Goal: Information Seeking & Learning: Learn about a topic

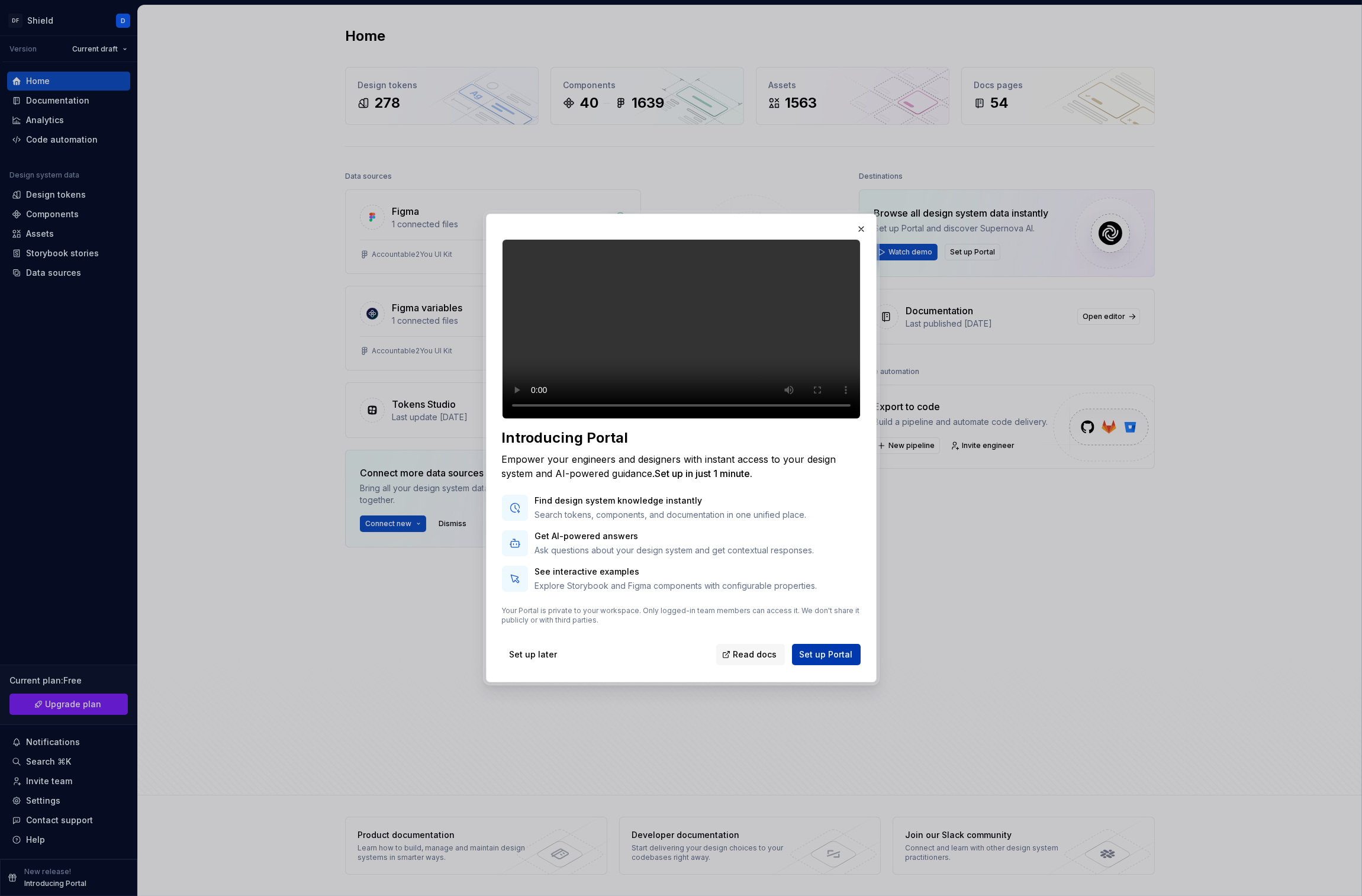
click at [824, 660] on span "Set up Portal" at bounding box center [826, 654] width 53 height 12
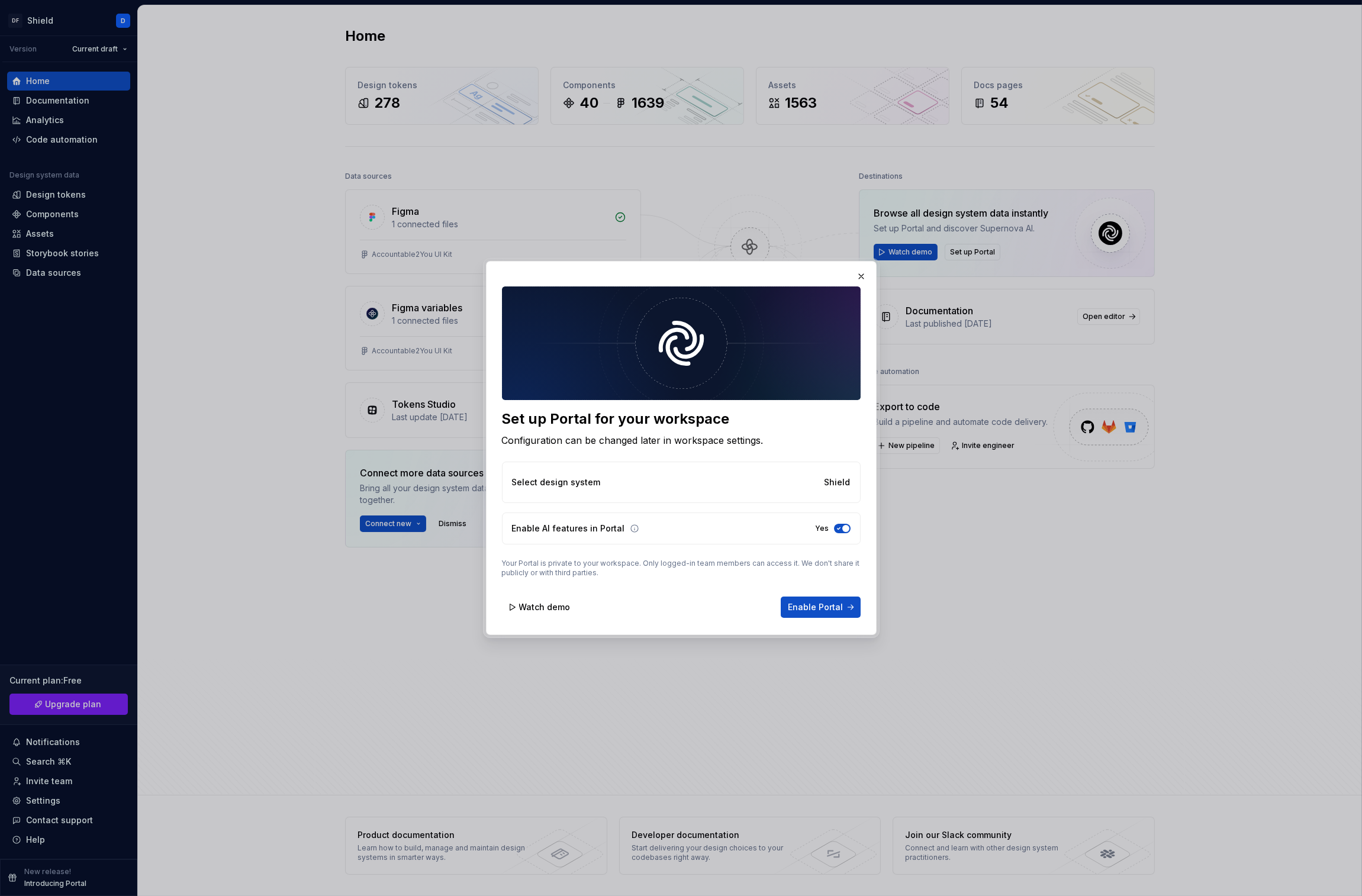
click at [630, 530] on icon at bounding box center [634, 529] width 10 height 10
click at [858, 274] on button "button" at bounding box center [861, 277] width 16 height 16
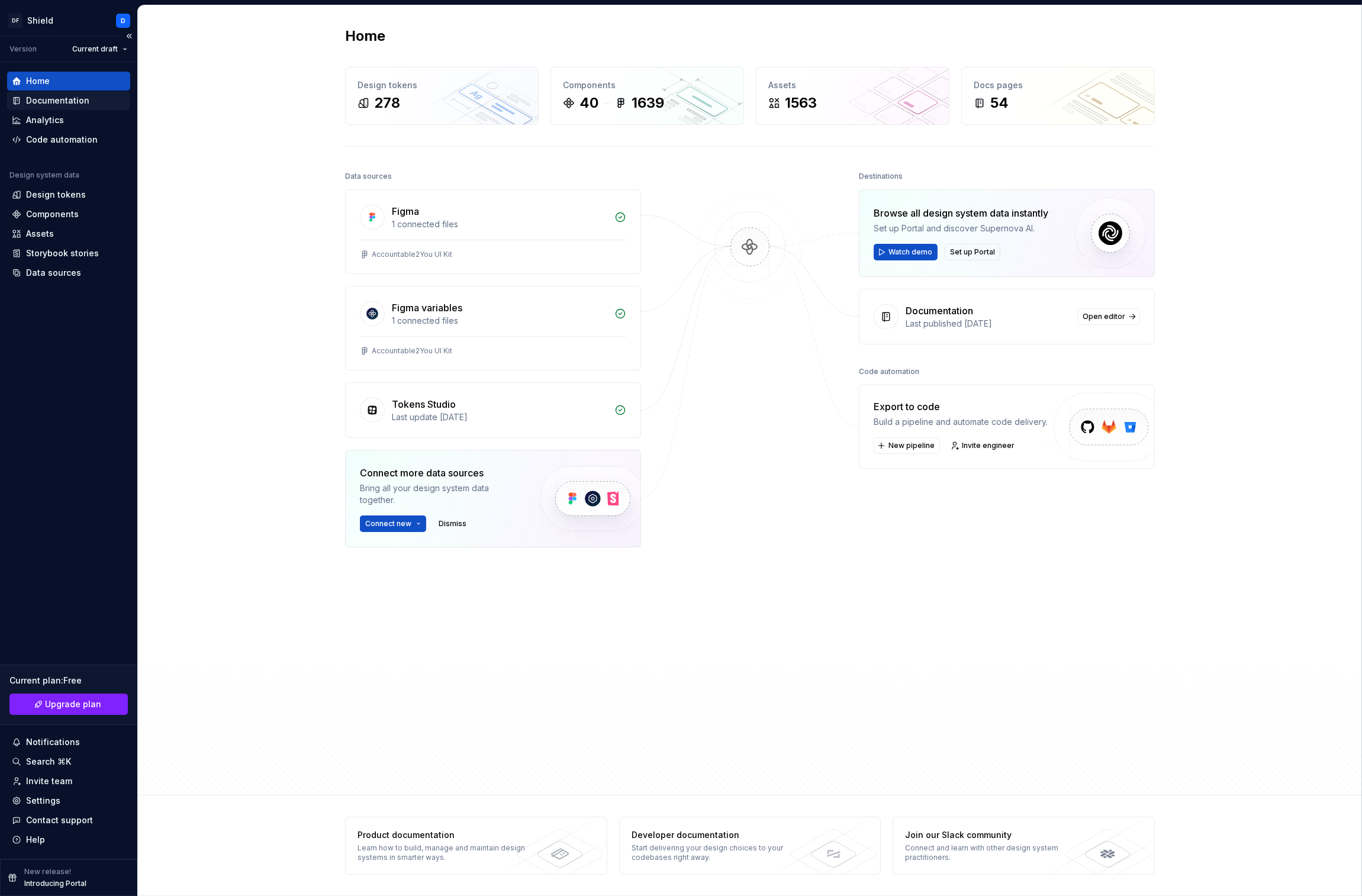
click at [65, 102] on div "Documentation" at bounding box center [57, 101] width 63 height 12
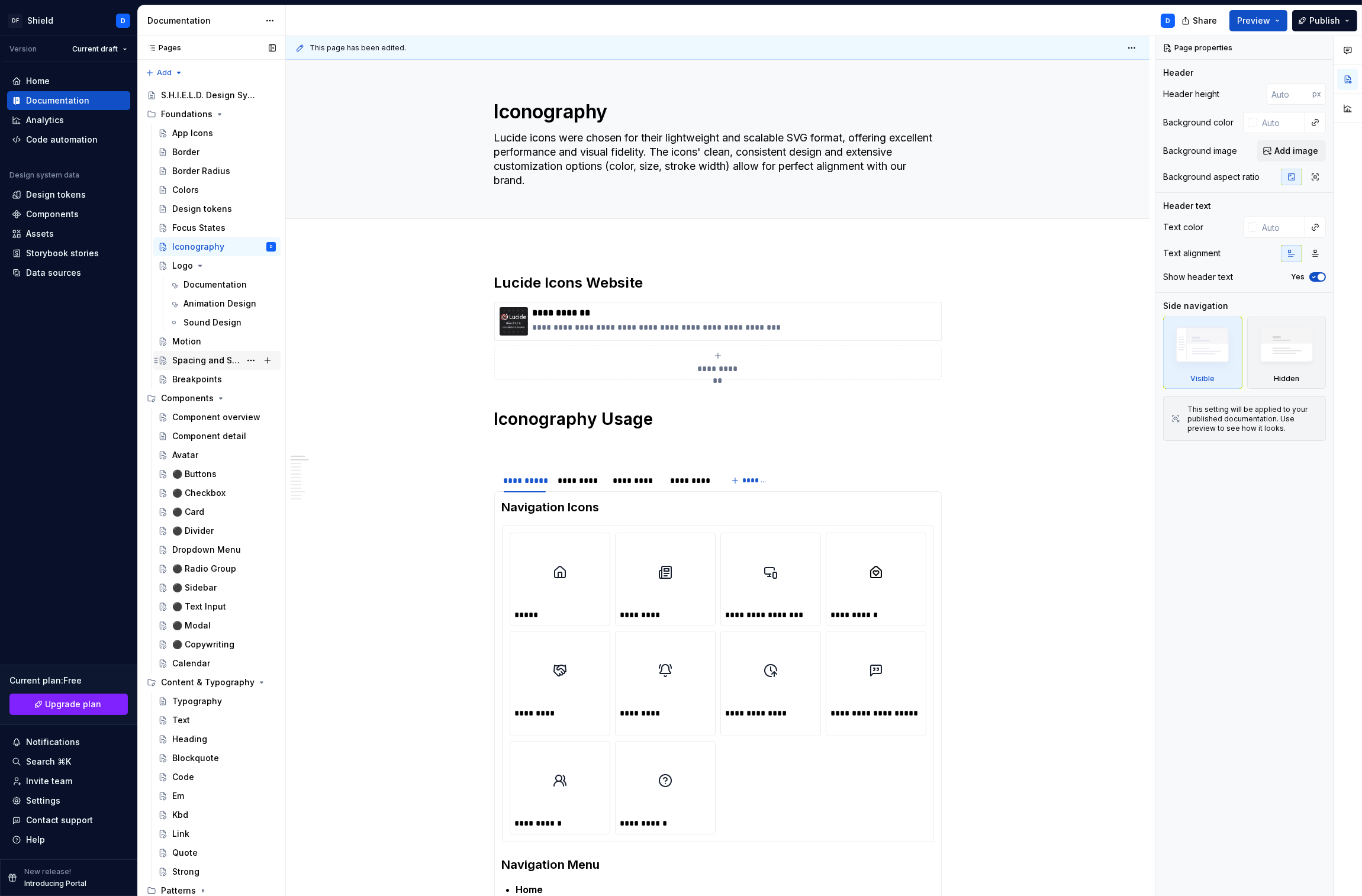
click at [201, 360] on div "Spacing and Sizing" at bounding box center [206, 361] width 68 height 12
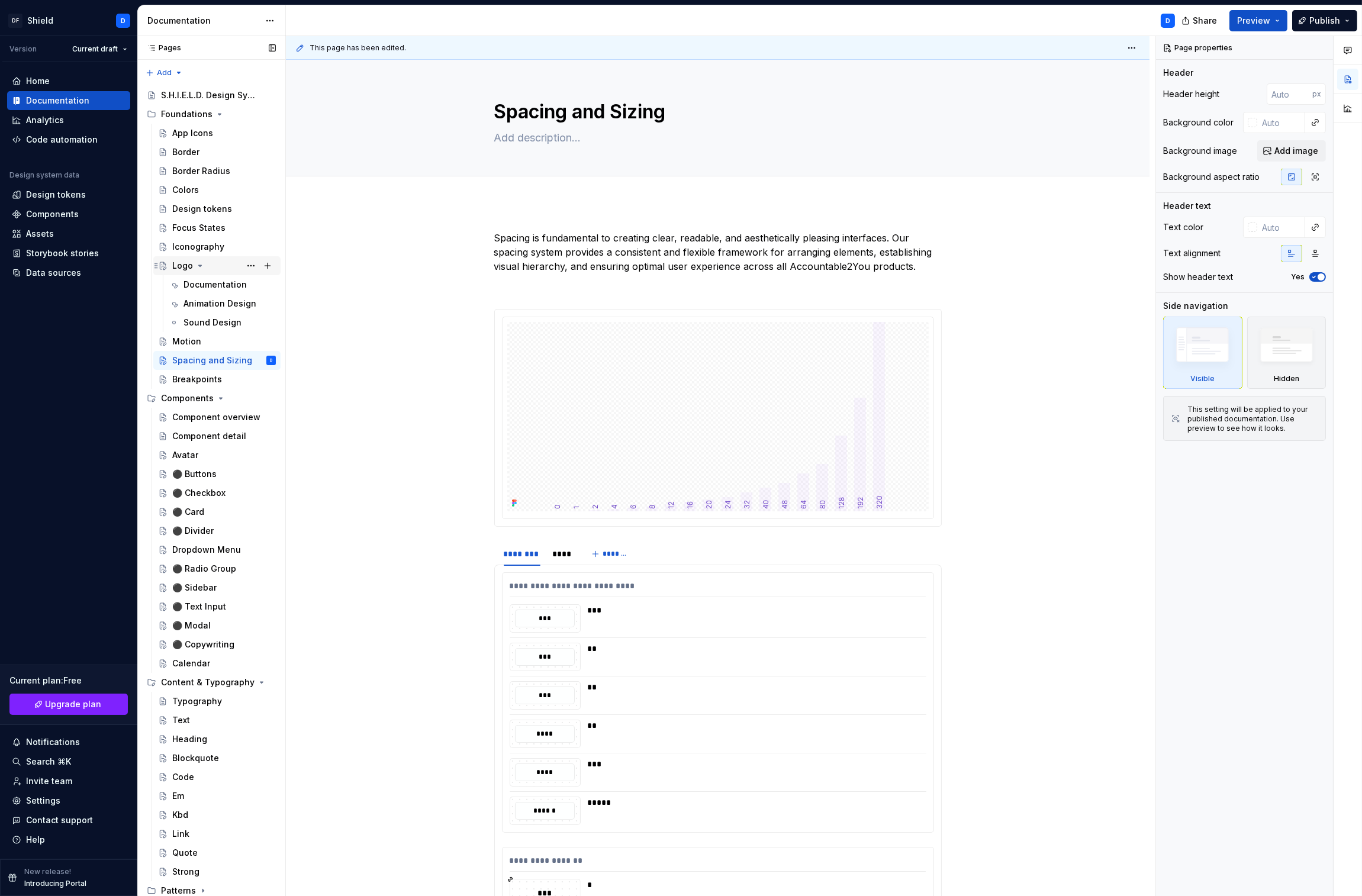
click at [208, 263] on div "Logo" at bounding box center [224, 265] width 104 height 16
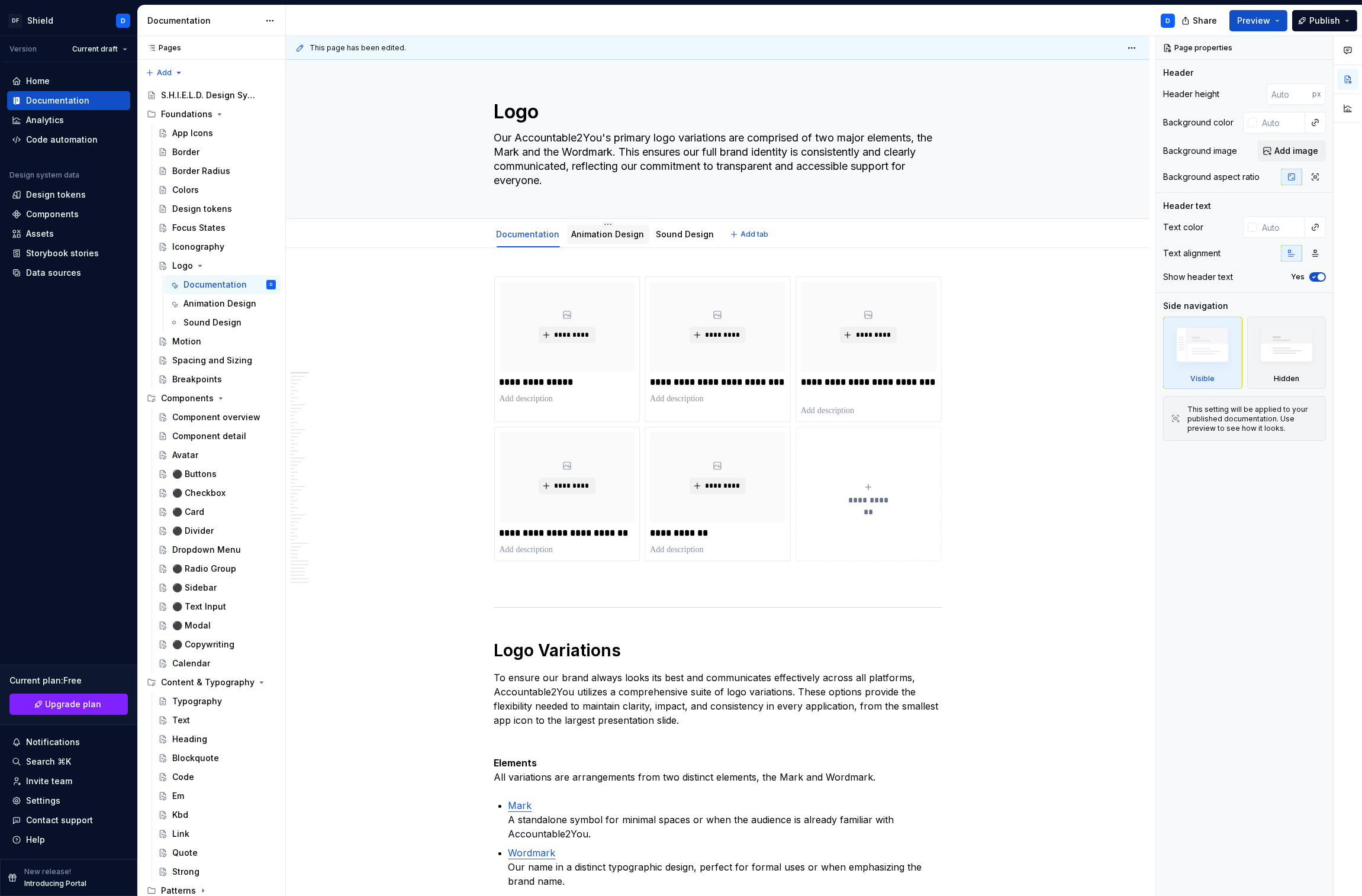
click at [608, 237] on link "Animation Design" at bounding box center [608, 233] width 73 height 10
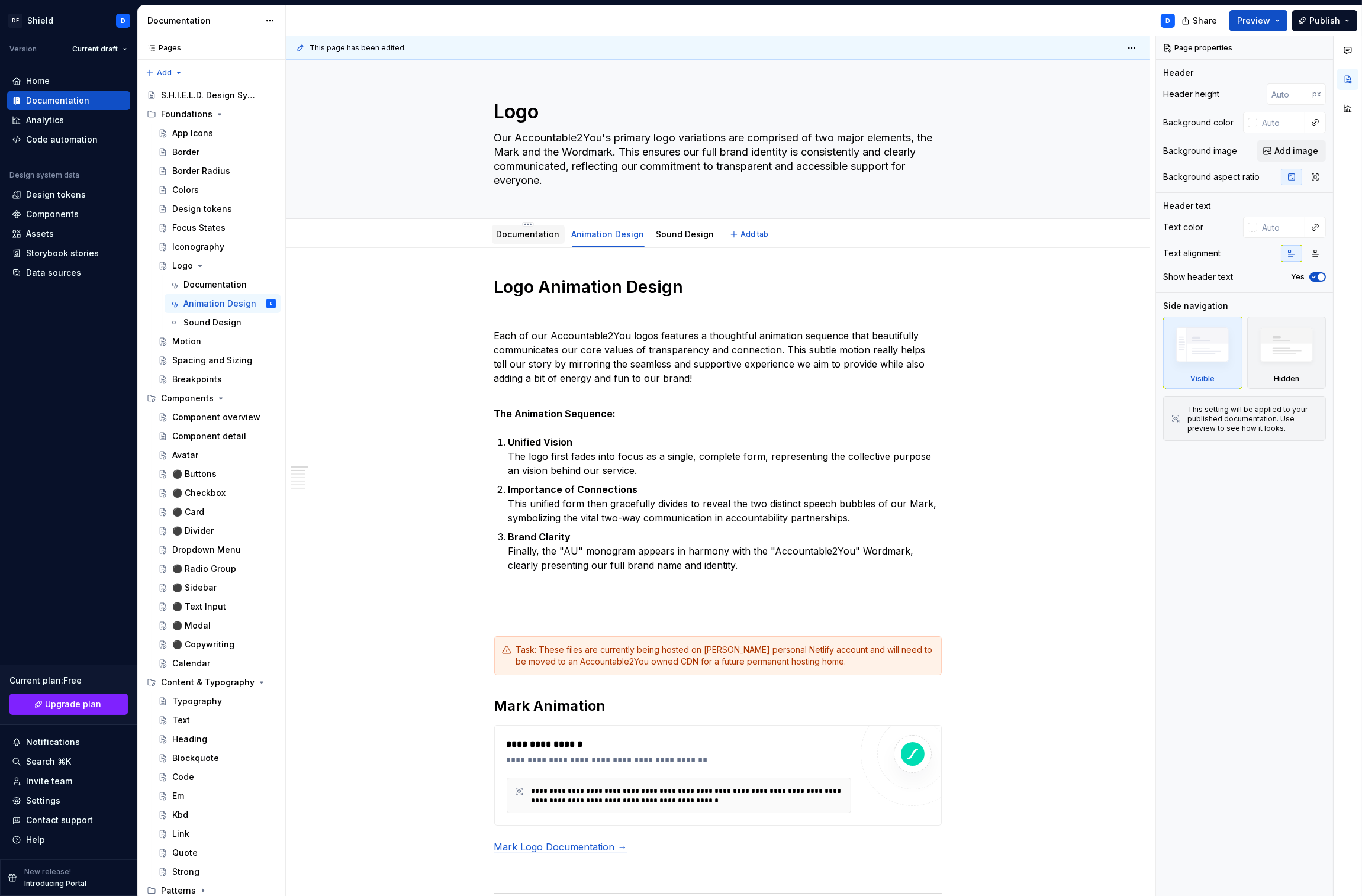
click at [532, 242] on div "Documentation" at bounding box center [529, 234] width 73 height 19
click at [530, 237] on link "Documentation" at bounding box center [528, 233] width 63 height 10
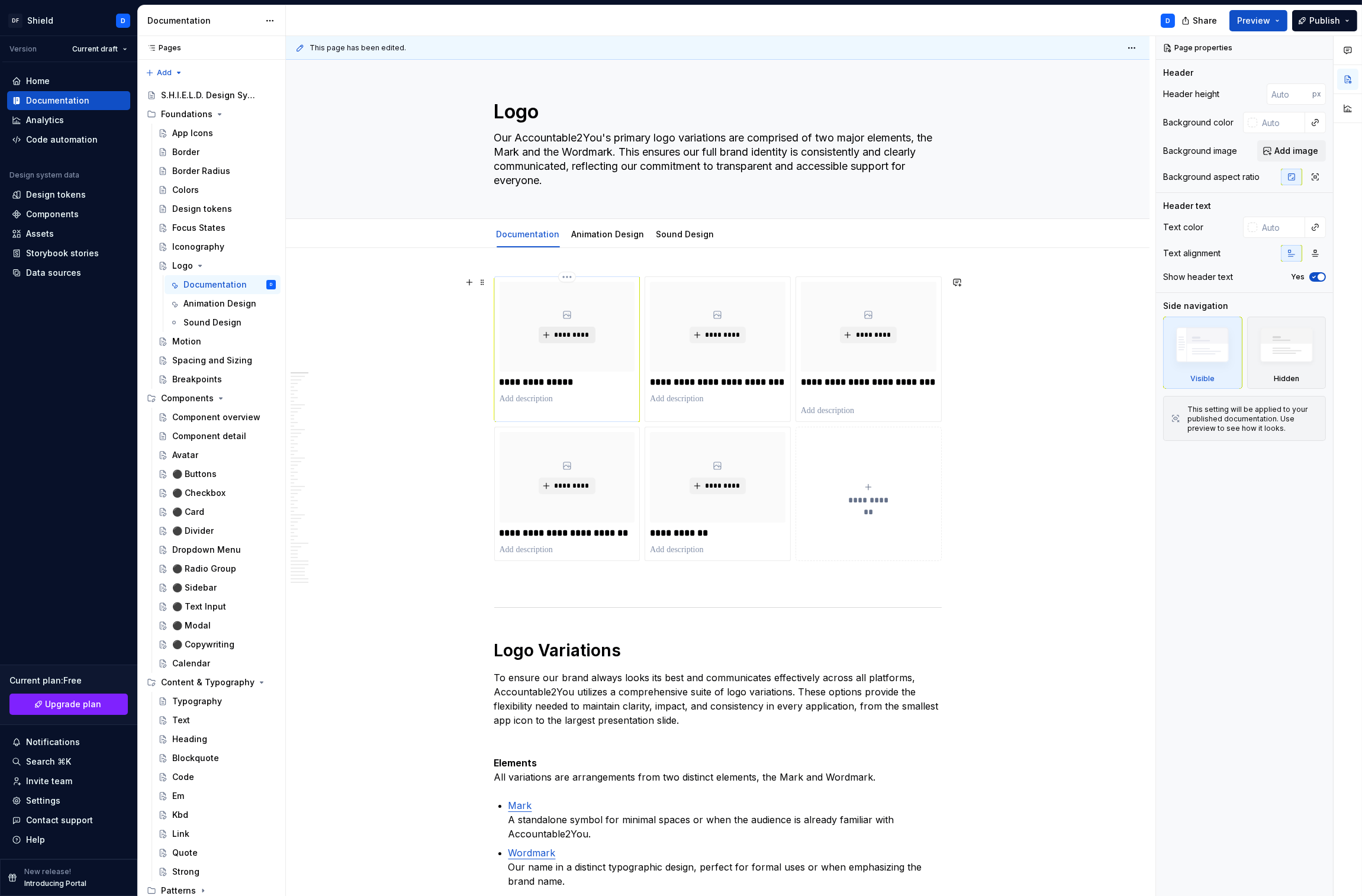
click at [570, 332] on span "*********" at bounding box center [571, 335] width 36 height 10
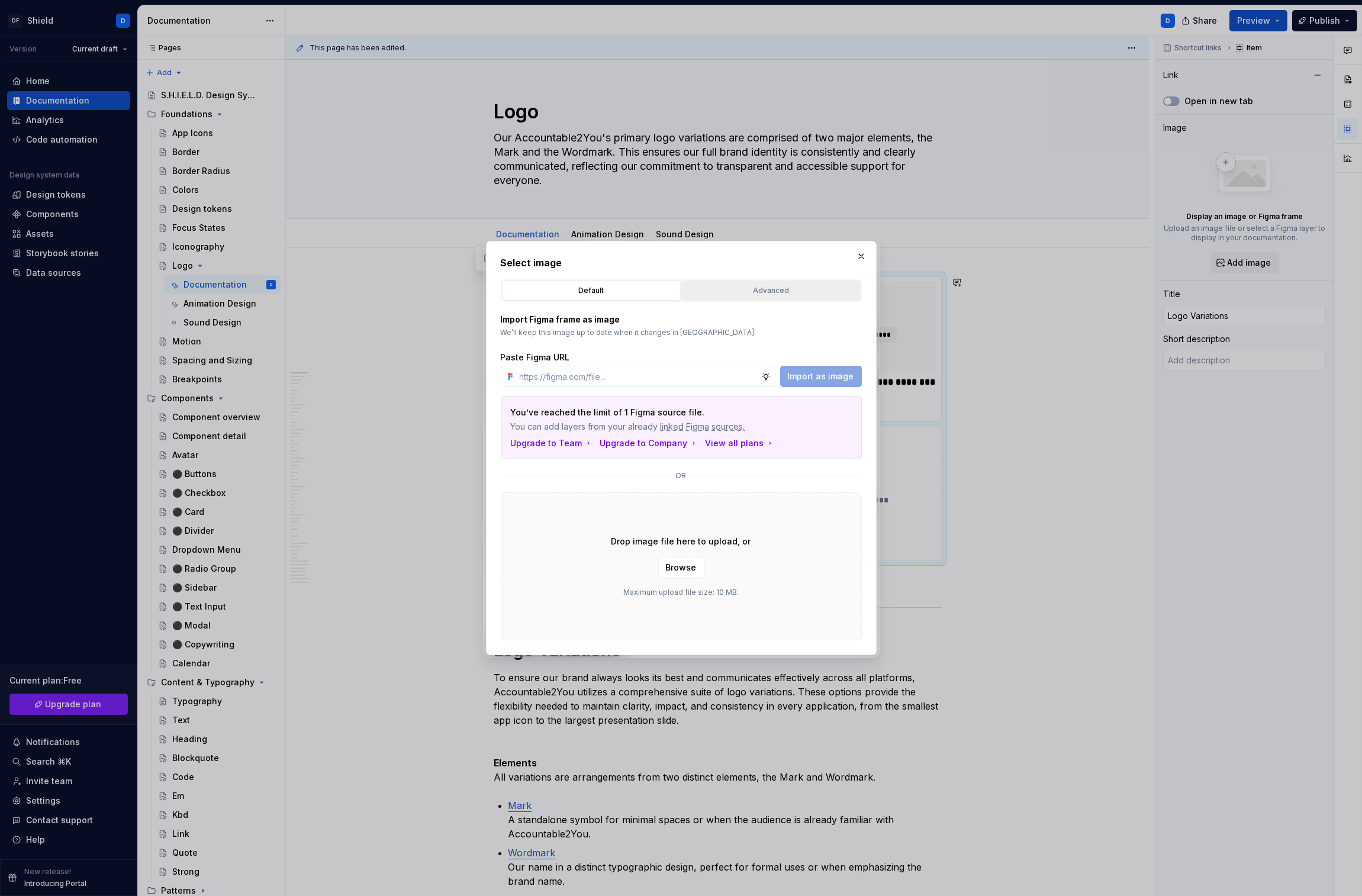
click at [721, 291] on div "Advanced" at bounding box center [771, 291] width 171 height 12
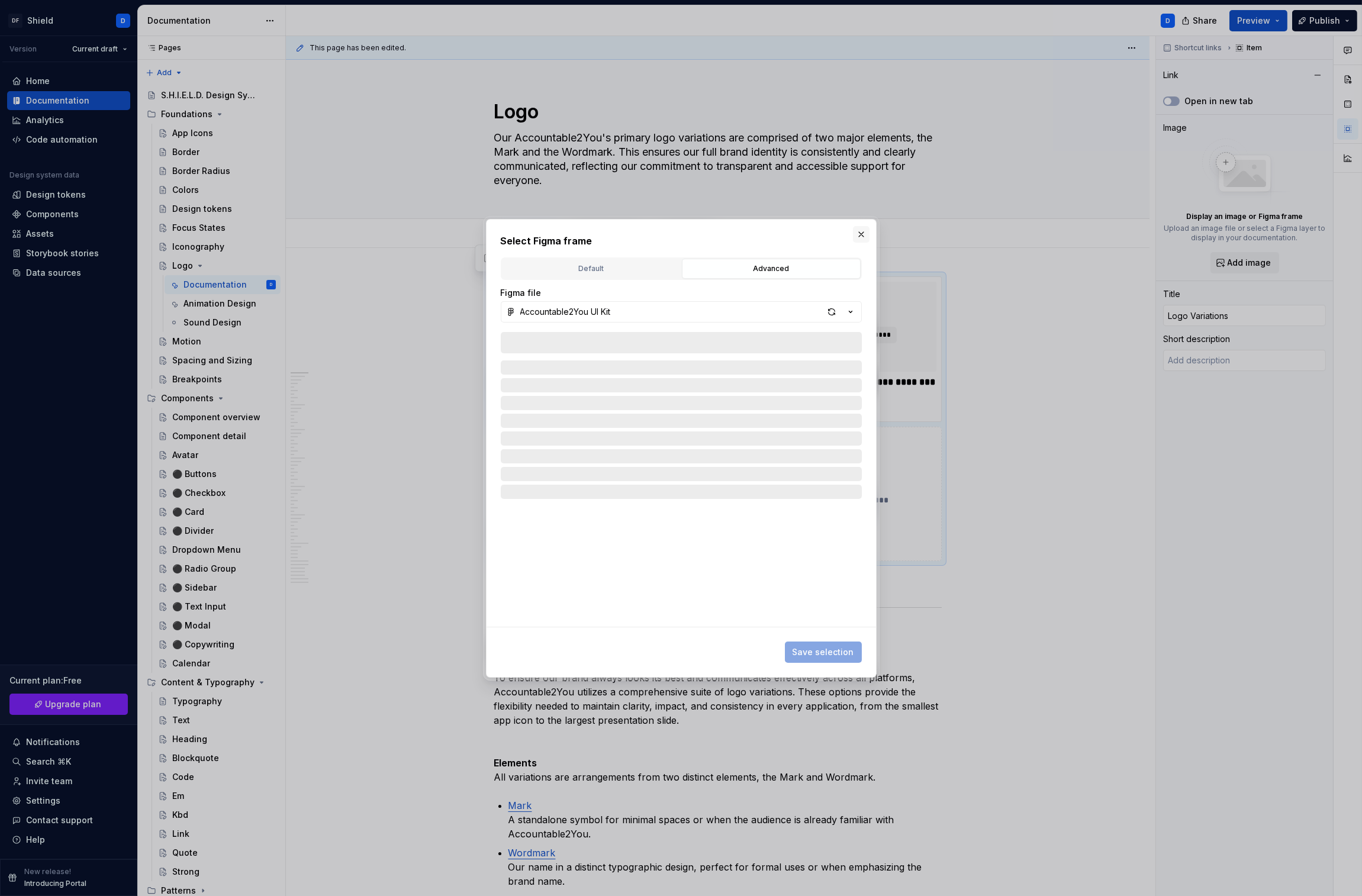
click at [861, 235] on button "button" at bounding box center [861, 234] width 16 height 16
type textarea "*"
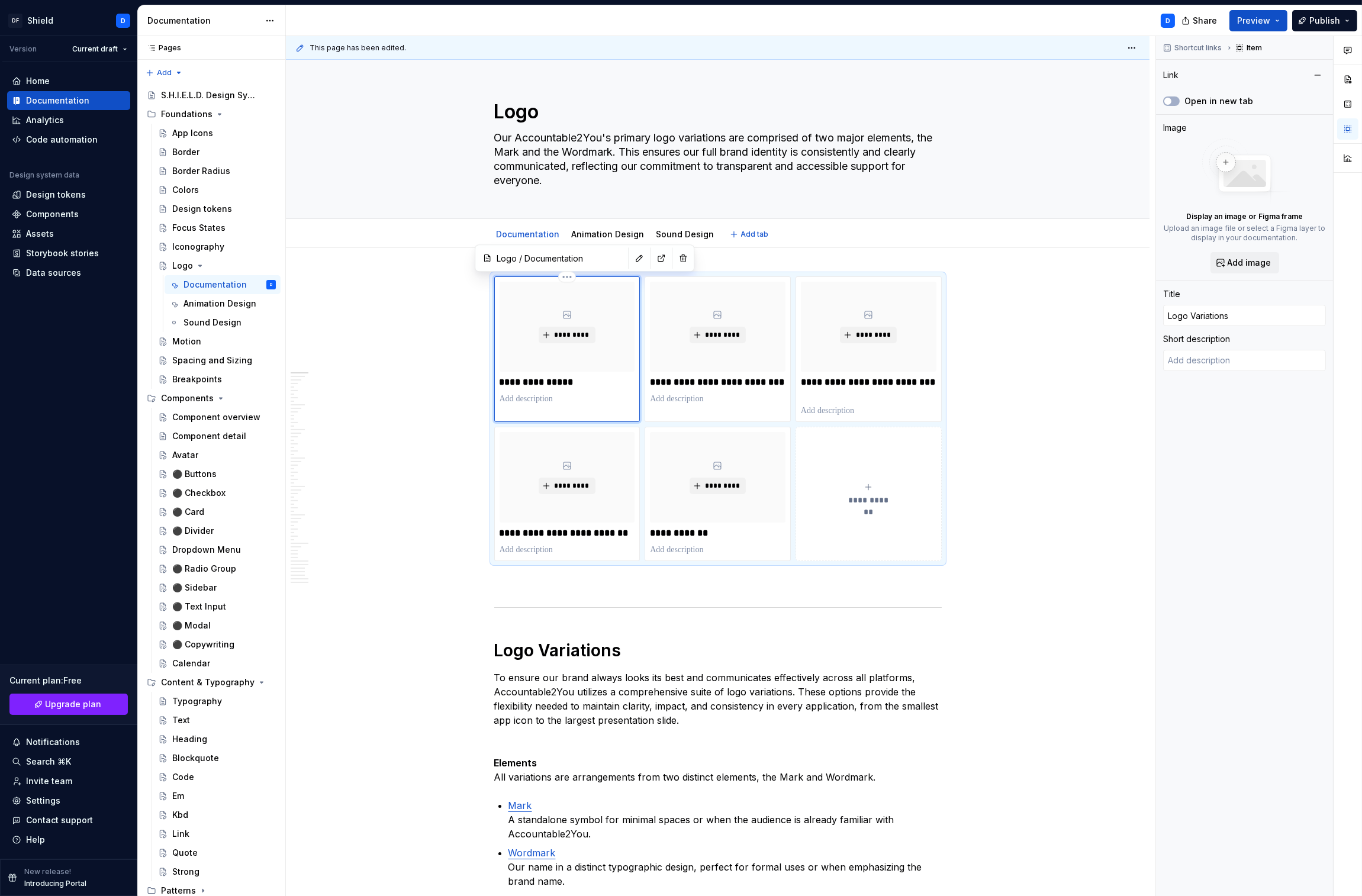
type input "Logo / Documentation/ Logo Variations"
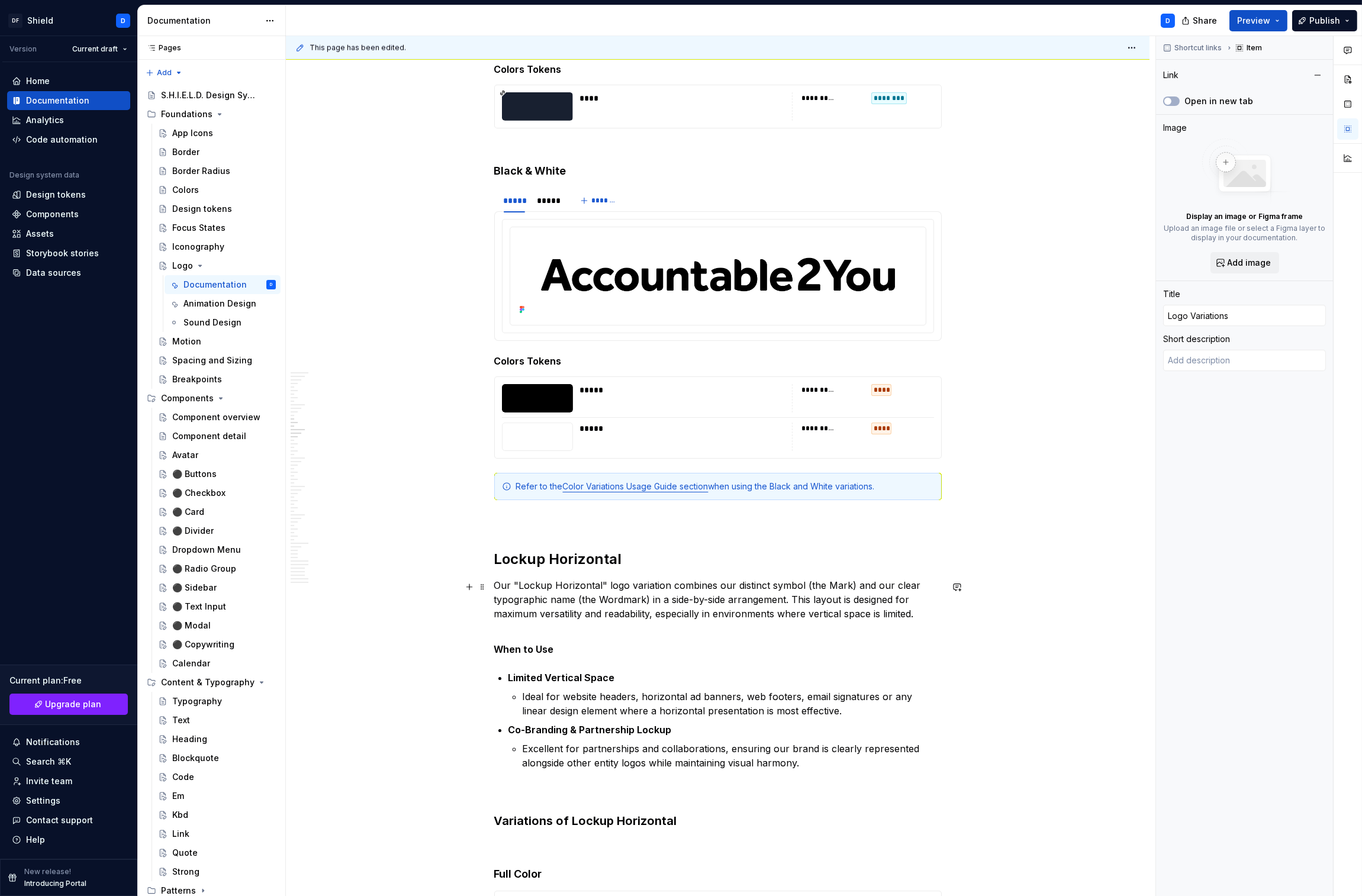
scroll to position [4046, 0]
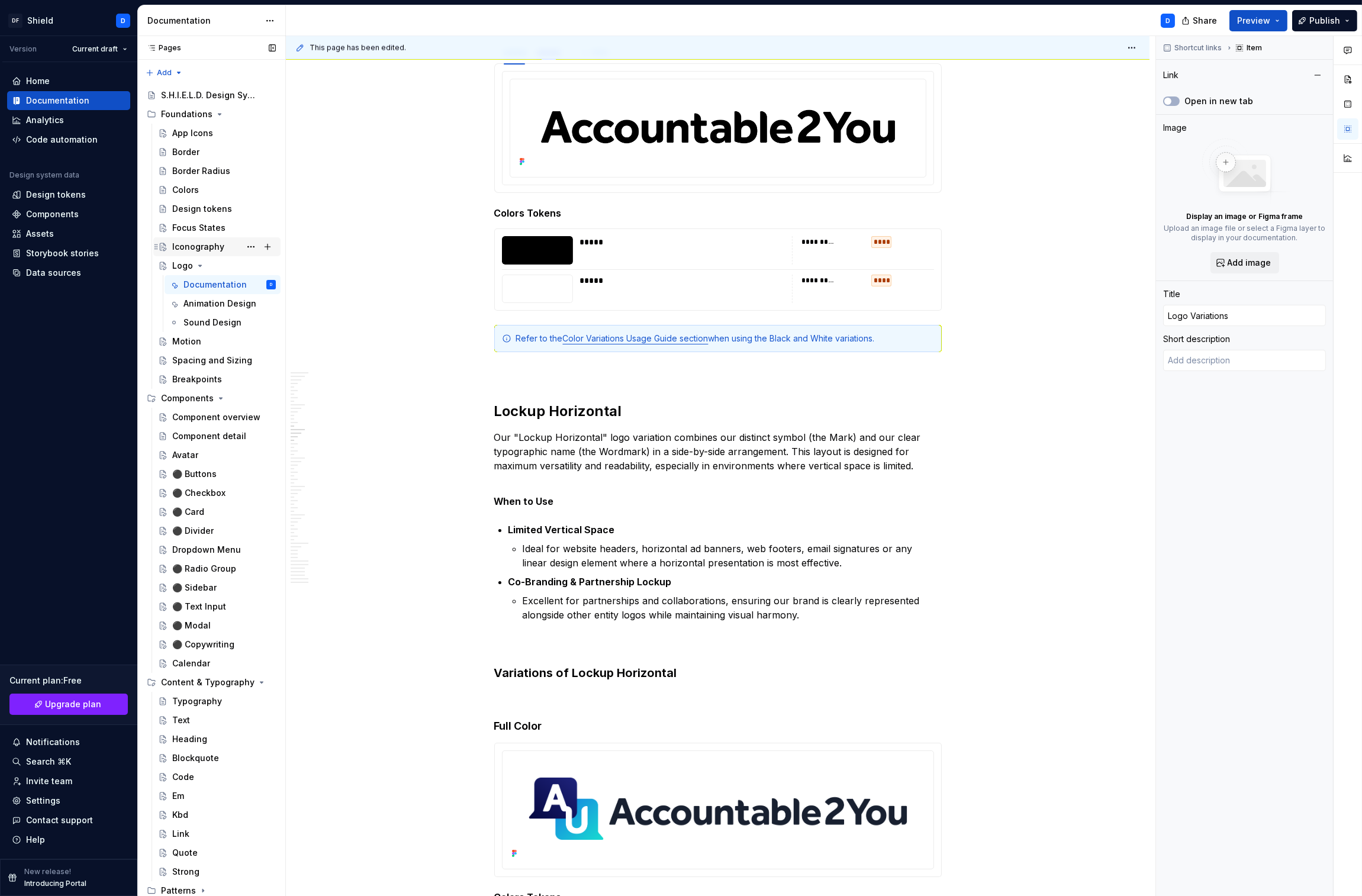
click at [187, 244] on div "Iconography" at bounding box center [198, 247] width 52 height 12
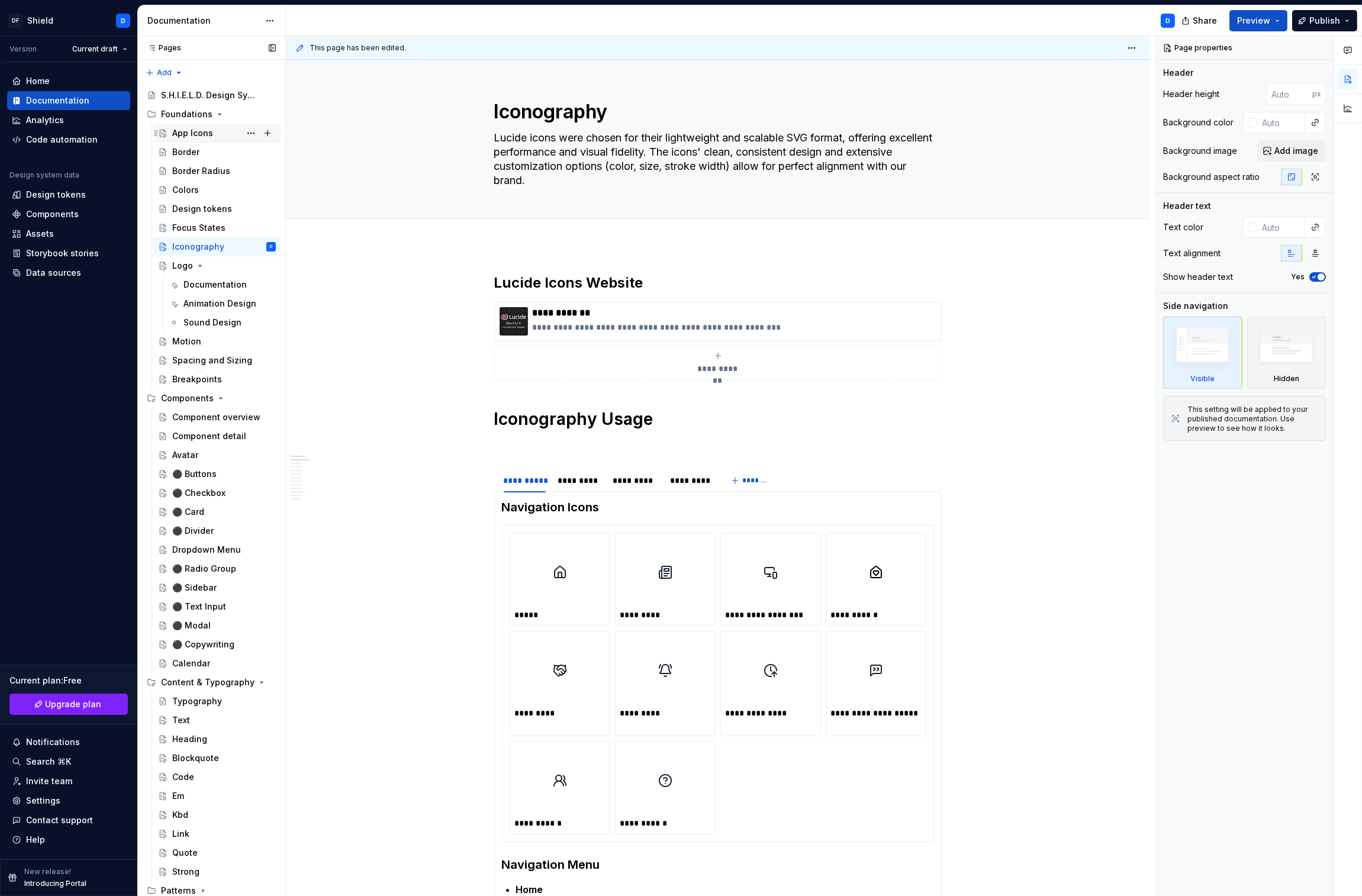
click at [194, 133] on div "App Icons" at bounding box center [192, 133] width 41 height 12
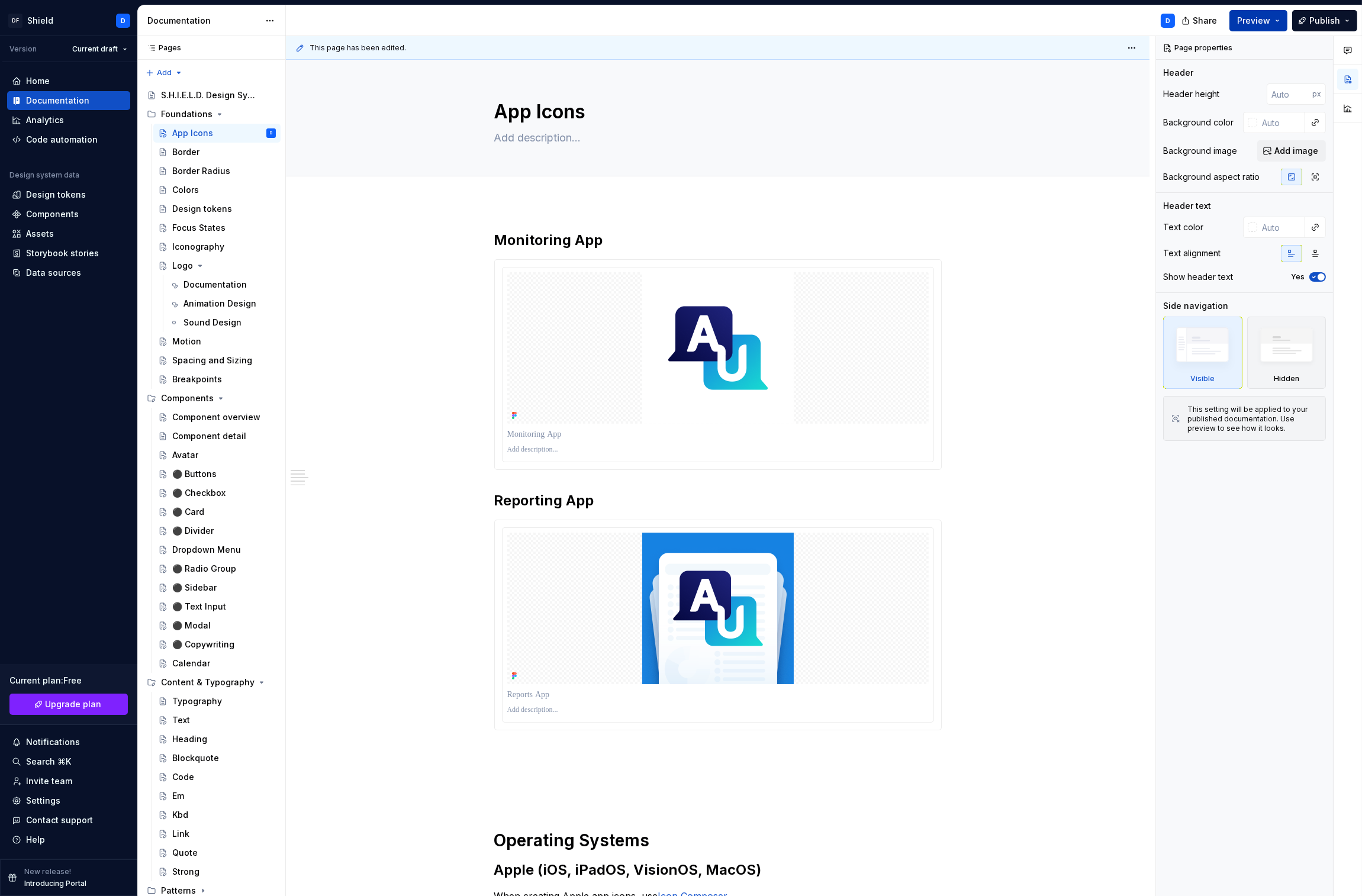
click at [1255, 26] on span "Preview" at bounding box center [1254, 21] width 33 height 12
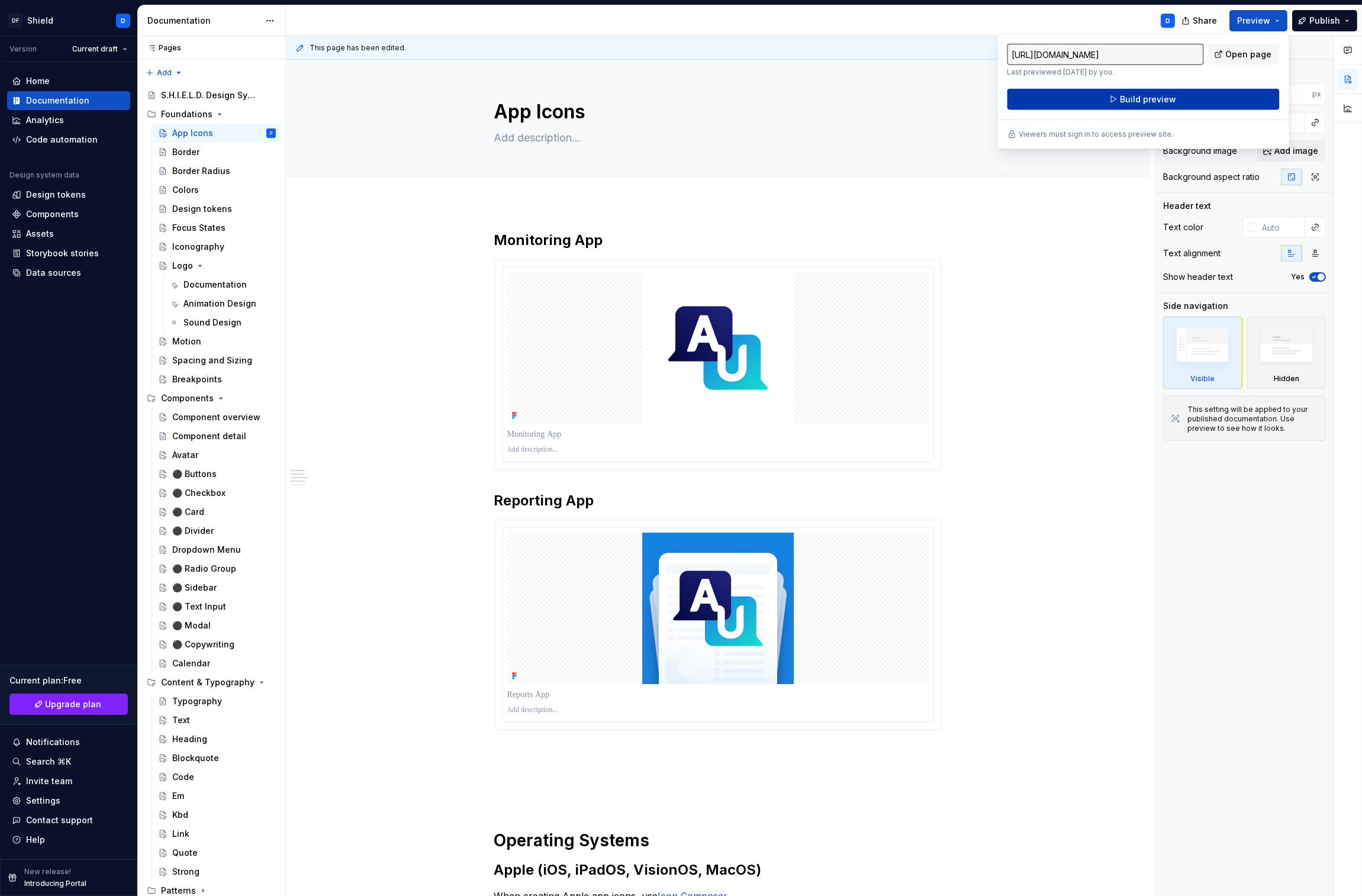
click at [1192, 101] on button "Build preview" at bounding box center [1143, 99] width 272 height 22
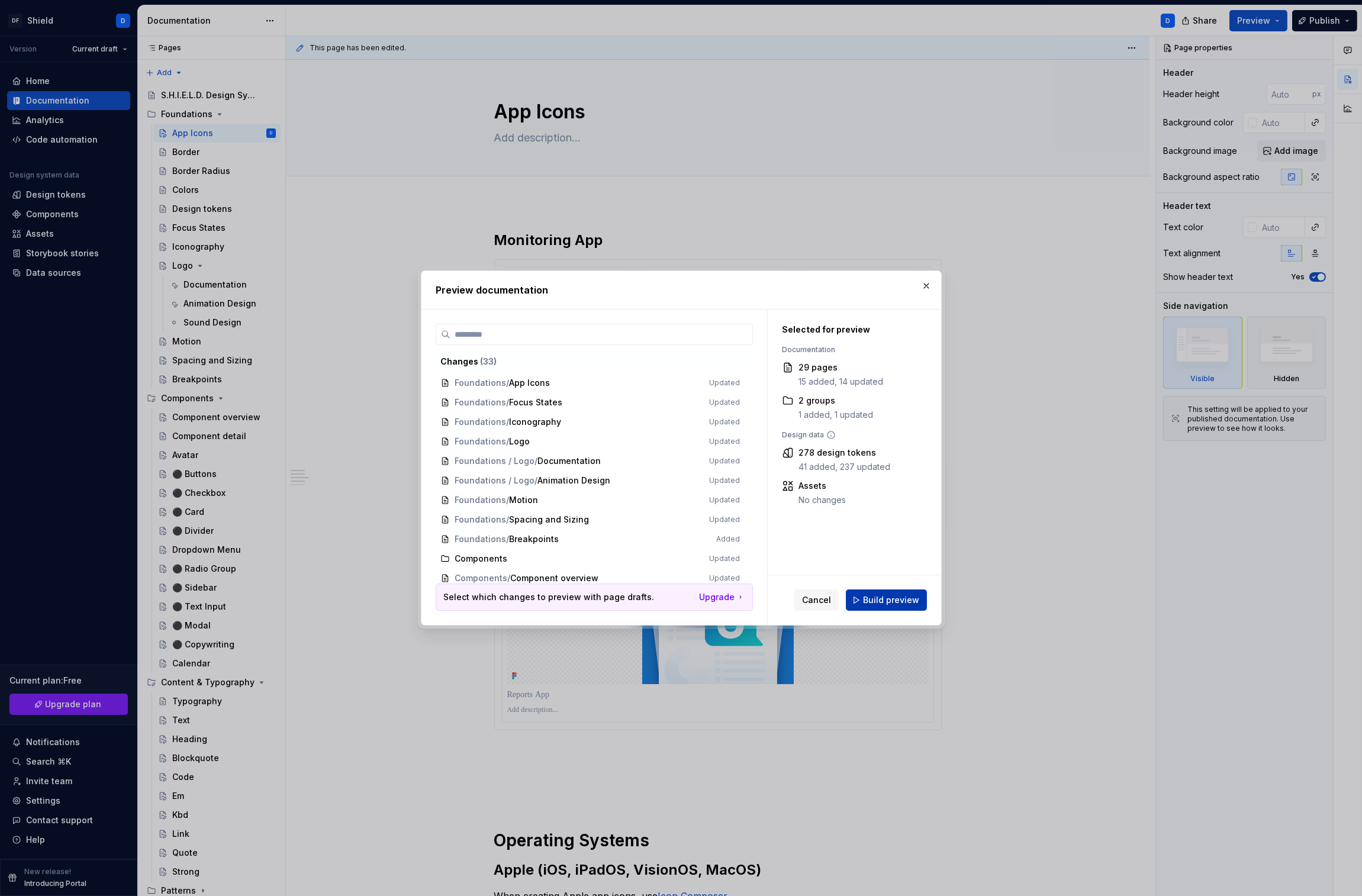
click at [901, 593] on button "Build preview" at bounding box center [886, 600] width 81 height 22
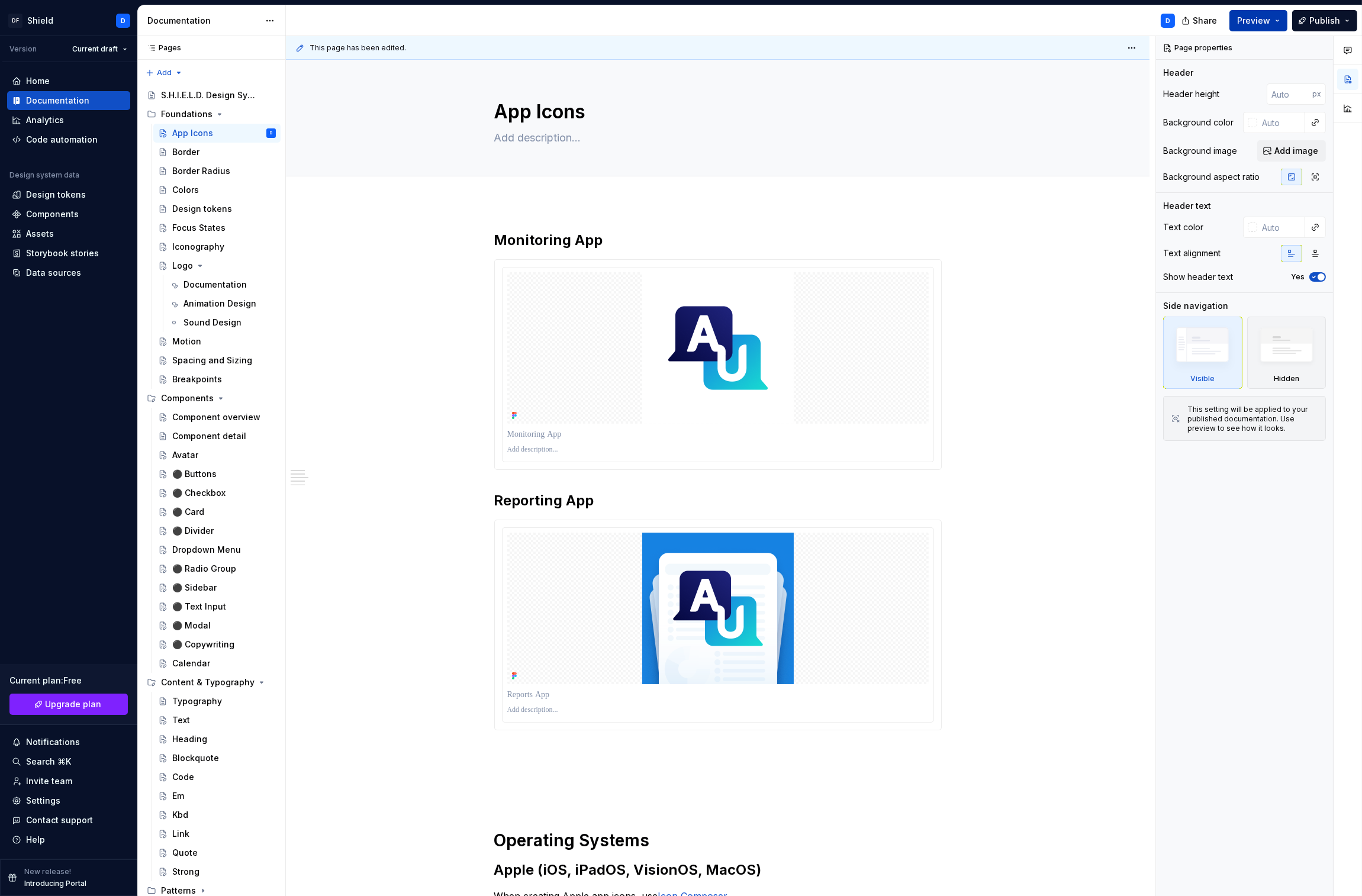
click at [1243, 23] on span "Preview" at bounding box center [1254, 21] width 33 height 12
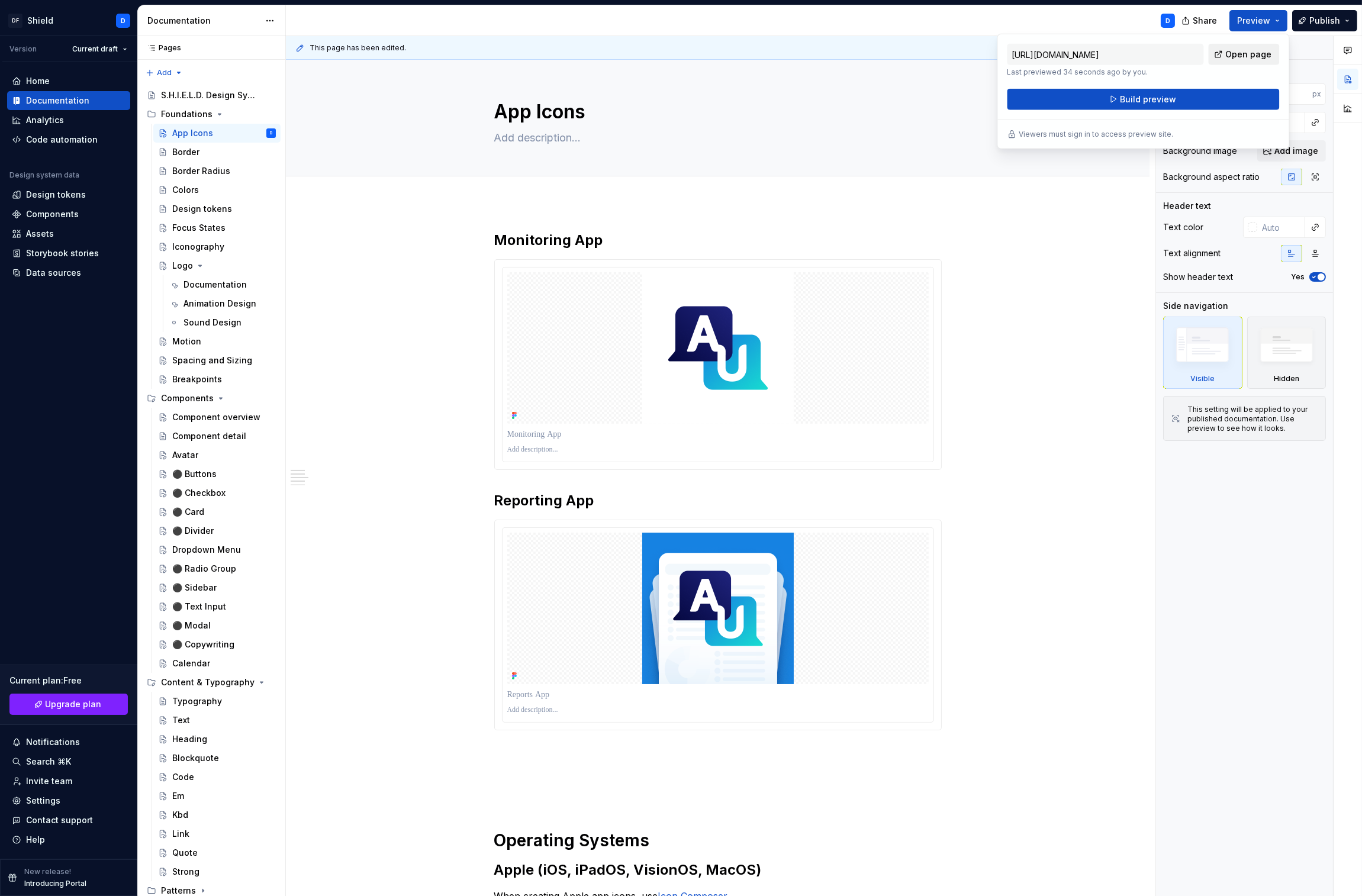
click at [1237, 56] on span "Open page" at bounding box center [1249, 54] width 46 height 12
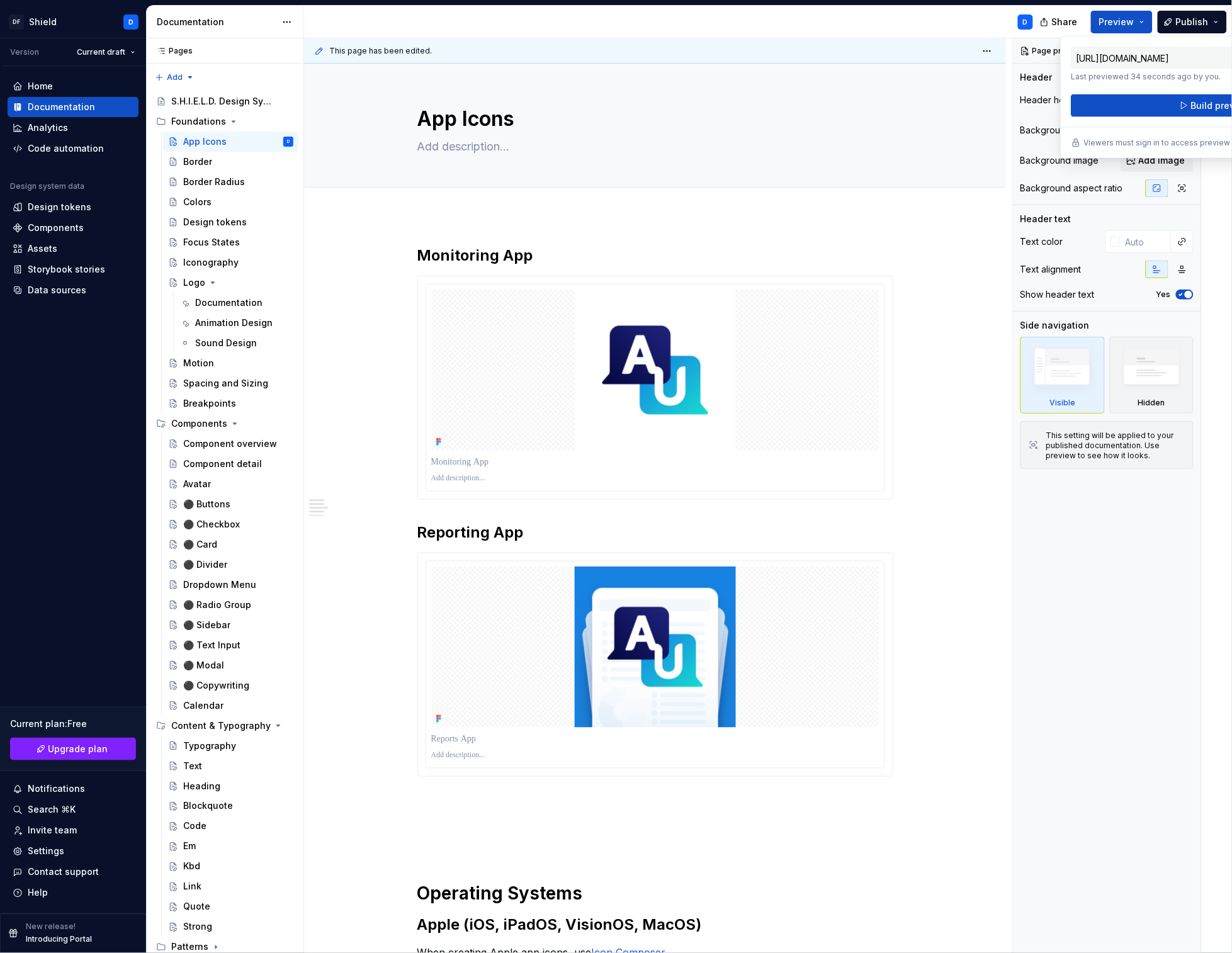
type textarea "*"
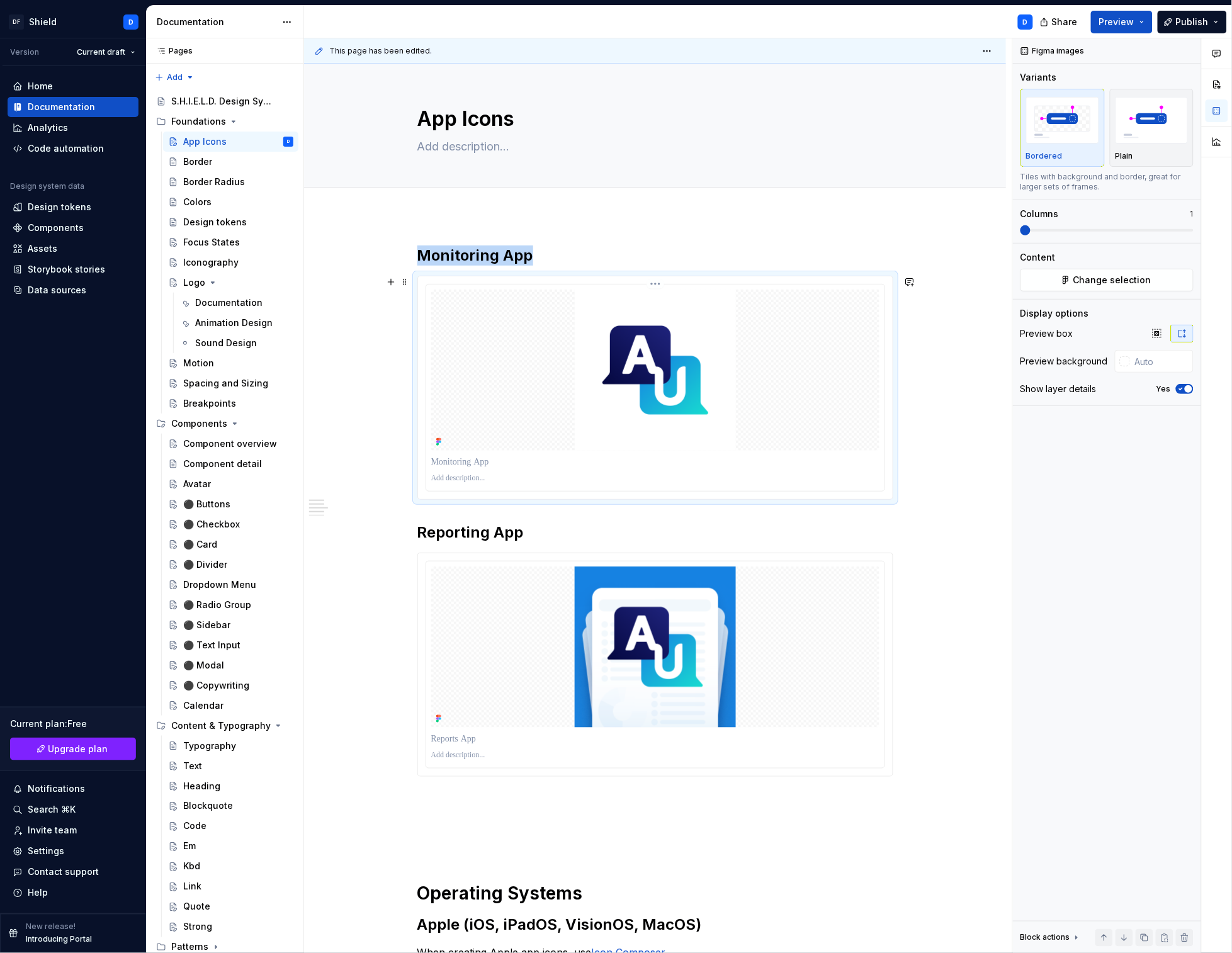
click at [718, 388] on img at bounding box center [655, 369] width 161 height 161
click at [1157, 333] on icon "button" at bounding box center [1157, 333] width 8 height 8
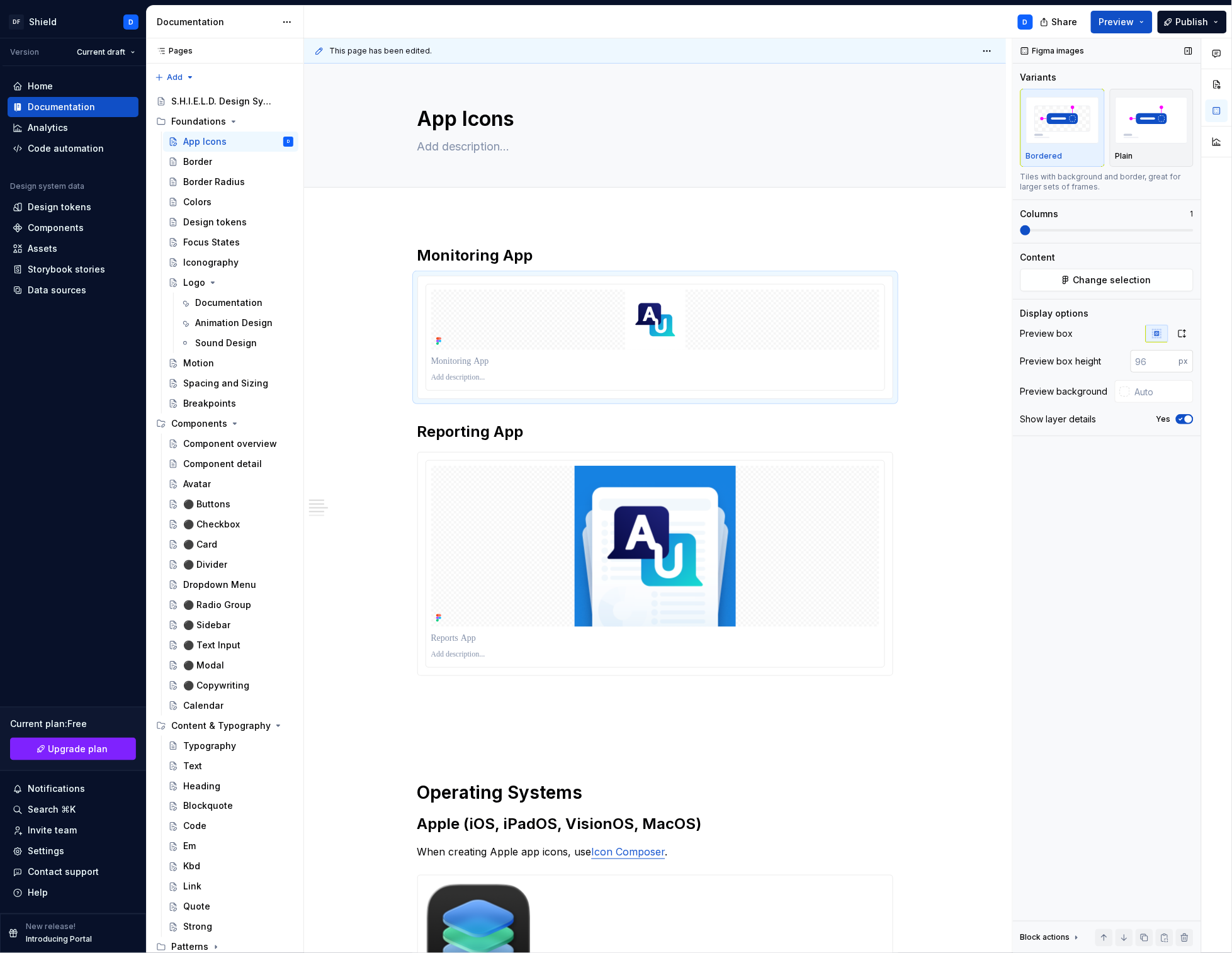
click at [1148, 362] on input "number" at bounding box center [1154, 362] width 48 height 23
type input "200"
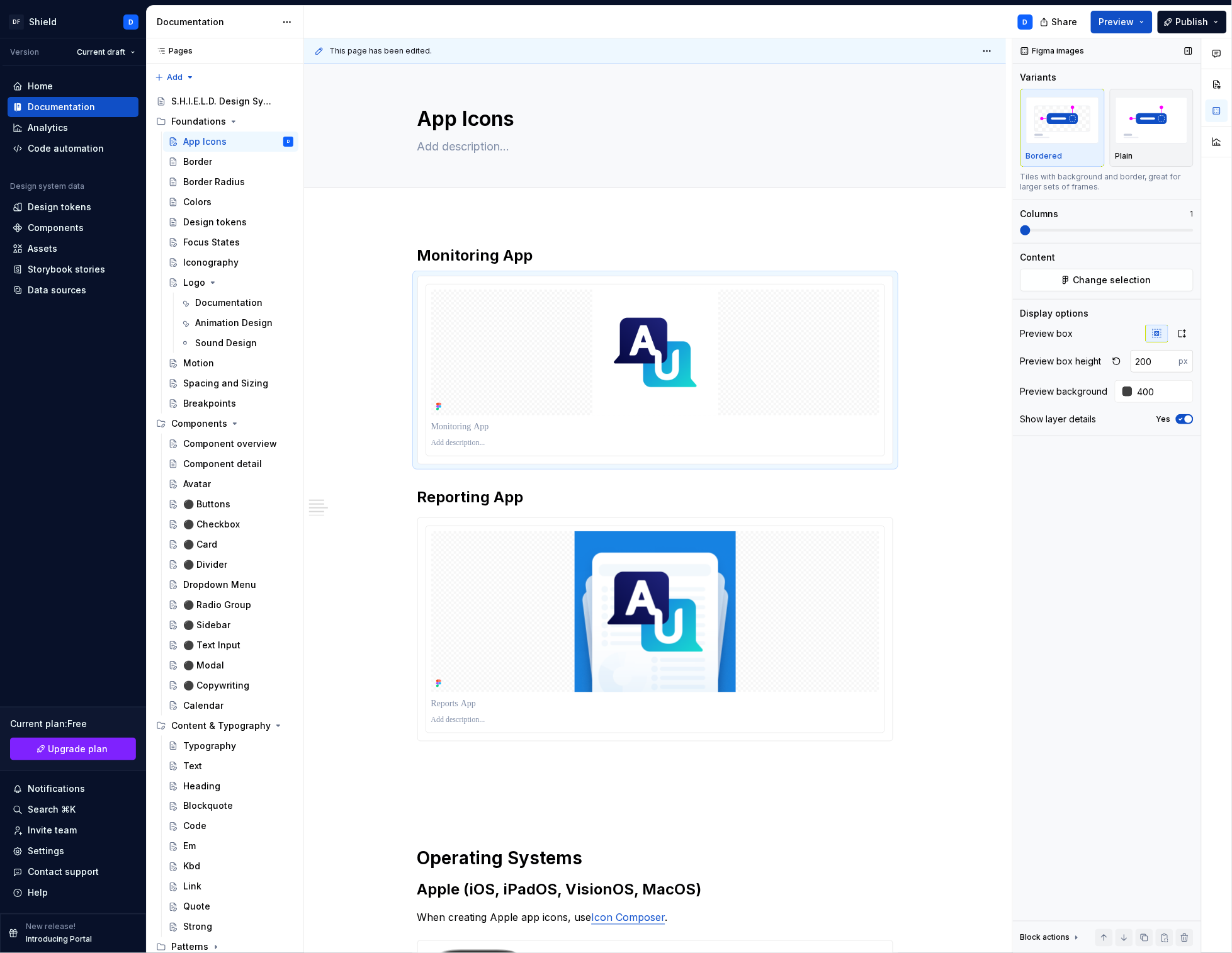
type input "#440000"
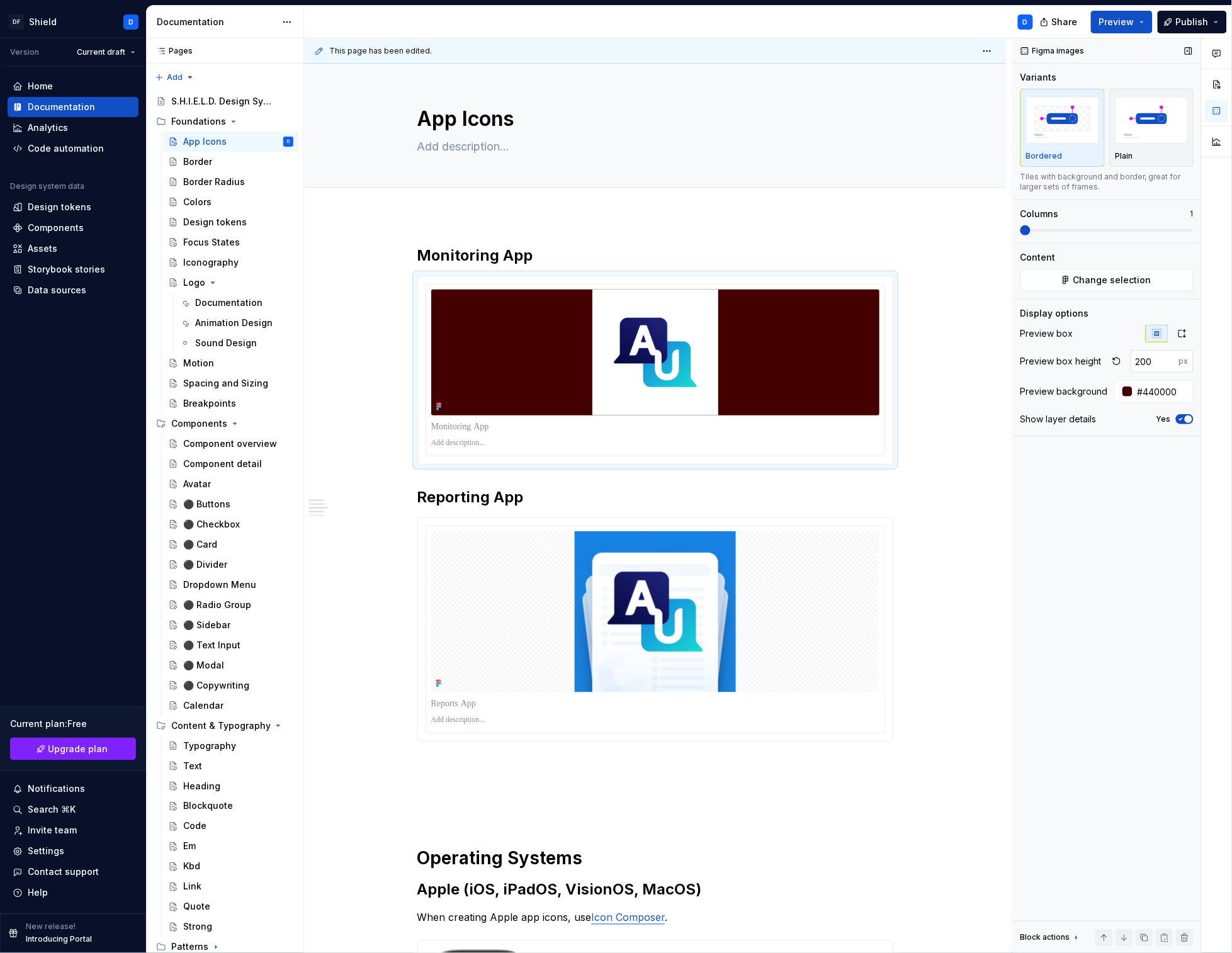
type button "on"
click at [1158, 394] on input "#440000" at bounding box center [1163, 392] width 61 height 23
type textarea "*"
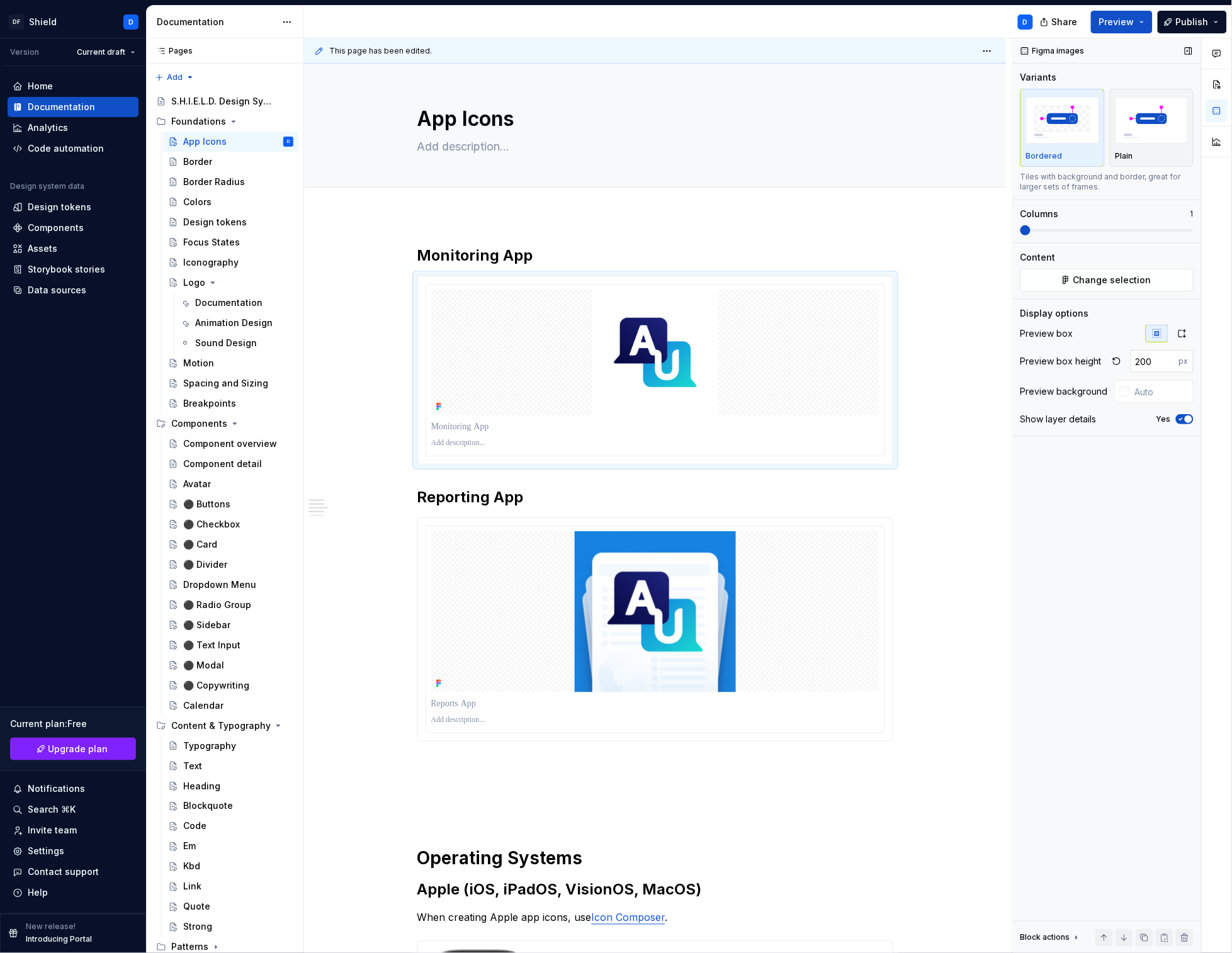
click at [1145, 364] on input "200" at bounding box center [1154, 362] width 48 height 23
type input "400"
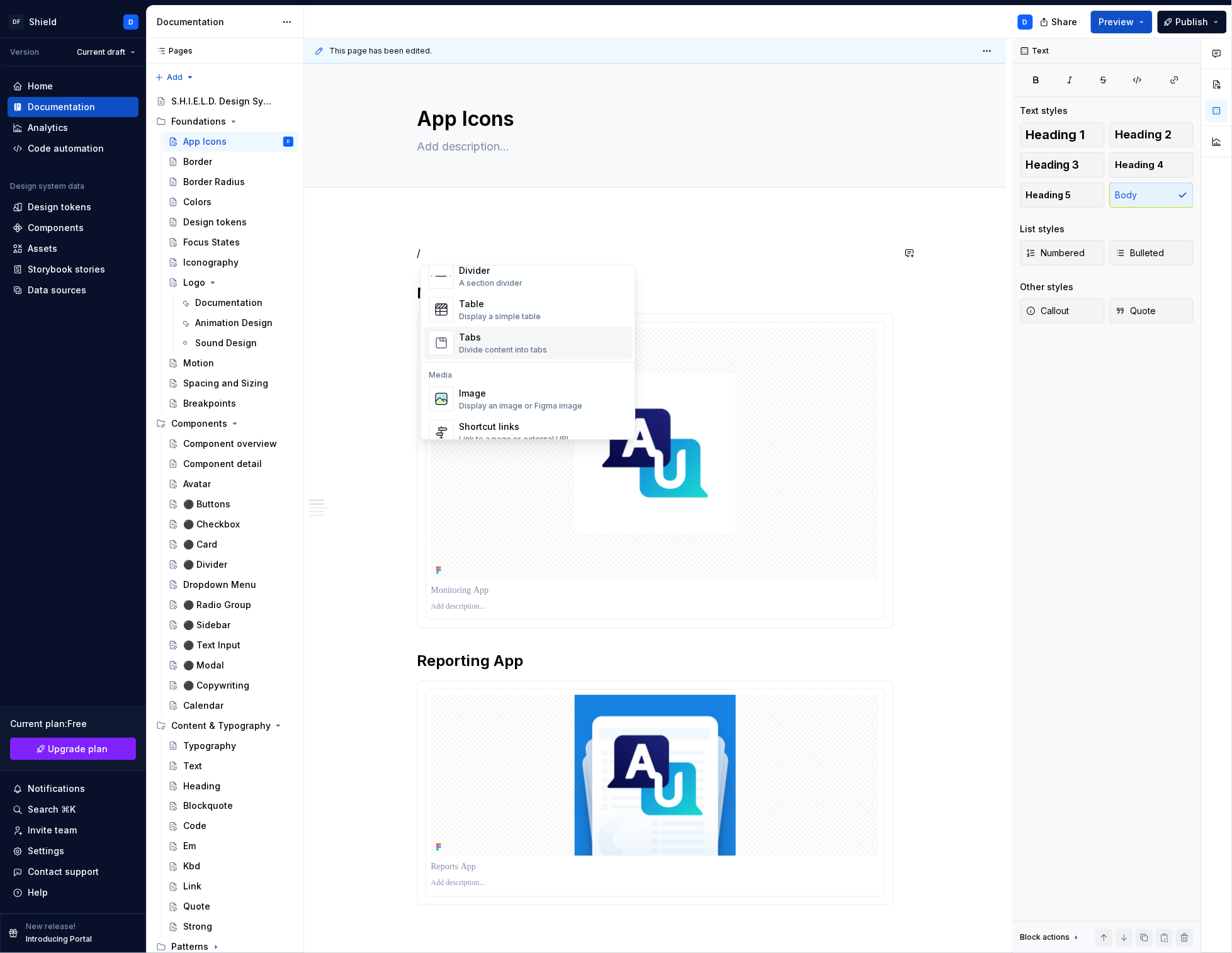
scroll to position [443, 0]
click at [500, 331] on div "Tabs" at bounding box center [503, 332] width 88 height 13
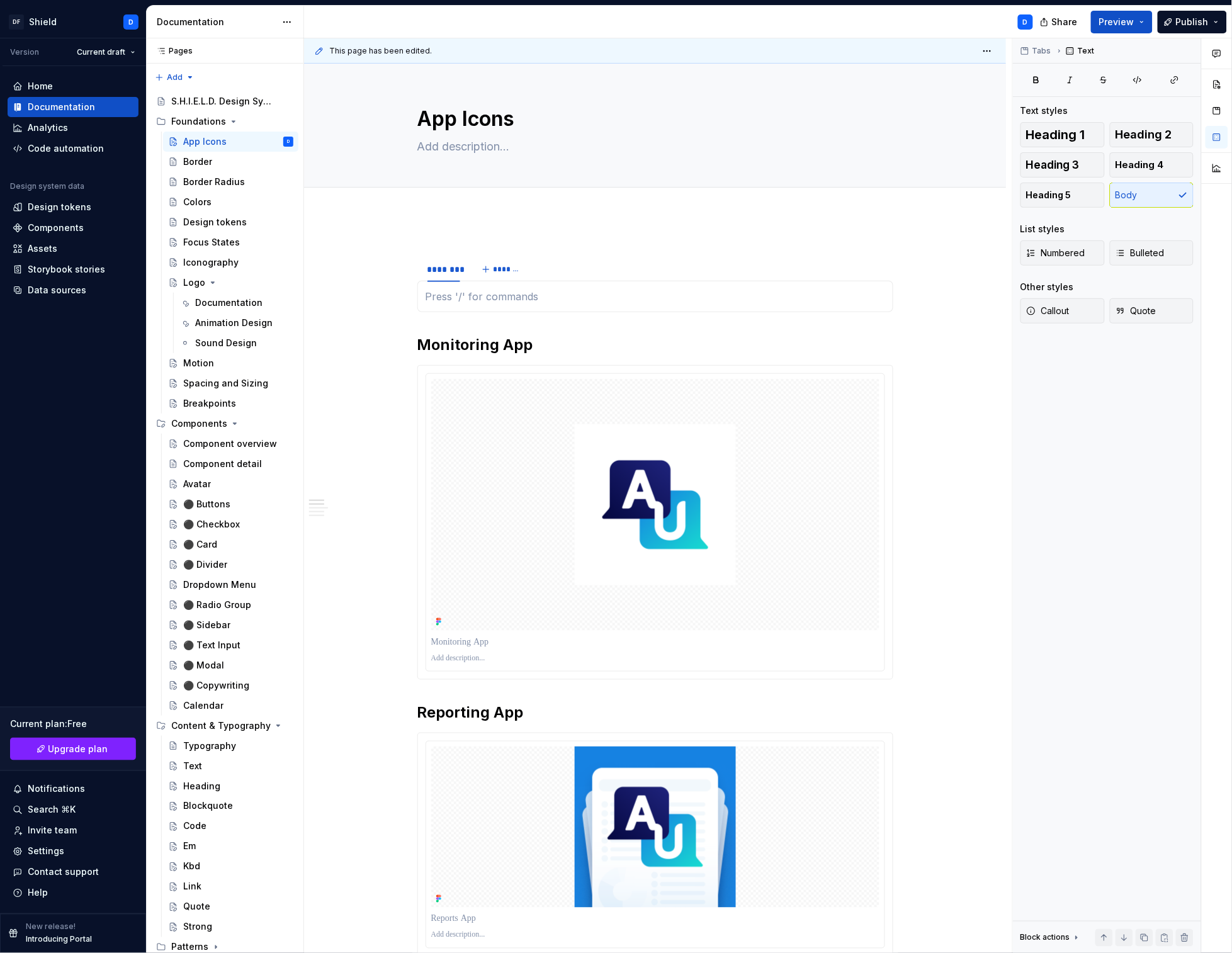
type textarea "*"
click at [473, 345] on h2 "Monitoring App" at bounding box center [655, 344] width 476 height 20
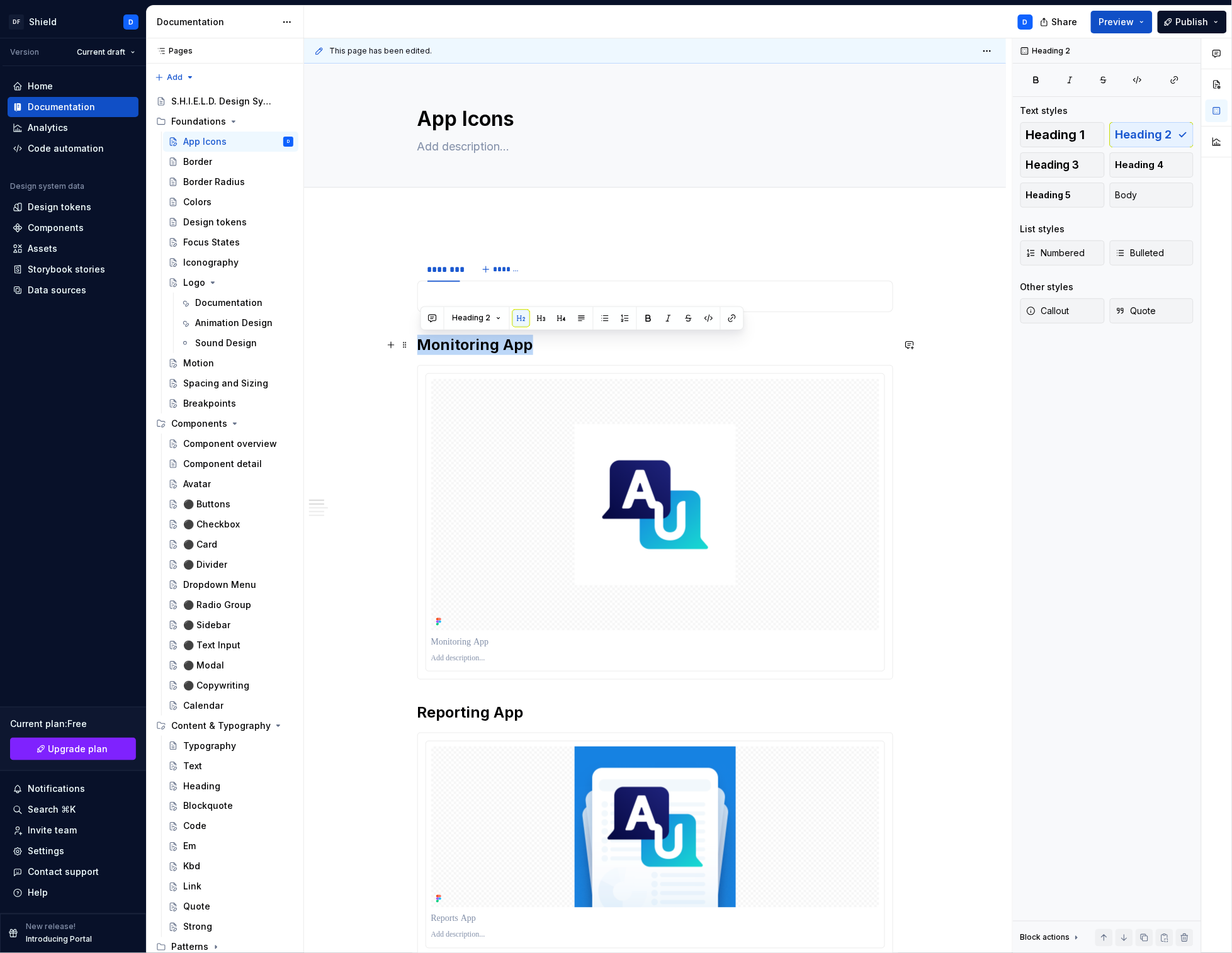
click at [473, 345] on h2 "Monitoring App" at bounding box center [655, 344] width 476 height 20
copy h2 "Monitoring App"
click at [442, 269] on div "********" at bounding box center [443, 270] width 33 height 13
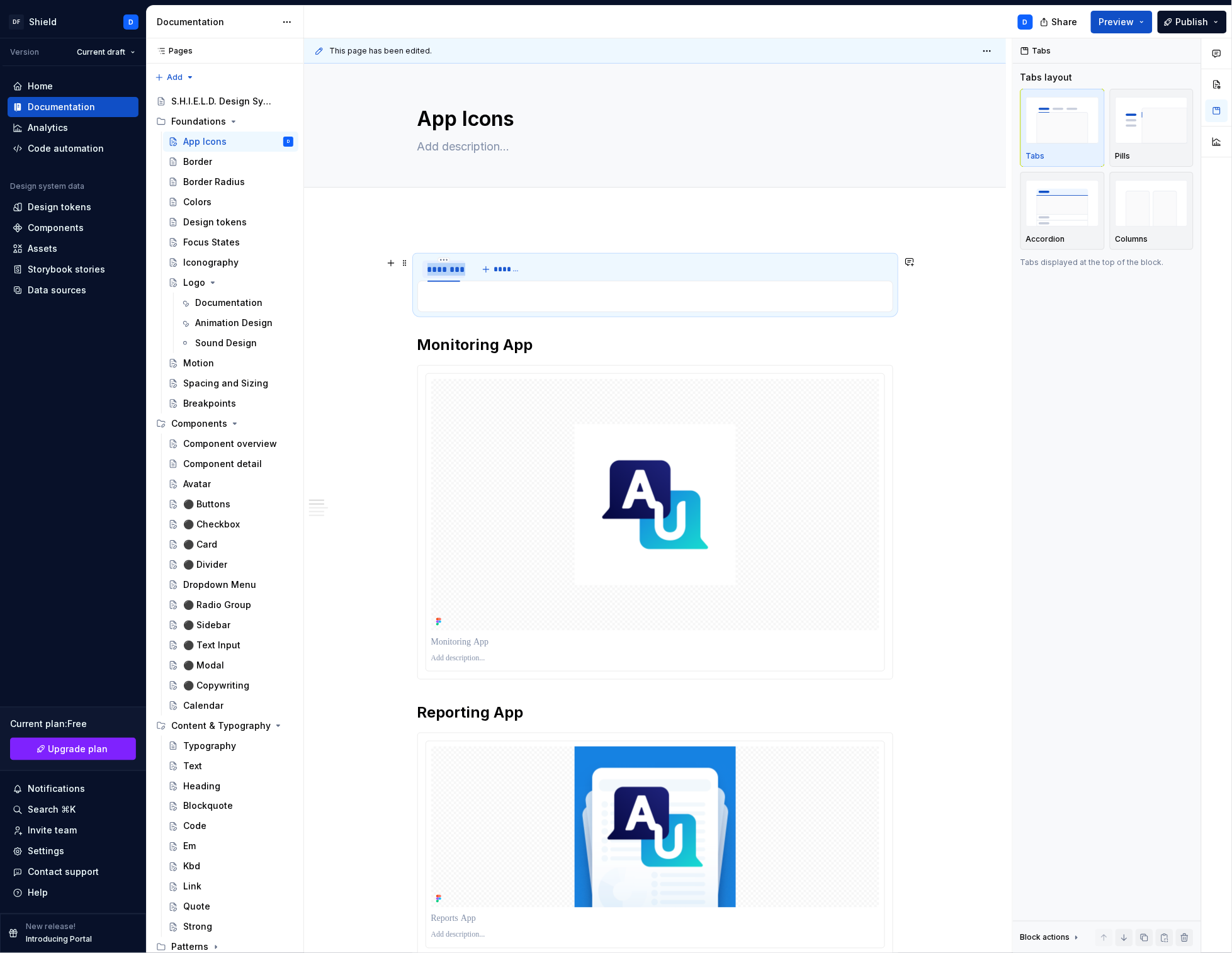
click at [442, 269] on div "********" at bounding box center [443, 270] width 33 height 13
type input "**********"
click at [499, 704] on h2 "Reporting App" at bounding box center [655, 712] width 476 height 20
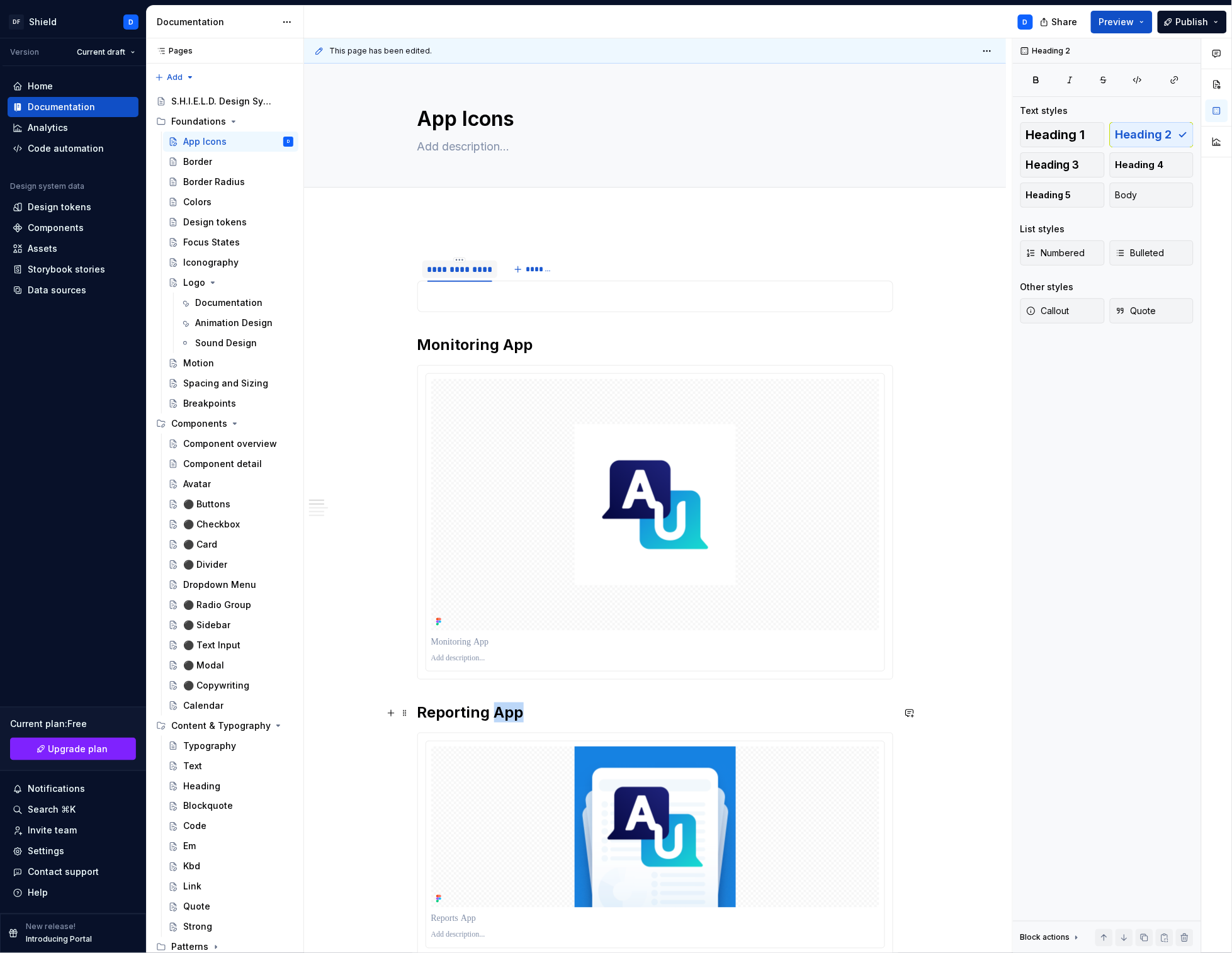
click at [499, 704] on h2 "Reporting App" at bounding box center [655, 712] width 476 height 20
copy h2 "Reporting App"
click at [546, 272] on span "*******" at bounding box center [540, 270] width 29 height 10
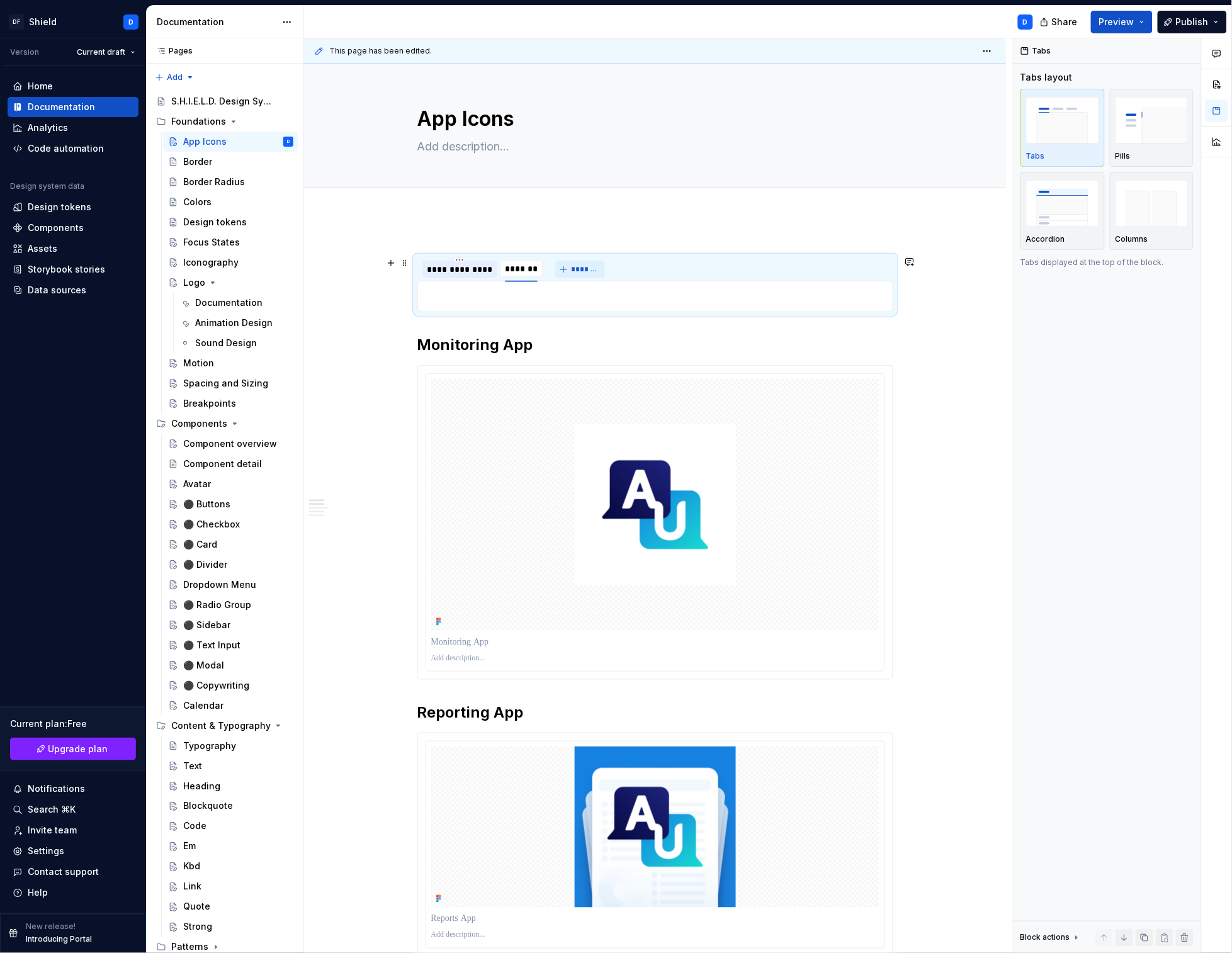
type input "**********"
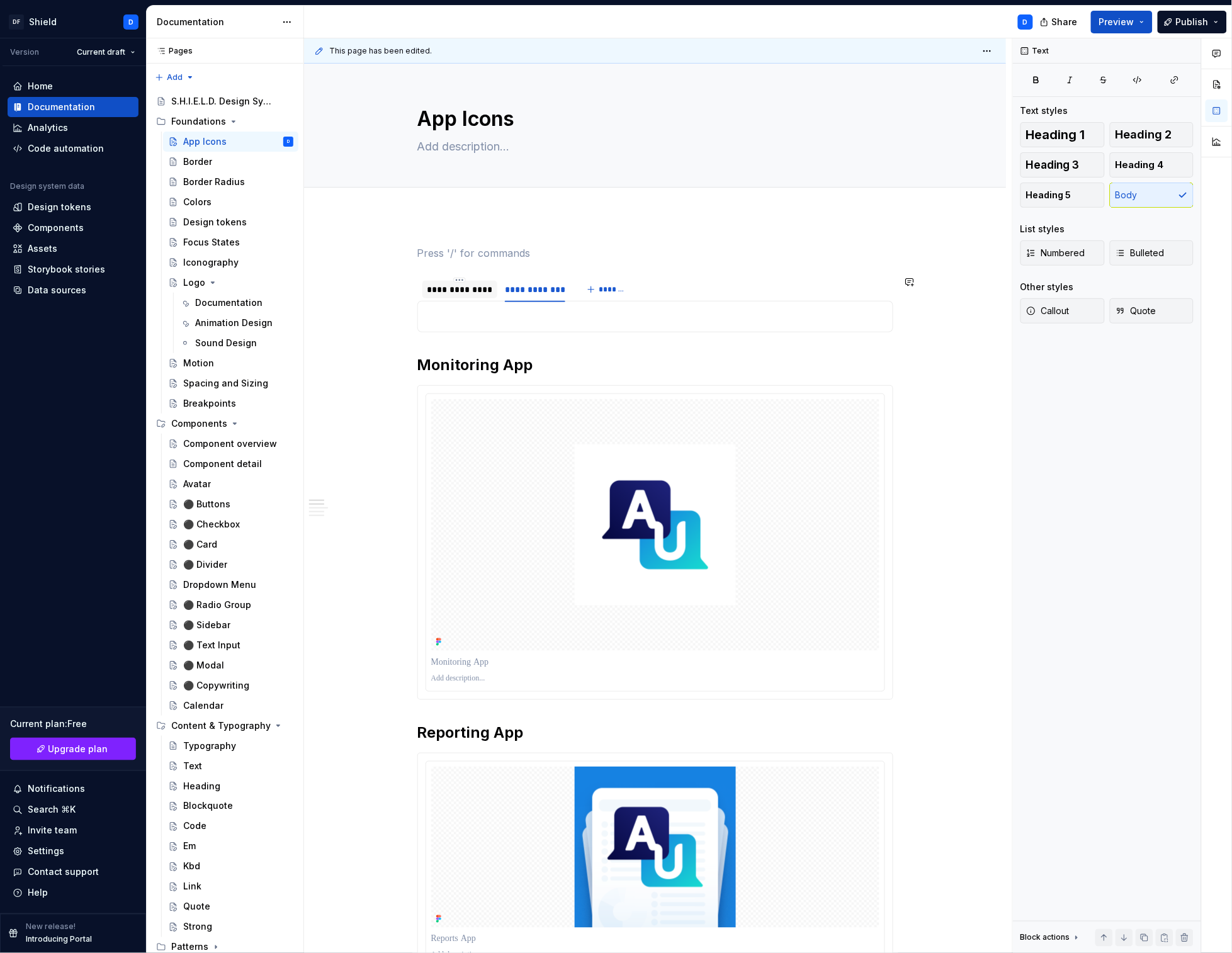
click at [492, 315] on p at bounding box center [656, 316] width 460 height 15
click at [407, 317] on span at bounding box center [404, 316] width 10 height 17
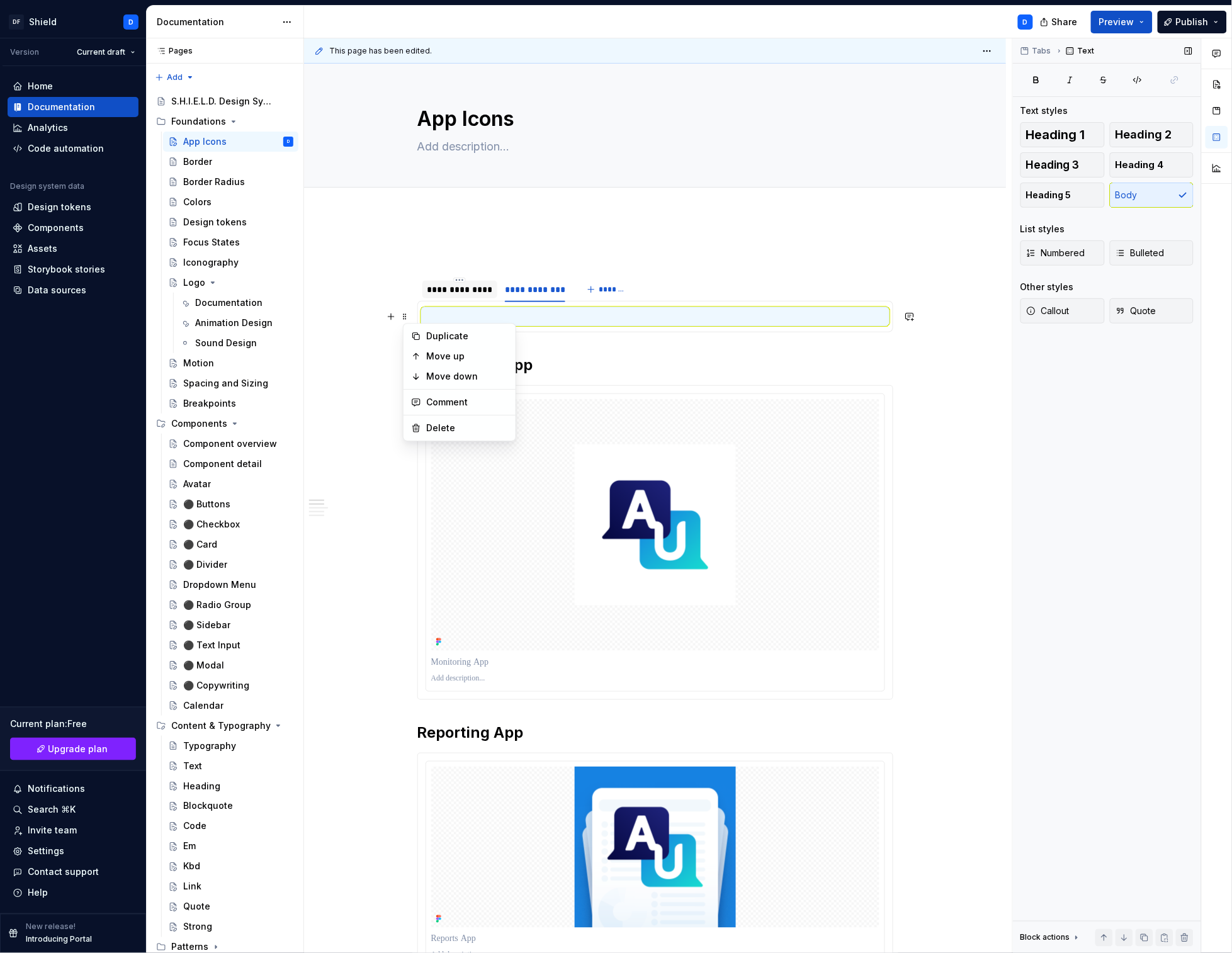
click at [1023, 404] on div "Tabs Text Text styles Heading 1 Heading 2 Heading 3 Heading 4 Heading 5 Body Li…" at bounding box center [1107, 496] width 188 height 916
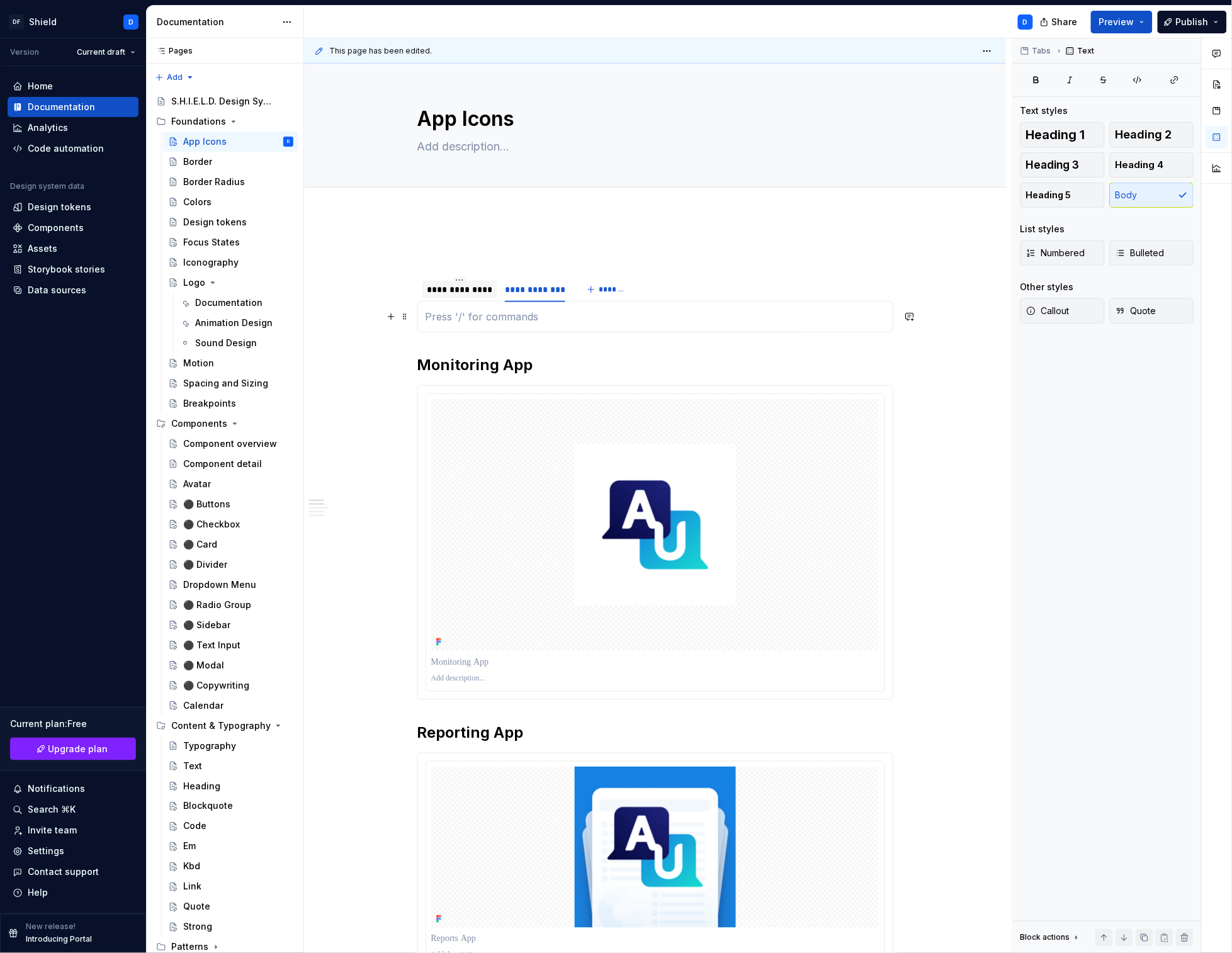
click at [859, 309] on p at bounding box center [656, 316] width 460 height 15
click at [787, 292] on div "**********" at bounding box center [655, 289] width 476 height 25
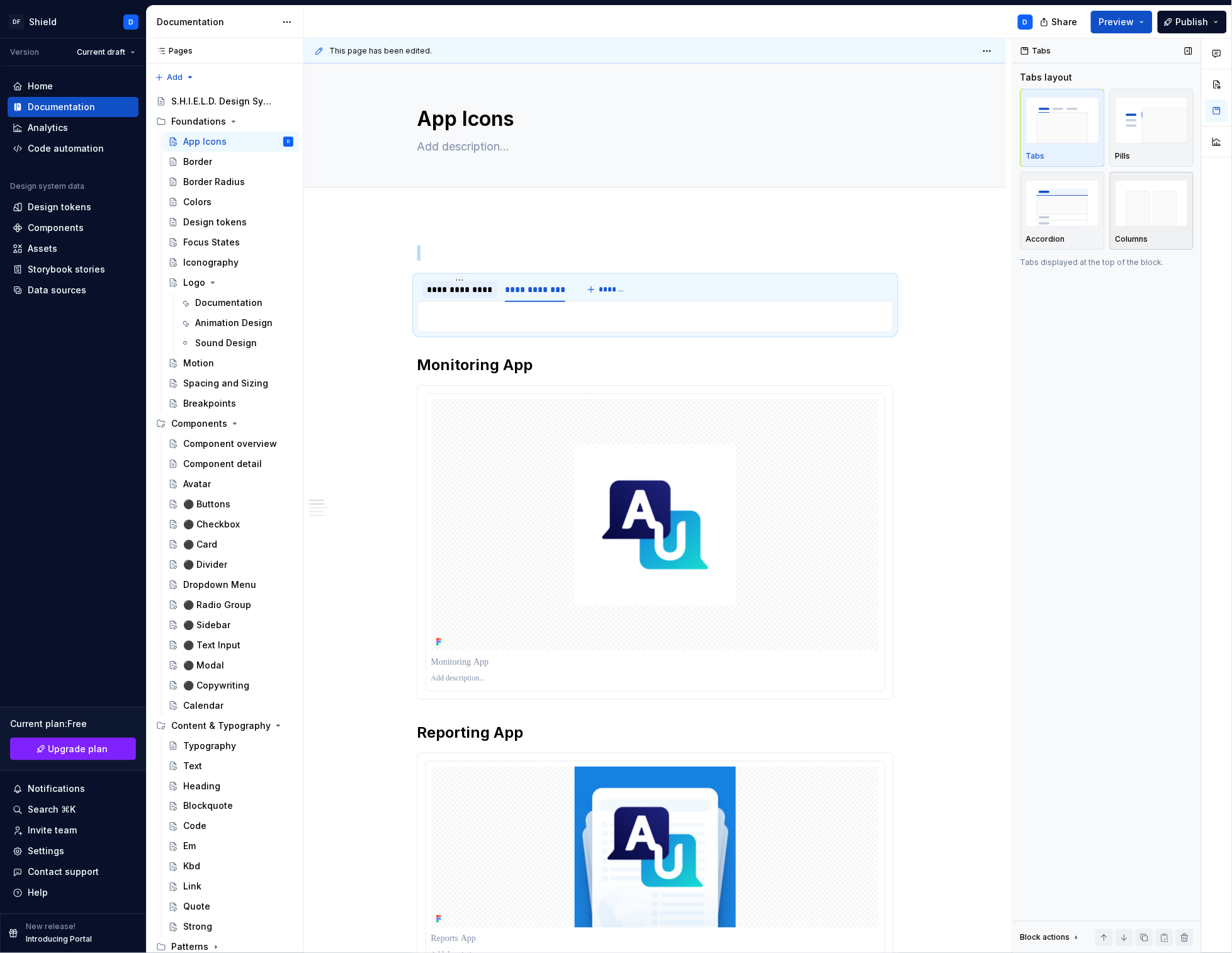
click at [1170, 228] on div "button" at bounding box center [1152, 203] width 73 height 52
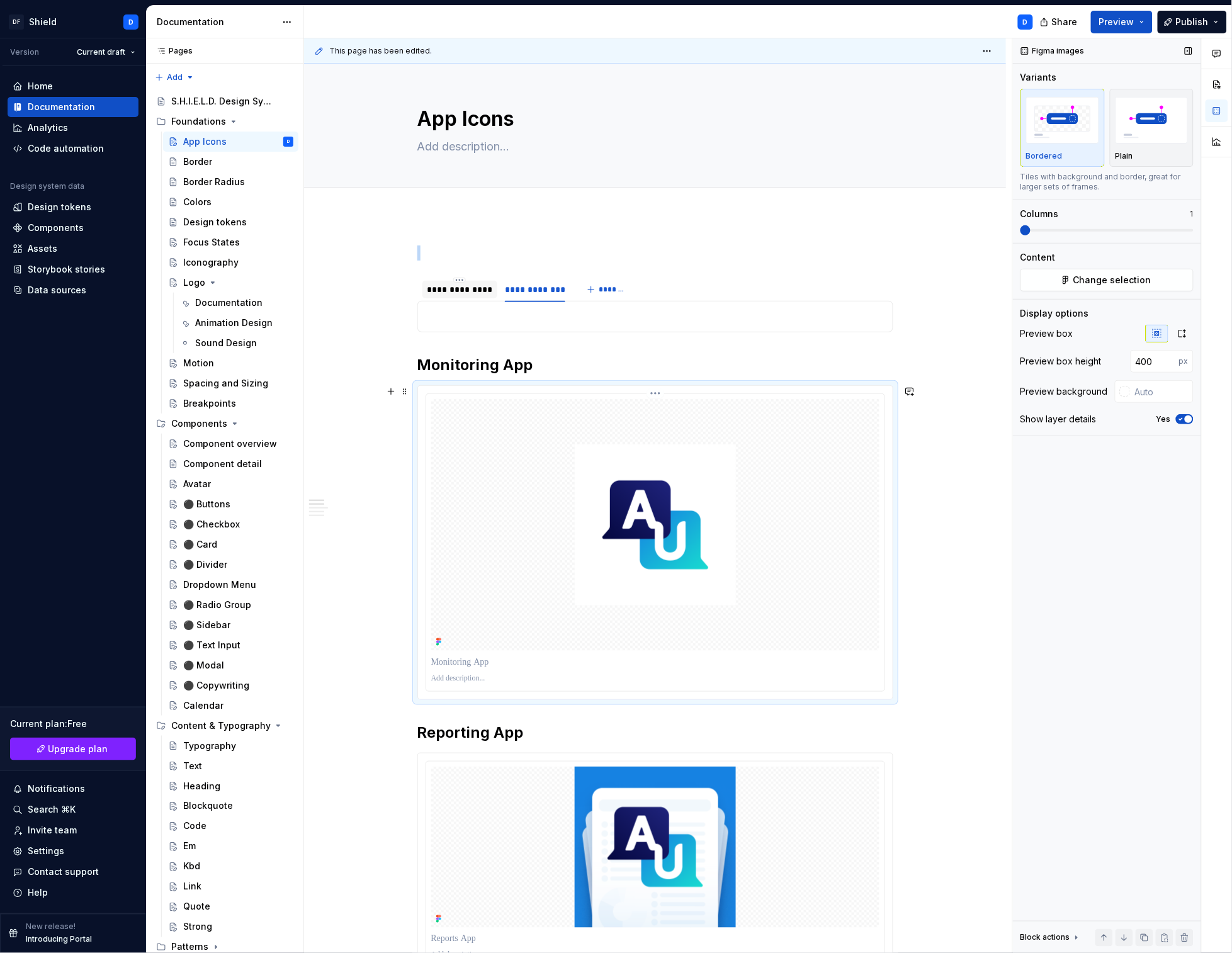
click at [696, 455] on img at bounding box center [655, 525] width 161 height 161
copy h2 "Monitoring App"
click at [503, 317] on p at bounding box center [656, 316] width 460 height 15
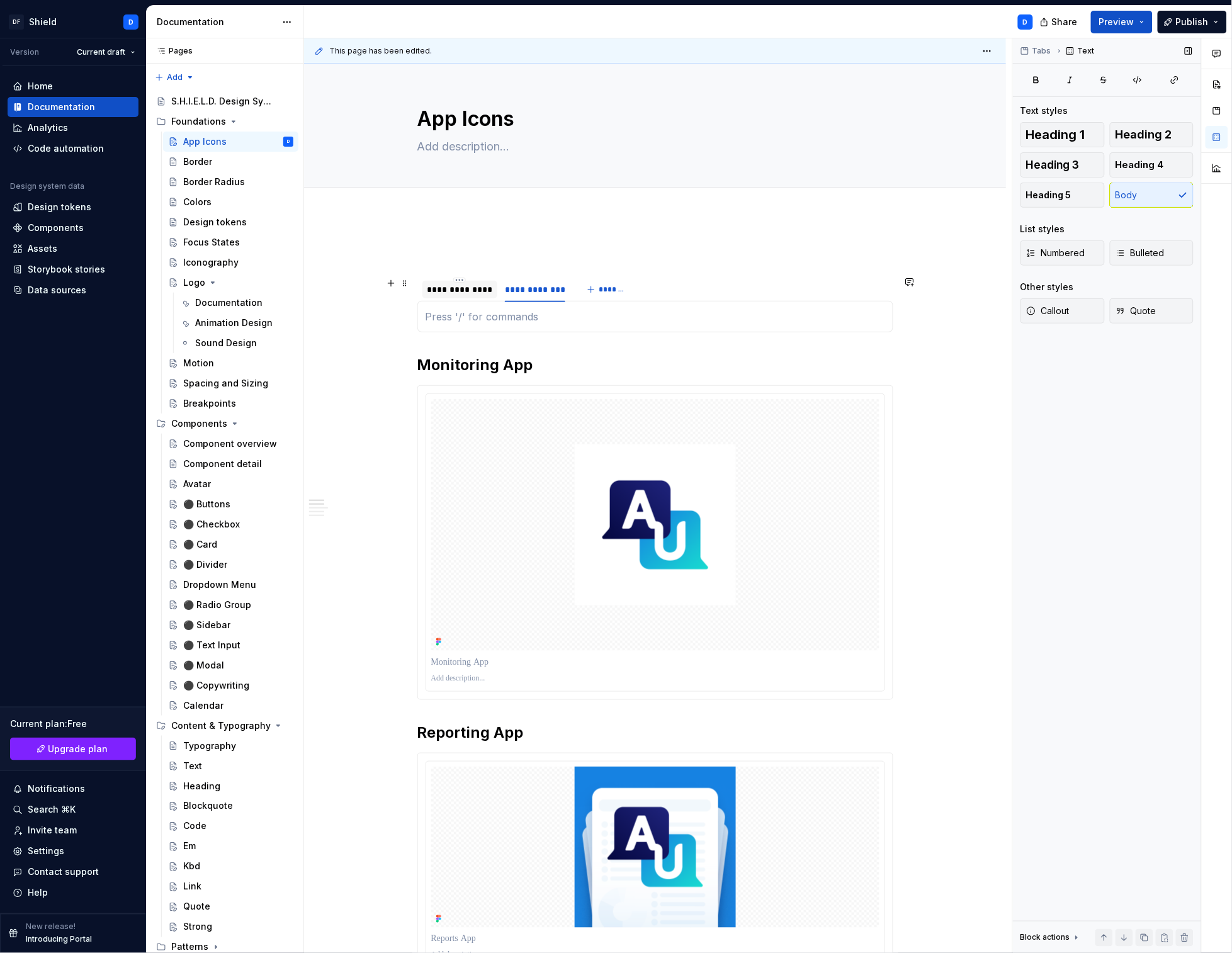
click at [454, 289] on div "**********" at bounding box center [460, 289] width 65 height 13
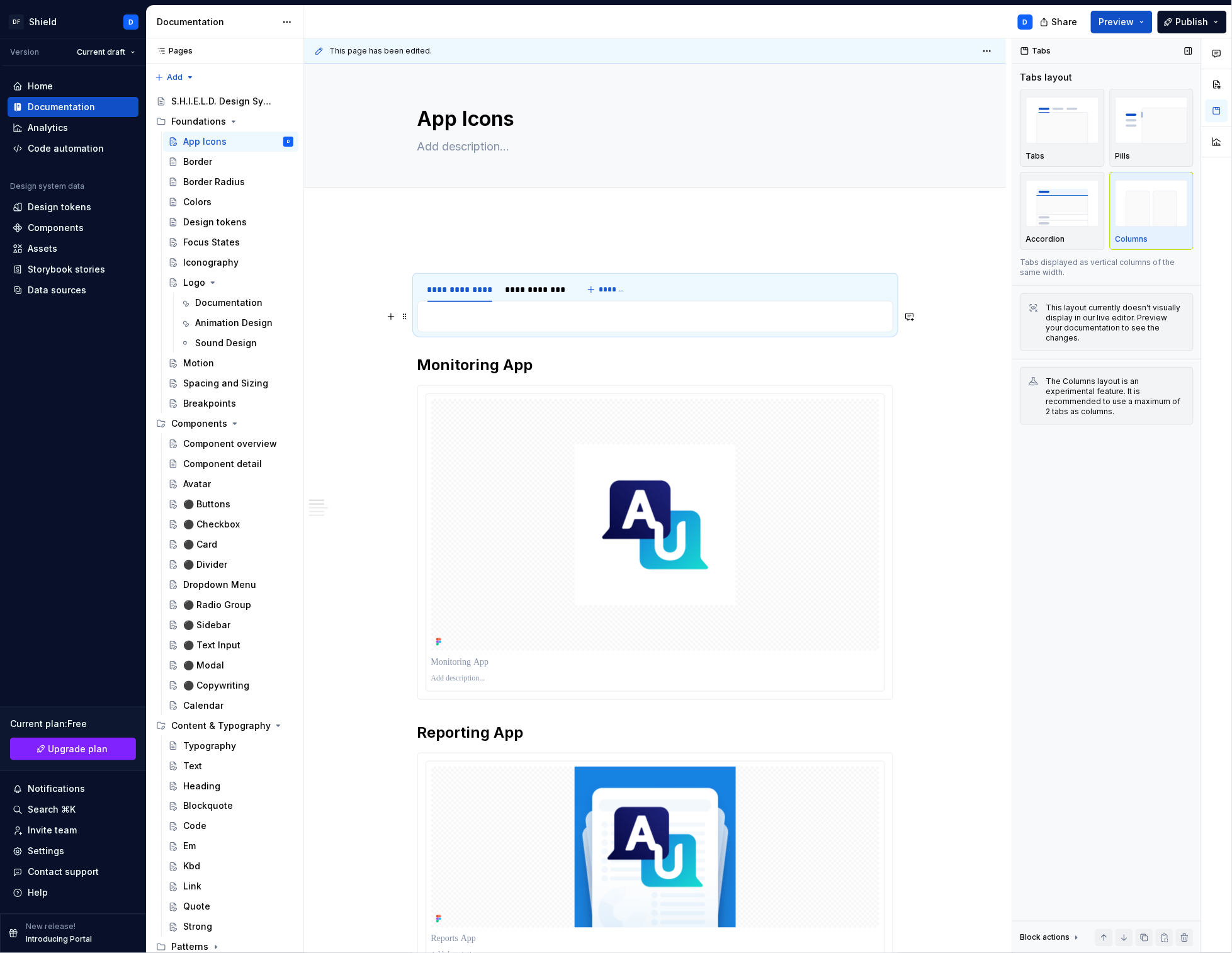
click at [446, 320] on p at bounding box center [656, 316] width 460 height 15
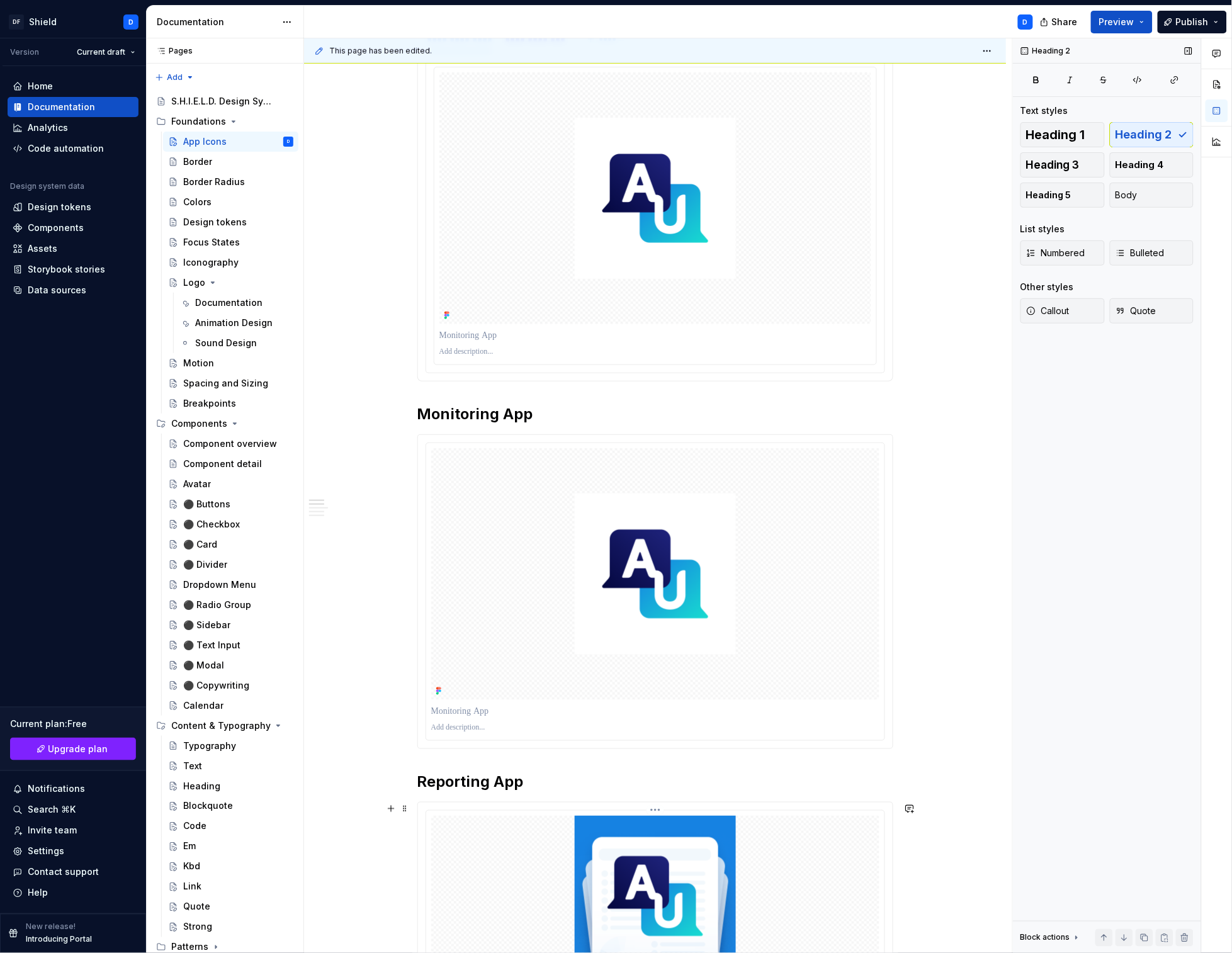
scroll to position [362, 0]
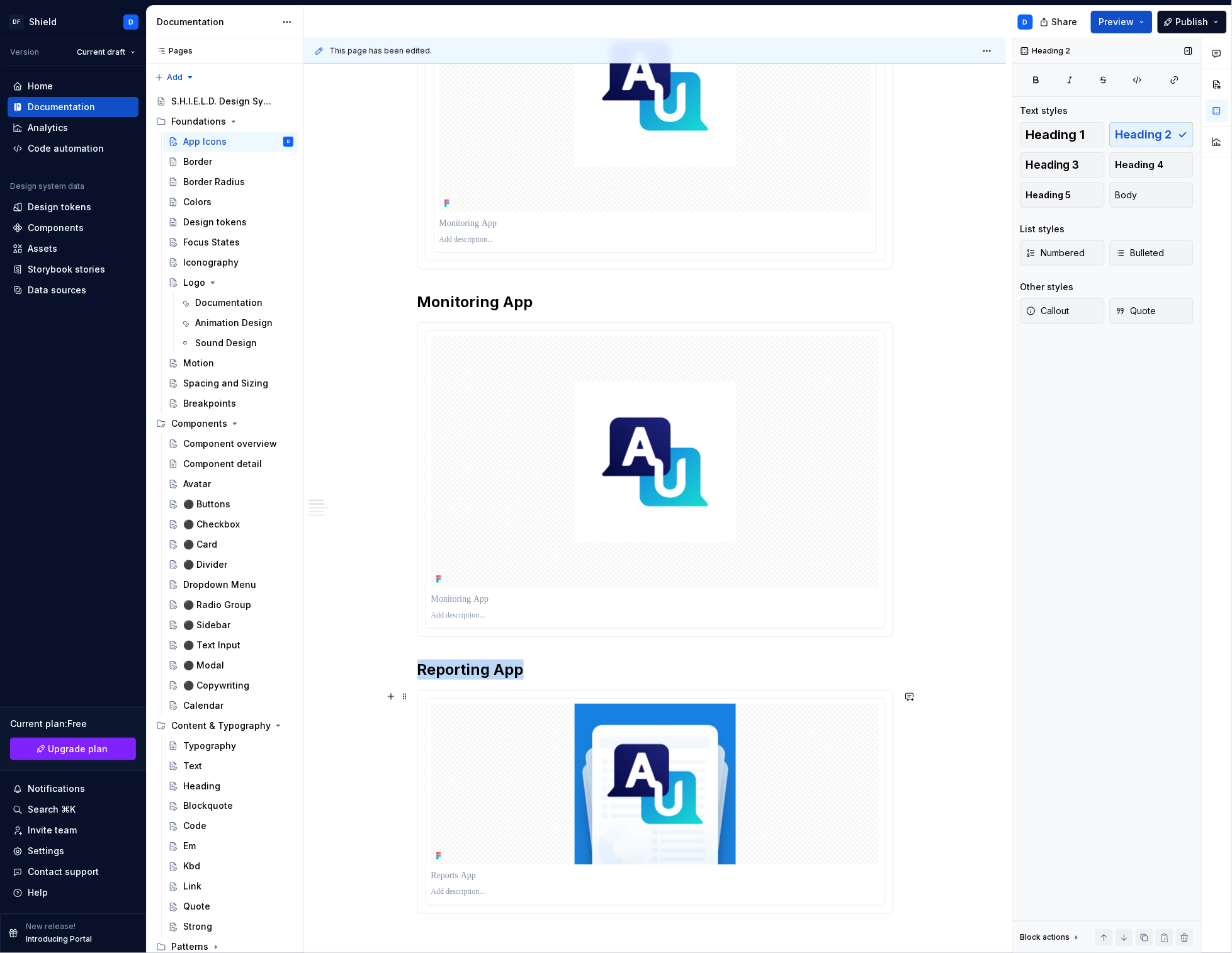
click at [557, 694] on div at bounding box center [655, 802] width 475 height 223
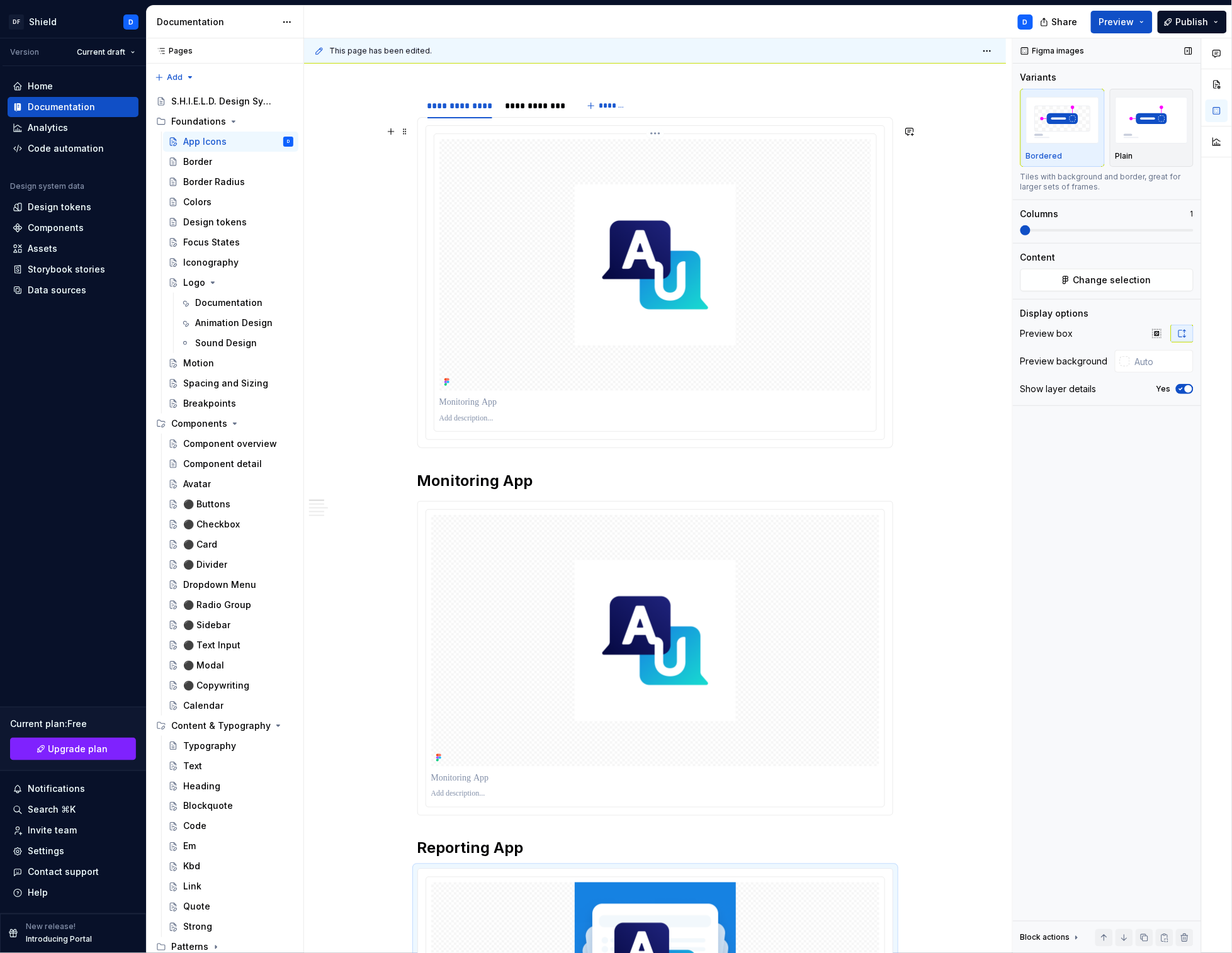
scroll to position [0, 0]
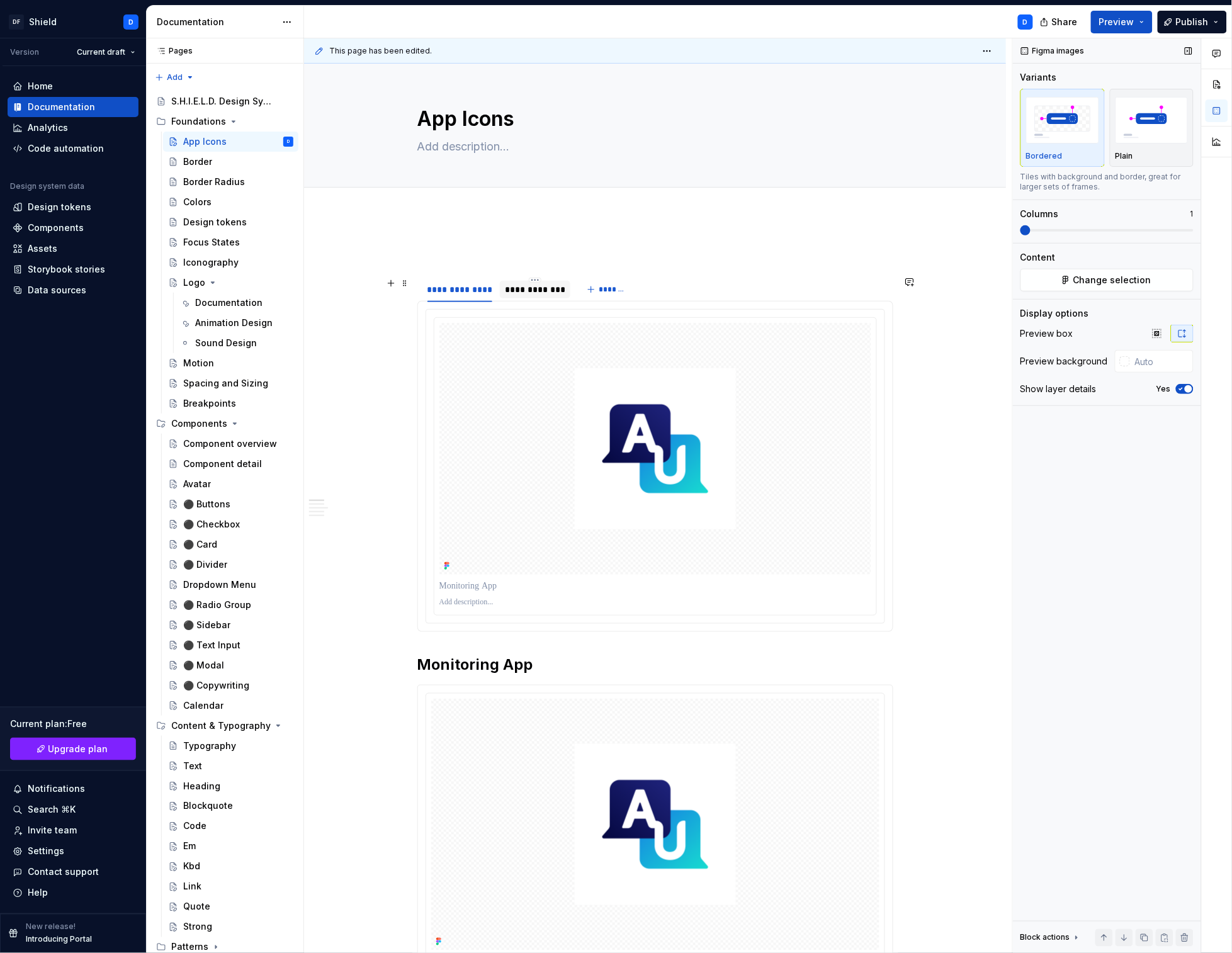
click at [529, 286] on div "**********" at bounding box center [535, 289] width 60 height 13
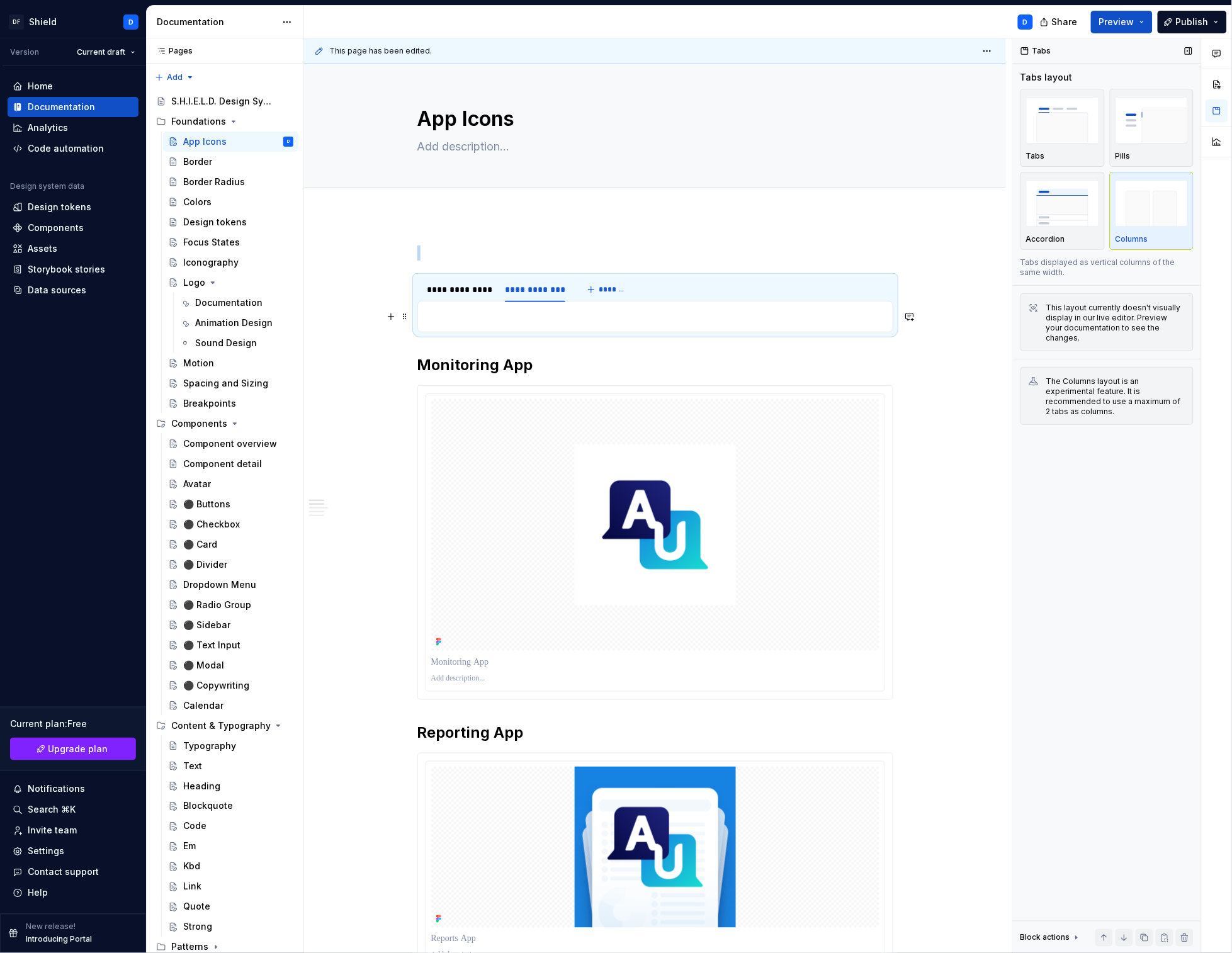
click at [526, 319] on p at bounding box center [656, 316] width 460 height 15
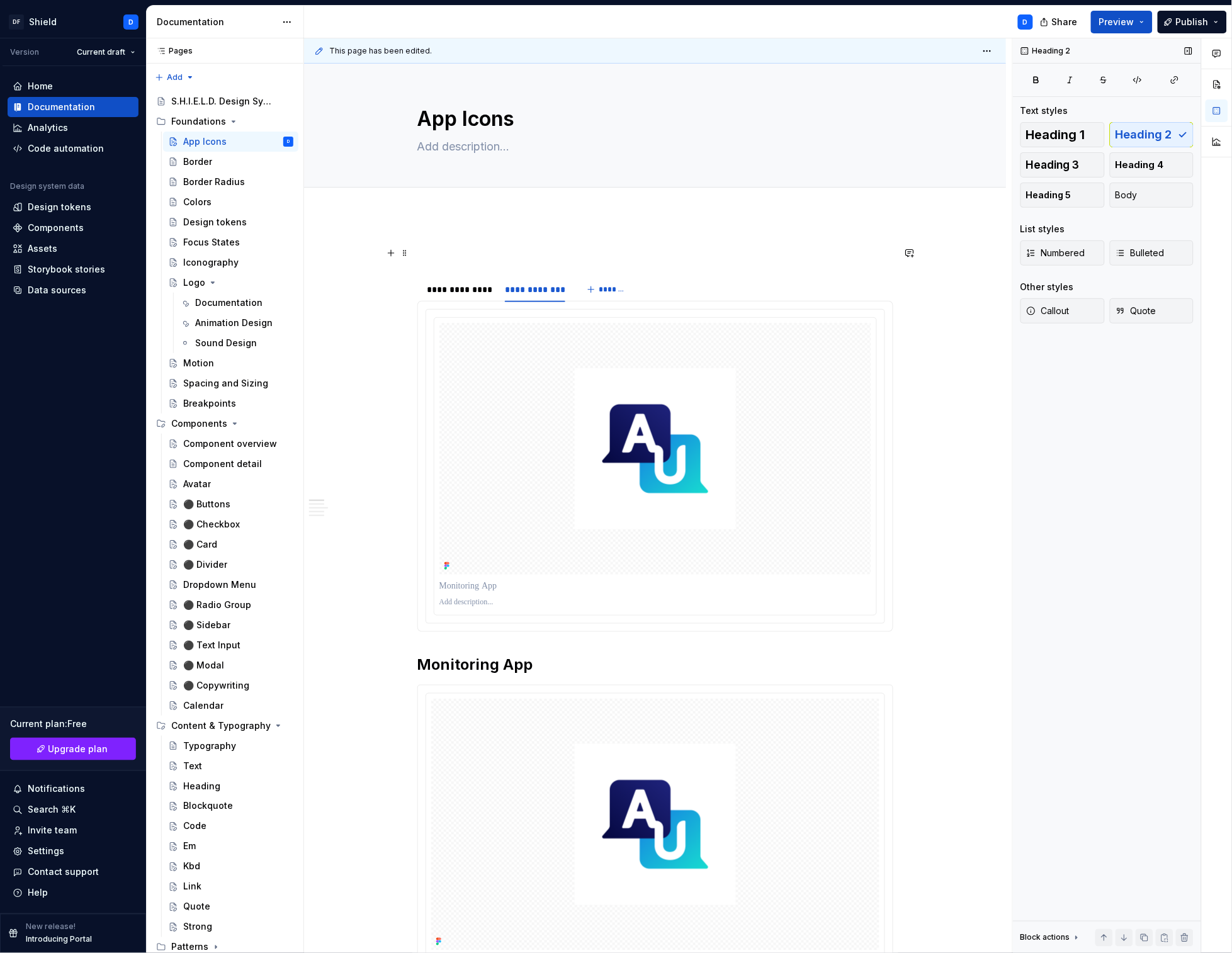
click at [733, 246] on p at bounding box center [655, 253] width 476 height 15
click at [480, 295] on div "**********" at bounding box center [460, 289] width 65 height 13
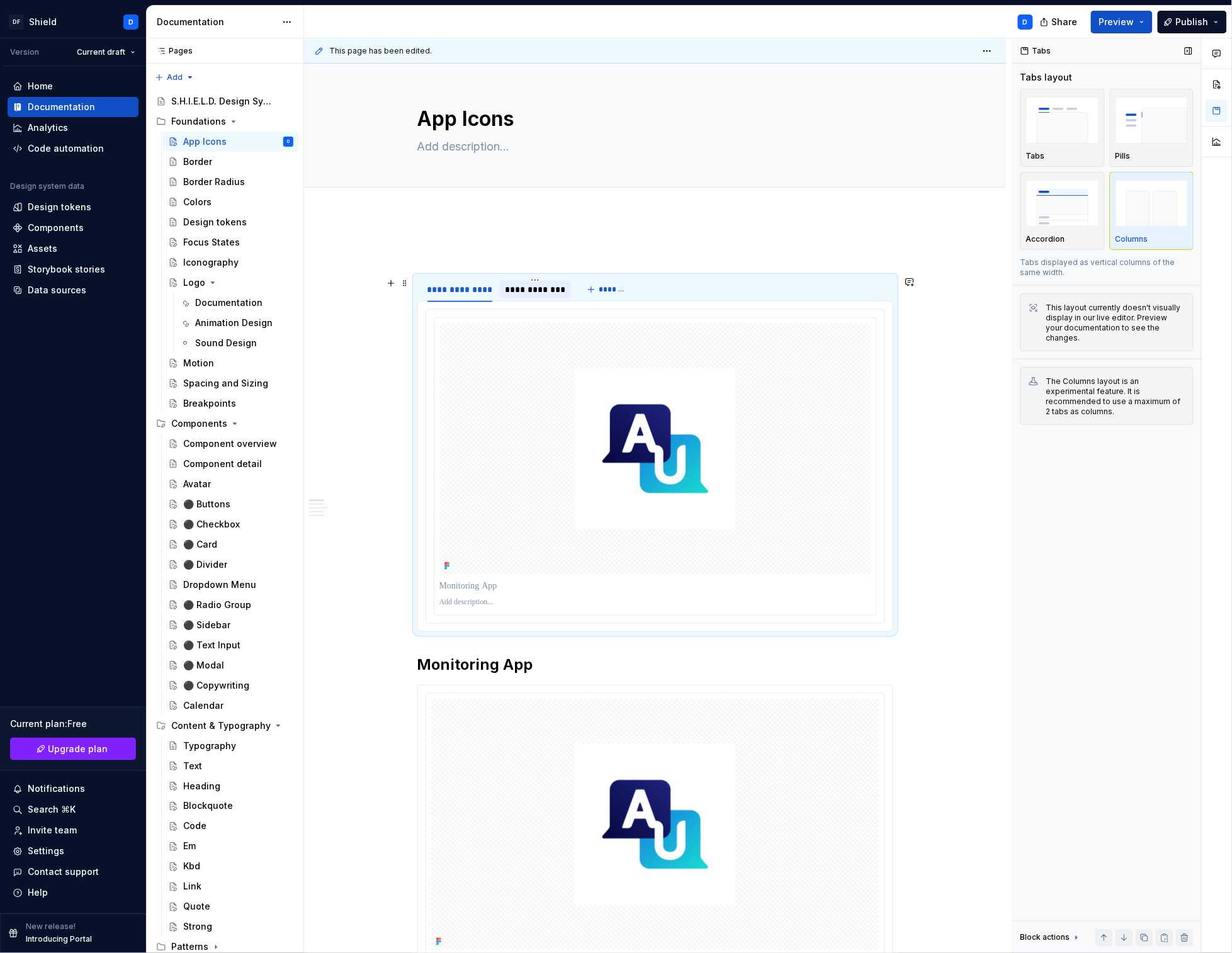
click at [524, 287] on div "**********" at bounding box center [535, 289] width 60 height 13
click at [454, 295] on div "**********" at bounding box center [460, 289] width 65 height 13
click at [534, 289] on div "**********" at bounding box center [535, 289] width 60 height 13
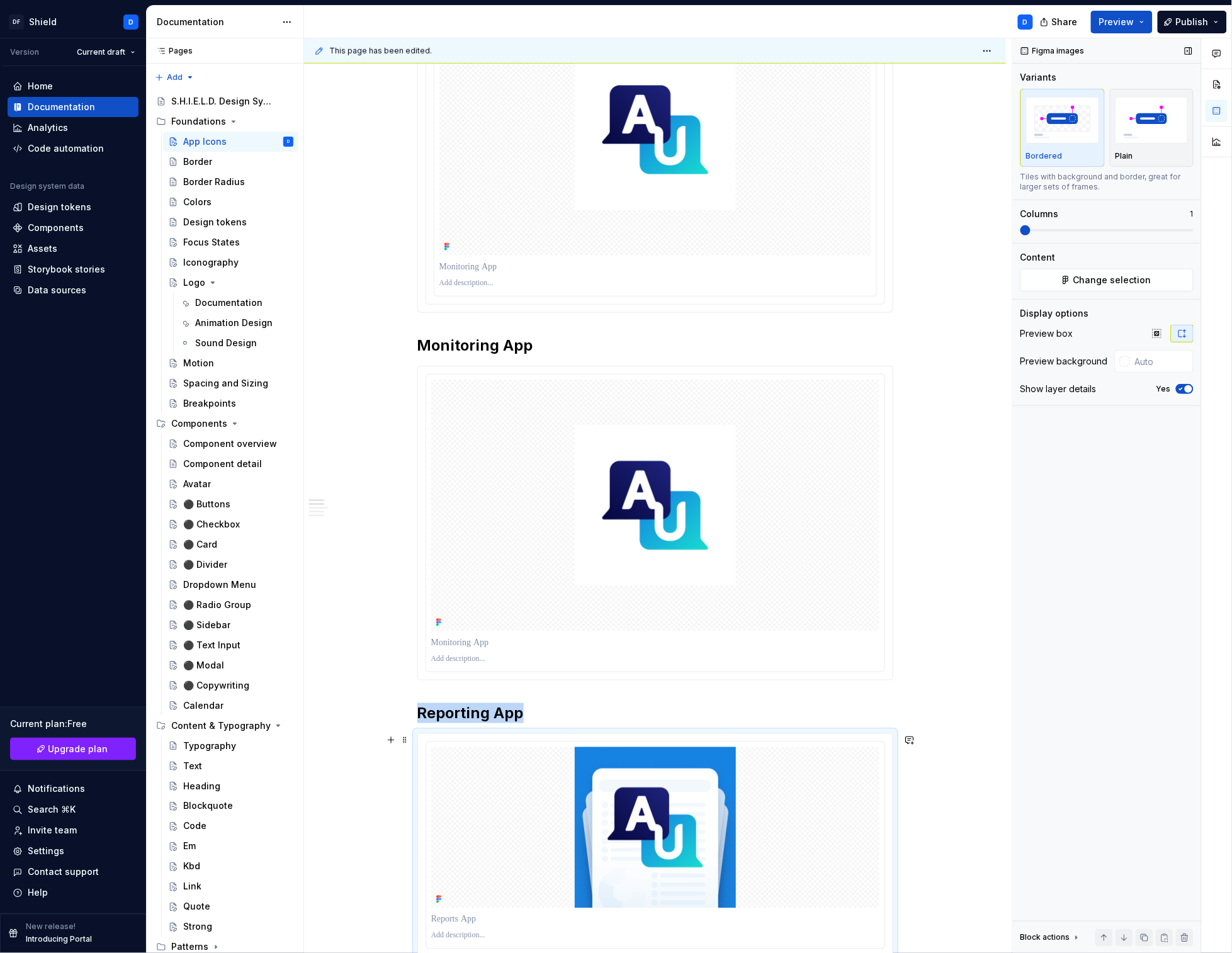
click at [583, 737] on div at bounding box center [655, 845] width 475 height 223
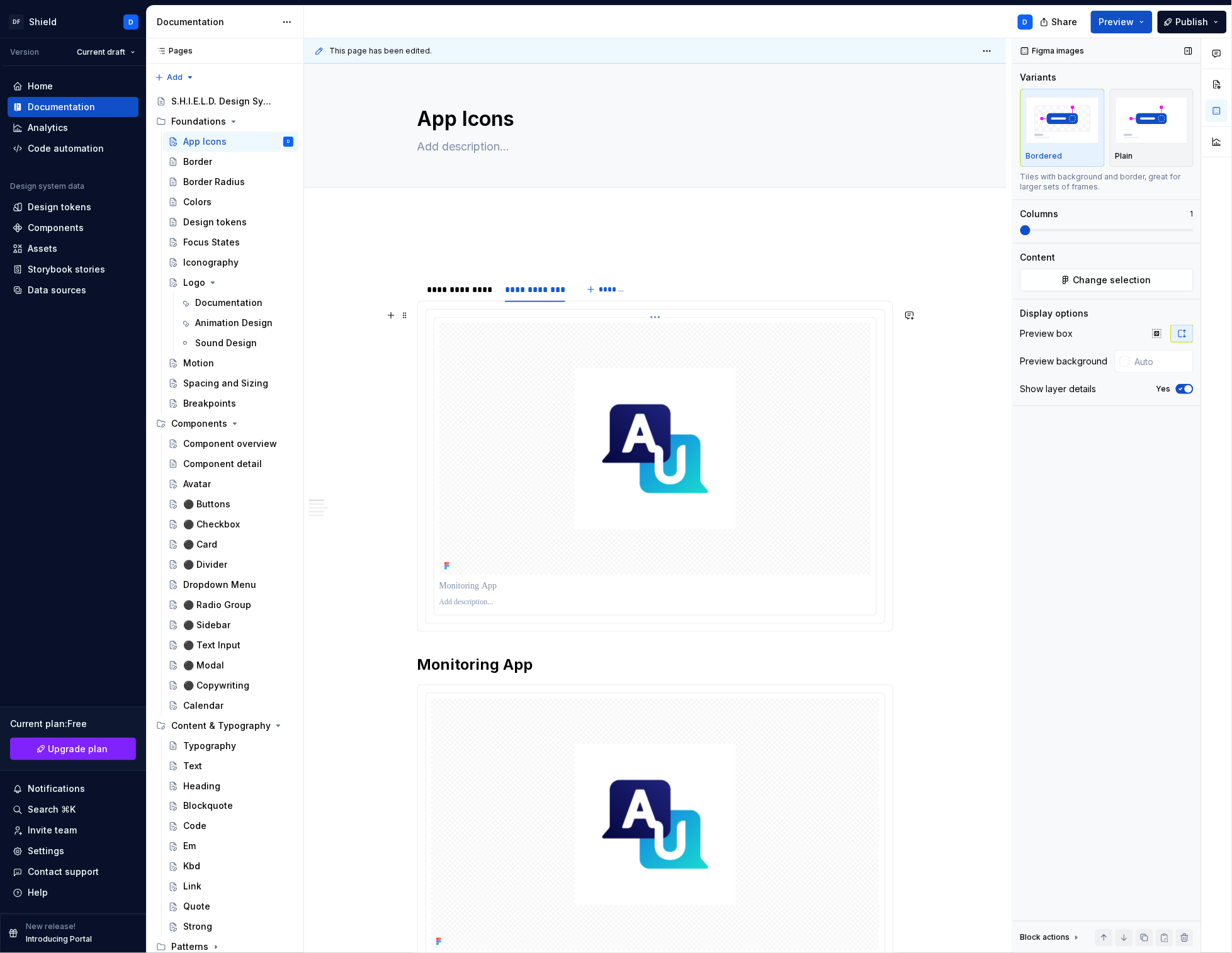
click at [522, 502] on div at bounding box center [655, 449] width 432 height 252
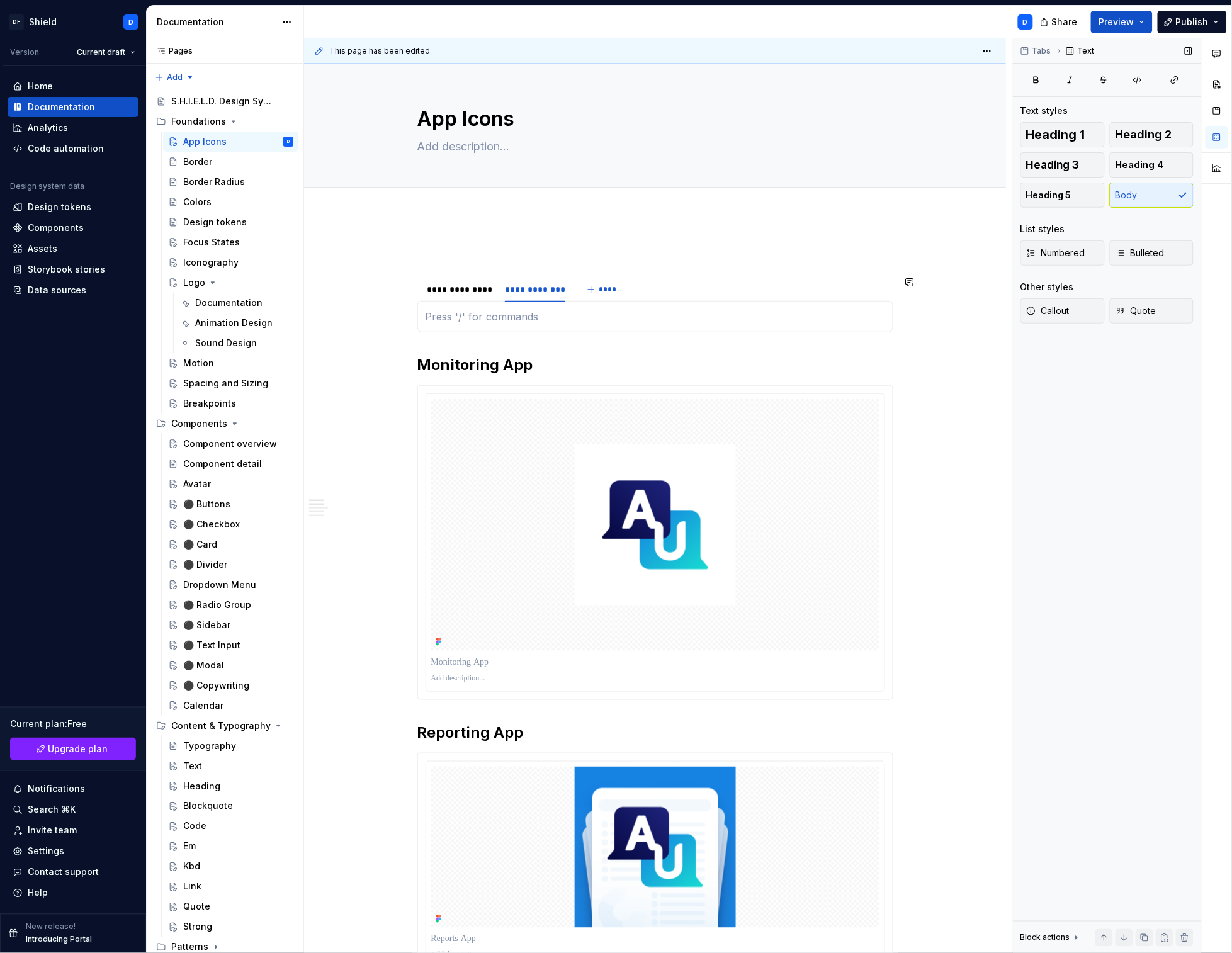
click at [491, 329] on div at bounding box center [655, 317] width 476 height 32
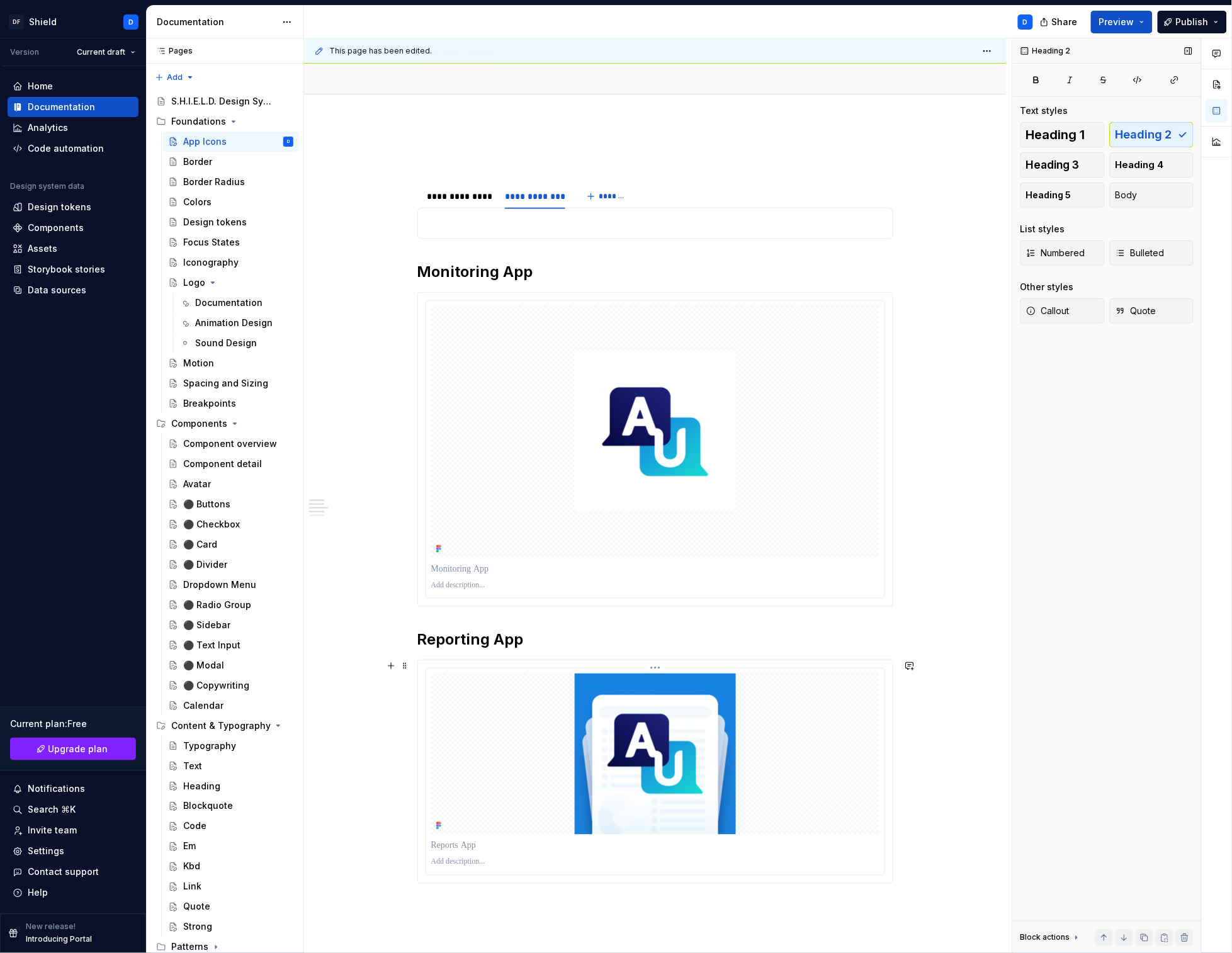
scroll to position [218, 0]
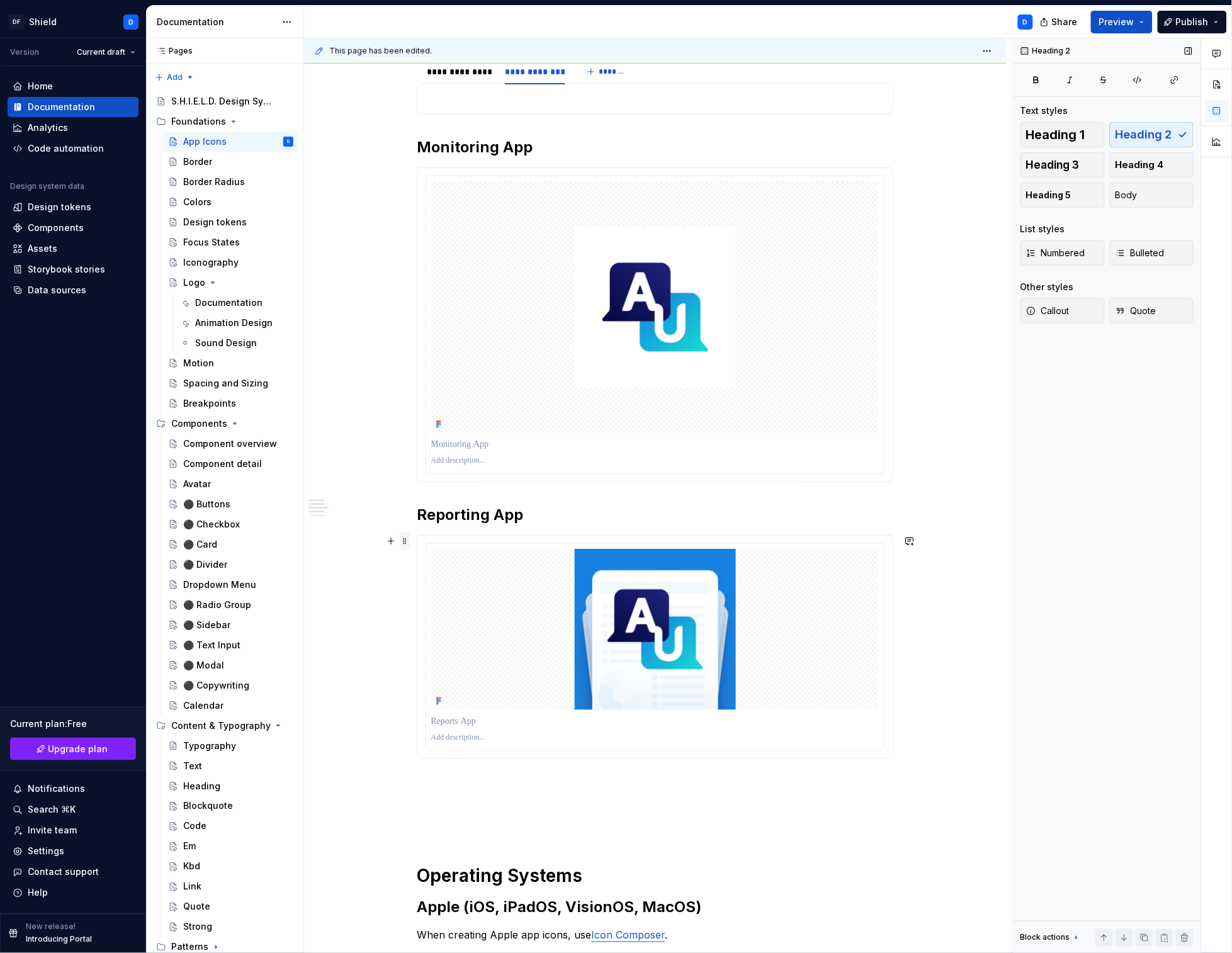
click at [406, 540] on span at bounding box center [404, 542] width 10 height 17
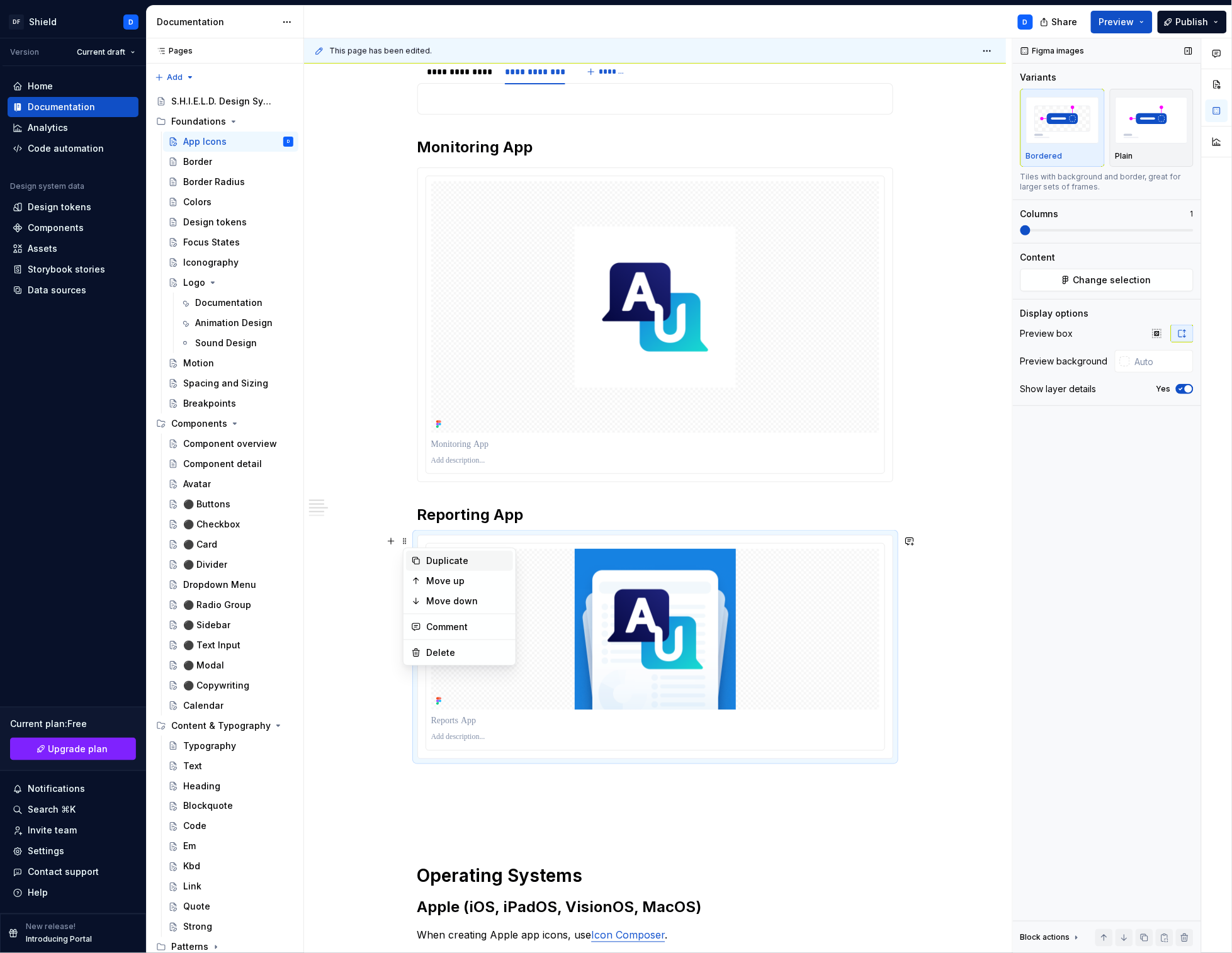
click at [455, 559] on div "Duplicate" at bounding box center [467, 561] width 82 height 13
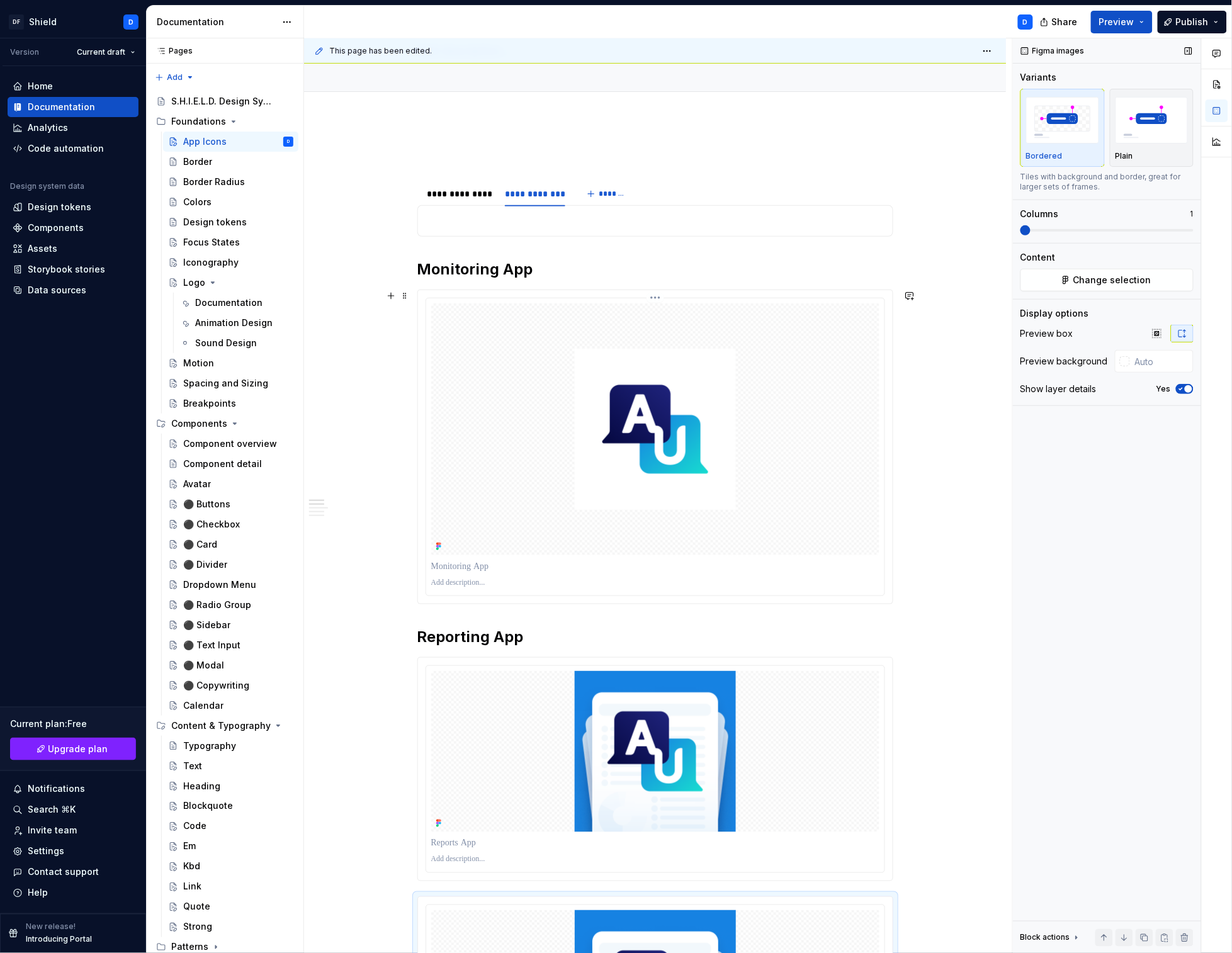
scroll to position [113, 0]
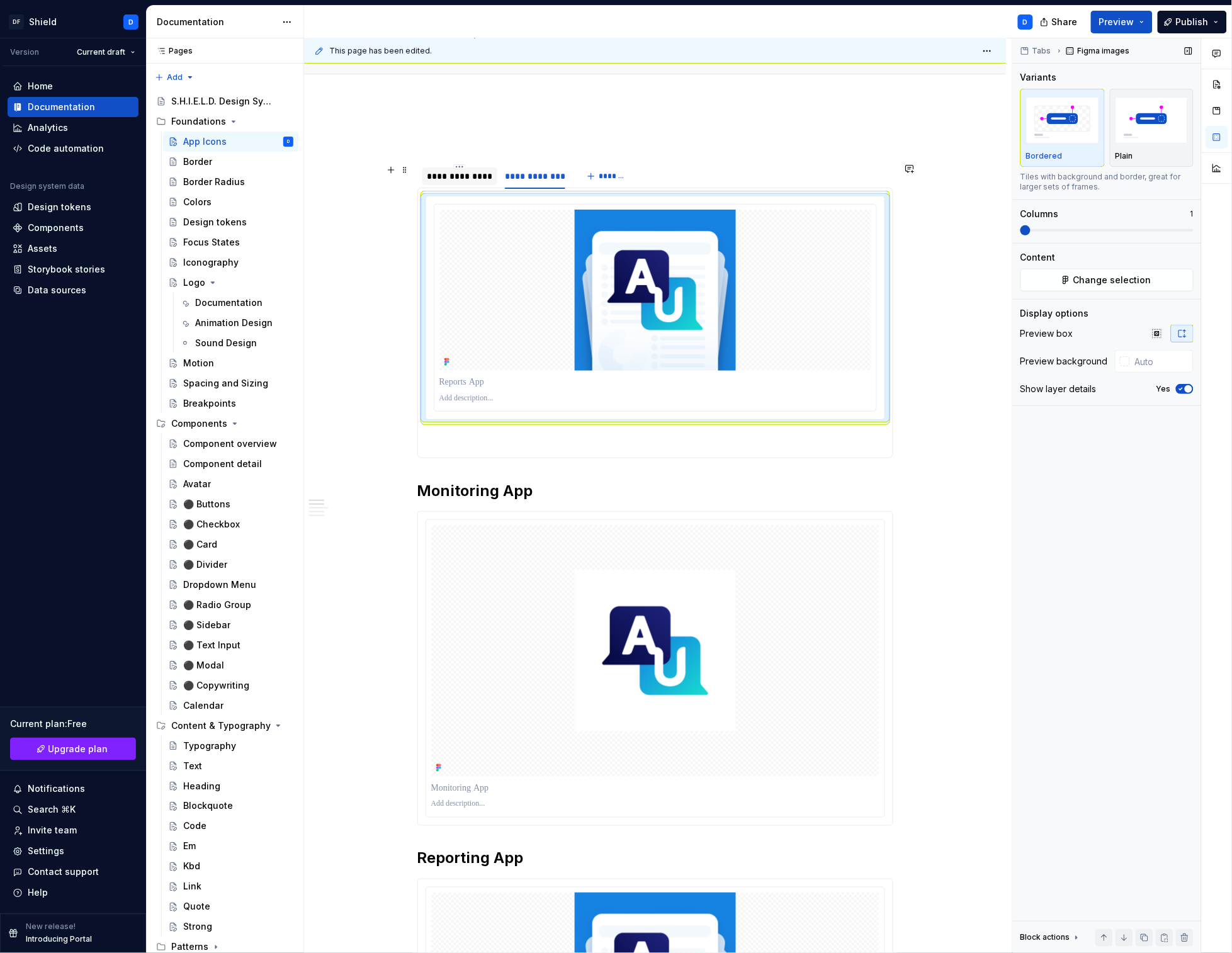
click at [460, 180] on div "**********" at bounding box center [460, 176] width 65 height 13
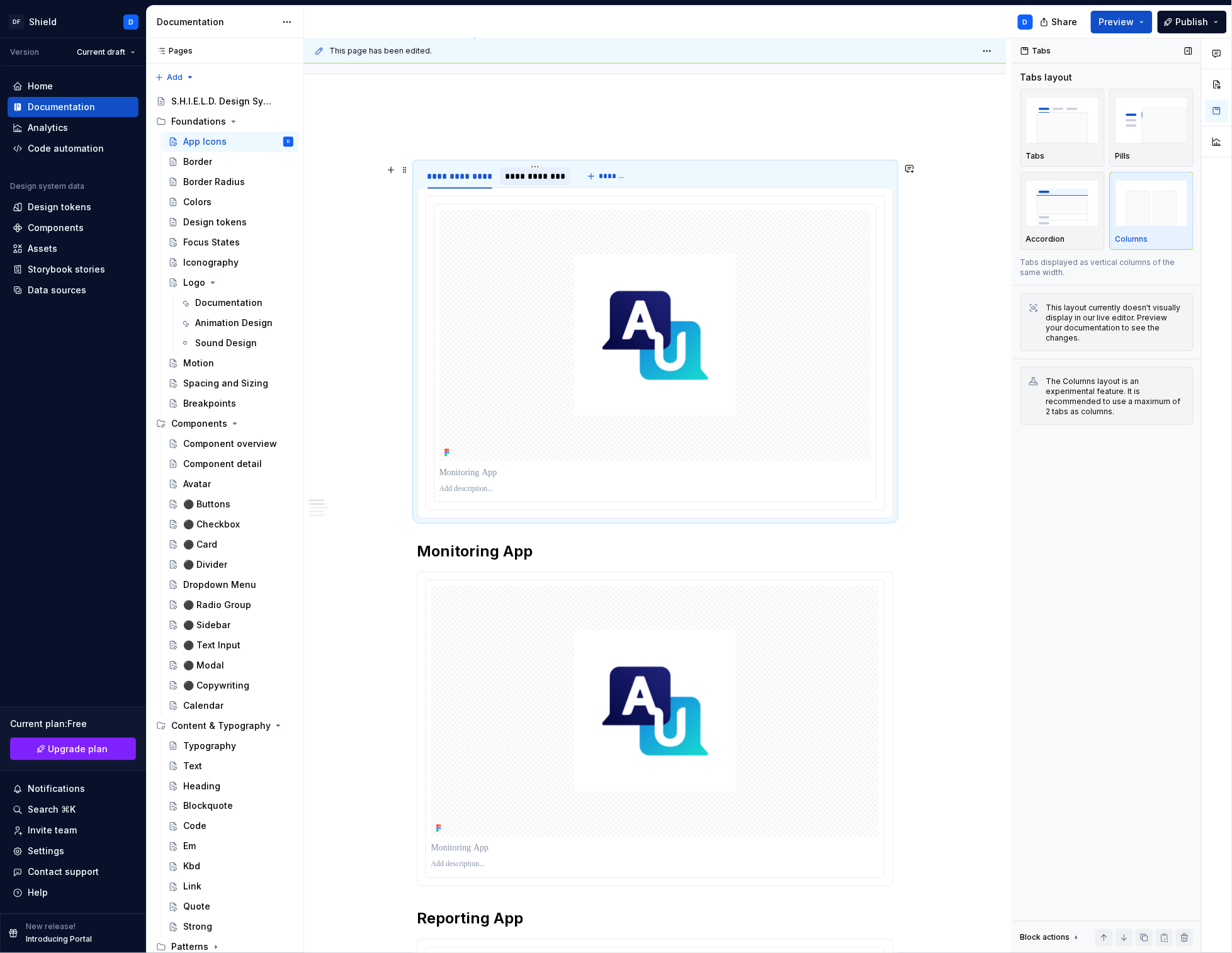
click at [524, 174] on div "**********" at bounding box center [535, 176] width 60 height 13
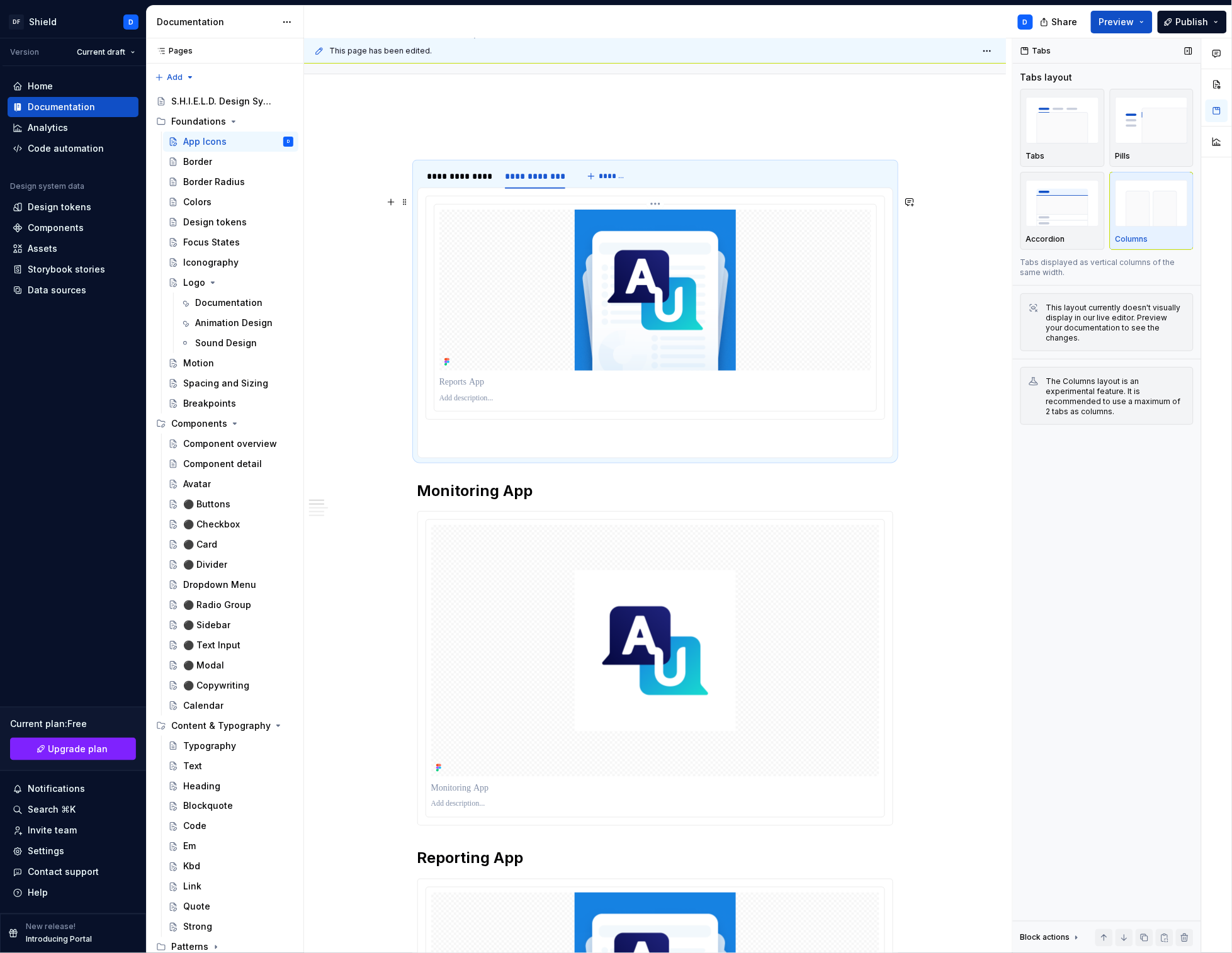
click at [528, 270] on div at bounding box center [655, 289] width 432 height 161
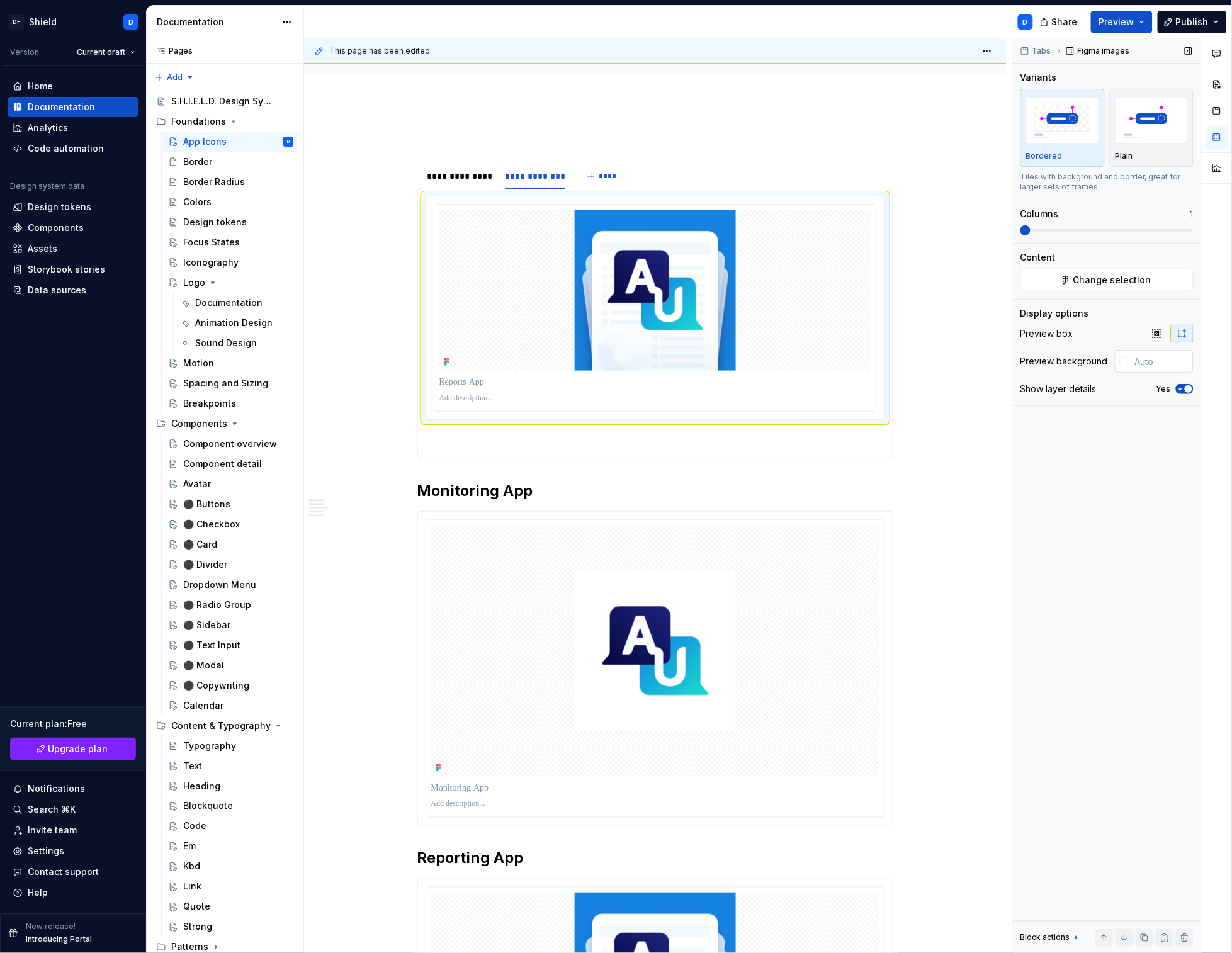
click at [1154, 358] on input "text" at bounding box center [1161, 362] width 63 height 23
click at [1164, 331] on button "button" at bounding box center [1157, 334] width 23 height 17
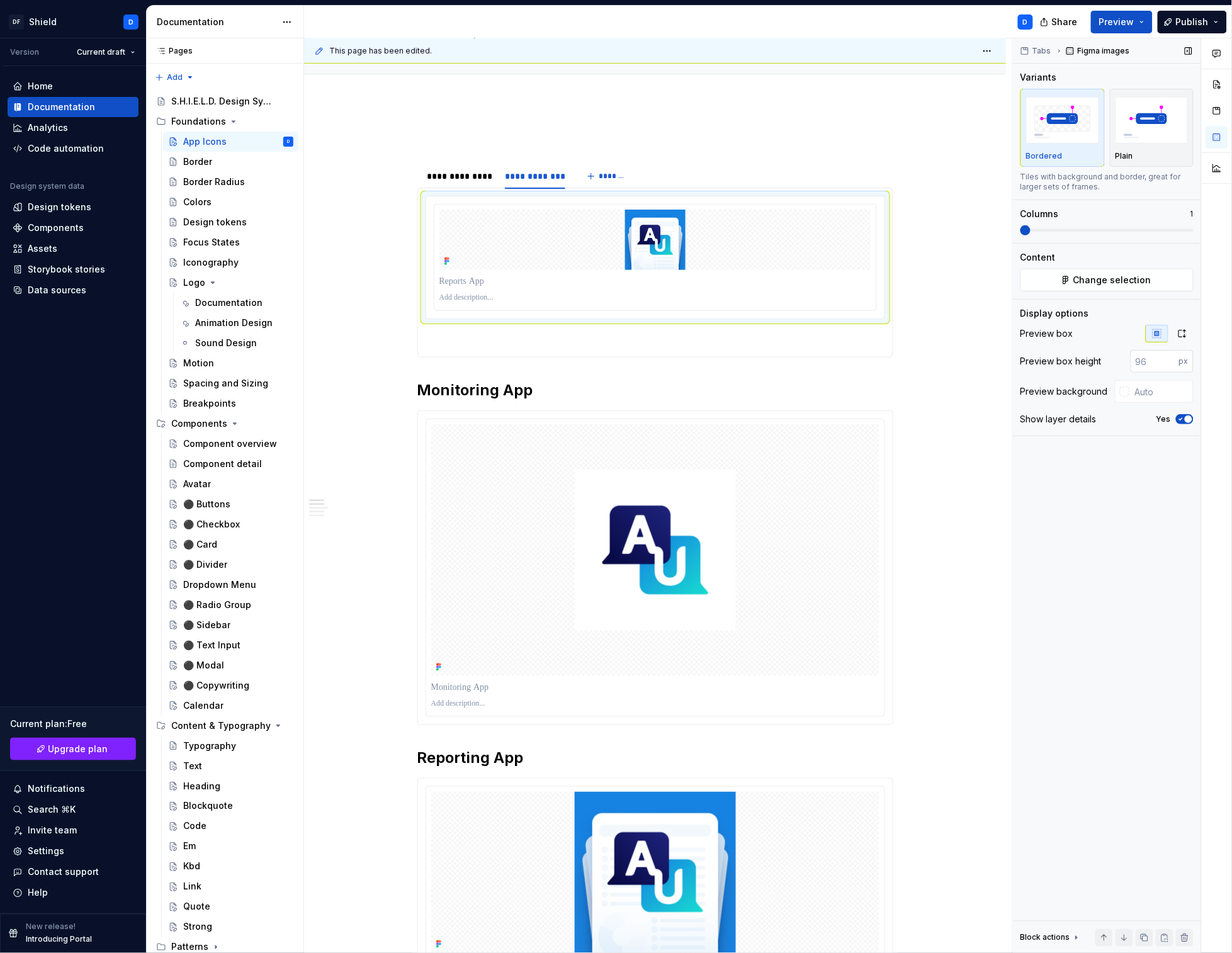
click at [1137, 360] on input "number" at bounding box center [1154, 362] width 48 height 23
type input "400"
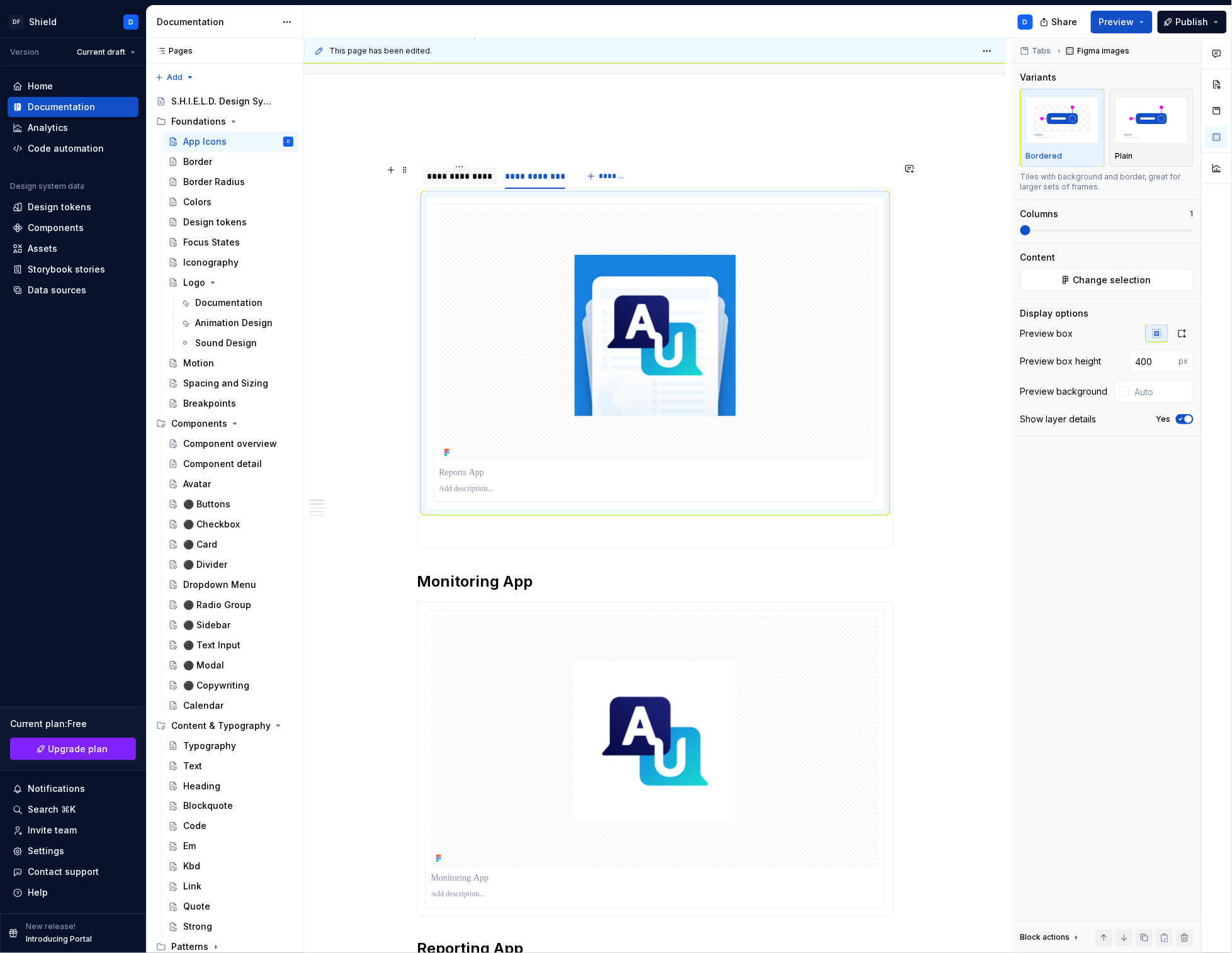
click at [476, 175] on div "**********" at bounding box center [460, 176] width 65 height 13
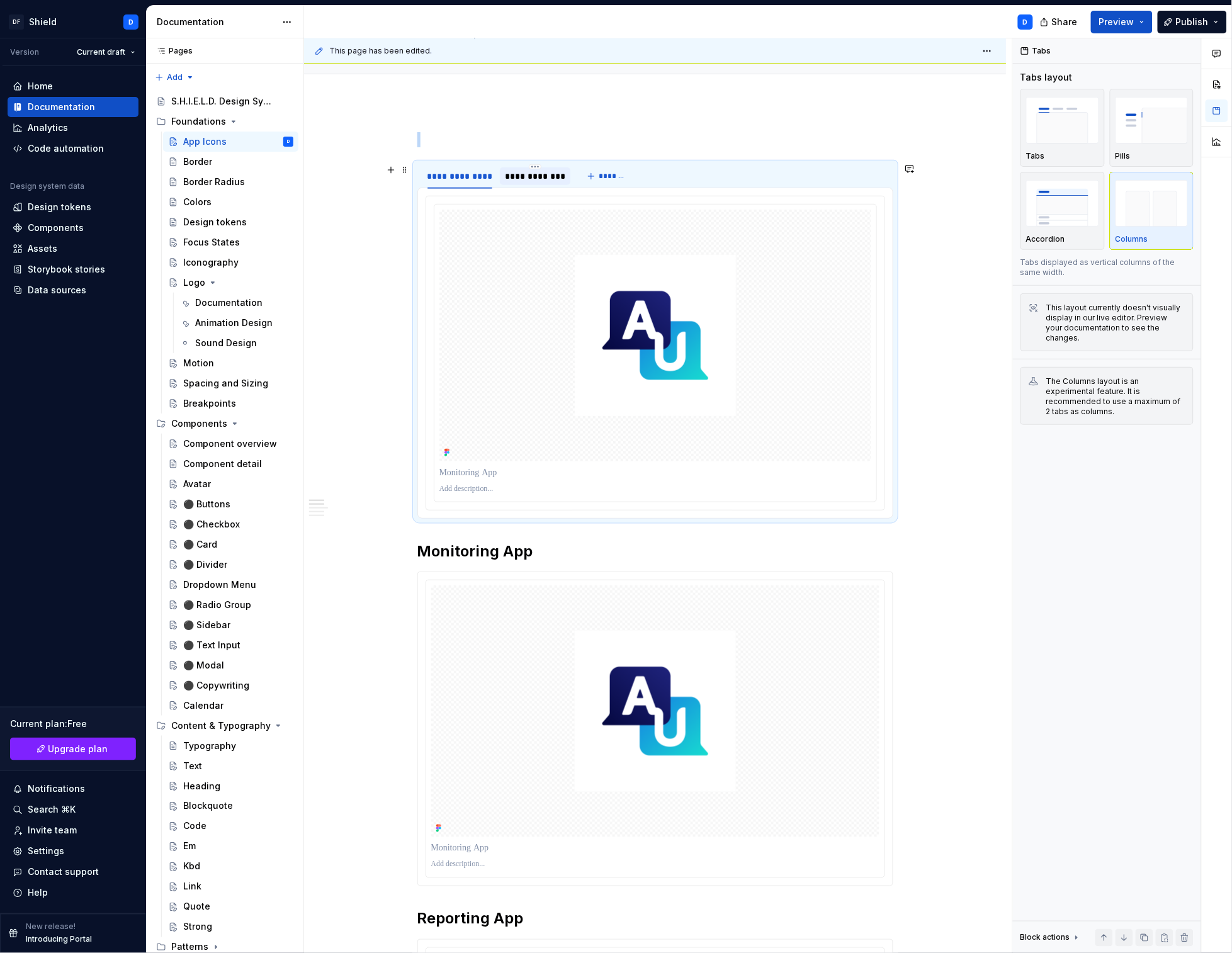
click at [530, 174] on div "**********" at bounding box center [535, 176] width 60 height 13
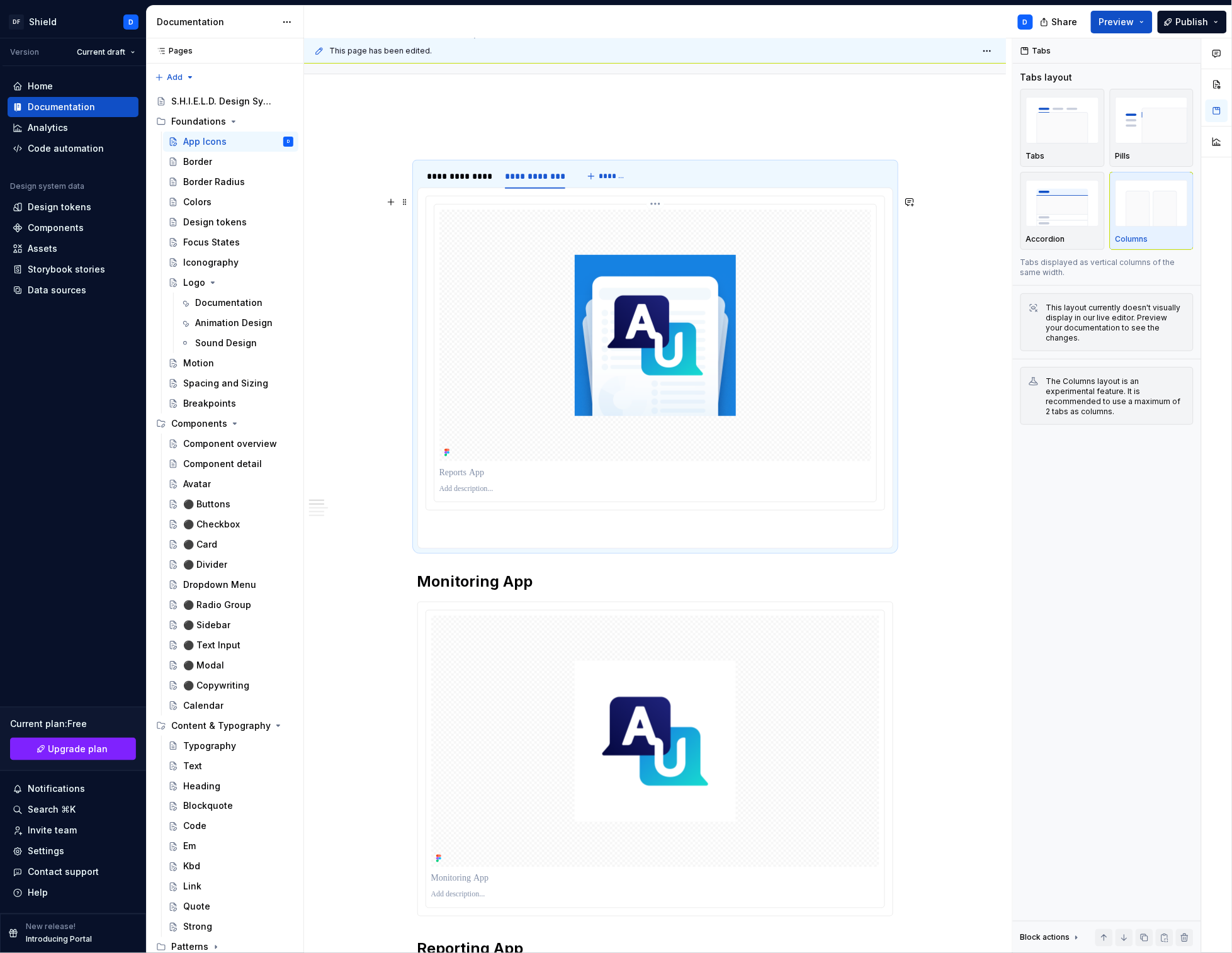
click at [691, 355] on img at bounding box center [655, 335] width 161 height 161
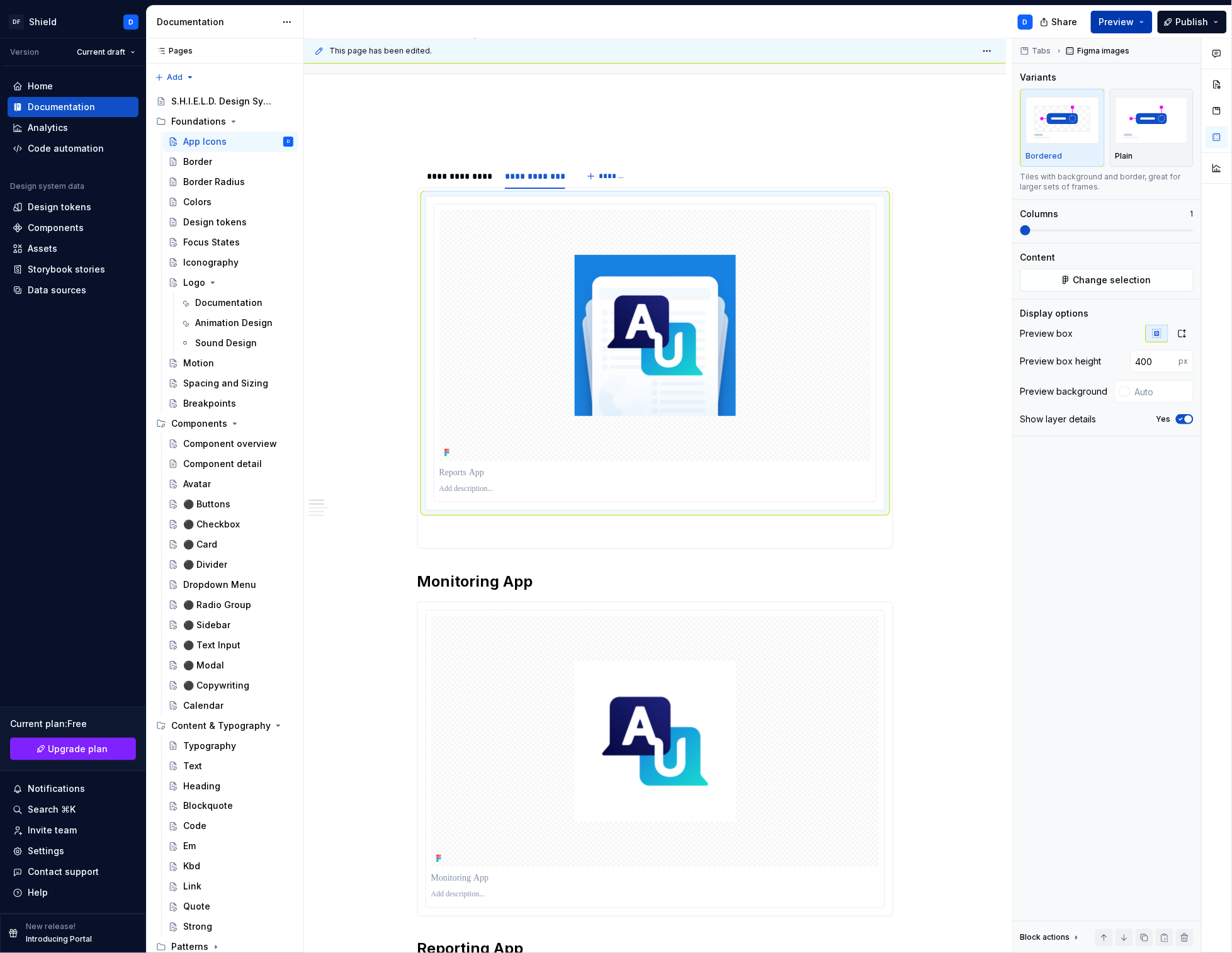
click at [1104, 23] on span "Preview" at bounding box center [1116, 22] width 35 height 13
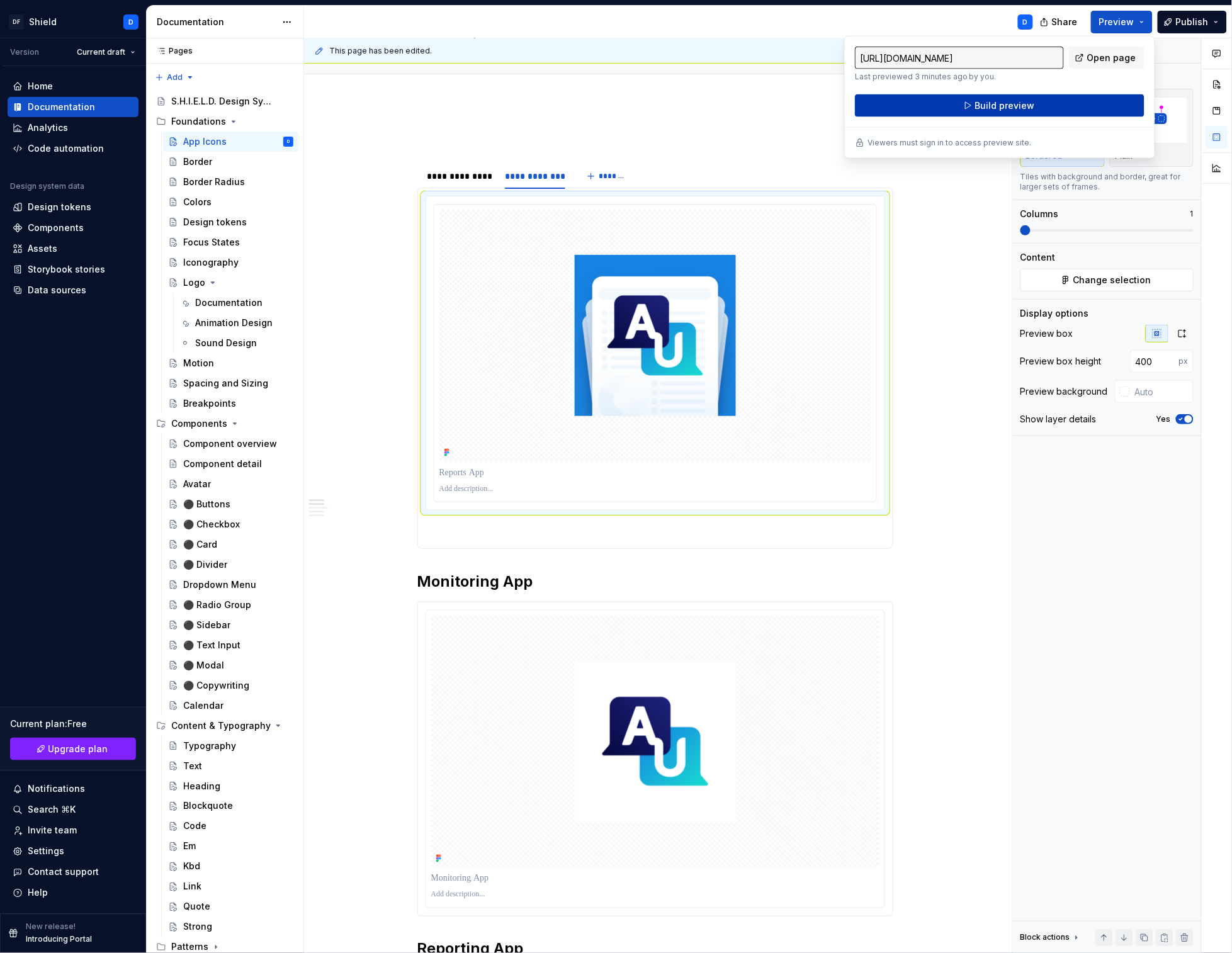
click at [1043, 104] on button "Build preview" at bounding box center [999, 105] width 289 height 23
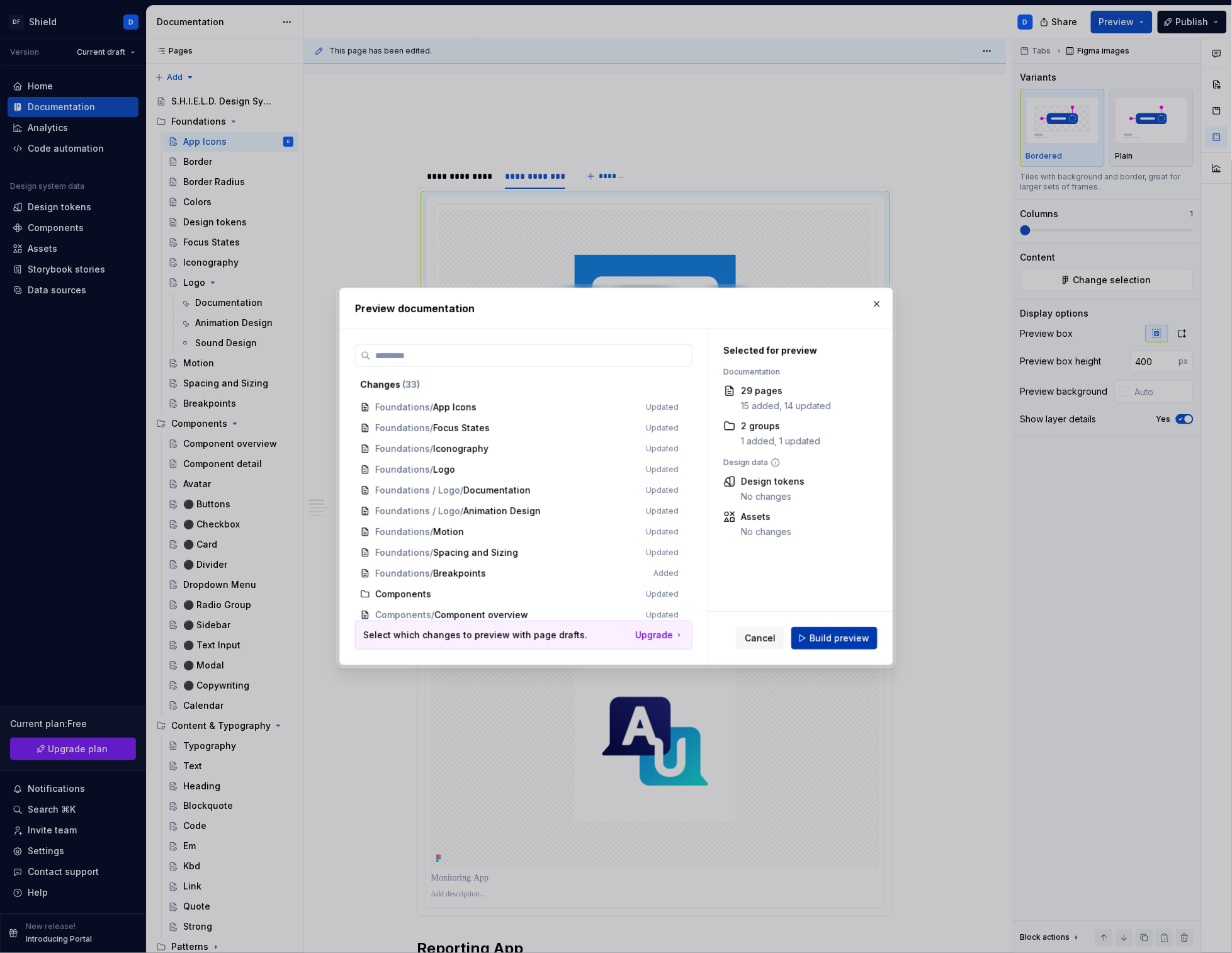
click at [834, 638] on span "Build preview" at bounding box center [839, 638] width 59 height 13
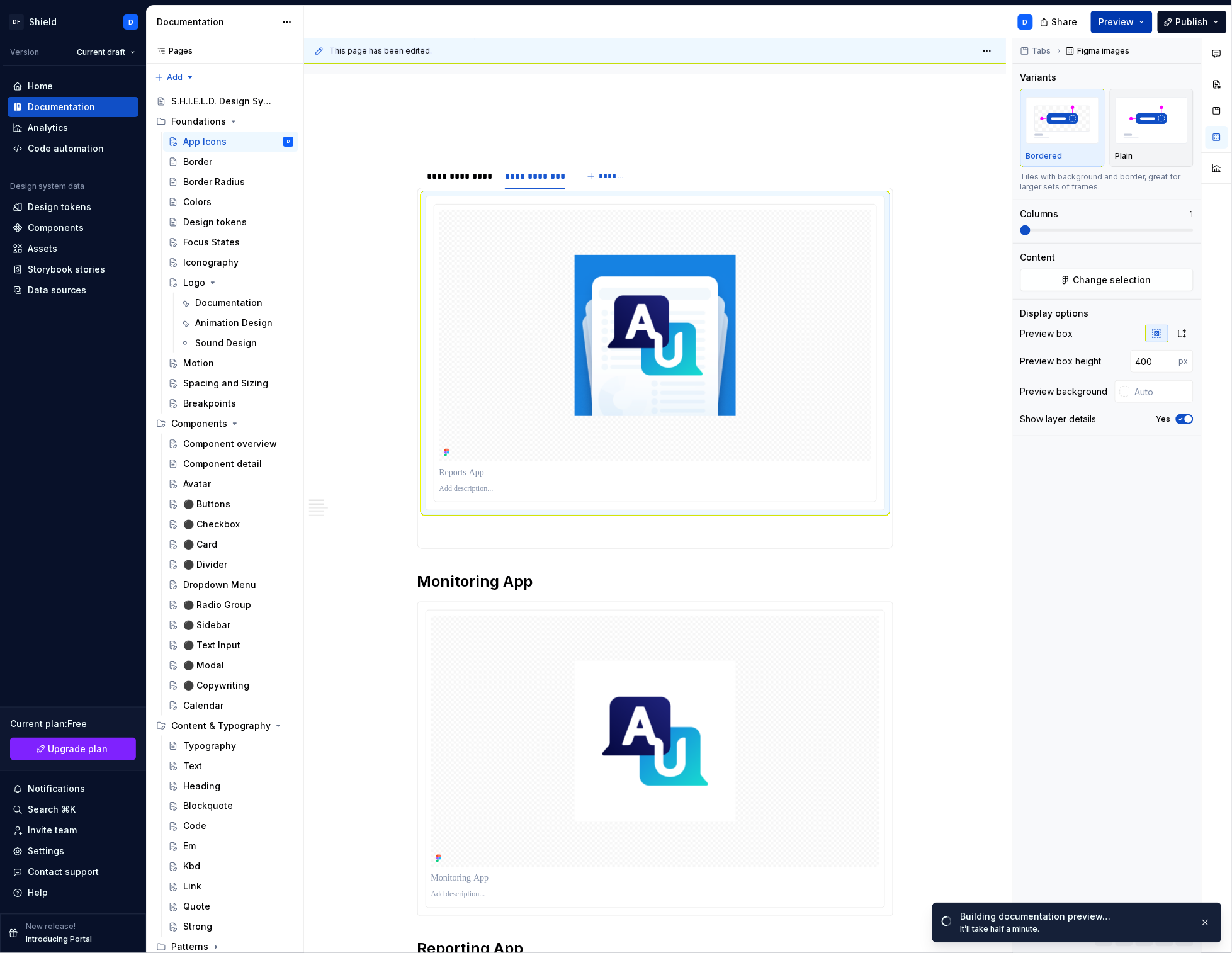
click at [1125, 20] on span "Preview" at bounding box center [1116, 22] width 35 height 13
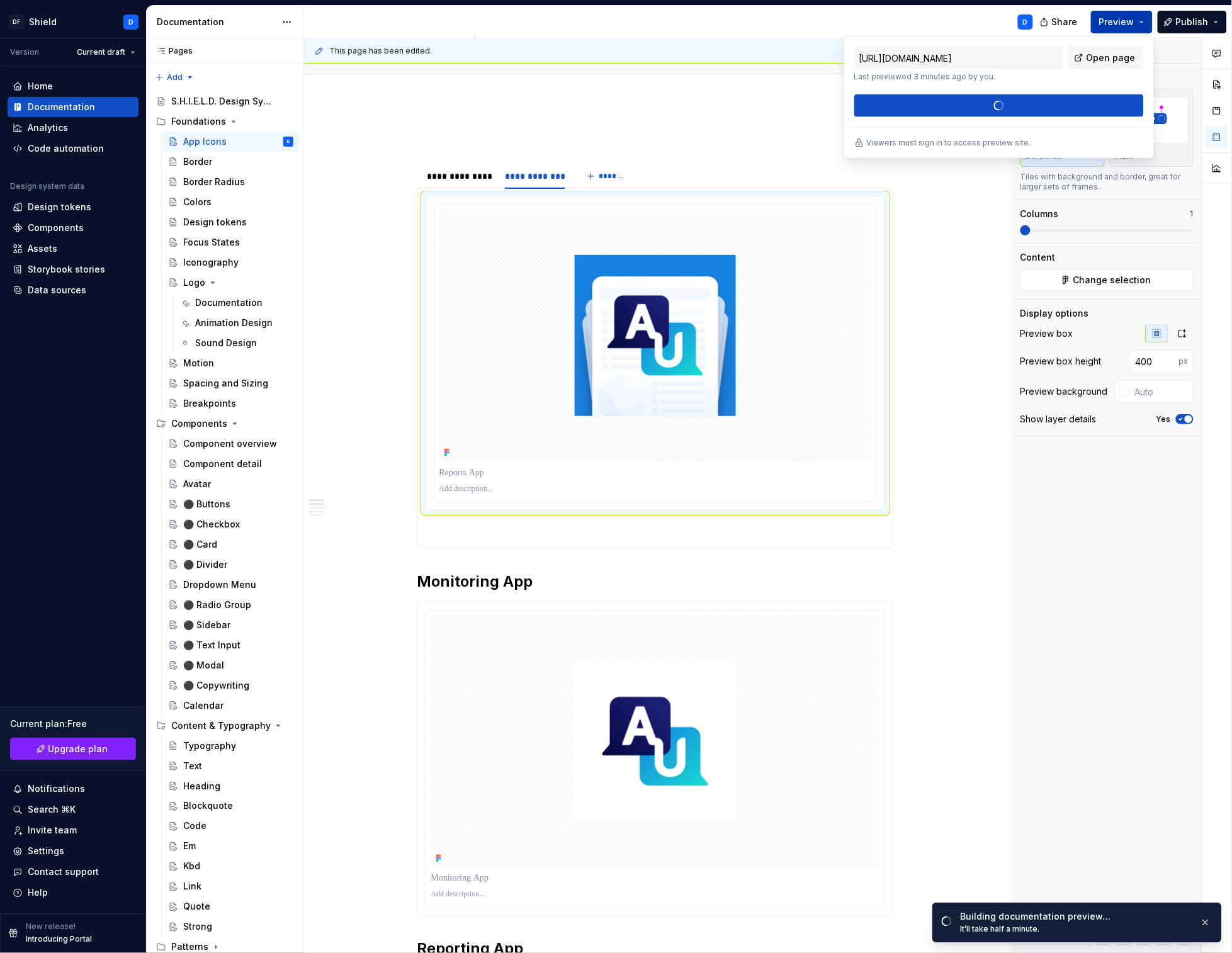
click at [1125, 20] on span "Preview" at bounding box center [1116, 22] width 35 height 13
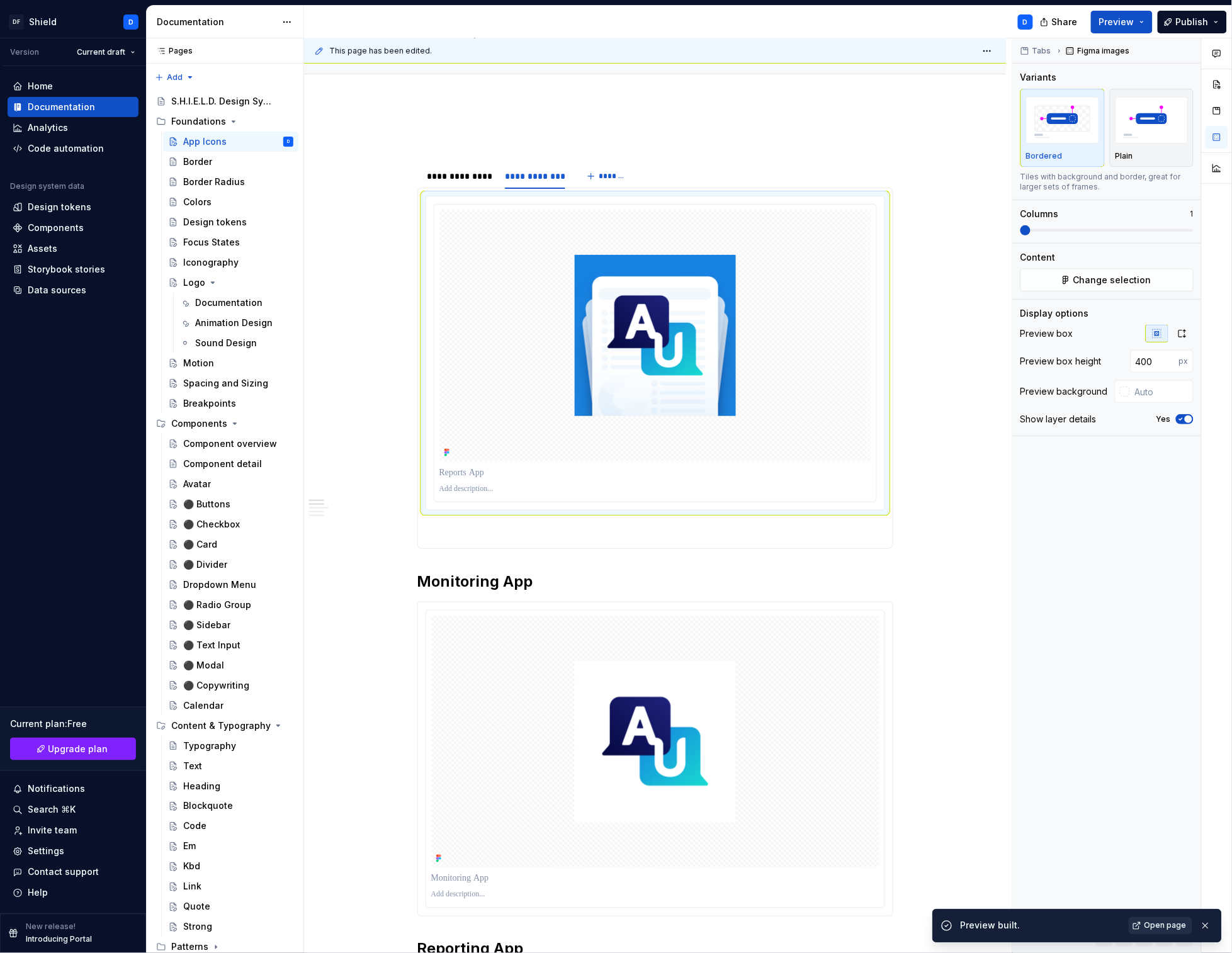
click at [1160, 927] on span "Open page" at bounding box center [1165, 926] width 42 height 10
click at [228, 115] on div "Foundations" at bounding box center [232, 121] width 122 height 17
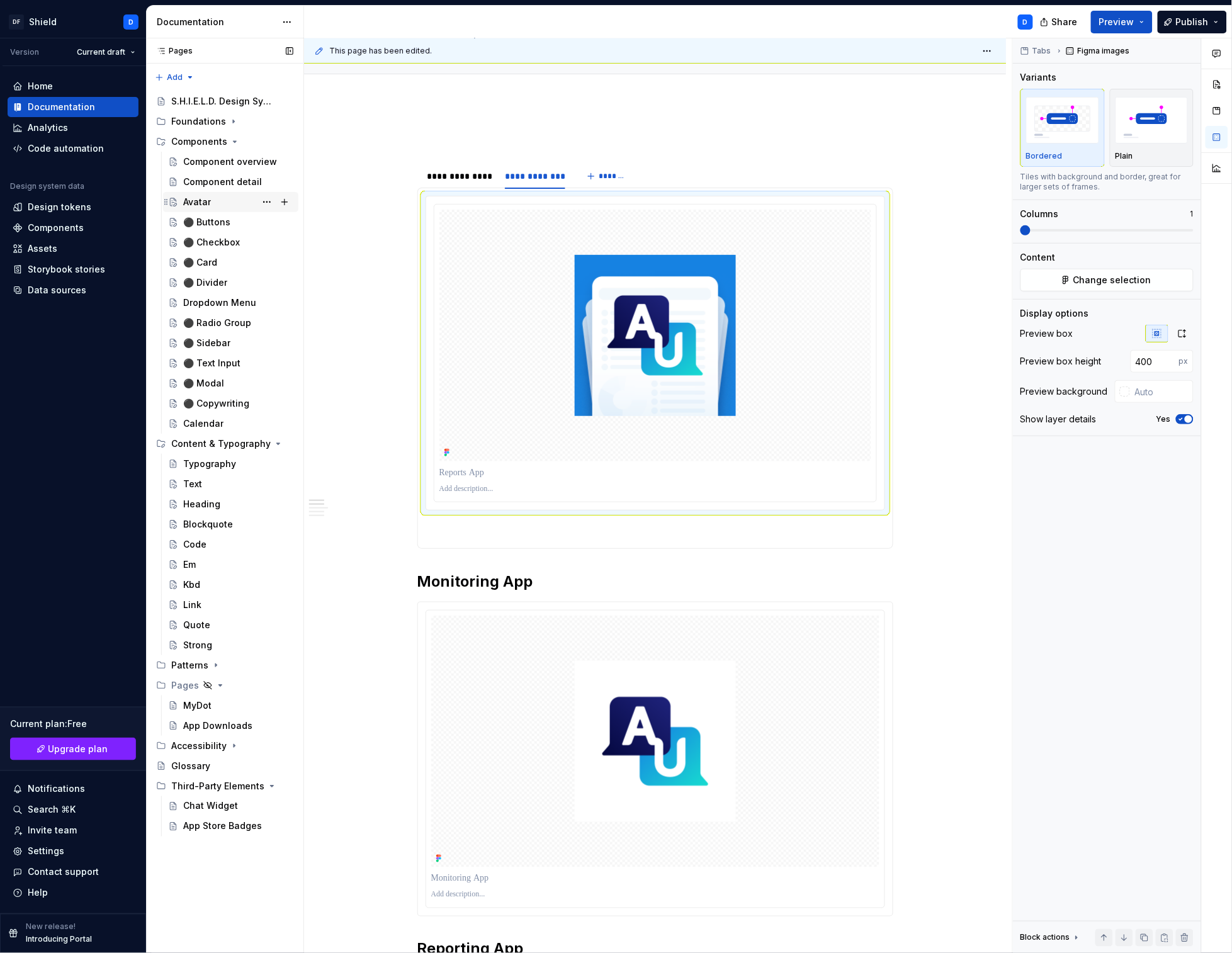
click at [207, 209] on div "Avatar" at bounding box center [238, 202] width 110 height 17
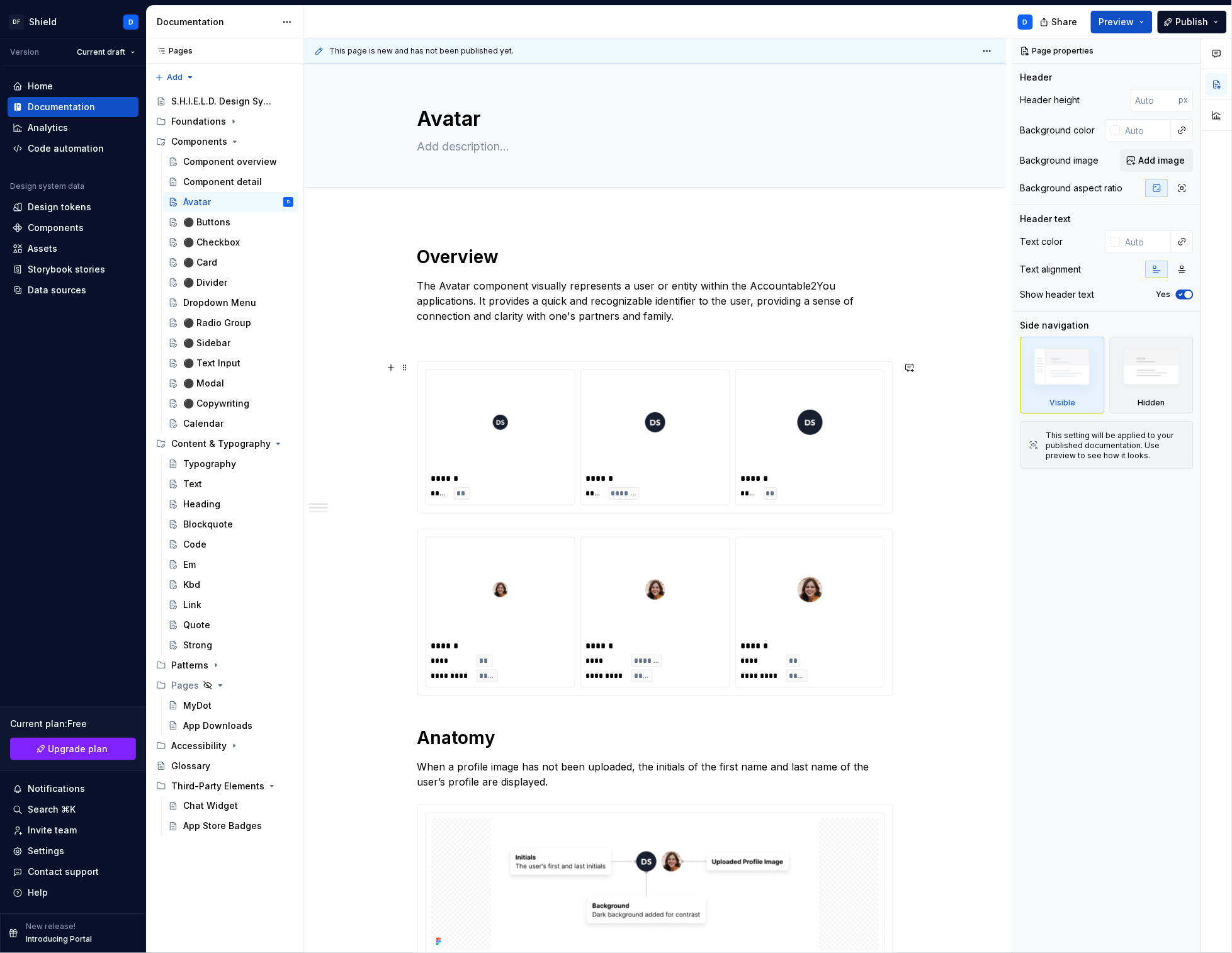
click at [515, 420] on div at bounding box center [500, 422] width 139 height 94
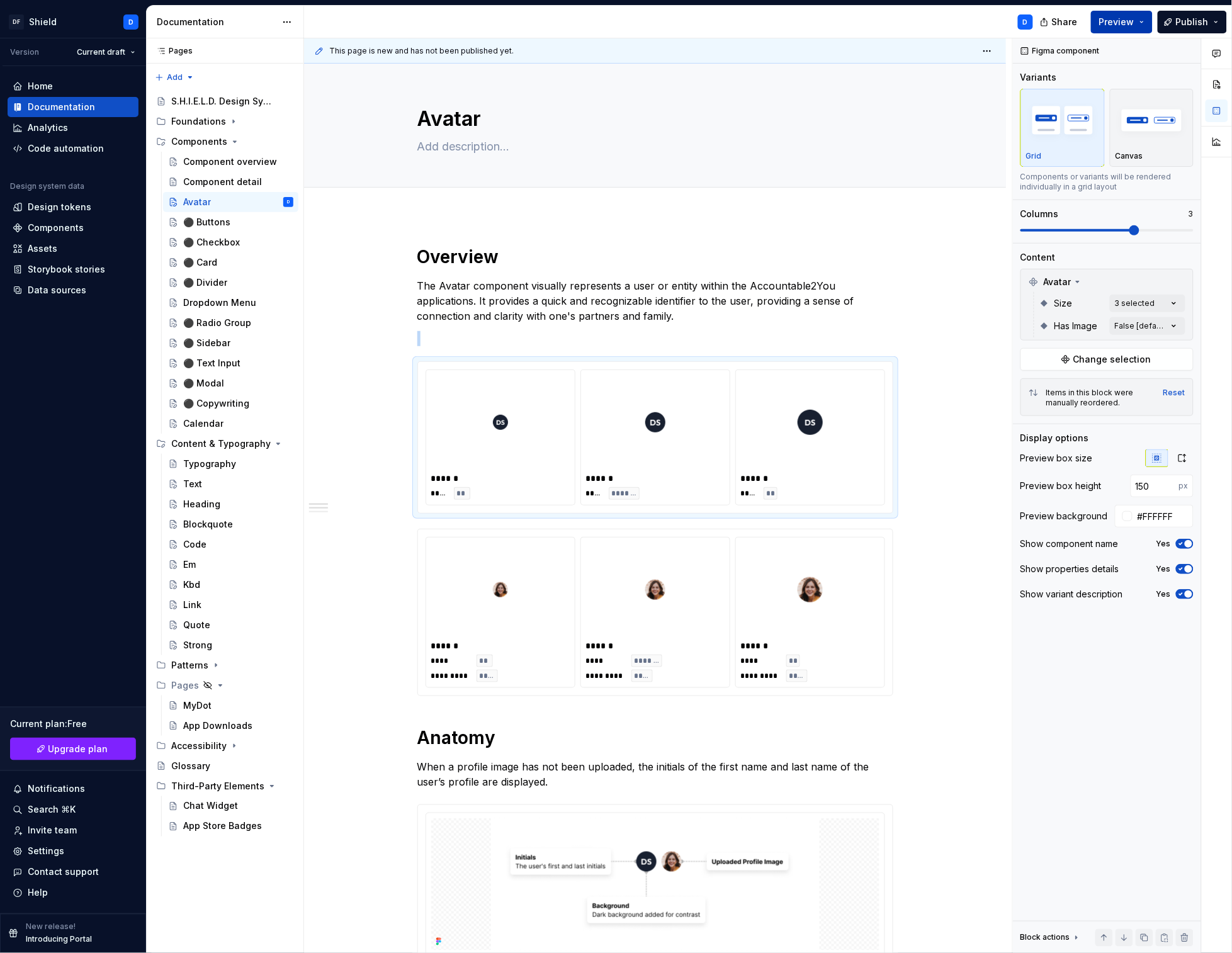
click at [1139, 20] on button "Preview" at bounding box center [1122, 21] width 62 height 23
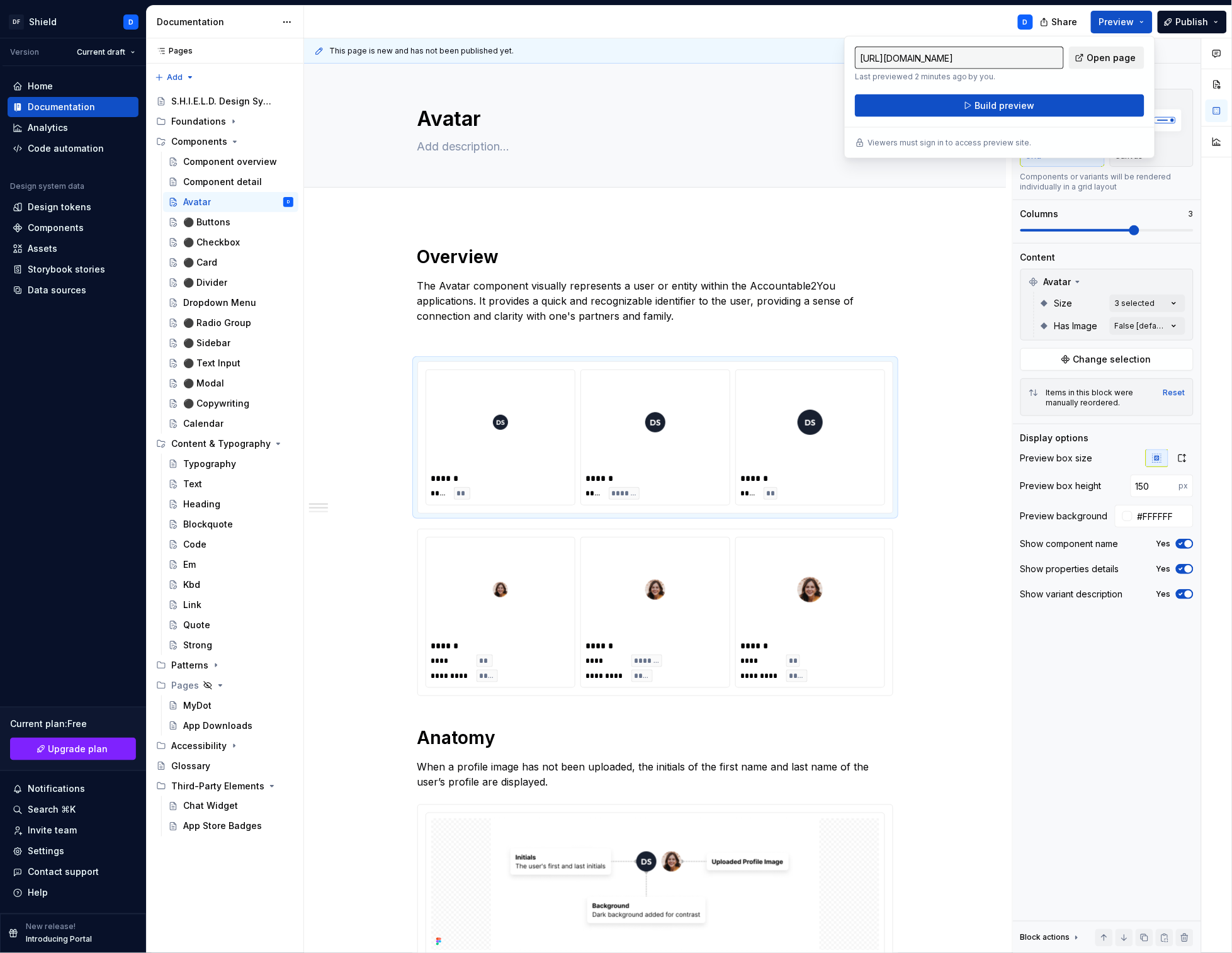
click at [1115, 55] on span "Open page" at bounding box center [1111, 58] width 49 height 13
click at [946, 108] on button "Build preview" at bounding box center [999, 105] width 289 height 23
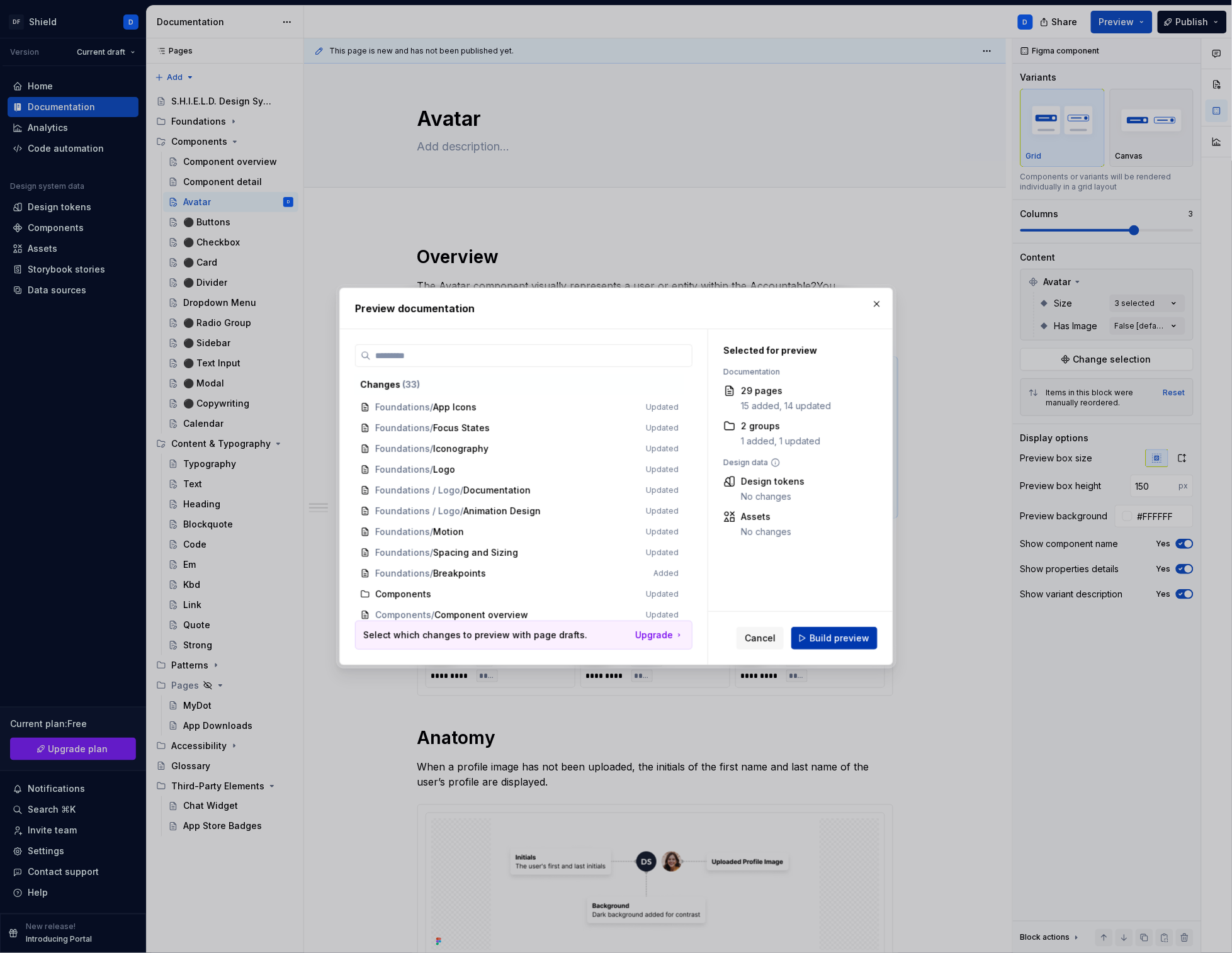
click at [821, 639] on span "Build preview" at bounding box center [839, 638] width 59 height 13
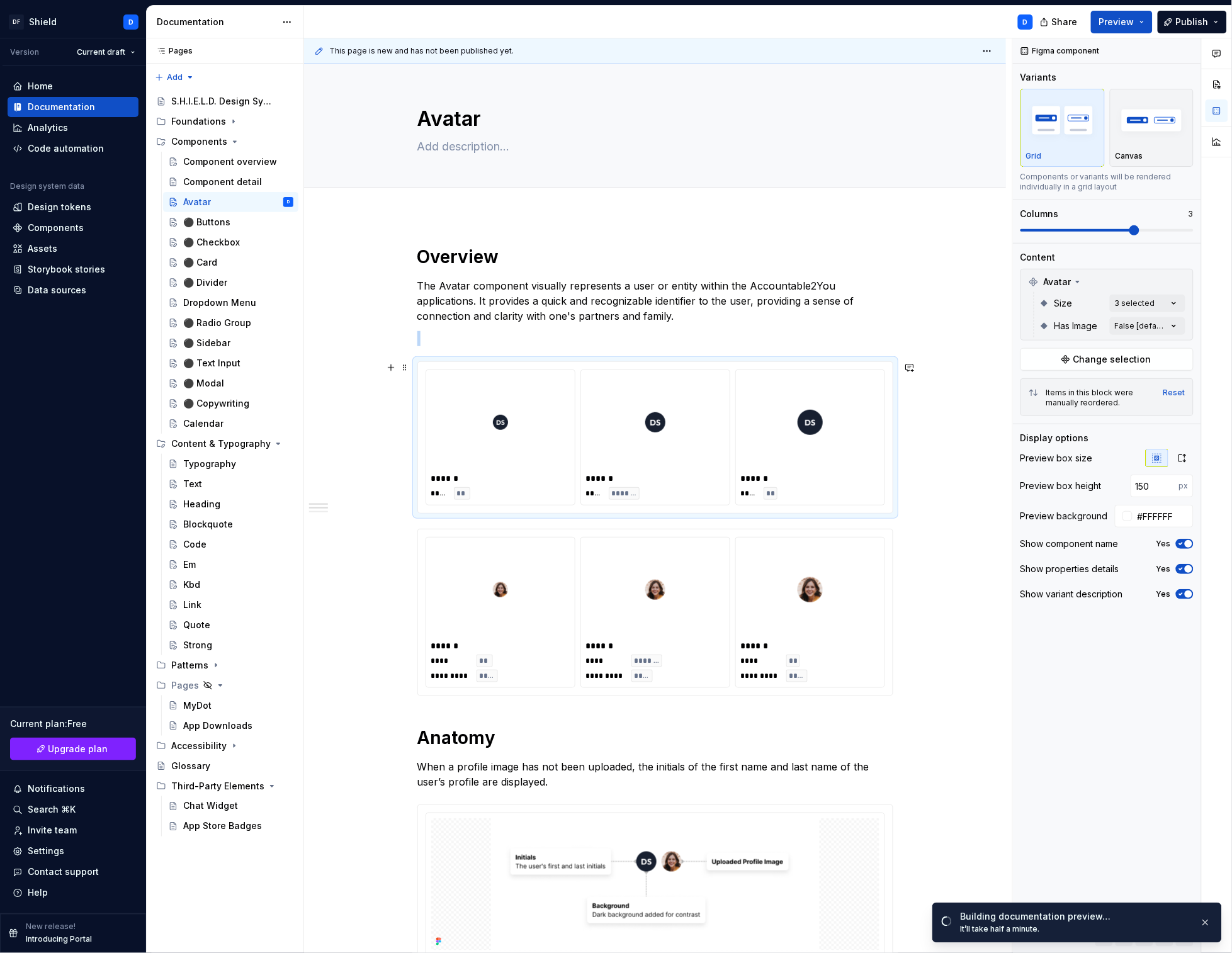
click at [698, 422] on div at bounding box center [655, 422] width 139 height 94
click at [780, 434] on div at bounding box center [810, 422] width 139 height 94
click at [717, 561] on div at bounding box center [655, 589] width 139 height 94
click at [717, 438] on div at bounding box center [655, 422] width 139 height 94
click at [725, 571] on div at bounding box center [655, 589] width 139 height 94
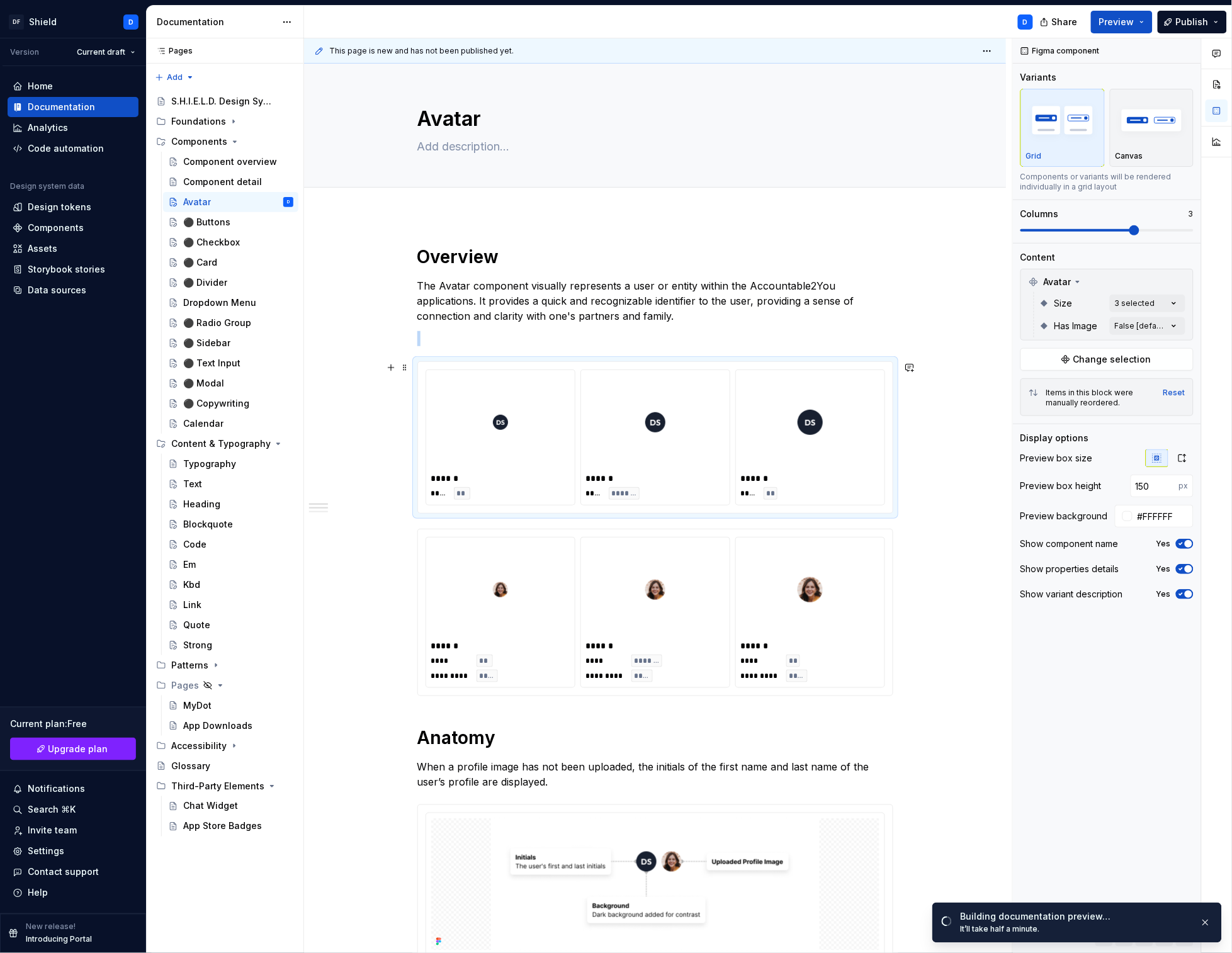
click at [717, 436] on div at bounding box center [655, 422] width 139 height 94
click at [827, 298] on p "The Avatar component visually represents a user or entity within the Accountabl…" at bounding box center [655, 300] width 476 height 45
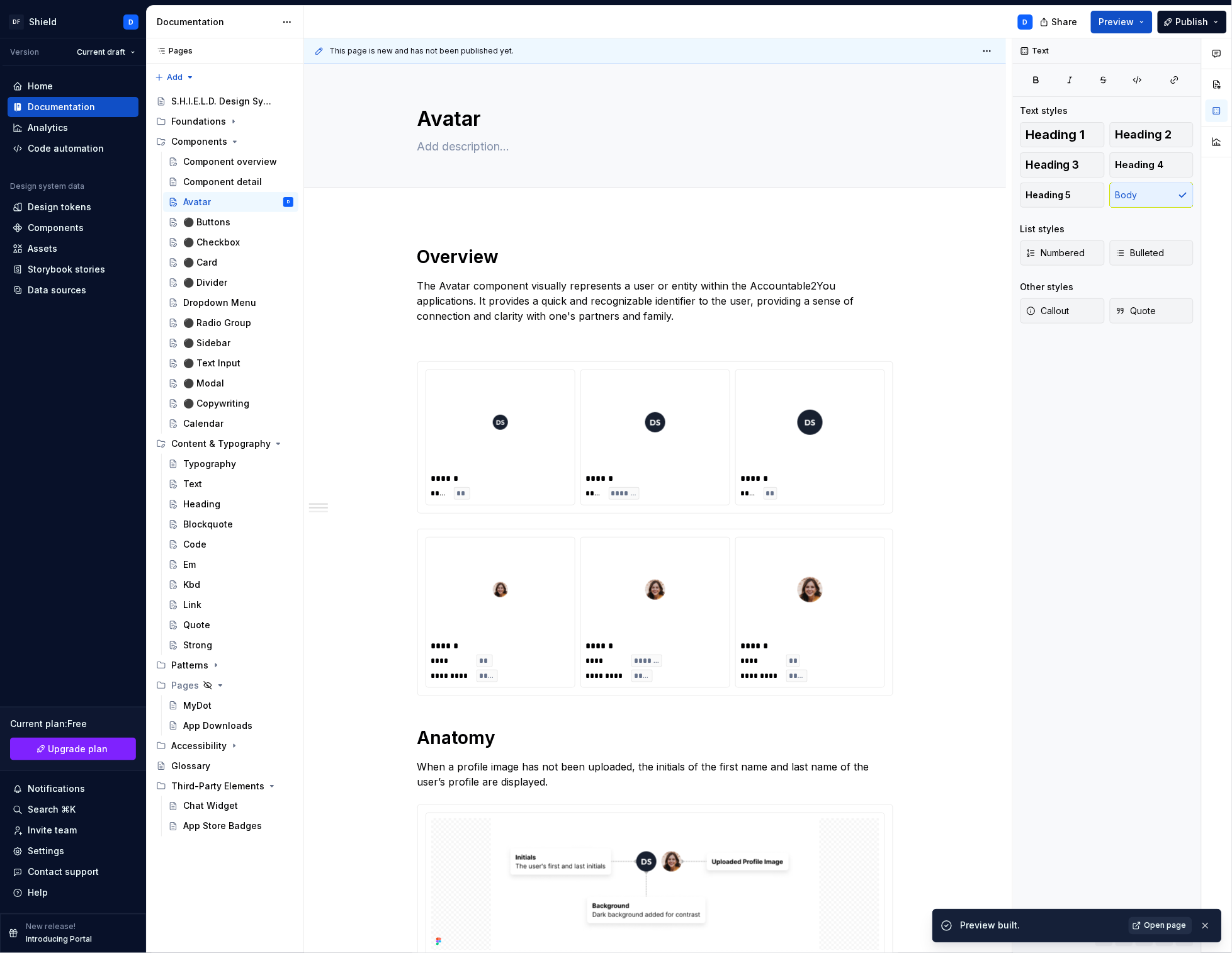
click at [1161, 926] on span "Open page" at bounding box center [1165, 926] width 42 height 10
click at [664, 530] on div "****** **** ** ********* **** ****** **** ******* ********* **** ****** **** **…" at bounding box center [655, 613] width 475 height 166
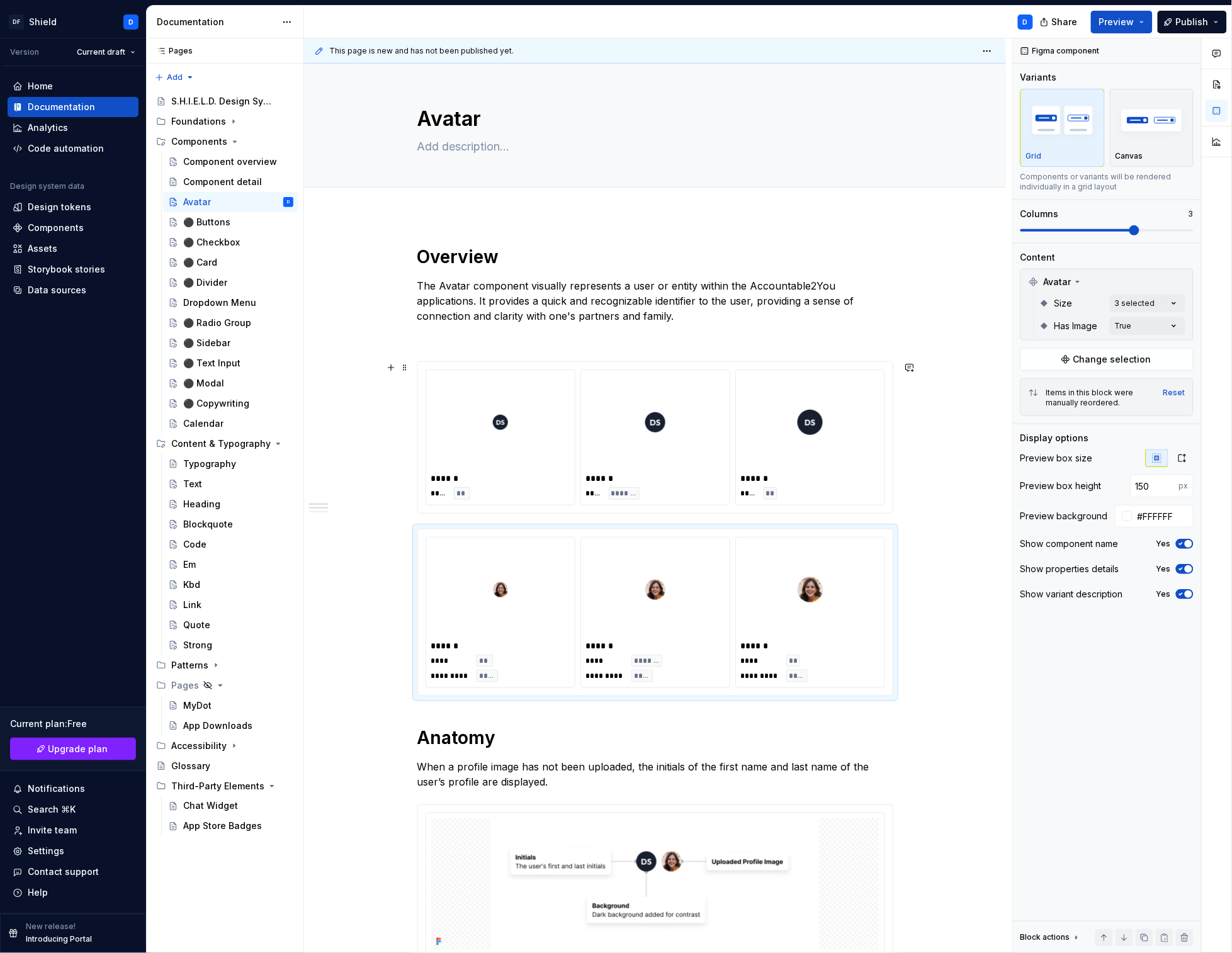
type textarea "*"
click at [564, 448] on div at bounding box center [500, 422] width 139 height 94
click at [1184, 461] on icon "button" at bounding box center [1182, 458] width 10 height 10
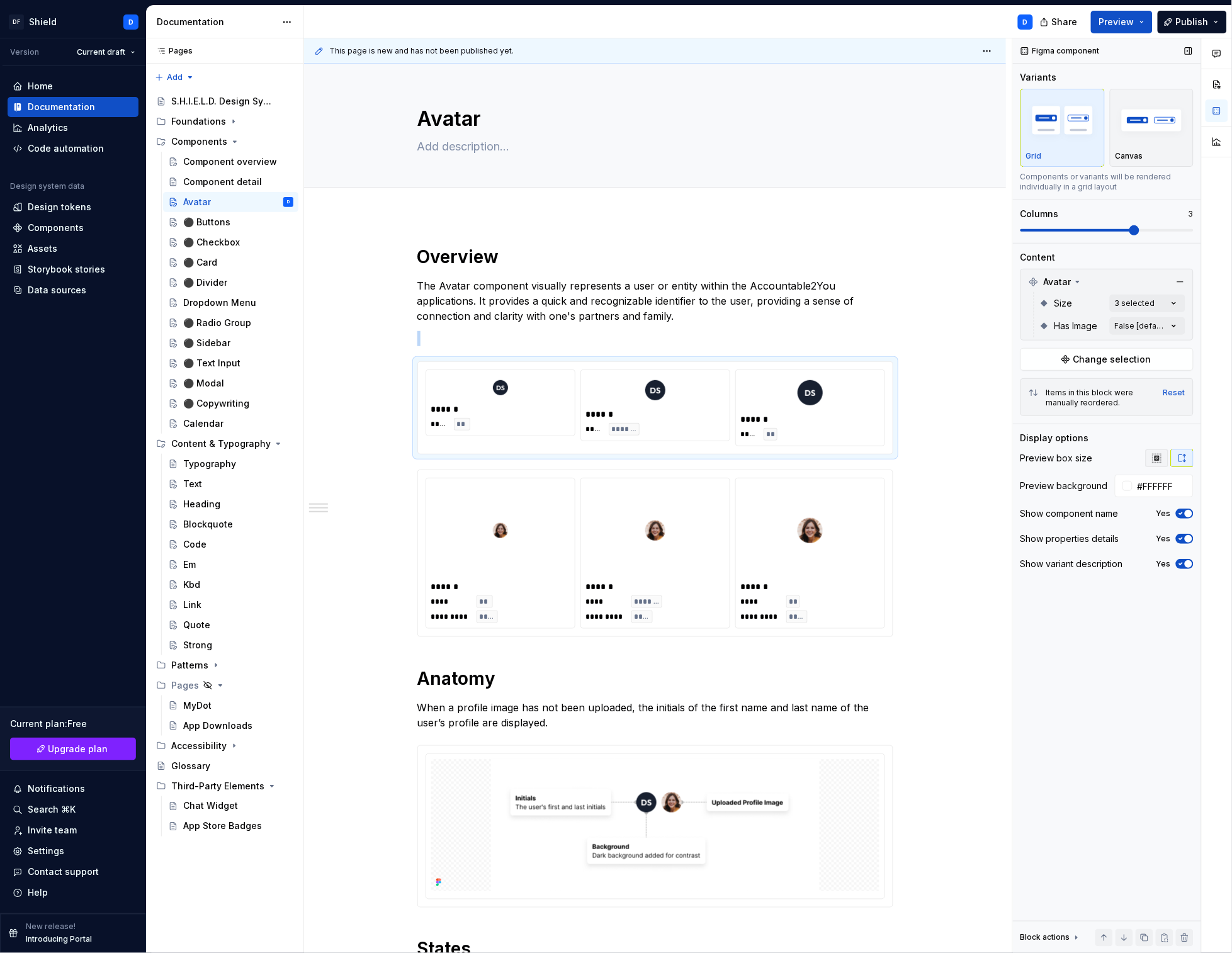
click at [1163, 460] on button "button" at bounding box center [1157, 458] width 23 height 17
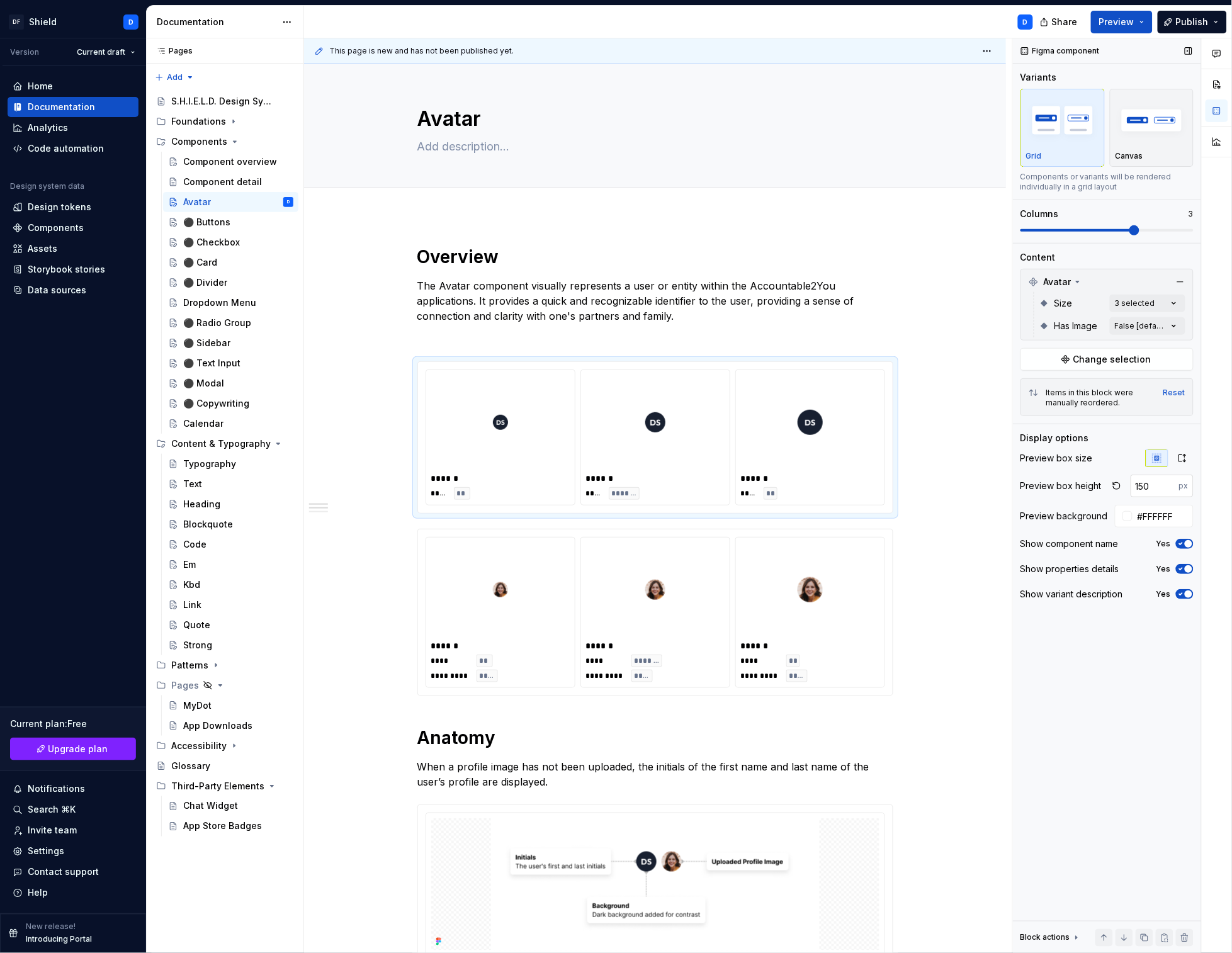
click at [1163, 489] on input "150" at bounding box center [1154, 486] width 48 height 23
type input "200"
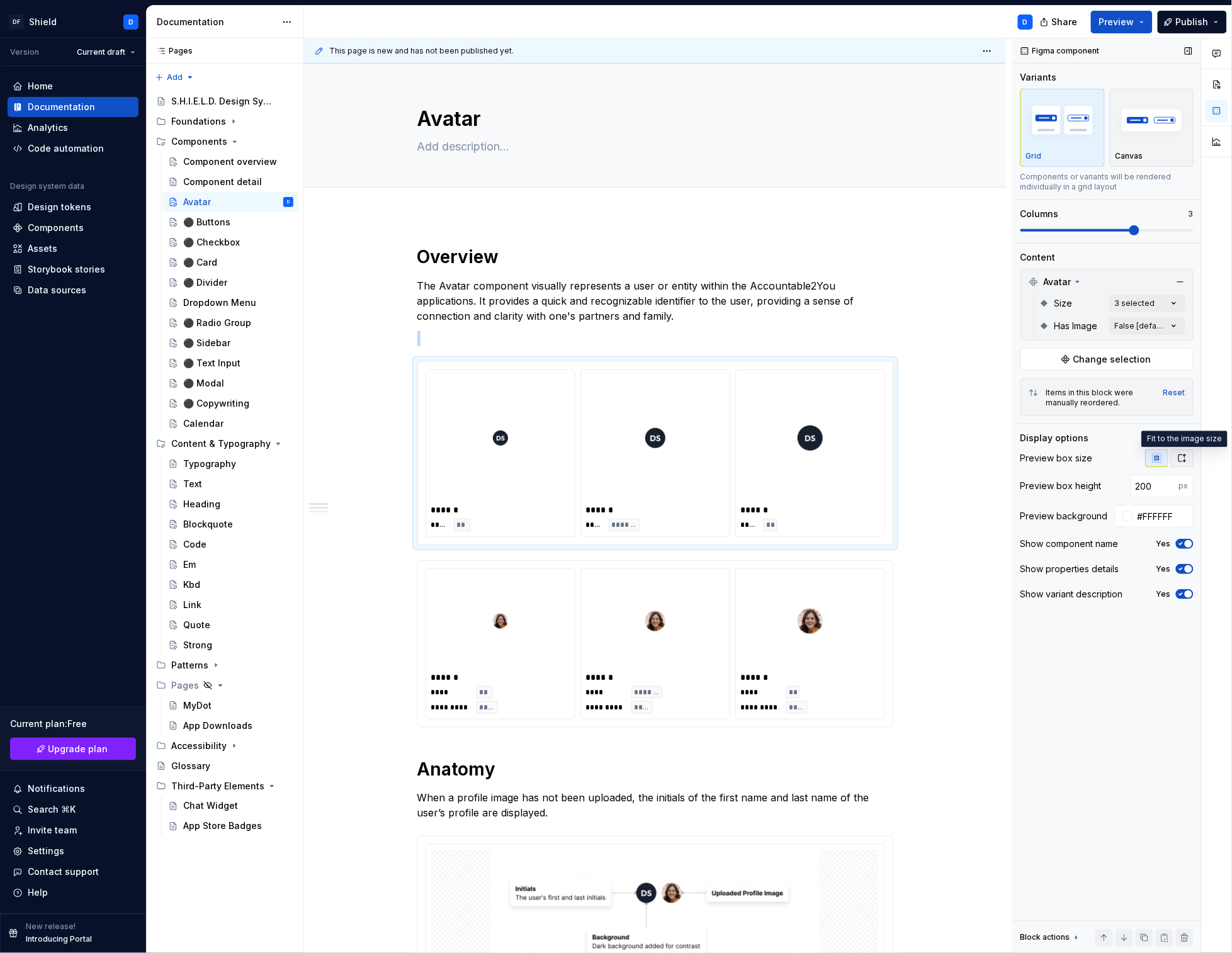
click at [1181, 456] on icon "button" at bounding box center [1182, 458] width 10 height 10
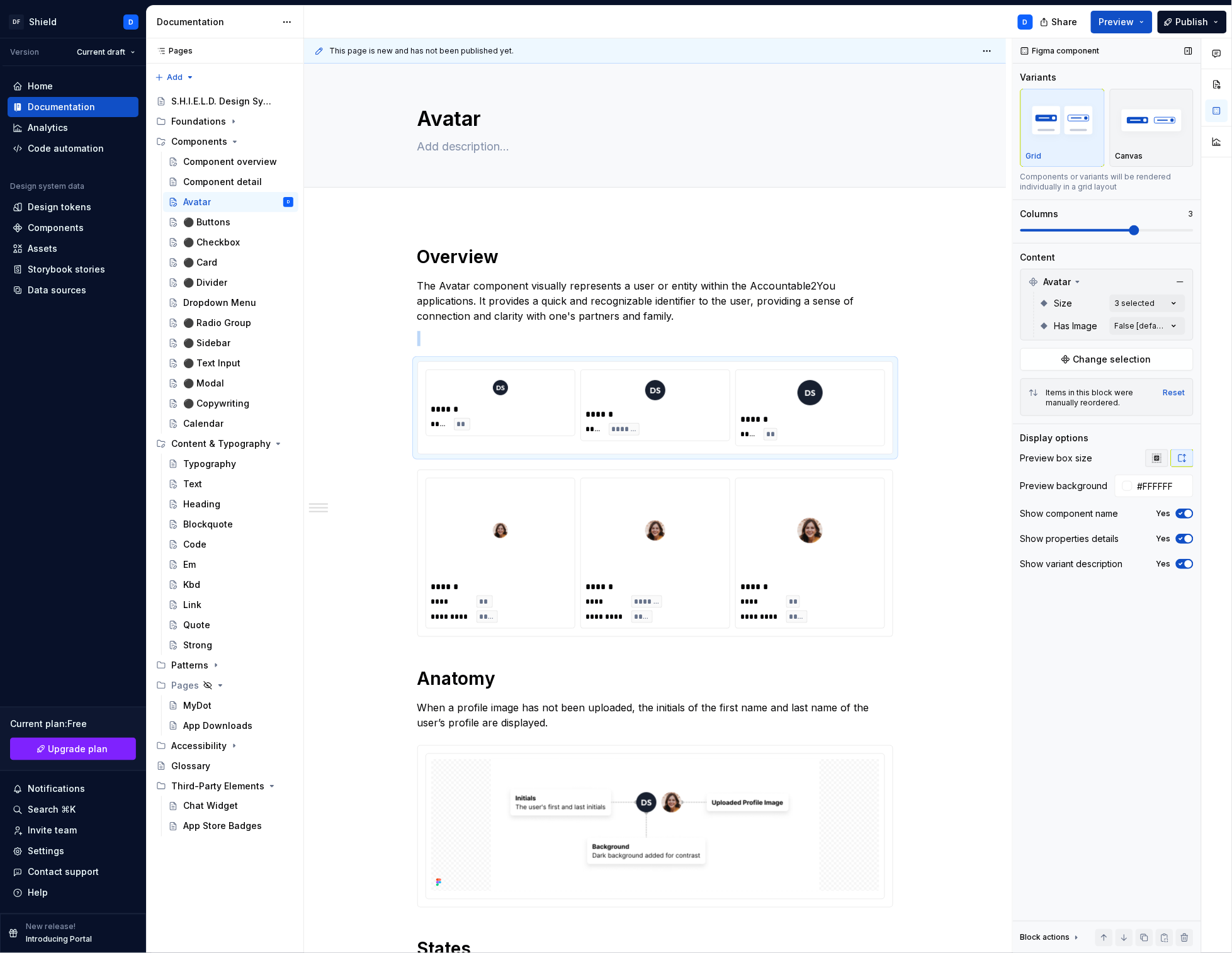
click at [1160, 457] on icon "button" at bounding box center [1157, 458] width 8 height 8
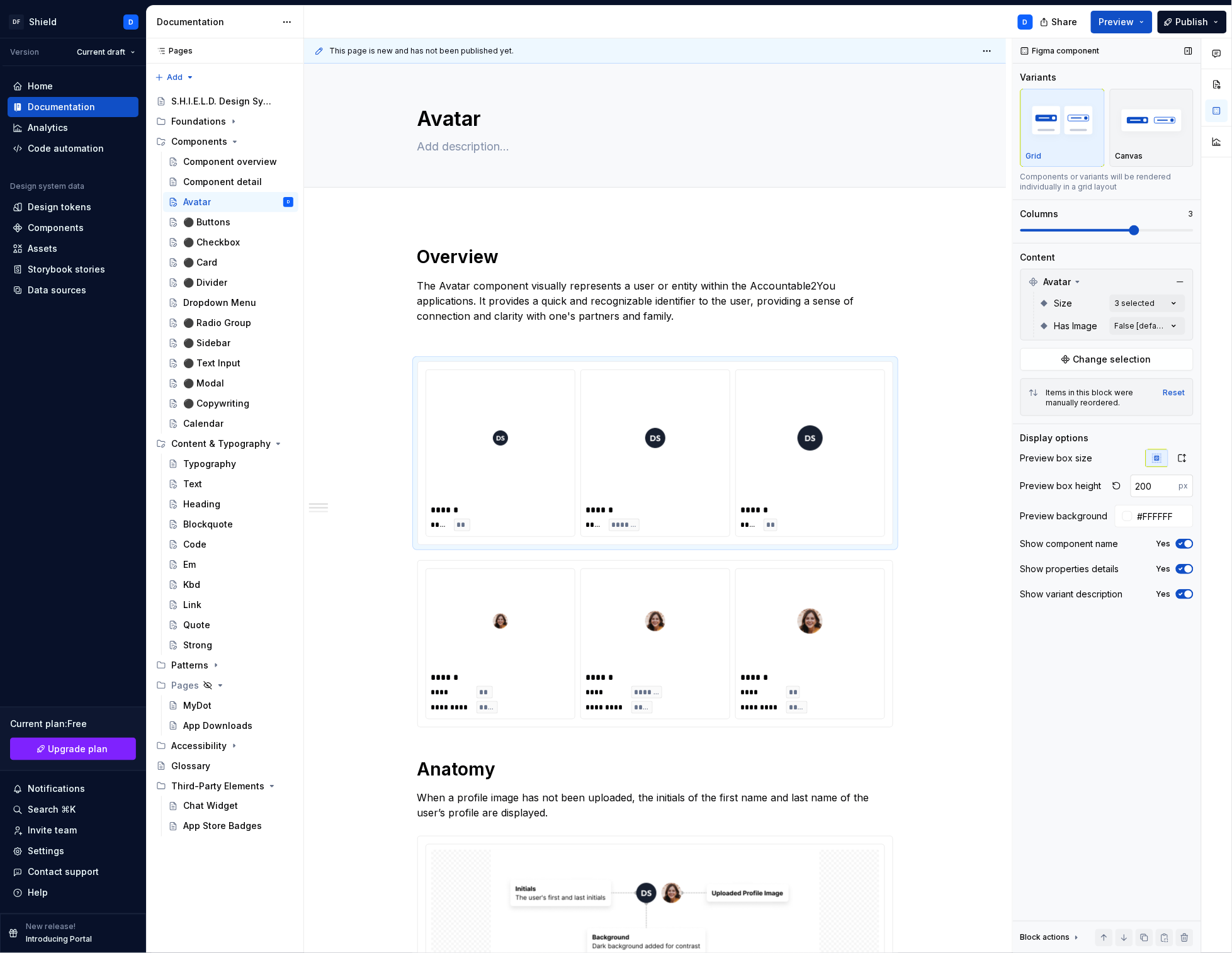
click at [1163, 494] on input "200" at bounding box center [1154, 486] width 48 height 23
drag, startPoint x: 1163, startPoint y: 494, endPoint x: 1062, endPoint y: 491, distance: 101.0
click at [1066, 491] on div "Preview box height 200 px" at bounding box center [1107, 486] width 173 height 23
type input "100"
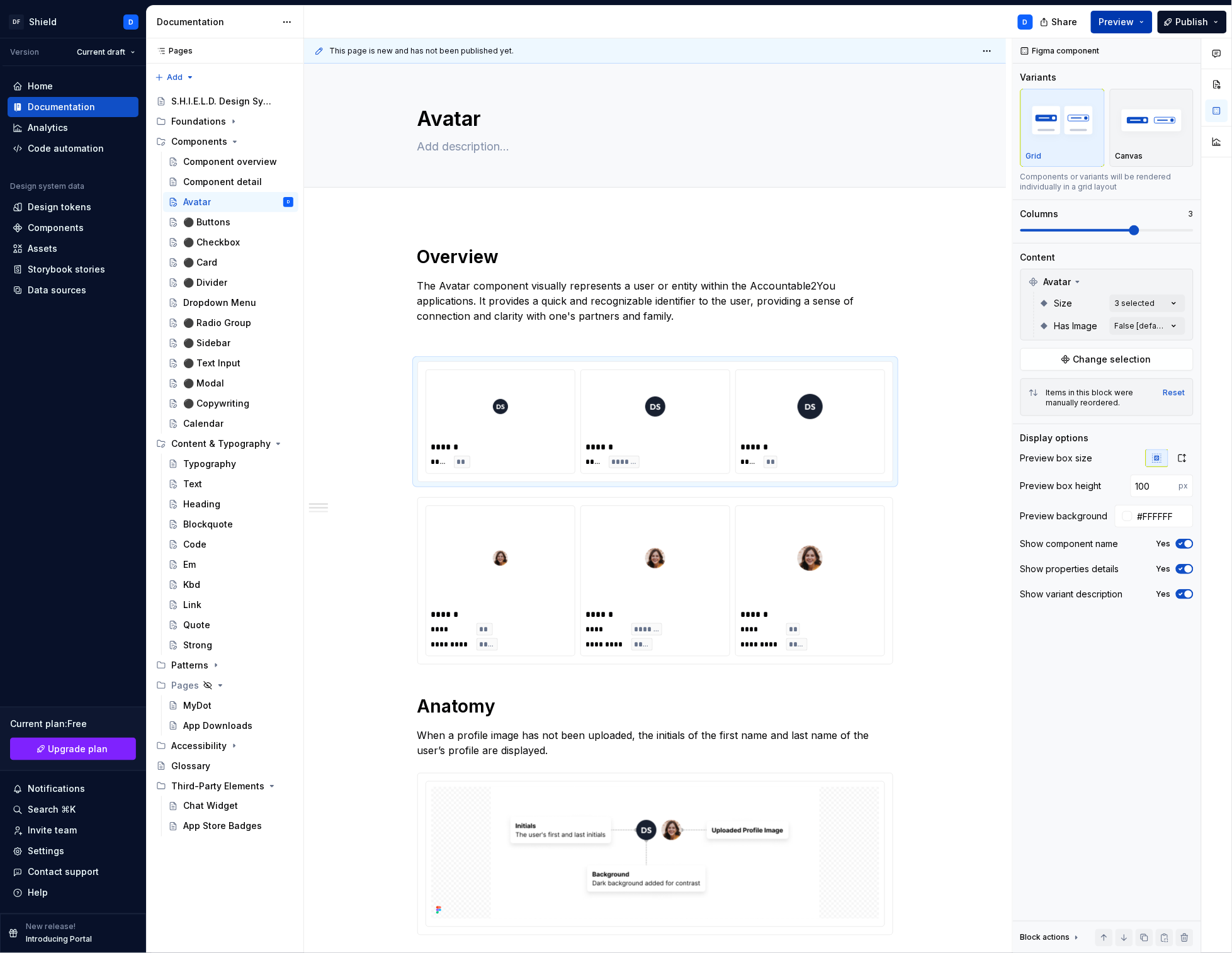
click at [1115, 18] on span "Preview" at bounding box center [1116, 22] width 35 height 13
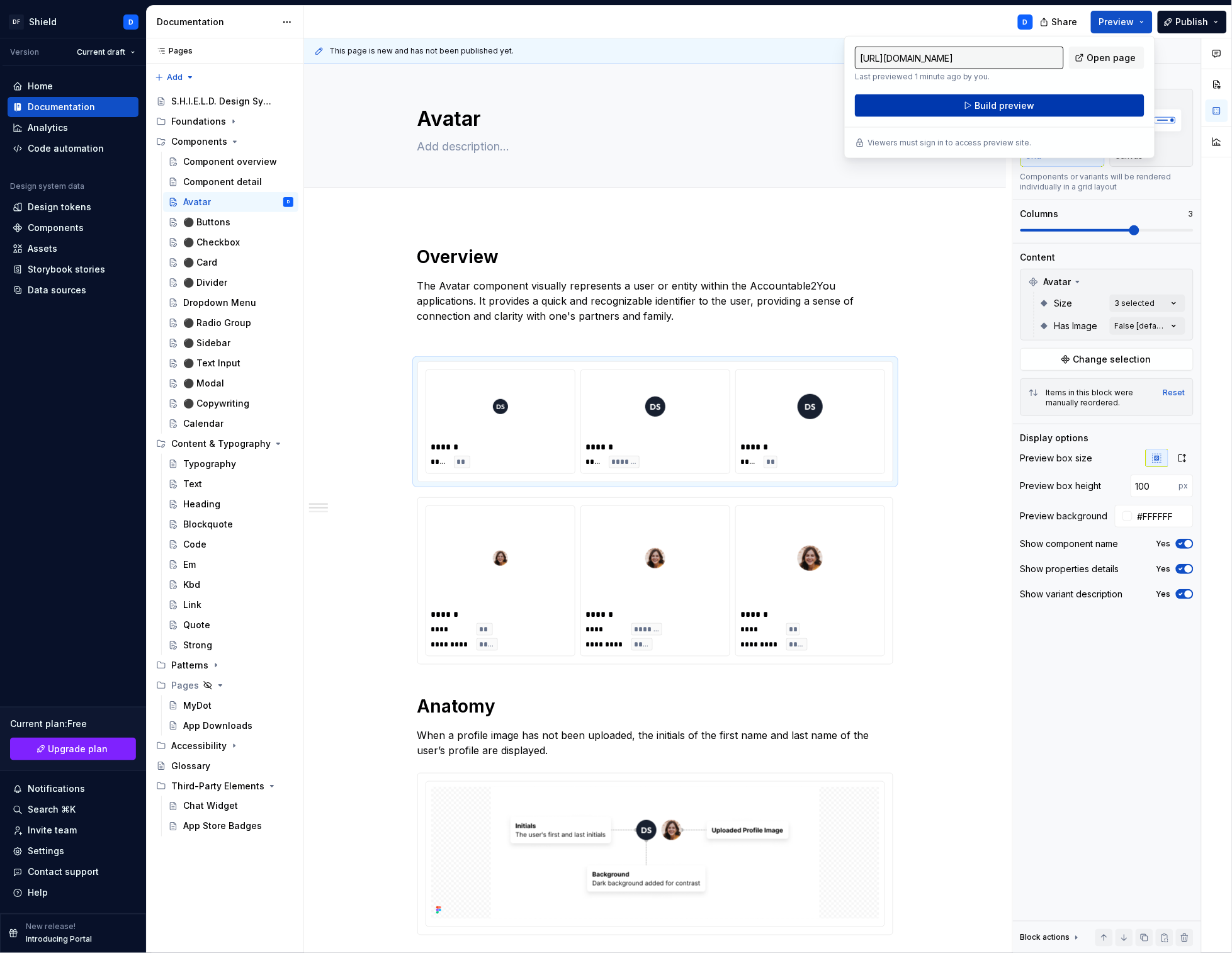
click at [1044, 98] on button "Build preview" at bounding box center [999, 105] width 289 height 23
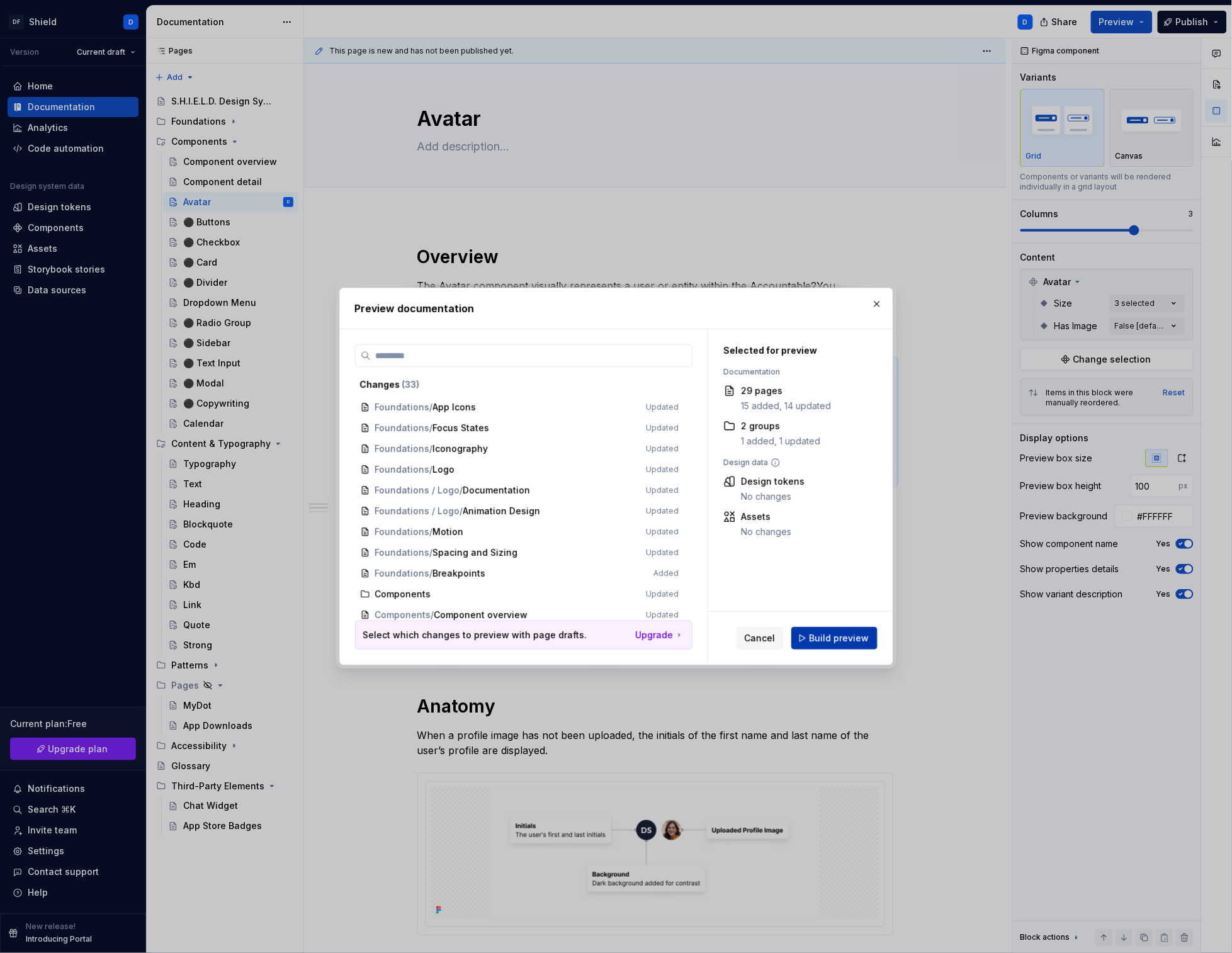
click at [847, 633] on span "Build preview" at bounding box center [839, 638] width 59 height 13
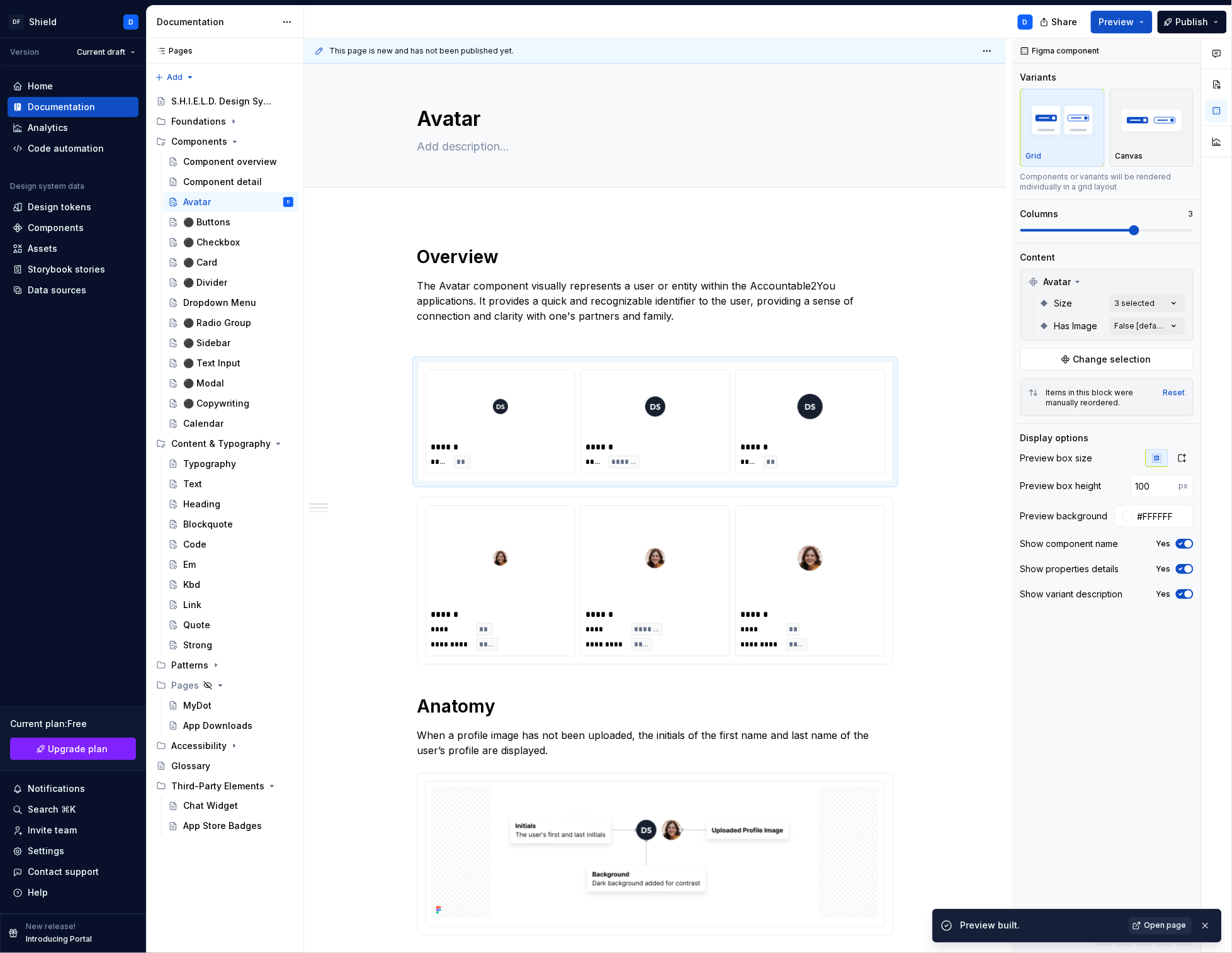
click at [1163, 930] on span "Open page" at bounding box center [1165, 926] width 42 height 10
type textarea "*"
click at [729, 550] on div "****** **** ******* ********* ****" at bounding box center [655, 580] width 148 height 150
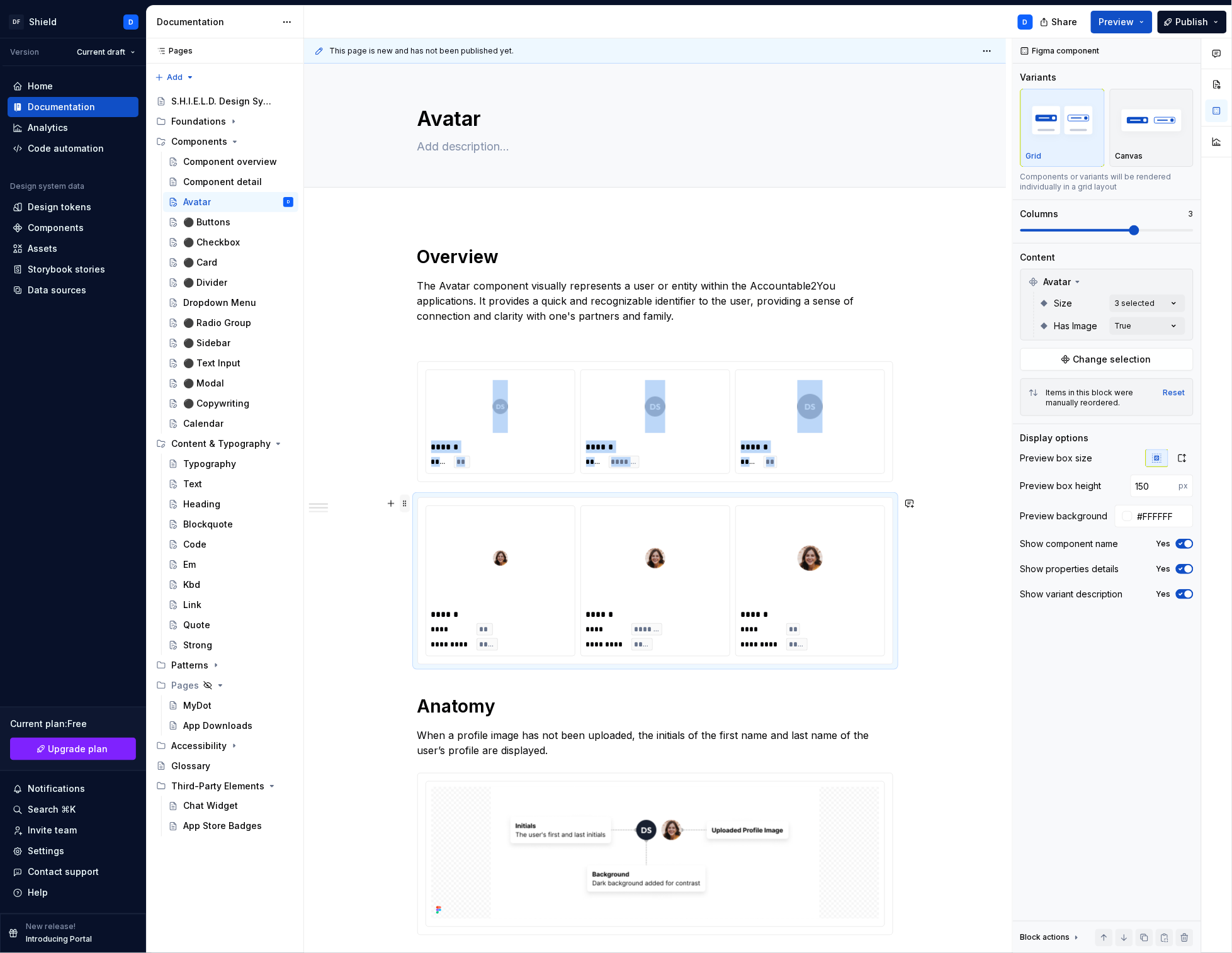
click at [405, 503] on span at bounding box center [404, 503] width 10 height 17
click at [438, 526] on div "Duplicate" at bounding box center [467, 523] width 82 height 13
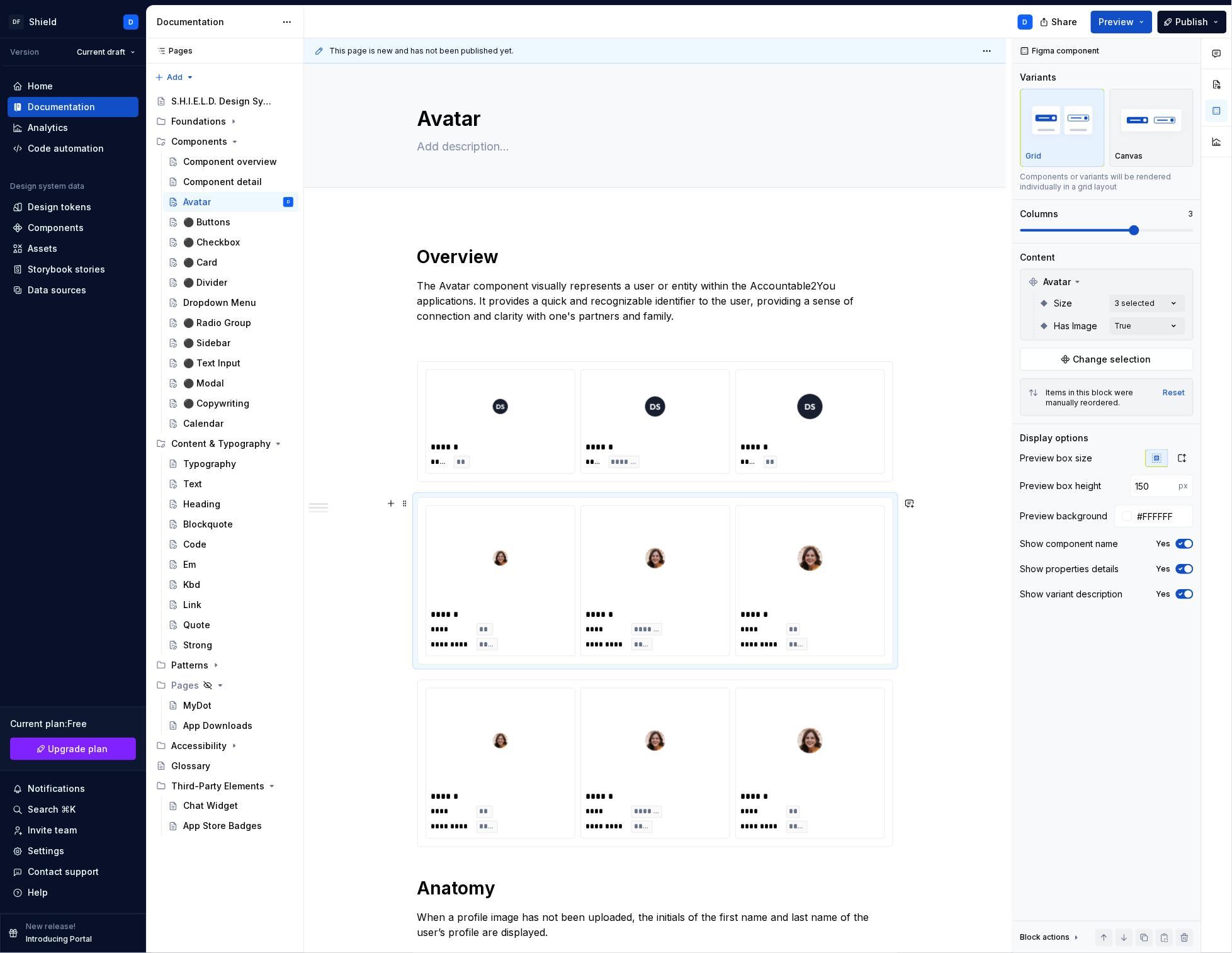
click at [495, 500] on div "****** **** ** ********* **** ****** **** ******* ********* **** ****** **** **…" at bounding box center [655, 581] width 475 height 166
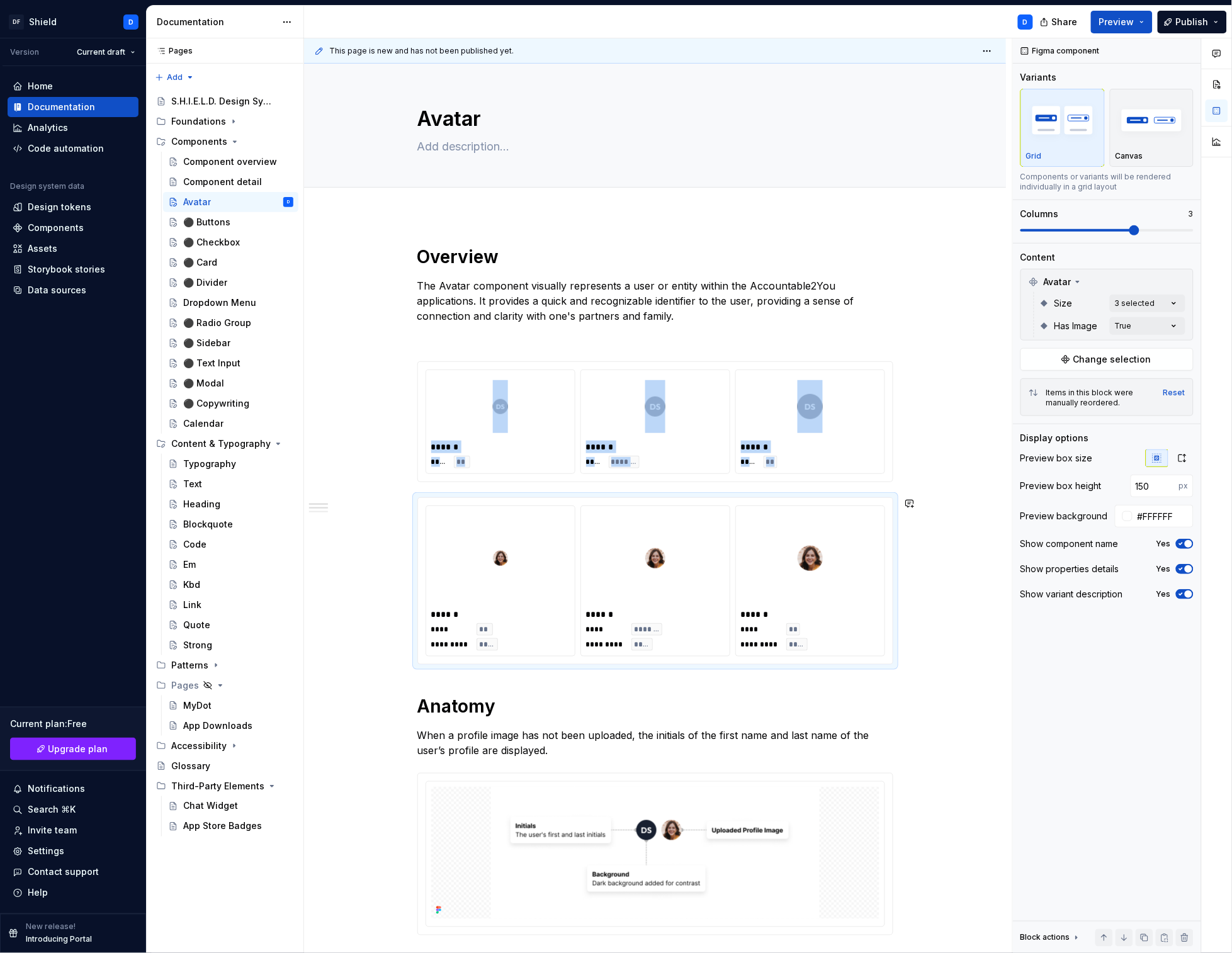
type input "100"
click at [479, 408] on div at bounding box center [500, 406] width 139 height 63
click at [407, 366] on span at bounding box center [404, 368] width 10 height 17
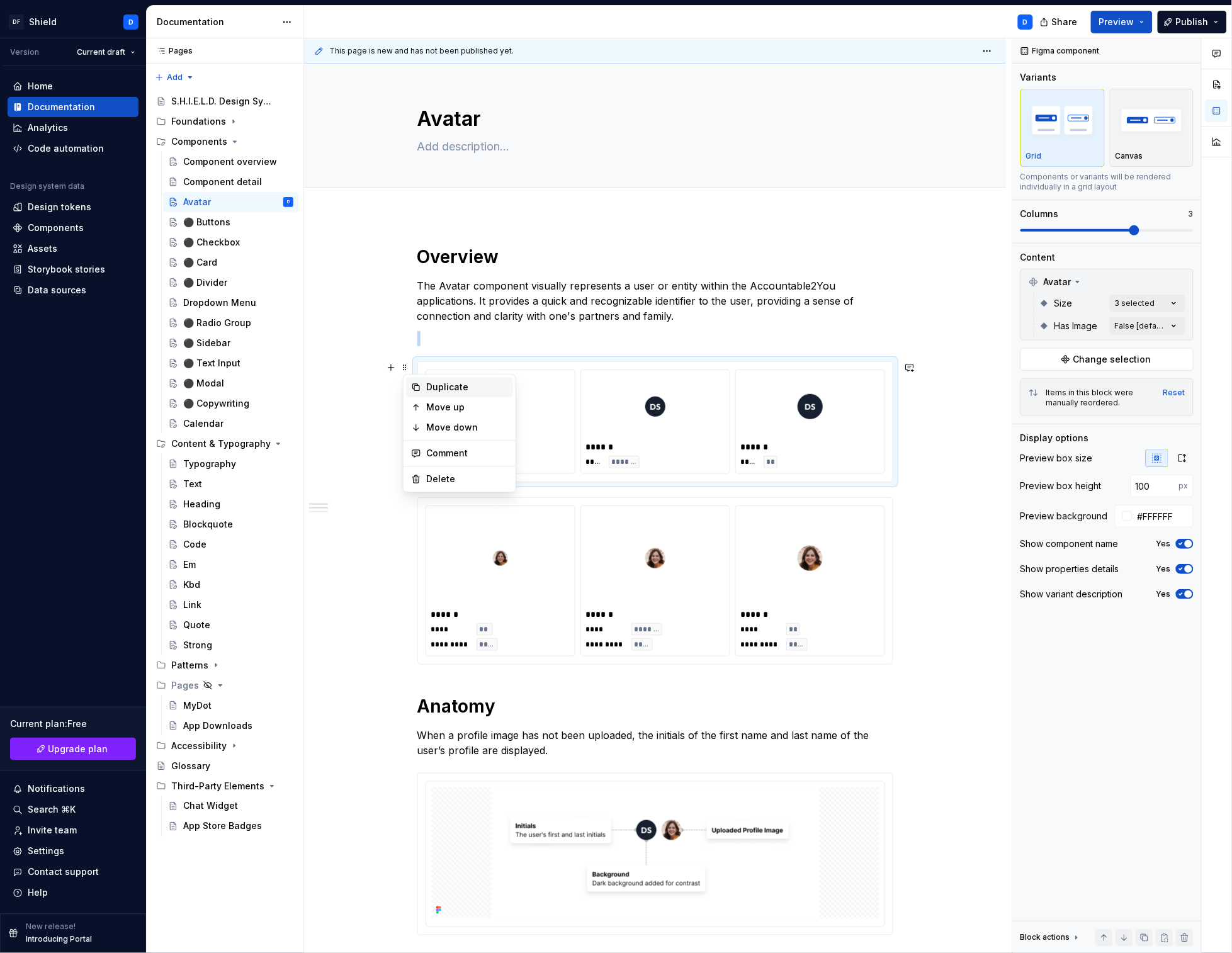
click at [417, 380] on div "Duplicate" at bounding box center [459, 387] width 107 height 20
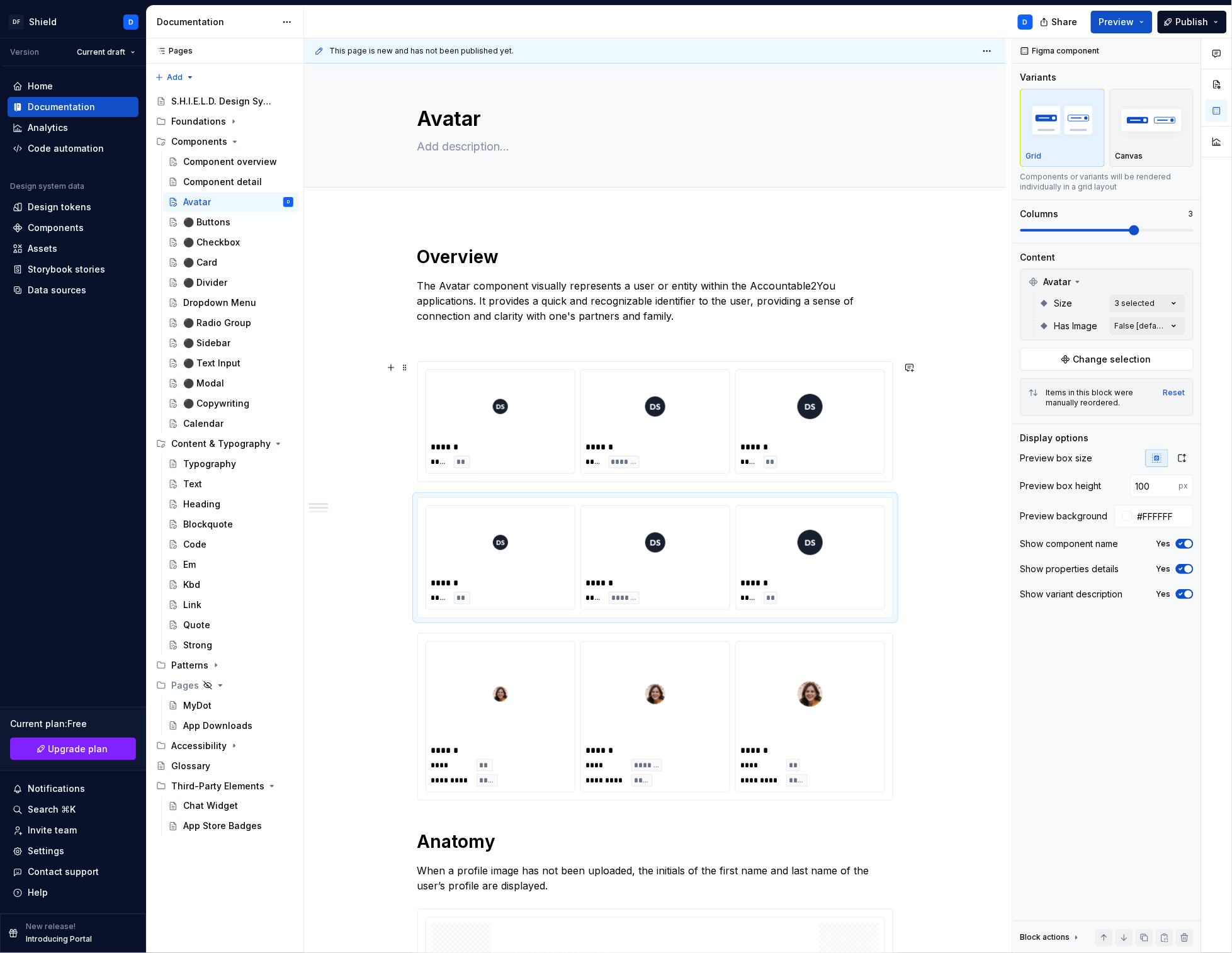
click at [430, 365] on div "****** **** ** ****** **** ******* ****** **** **" at bounding box center [655, 422] width 475 height 120
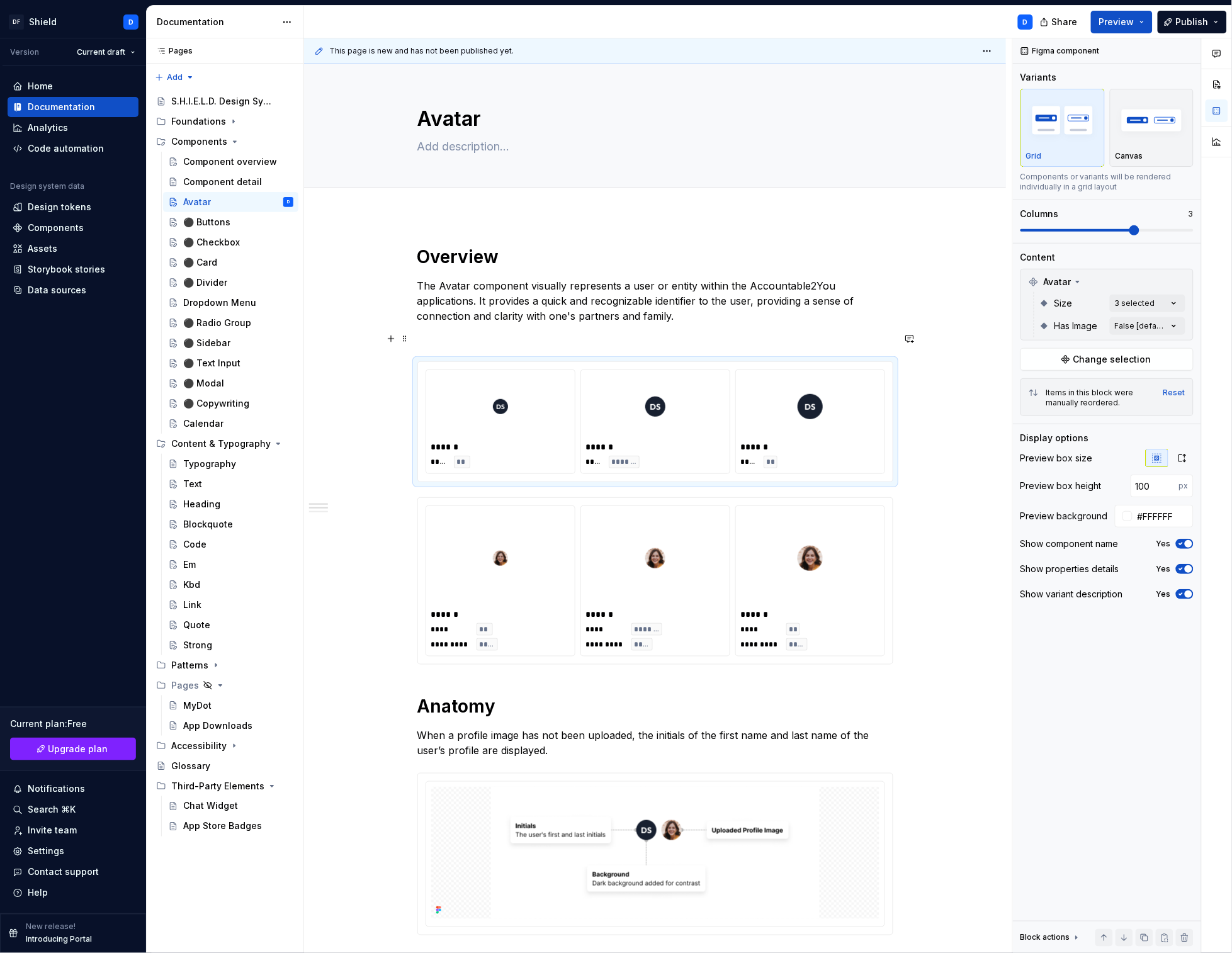
click at [837, 335] on p at bounding box center [655, 339] width 476 height 15
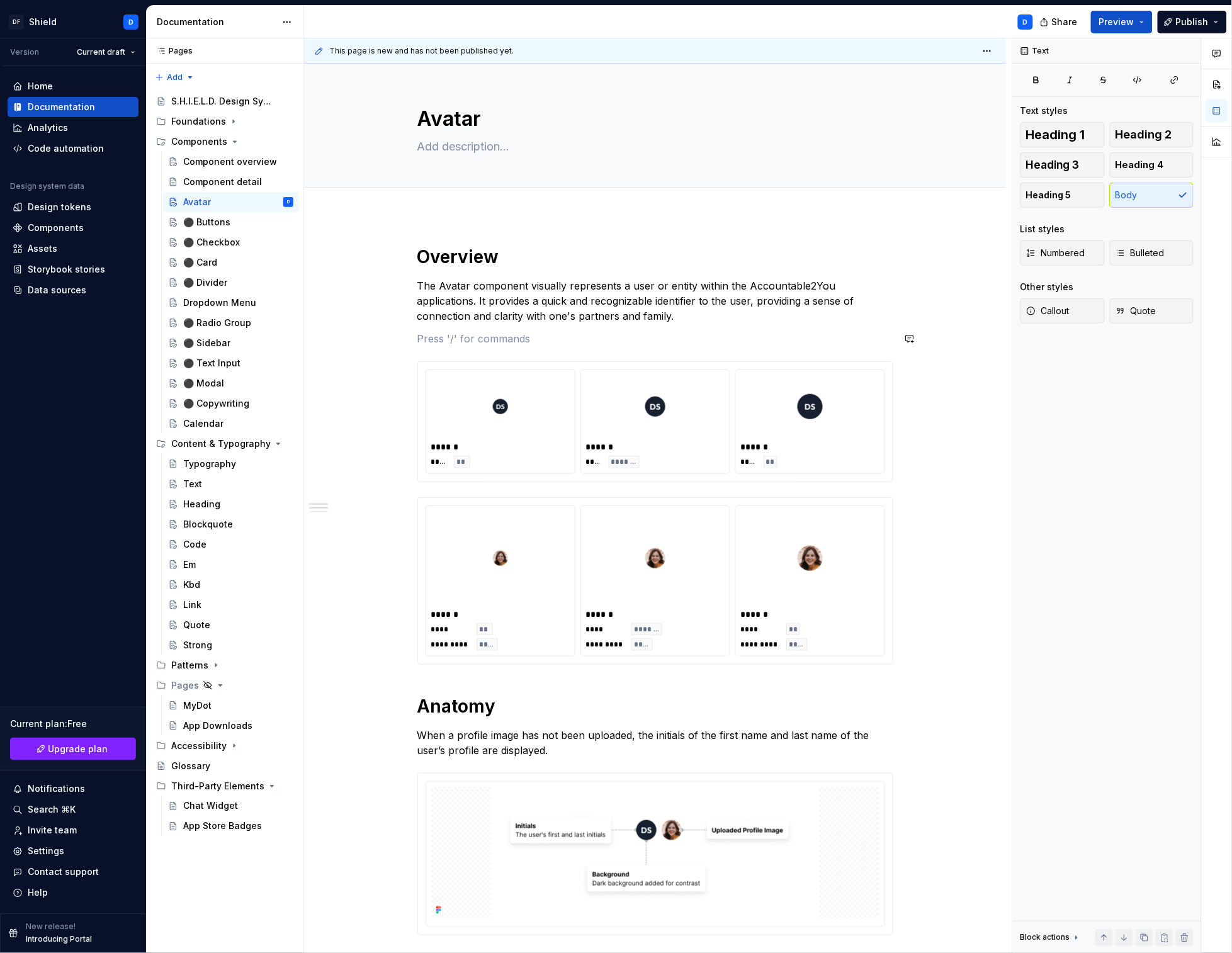
click at [818, 326] on div "**********" at bounding box center [655, 692] width 476 height 893
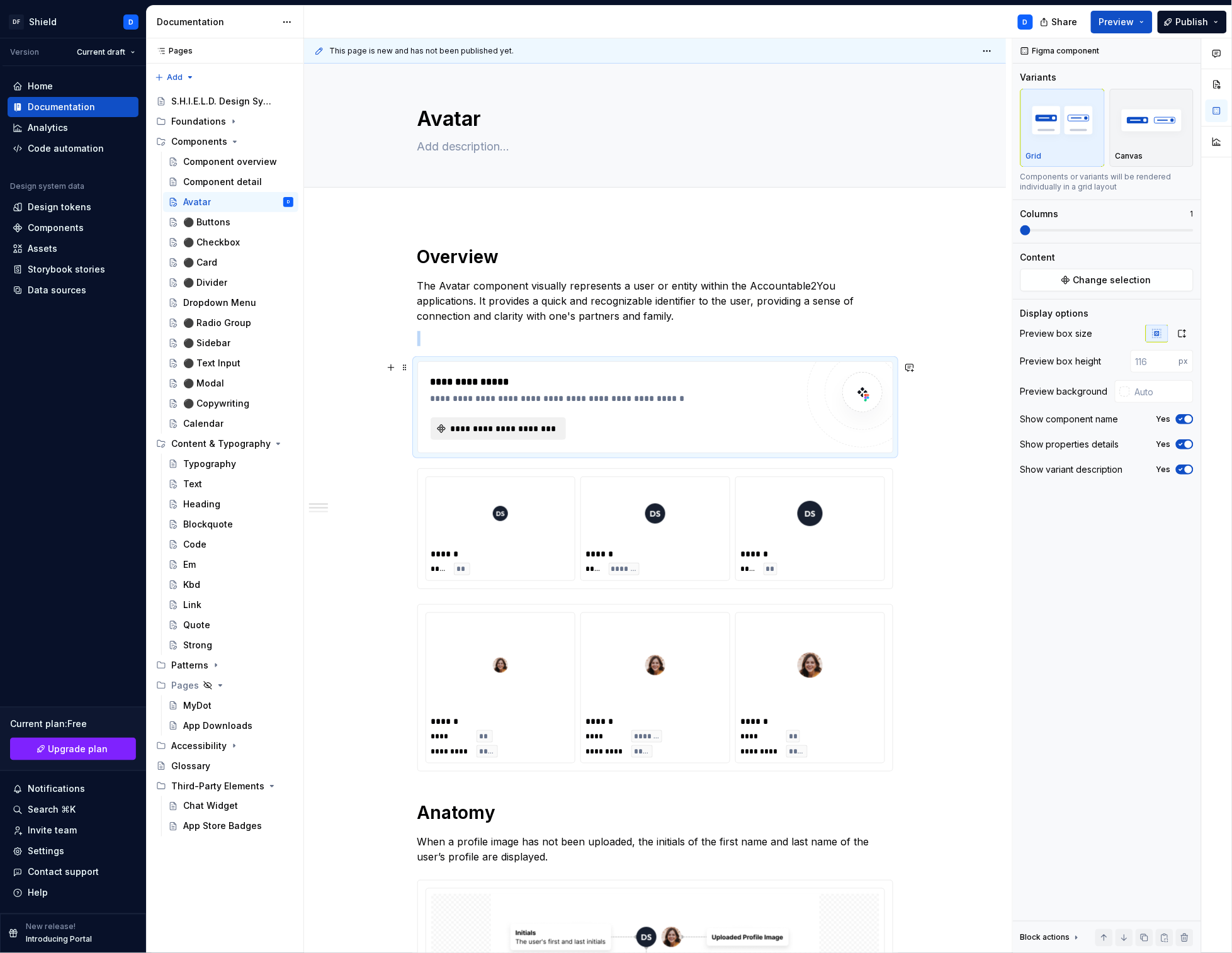
click at [530, 420] on button "**********" at bounding box center [498, 428] width 136 height 23
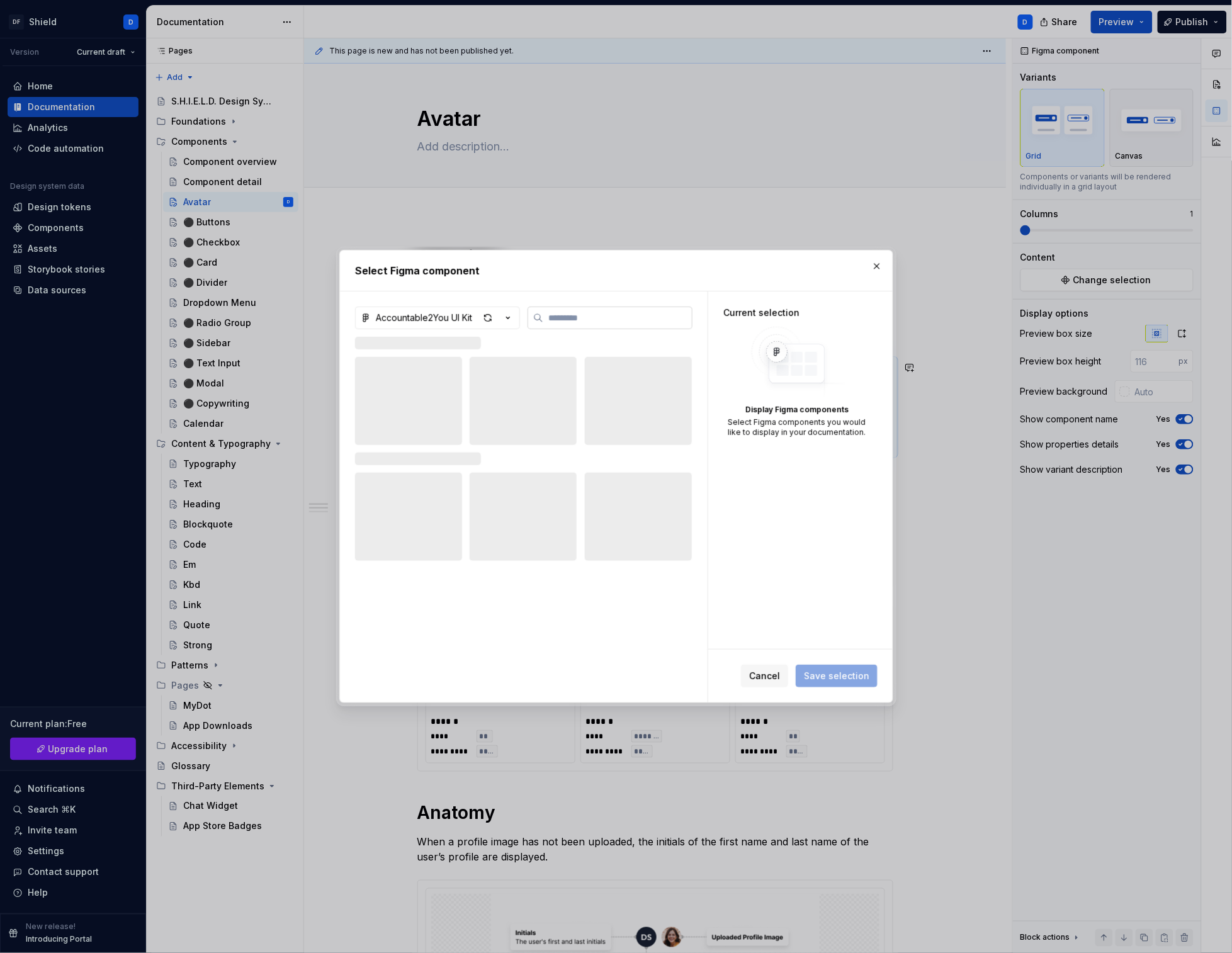
type textarea "*"
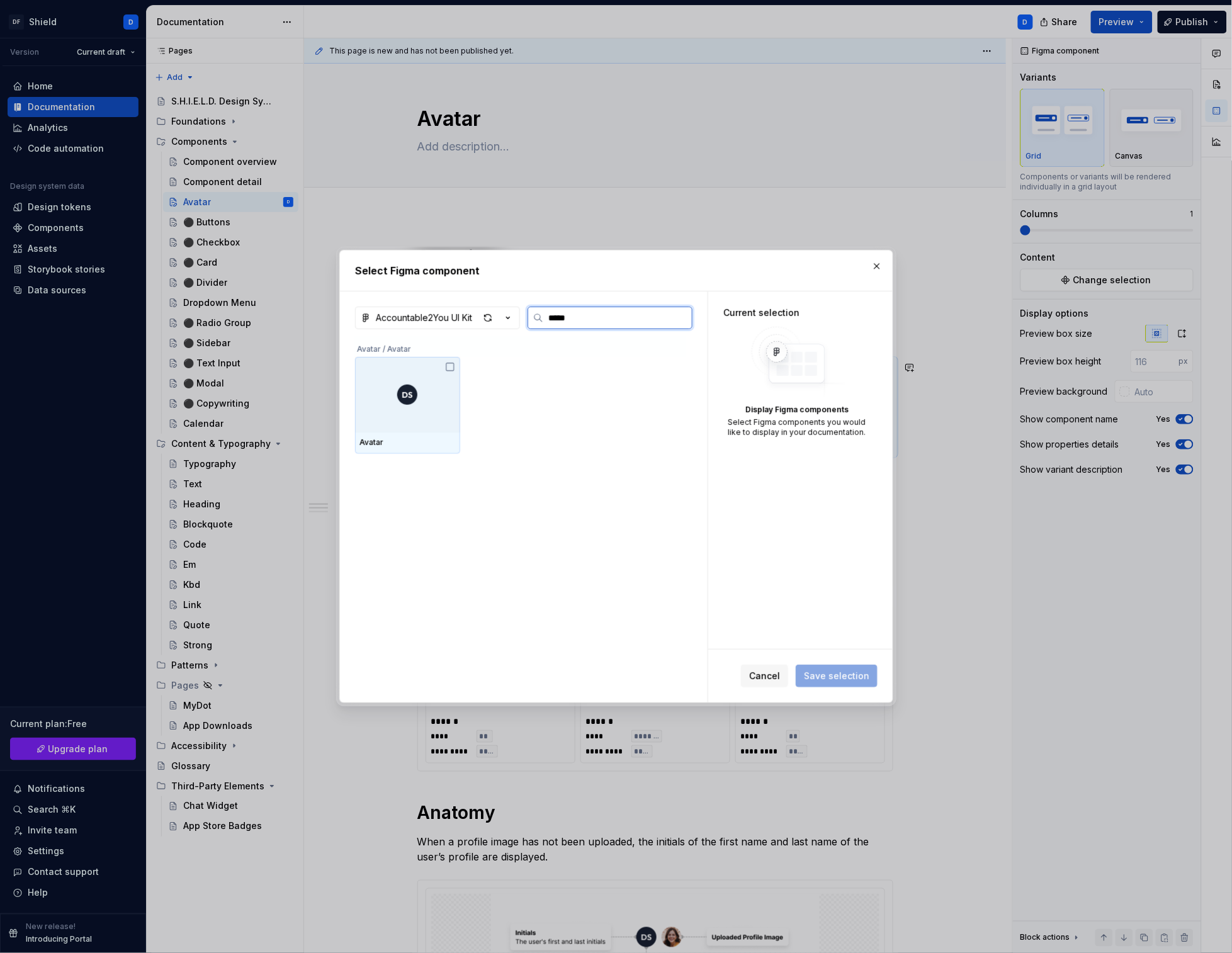
type input "******"
click at [435, 392] on div at bounding box center [407, 394] width 105 height 75
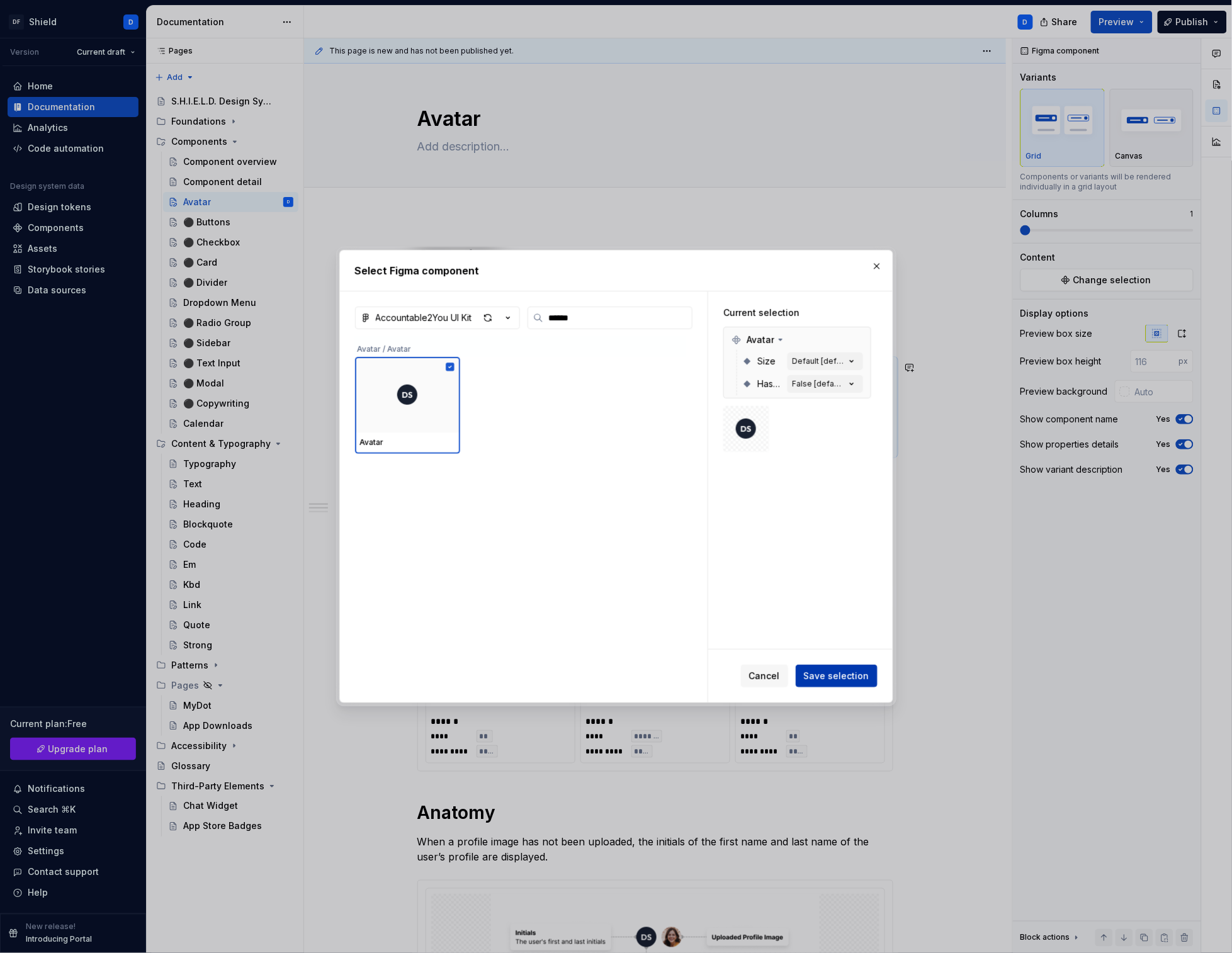
click at [855, 678] on span "Save selection" at bounding box center [836, 676] width 66 height 13
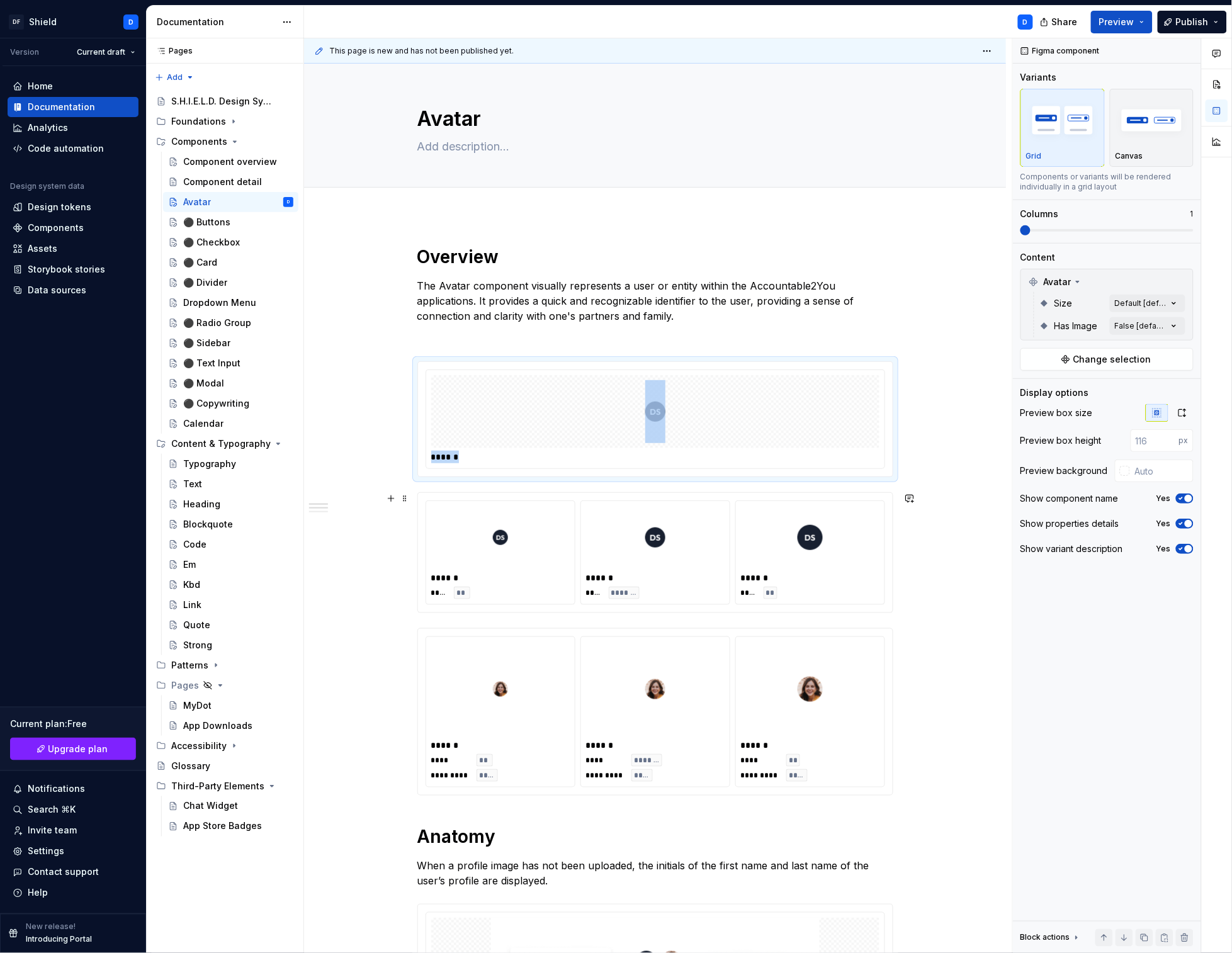
click at [588, 558] on div at bounding box center [655, 537] width 139 height 63
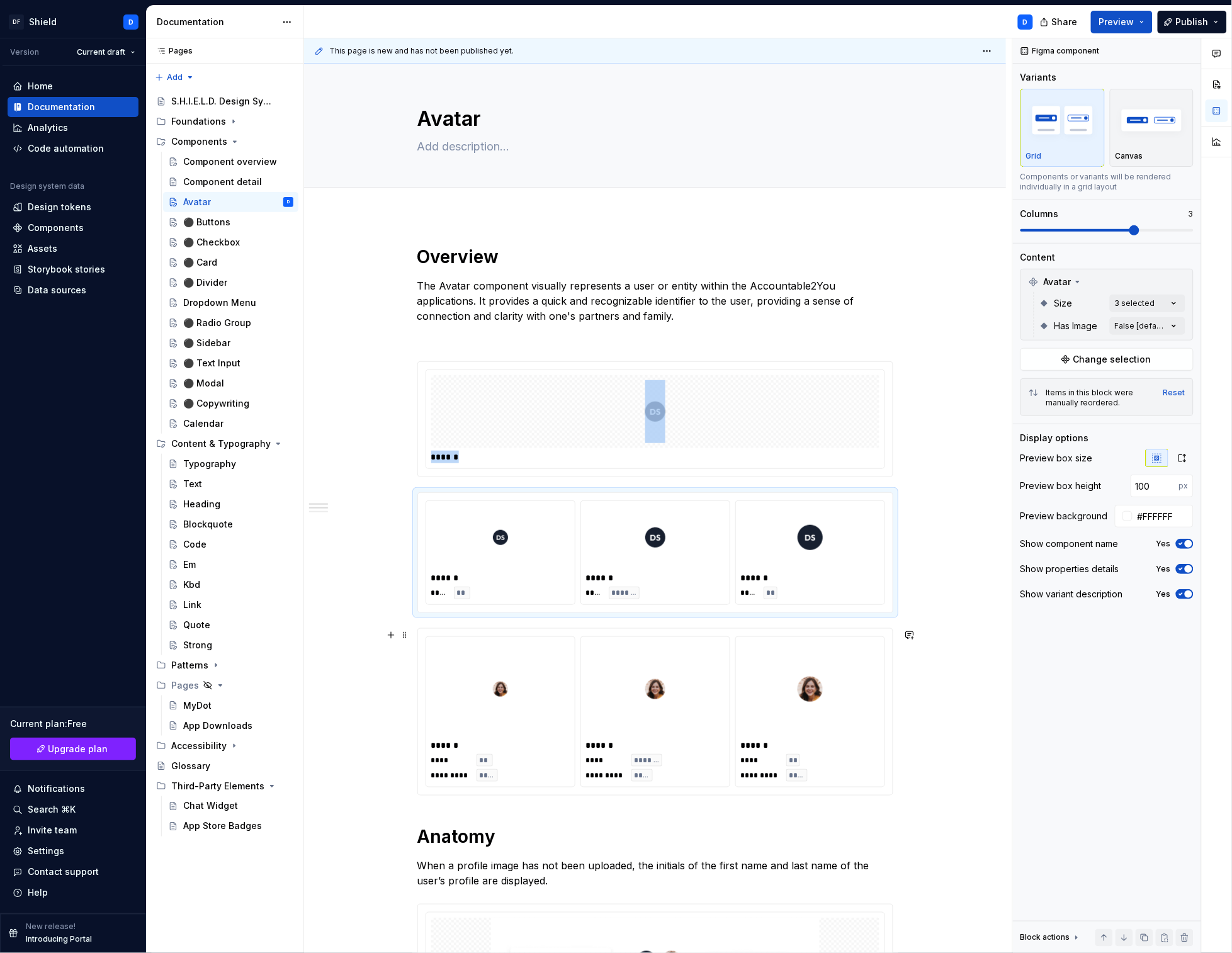
click at [570, 680] on div at bounding box center [500, 689] width 139 height 94
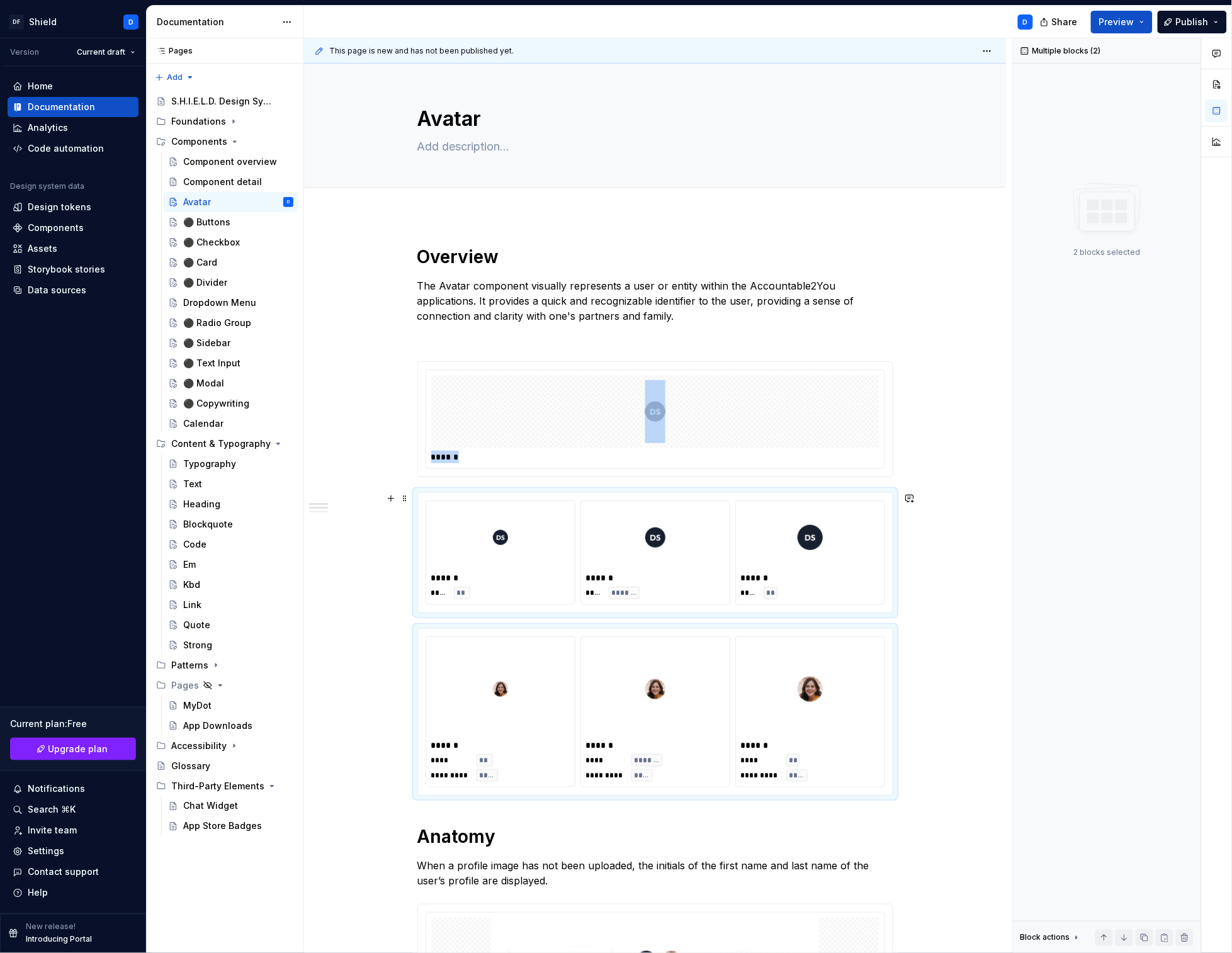
click at [548, 588] on div "**** **" at bounding box center [500, 593] width 139 height 13
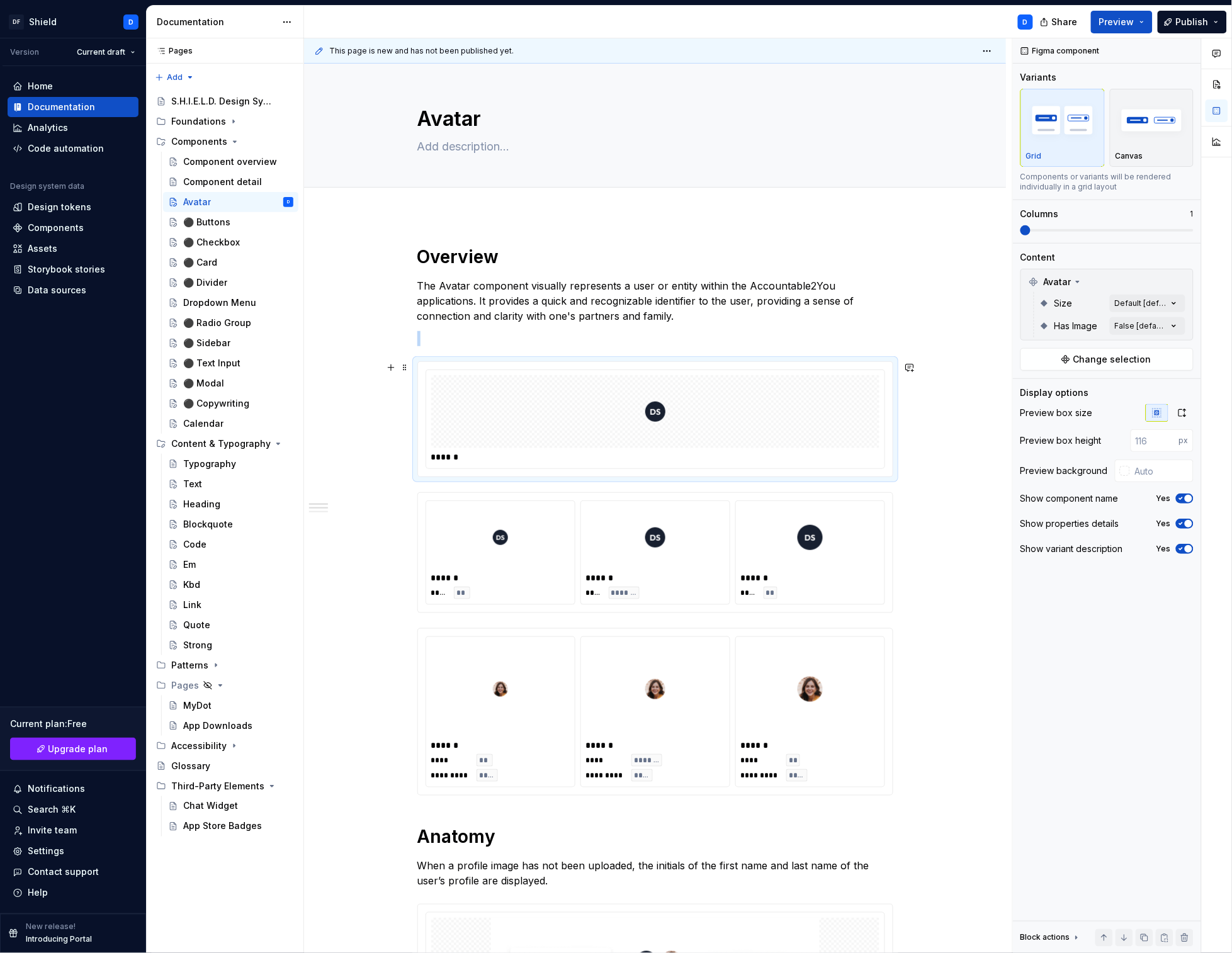
click at [576, 444] on div at bounding box center [655, 411] width 448 height 73
click at [1136, 304] on div "Comments Open comments No comments yet Select ‘Comment’ from the block context …" at bounding box center [1123, 496] width 219 height 916
click at [1123, 232] on span at bounding box center [1107, 230] width 173 height 10
click at [767, 418] on div "******" at bounding box center [656, 419] width 460 height 99
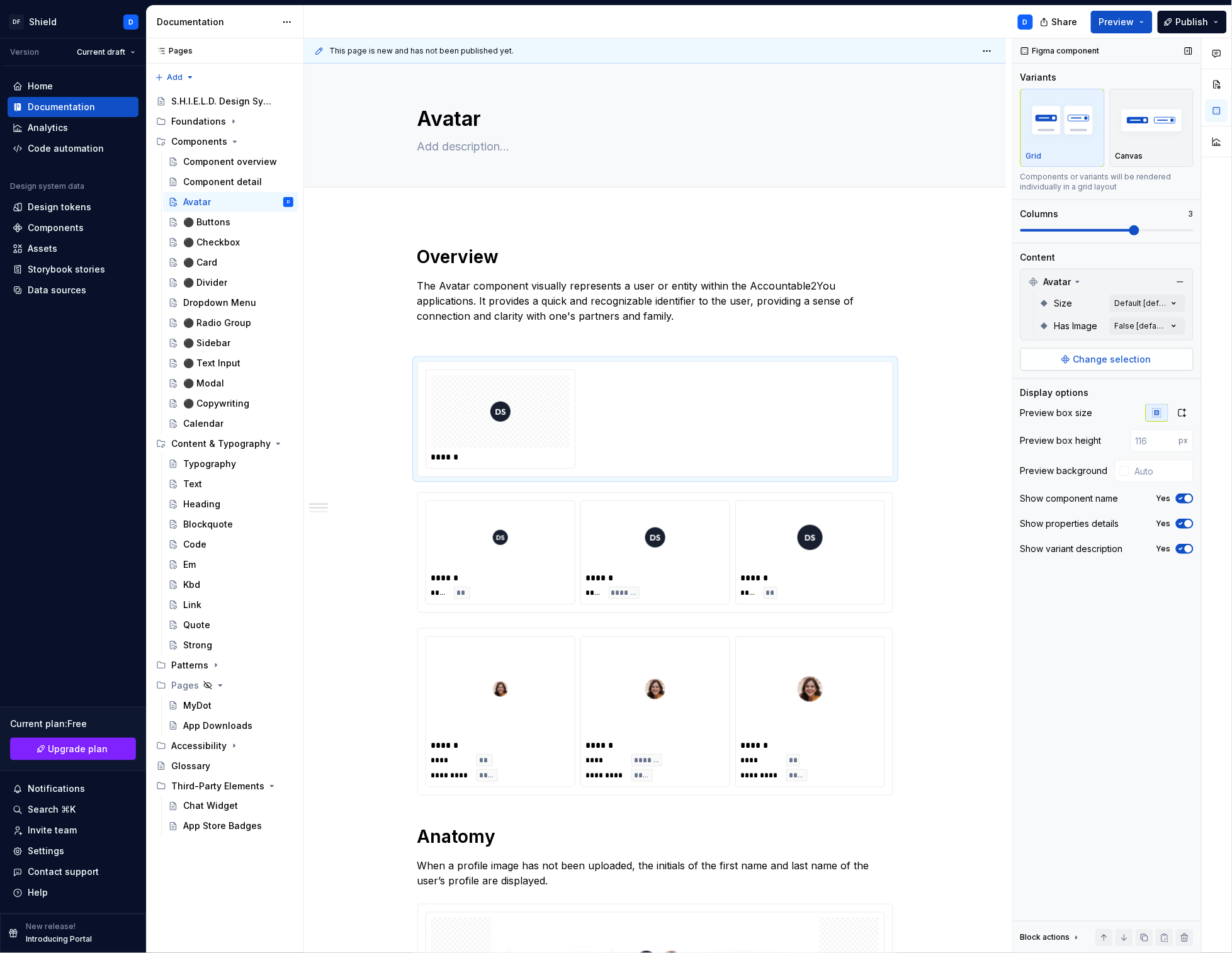
click at [1148, 359] on span "Change selection" at bounding box center [1112, 359] width 78 height 13
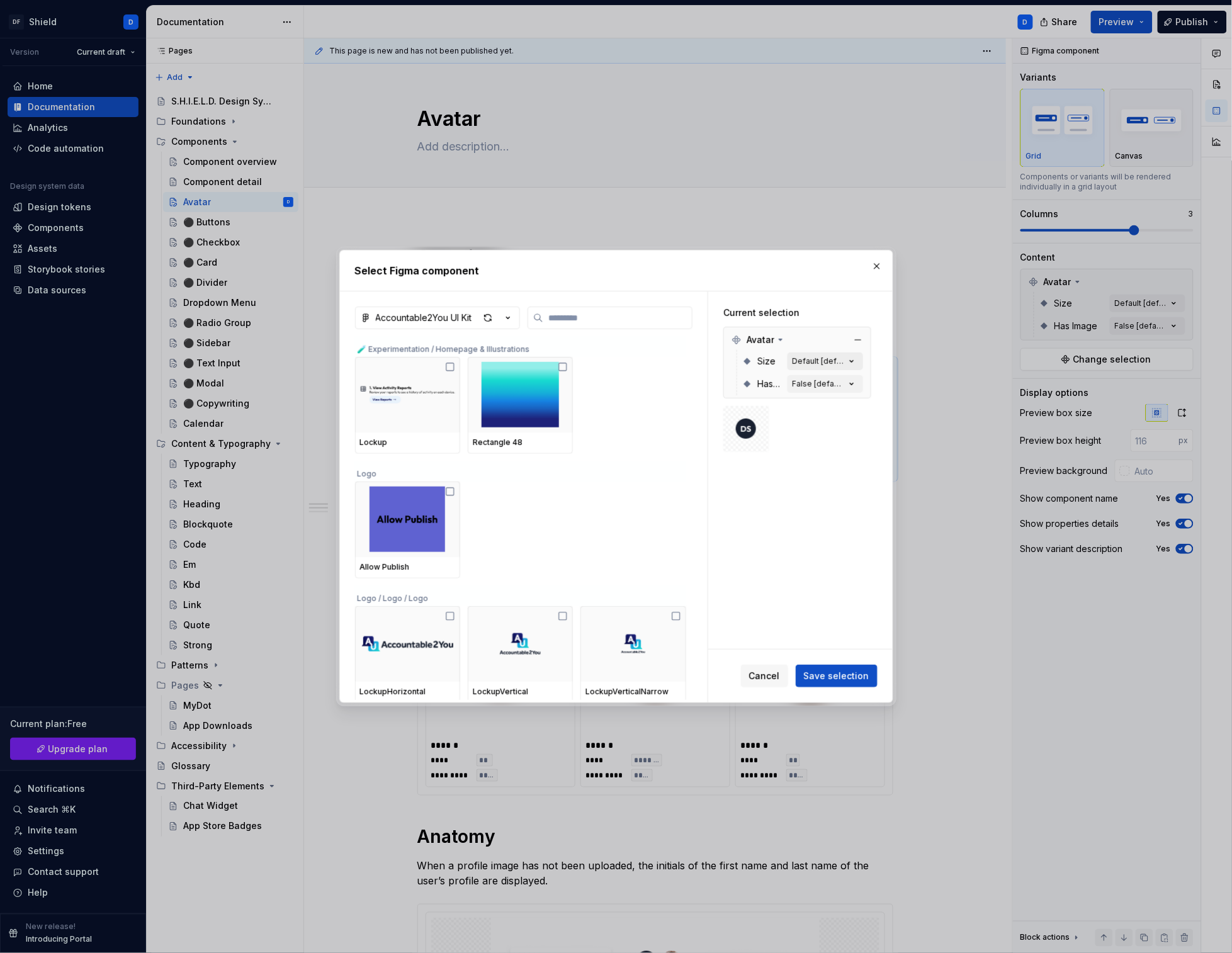
click at [828, 365] on div "Default [default]" at bounding box center [819, 361] width 53 height 10
click at [770, 672] on span "Cancel" at bounding box center [764, 676] width 31 height 13
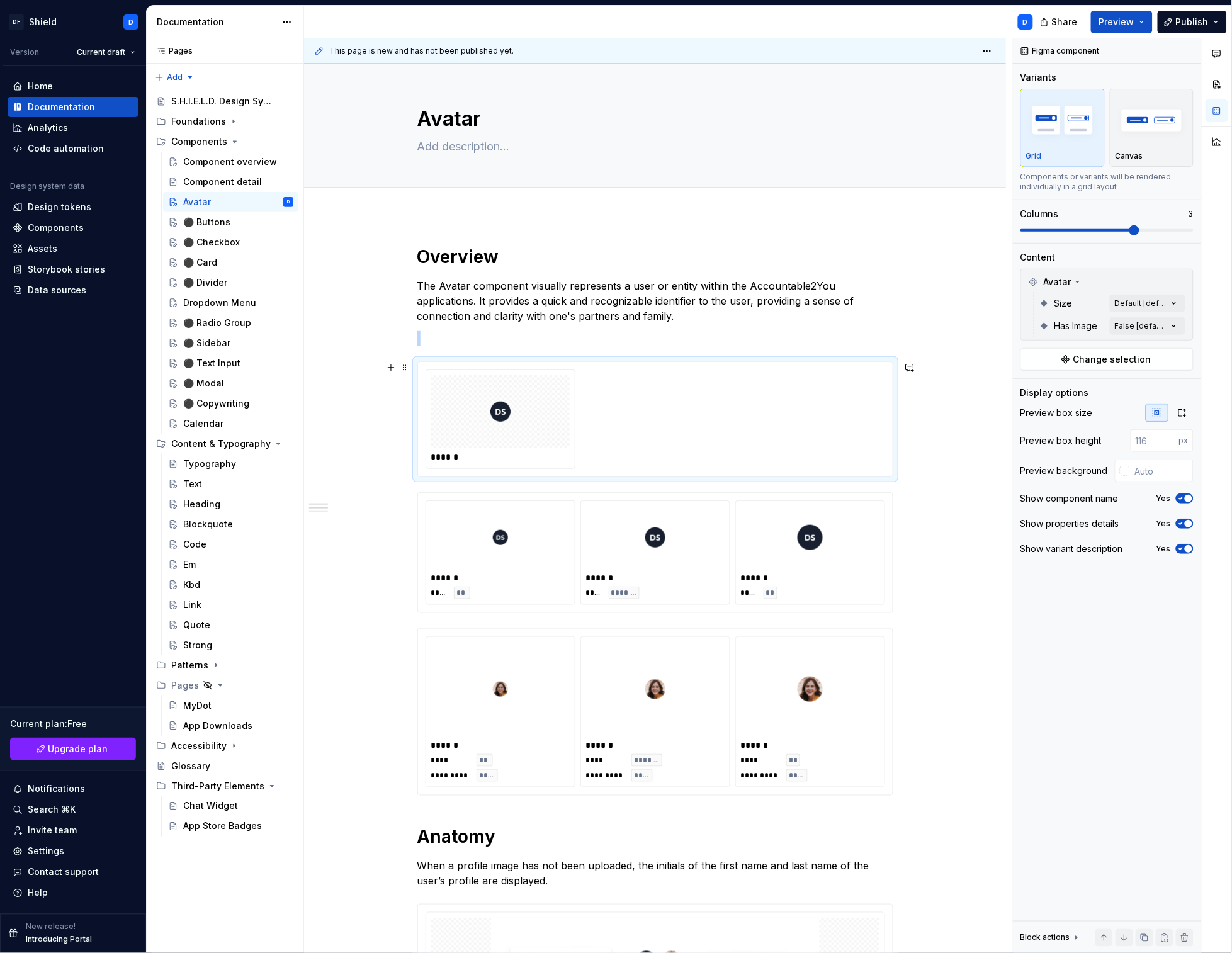
click at [538, 442] on div at bounding box center [500, 411] width 139 height 73
click at [617, 418] on div "******" at bounding box center [656, 419] width 460 height 99
click at [394, 367] on button "button" at bounding box center [391, 368] width 17 height 17
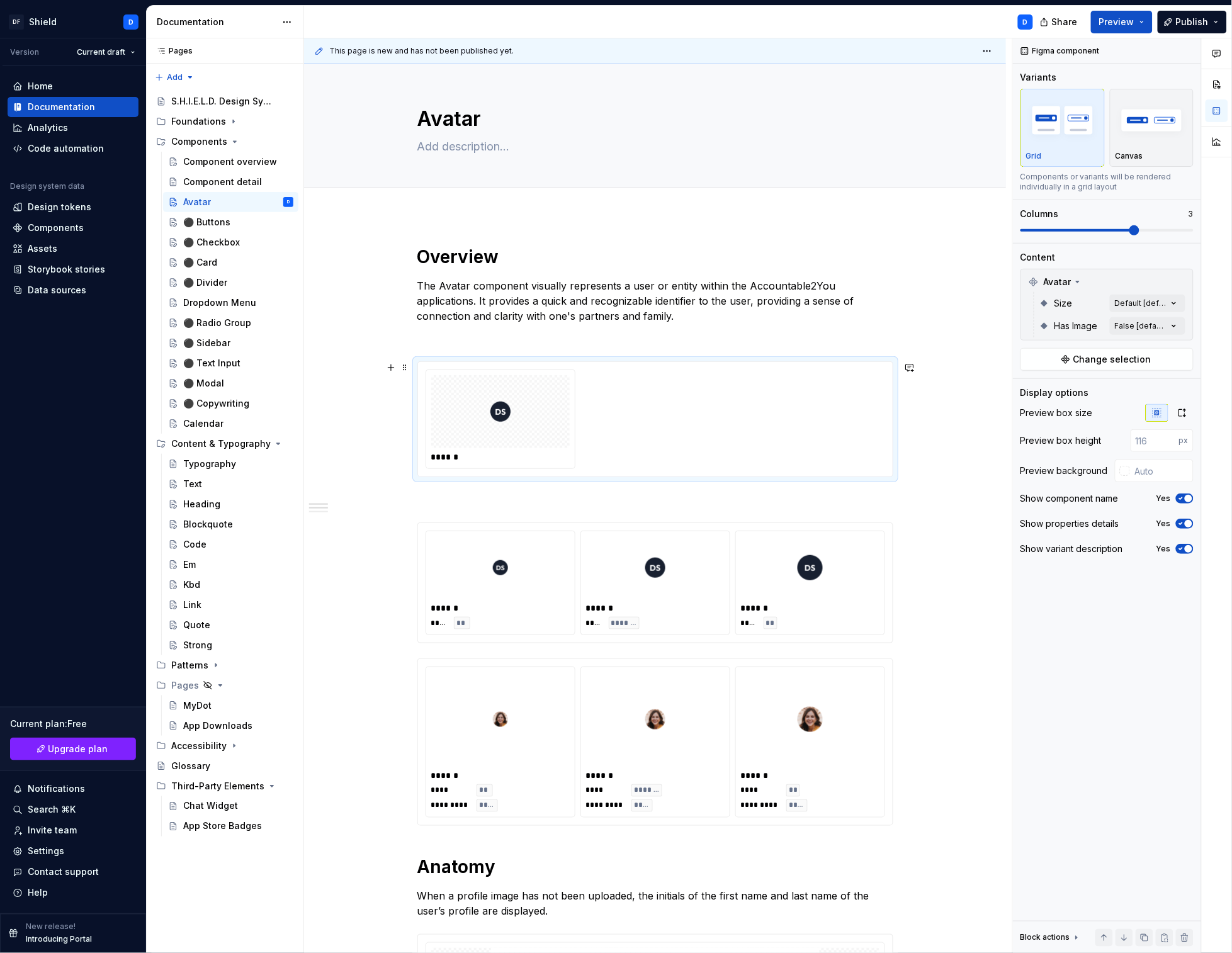
click at [581, 476] on div "******" at bounding box center [655, 419] width 475 height 115
click at [405, 368] on span at bounding box center [404, 368] width 10 height 17
click at [660, 404] on div "******" at bounding box center [656, 419] width 460 height 99
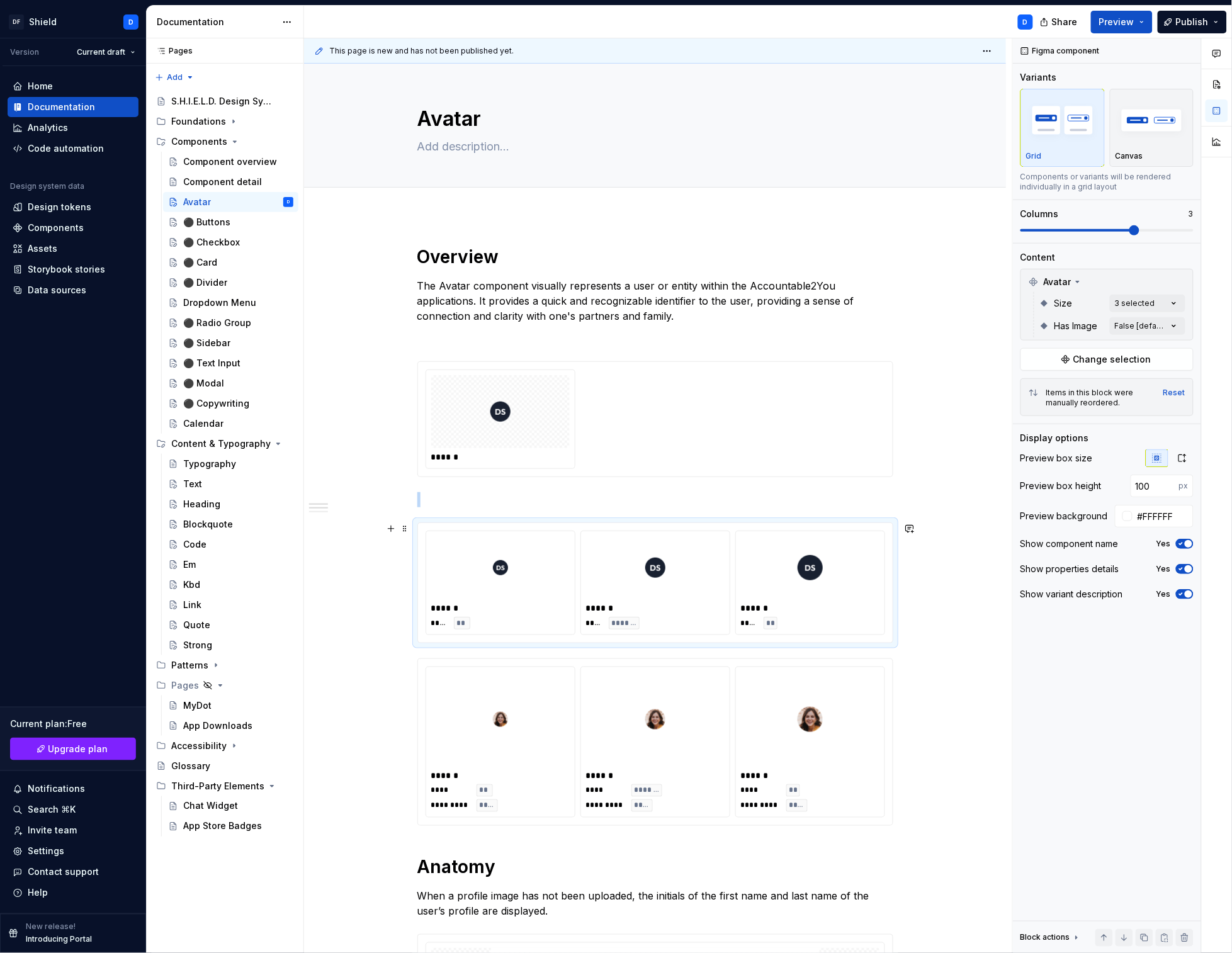
click at [779, 579] on div at bounding box center [810, 568] width 139 height 63
click at [777, 391] on div "******" at bounding box center [656, 419] width 460 height 99
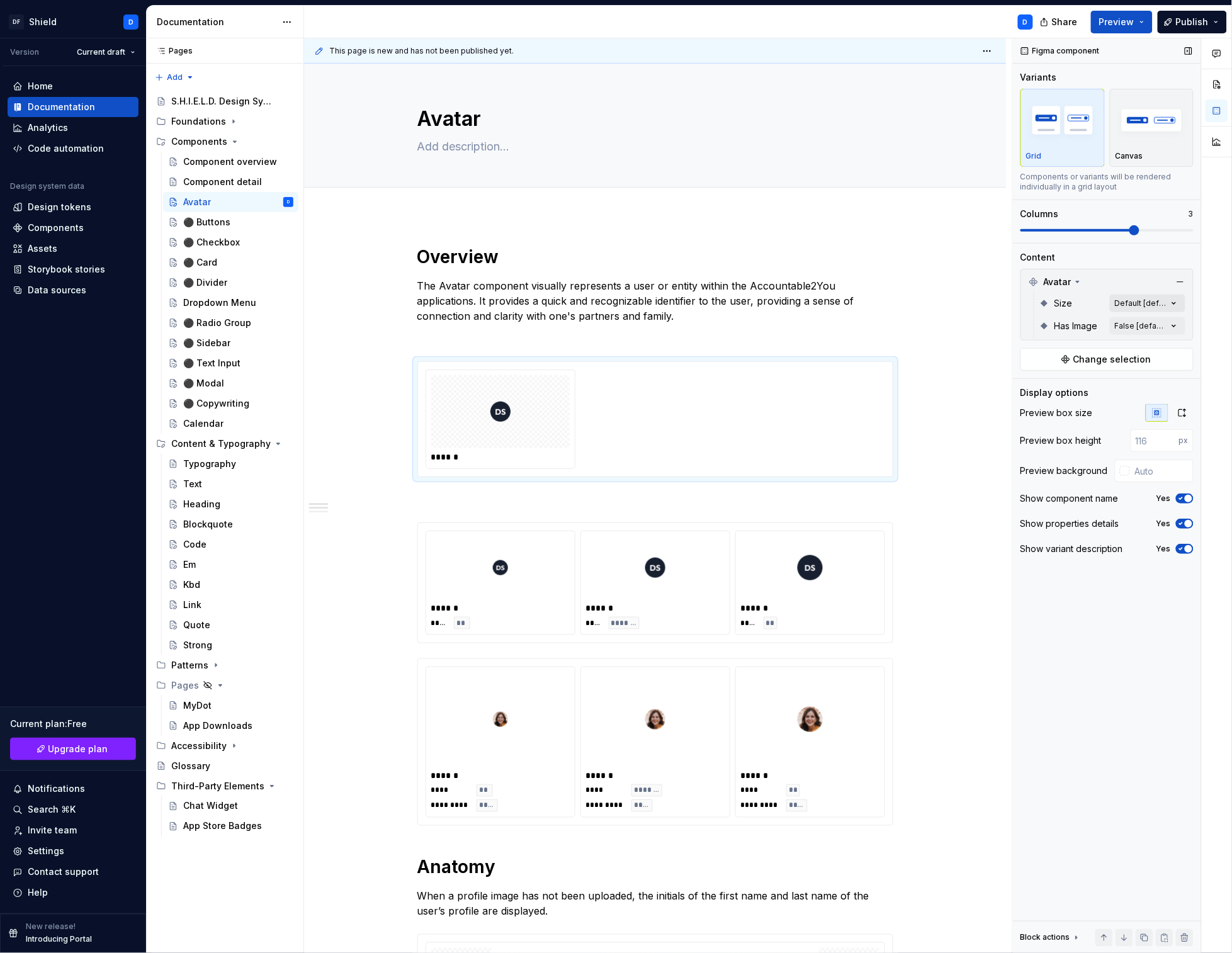
click at [1142, 300] on div "Comments Open comments No comments yet Select ‘Comment’ from the block context …" at bounding box center [1123, 496] width 219 height 916
click at [1029, 364] on div at bounding box center [1028, 364] width 10 height 10
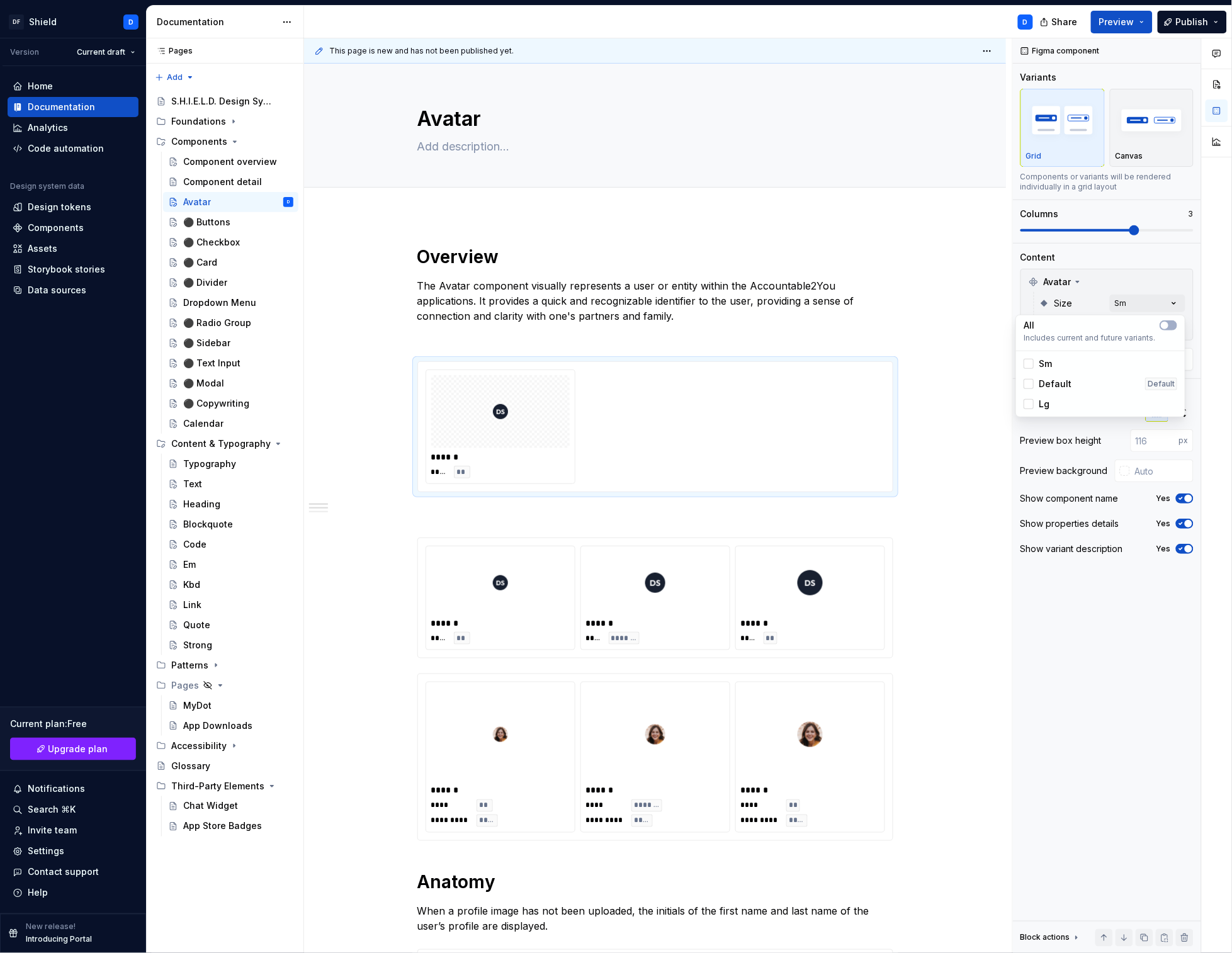
click at [1032, 389] on div "Default" at bounding box center [1047, 384] width 48 height 13
click at [1030, 404] on div at bounding box center [1028, 404] width 10 height 10
click at [1088, 633] on div "Comments Open comments No comments yet Select ‘Comment’ from the block context …" at bounding box center [1123, 496] width 219 height 916
click at [1158, 438] on input "number" at bounding box center [1154, 441] width 48 height 23
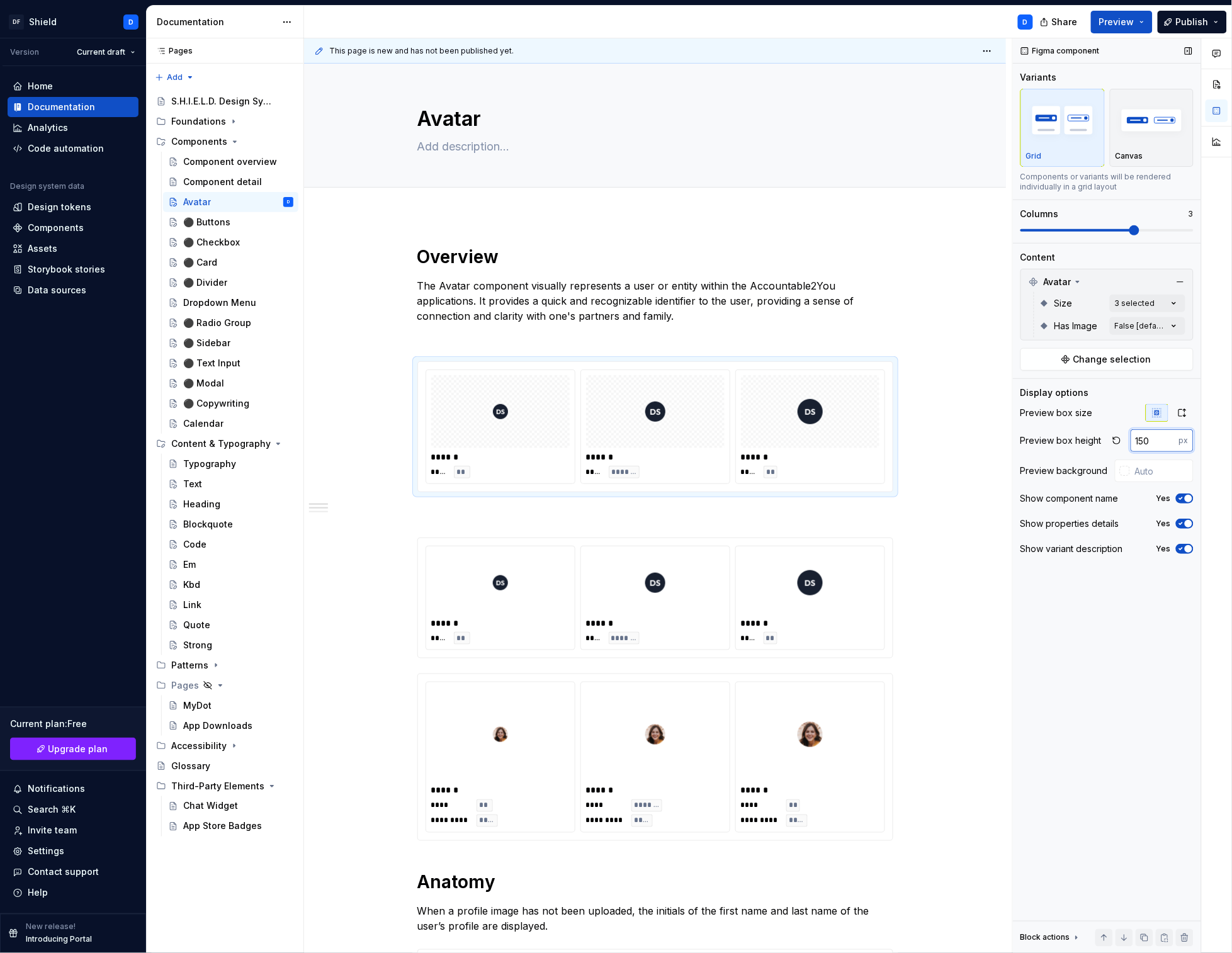
type input "150"
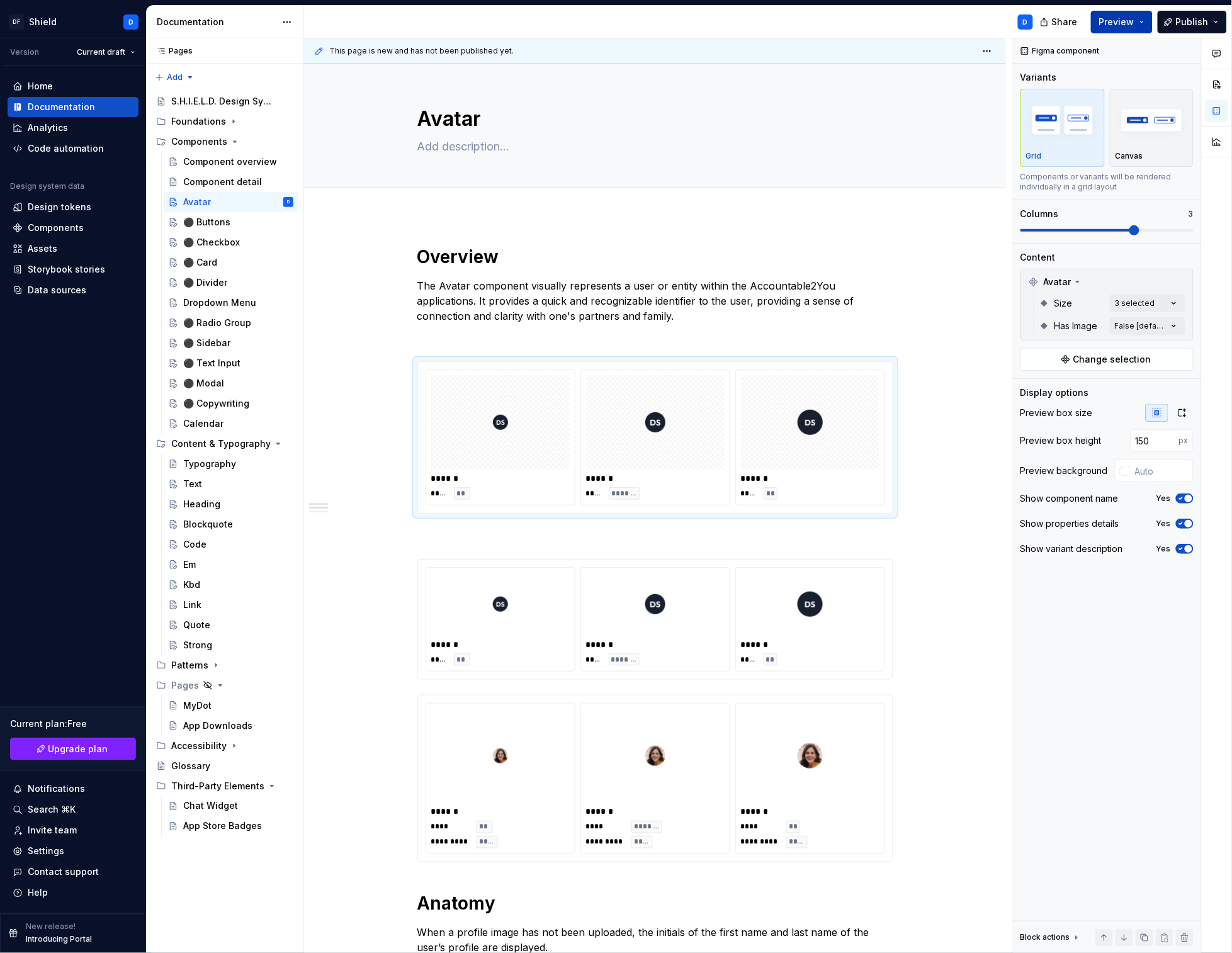
click at [1133, 20] on span "Preview" at bounding box center [1116, 22] width 35 height 13
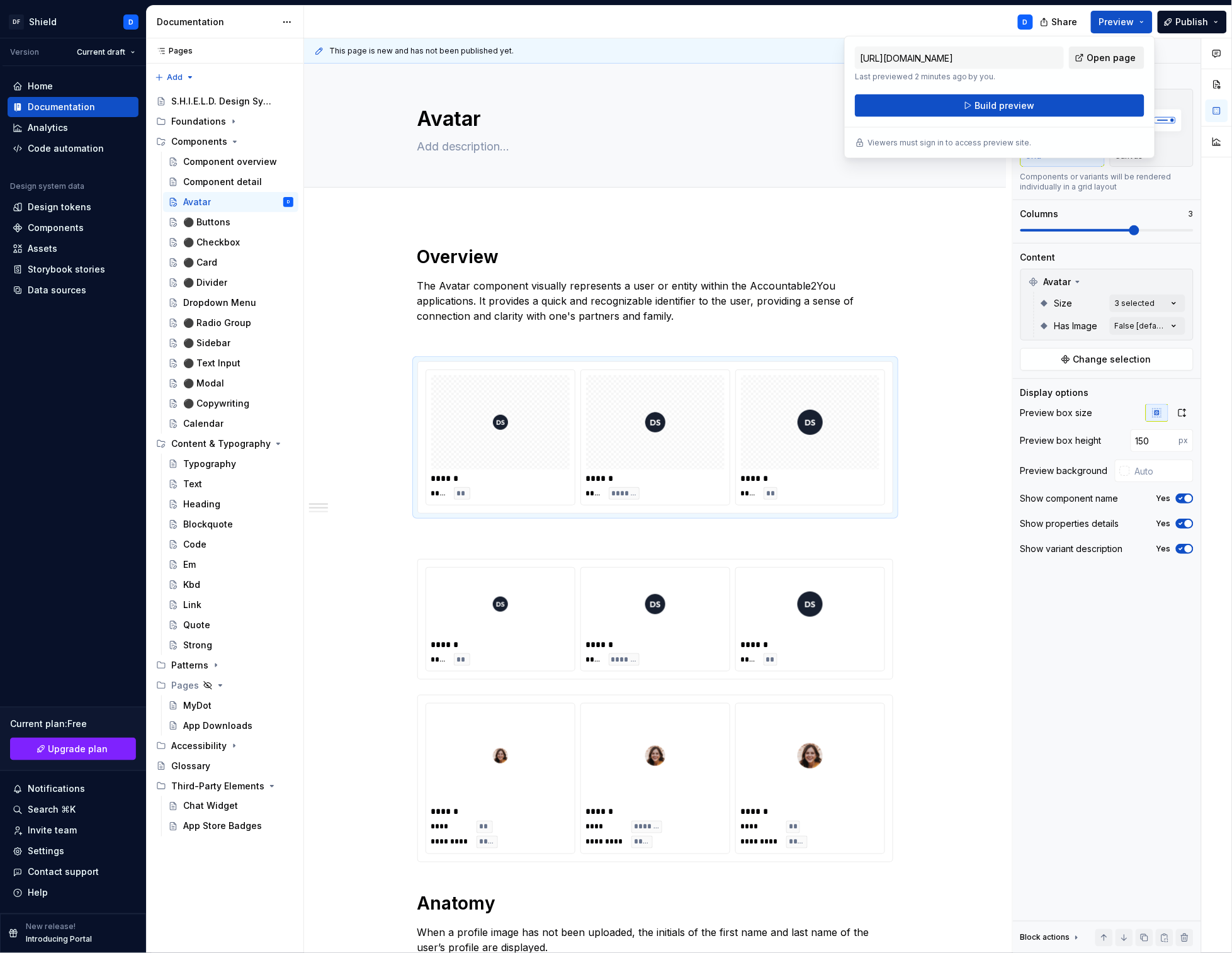
click at [1119, 57] on span "Open page" at bounding box center [1111, 58] width 49 height 13
click at [1108, 102] on button "Build preview" at bounding box center [999, 105] width 289 height 23
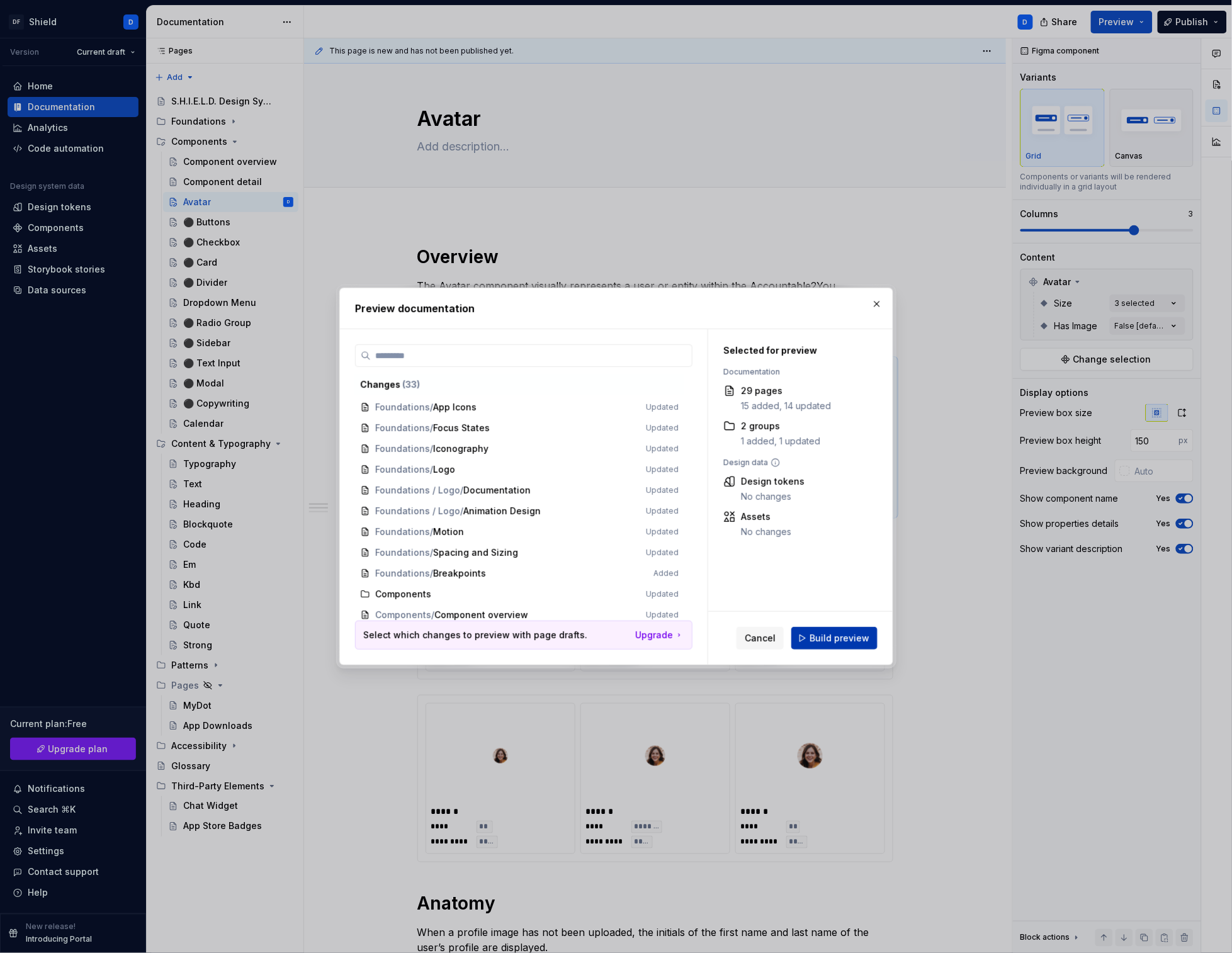
click at [840, 641] on span "Build preview" at bounding box center [839, 638] width 59 height 13
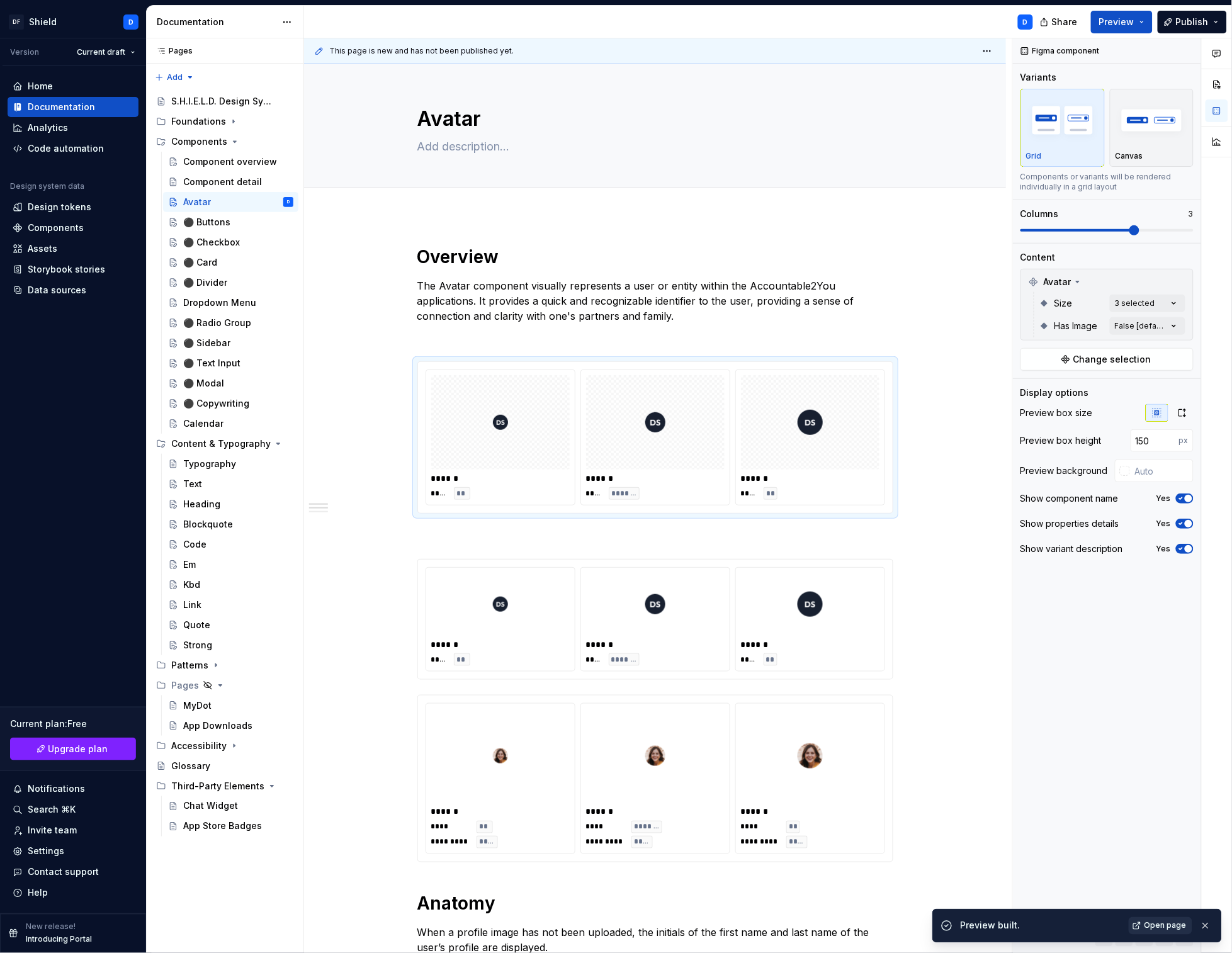
click at [1160, 922] on span "Open page" at bounding box center [1165, 926] width 42 height 10
type textarea "*"
click at [1158, 442] on input "150" at bounding box center [1154, 441] width 48 height 23
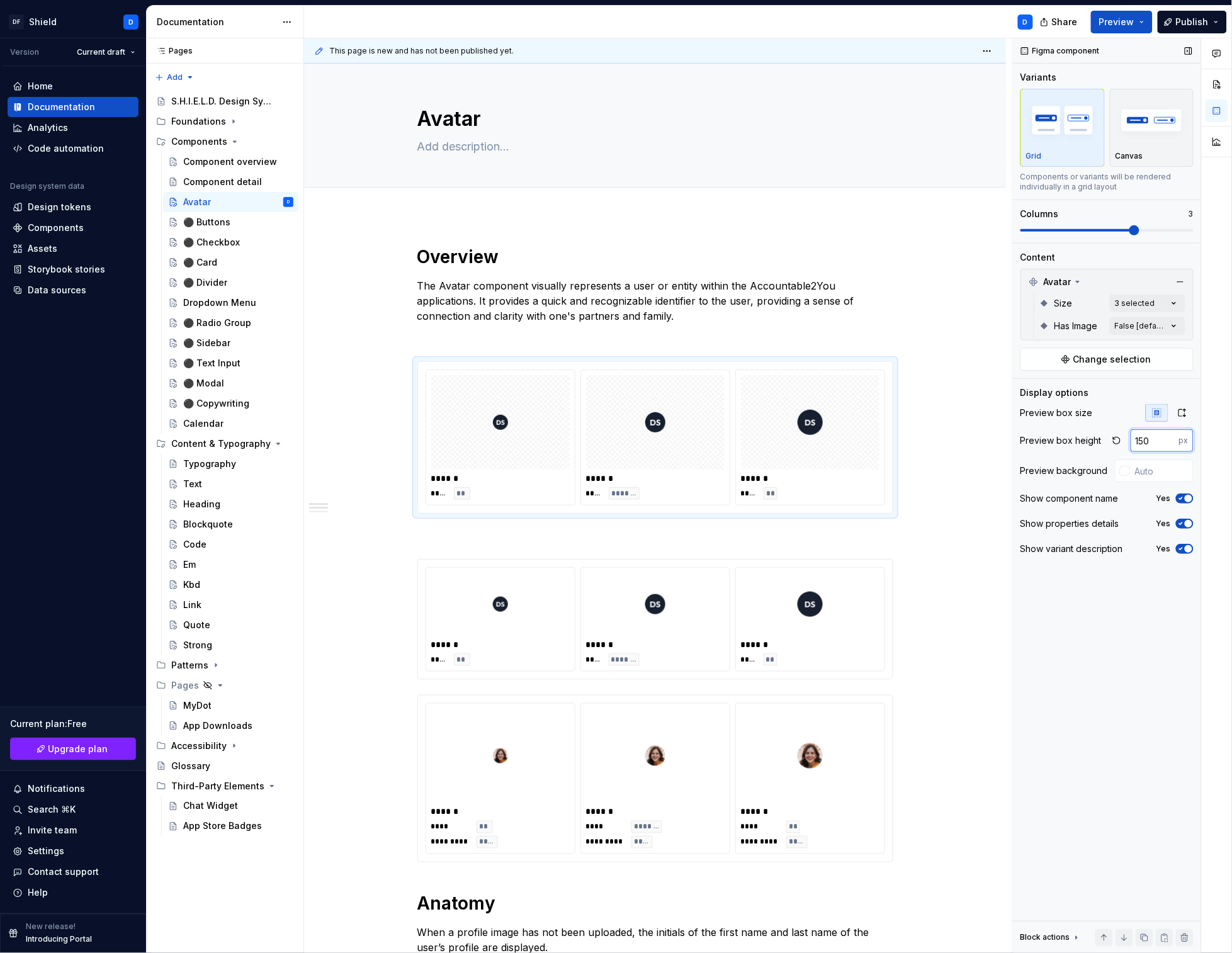
click at [1158, 442] on input "150" at bounding box center [1154, 441] width 48 height 23
click at [842, 732] on div at bounding box center [810, 756] width 139 height 94
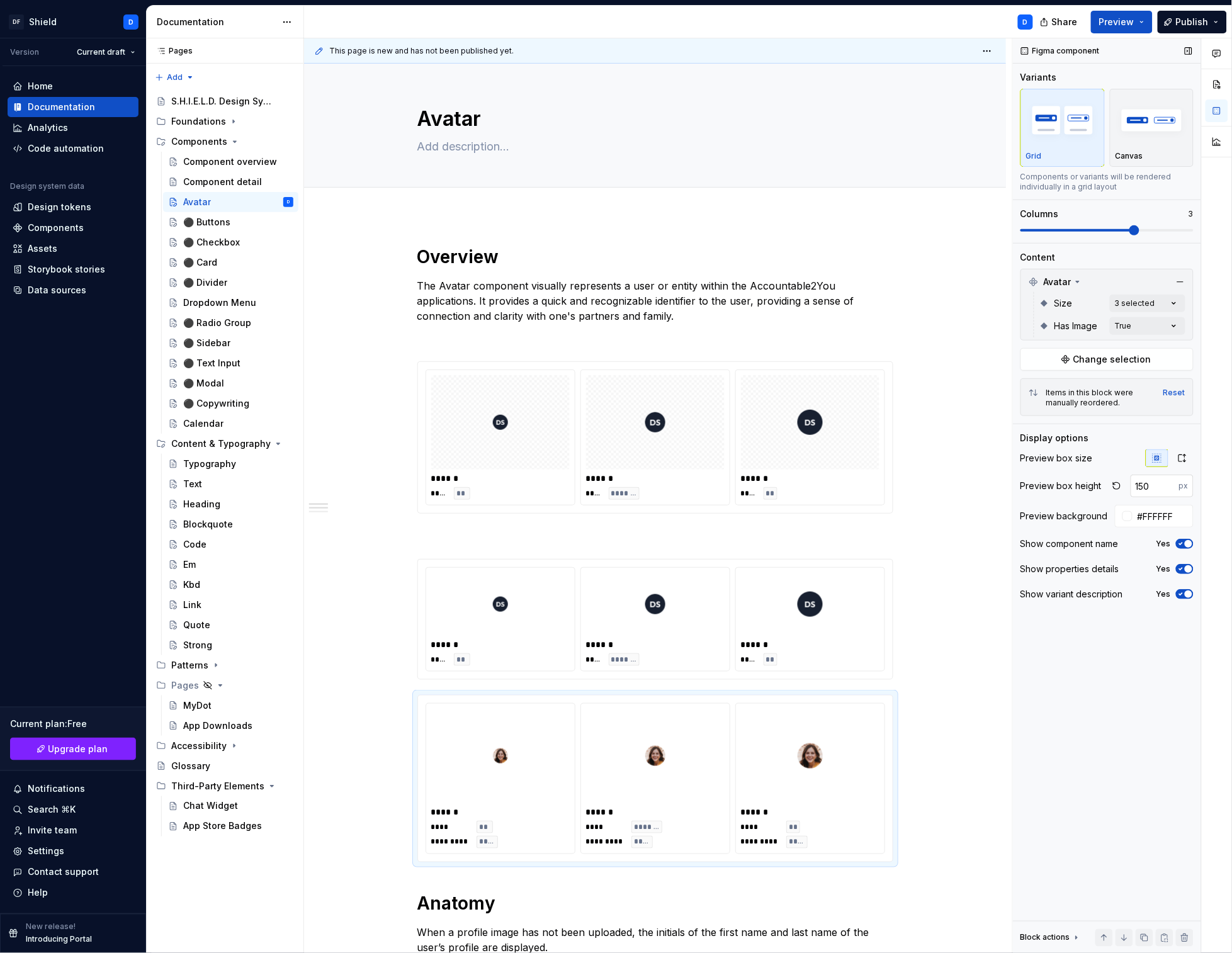
click at [1141, 492] on input "150" at bounding box center [1154, 486] width 48 height 23
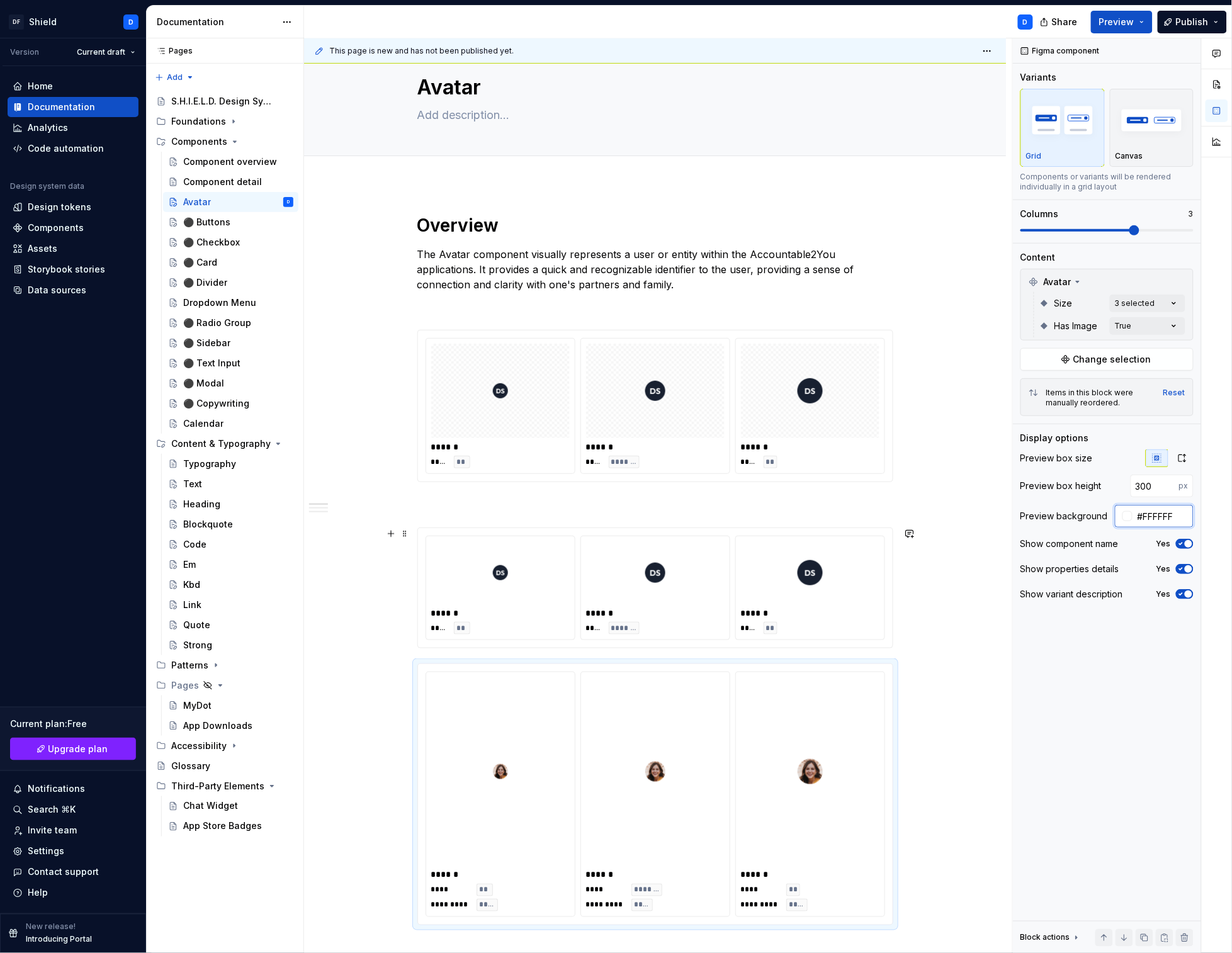
scroll to position [34, 0]
click at [841, 595] on div at bounding box center [810, 570] width 139 height 63
click at [1154, 484] on input "100" at bounding box center [1154, 486] width 48 height 23
drag, startPoint x: 1165, startPoint y: 476, endPoint x: 1097, endPoint y: 474, distance: 68.0
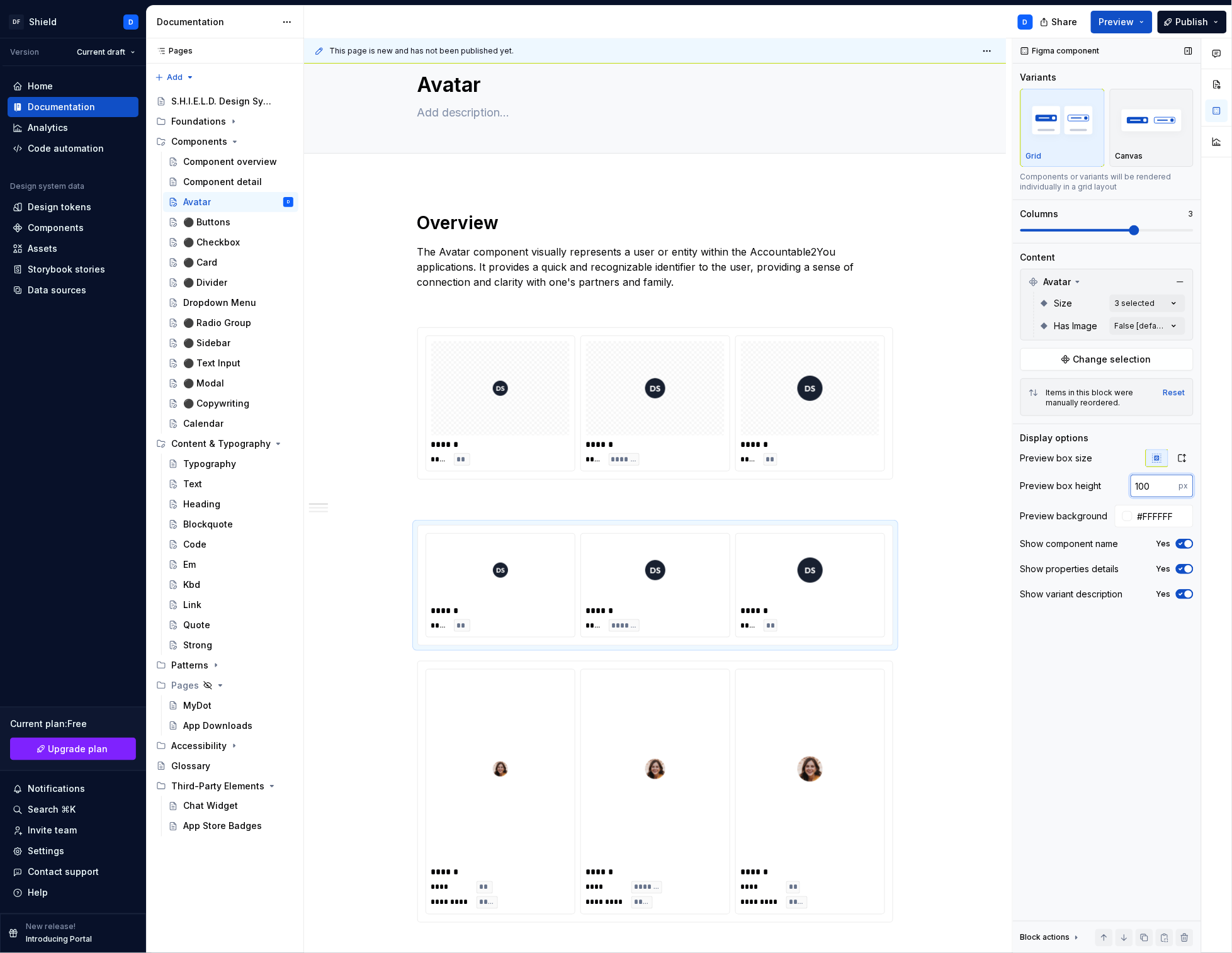
click at [1101, 475] on div "Preview box height 100 px" at bounding box center [1107, 486] width 173 height 23
type input "200"
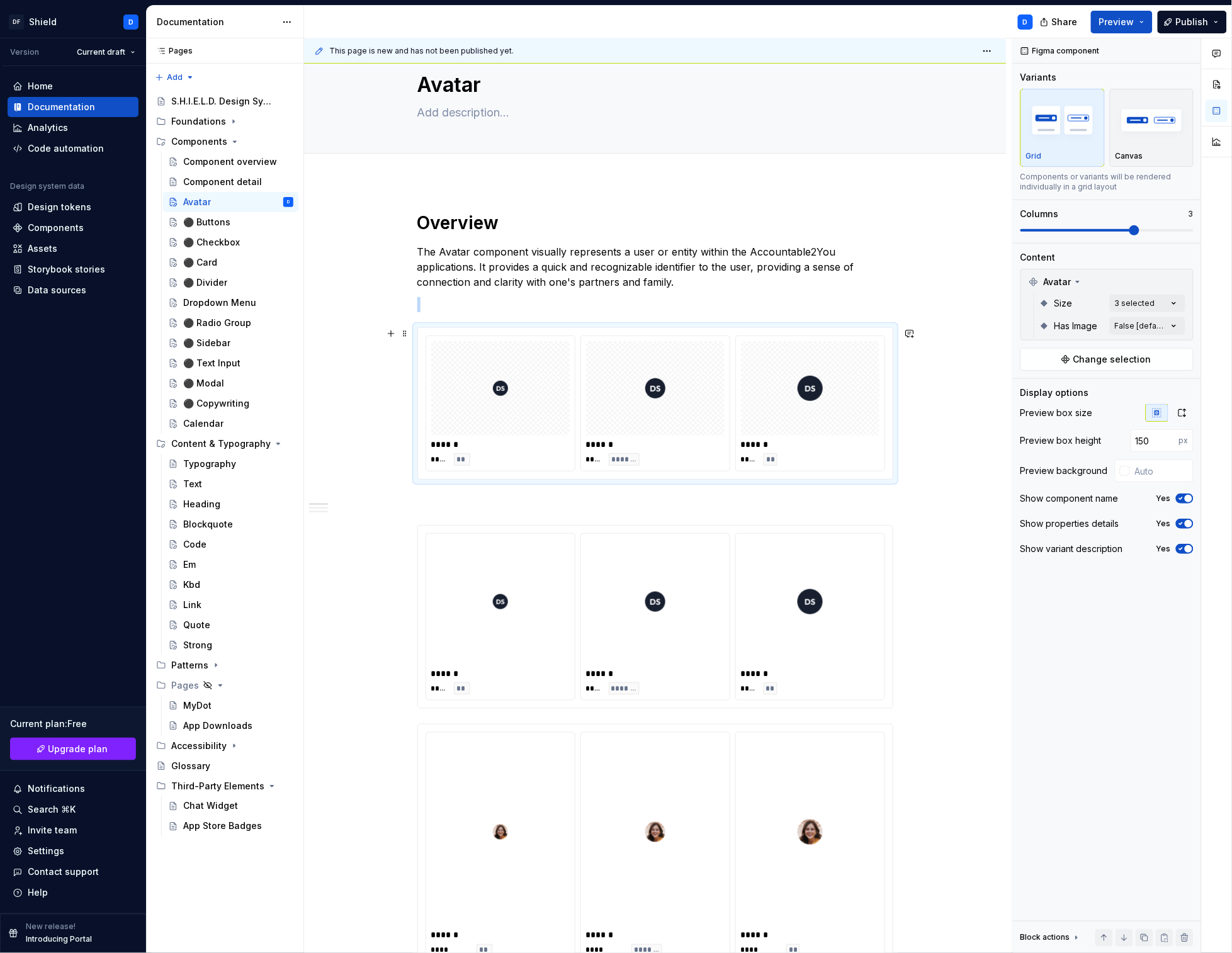
click at [790, 414] on div at bounding box center [810, 388] width 139 height 94
drag, startPoint x: 1151, startPoint y: 443, endPoint x: 1041, endPoint y: 442, distance: 110.0
click at [1041, 442] on div "Preview box height 150 px" at bounding box center [1107, 441] width 173 height 23
type input "100"
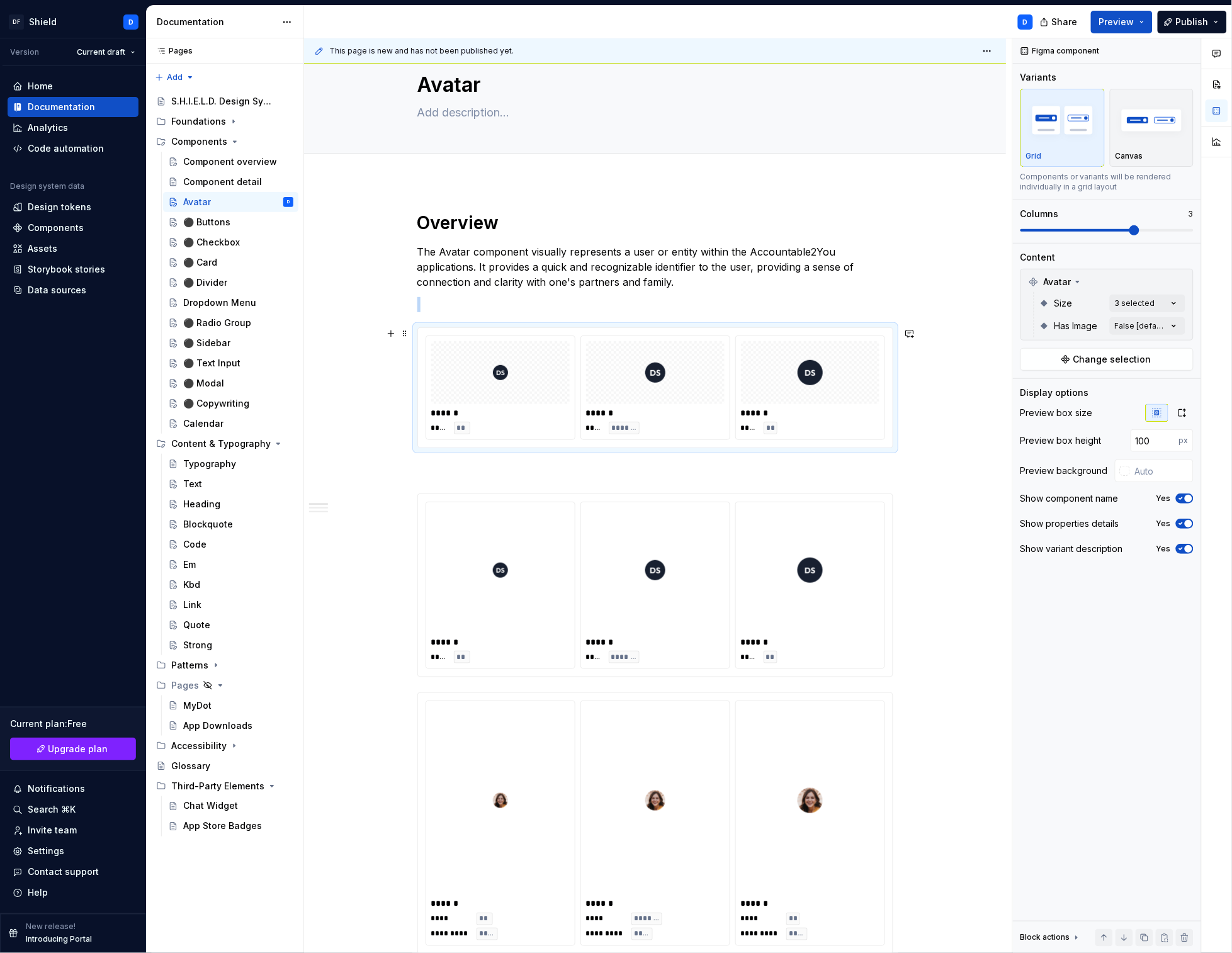
click at [775, 393] on div at bounding box center [810, 372] width 139 height 63
click at [1150, 469] on input "text" at bounding box center [1161, 471] width 63 height 23
type input "#FFFFFF"
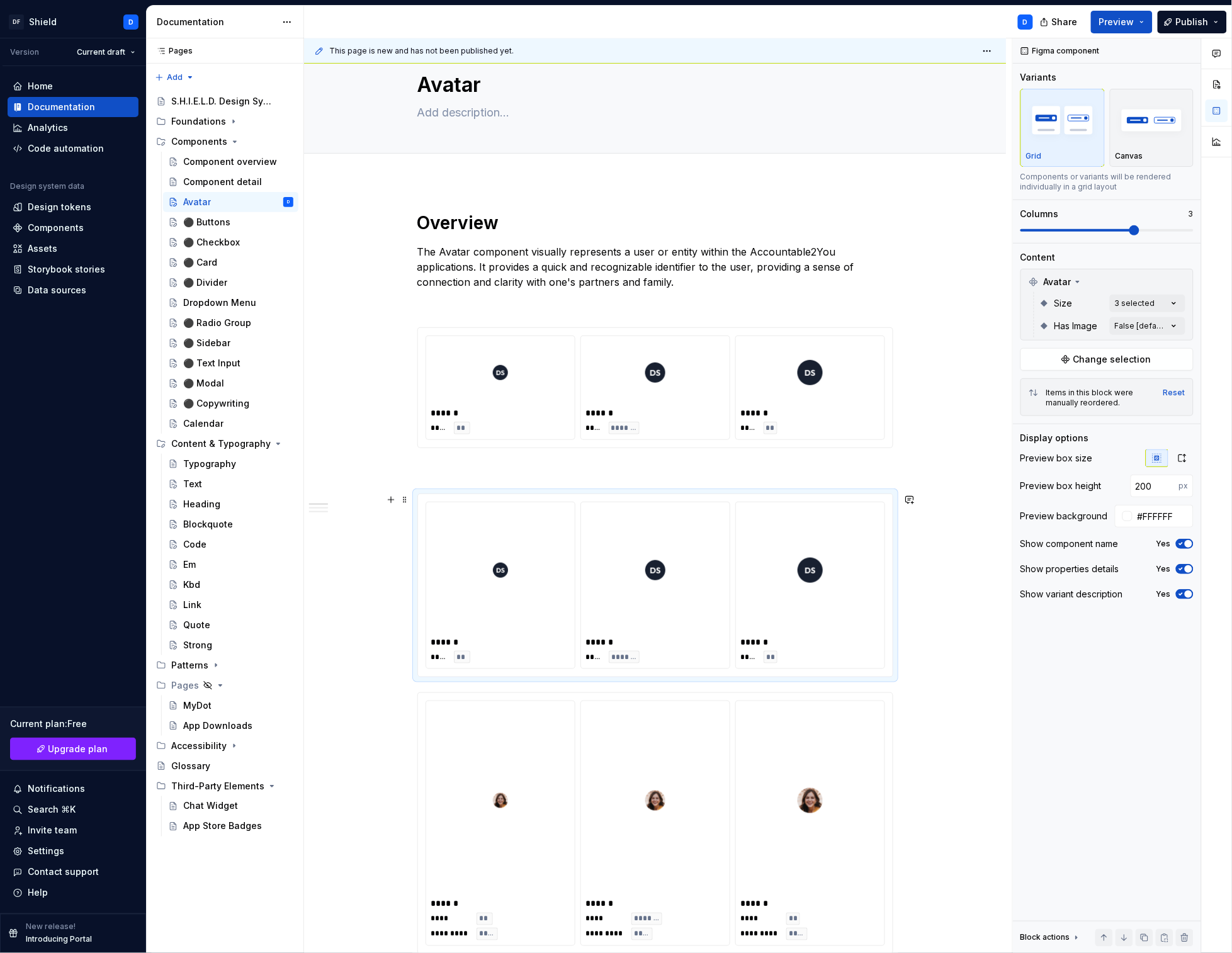
click at [815, 595] on img at bounding box center [810, 570] width 25 height 116
click at [815, 731] on img at bounding box center [810, 801] width 25 height 179
type input "200"
click at [821, 580] on img at bounding box center [810, 570] width 25 height 116
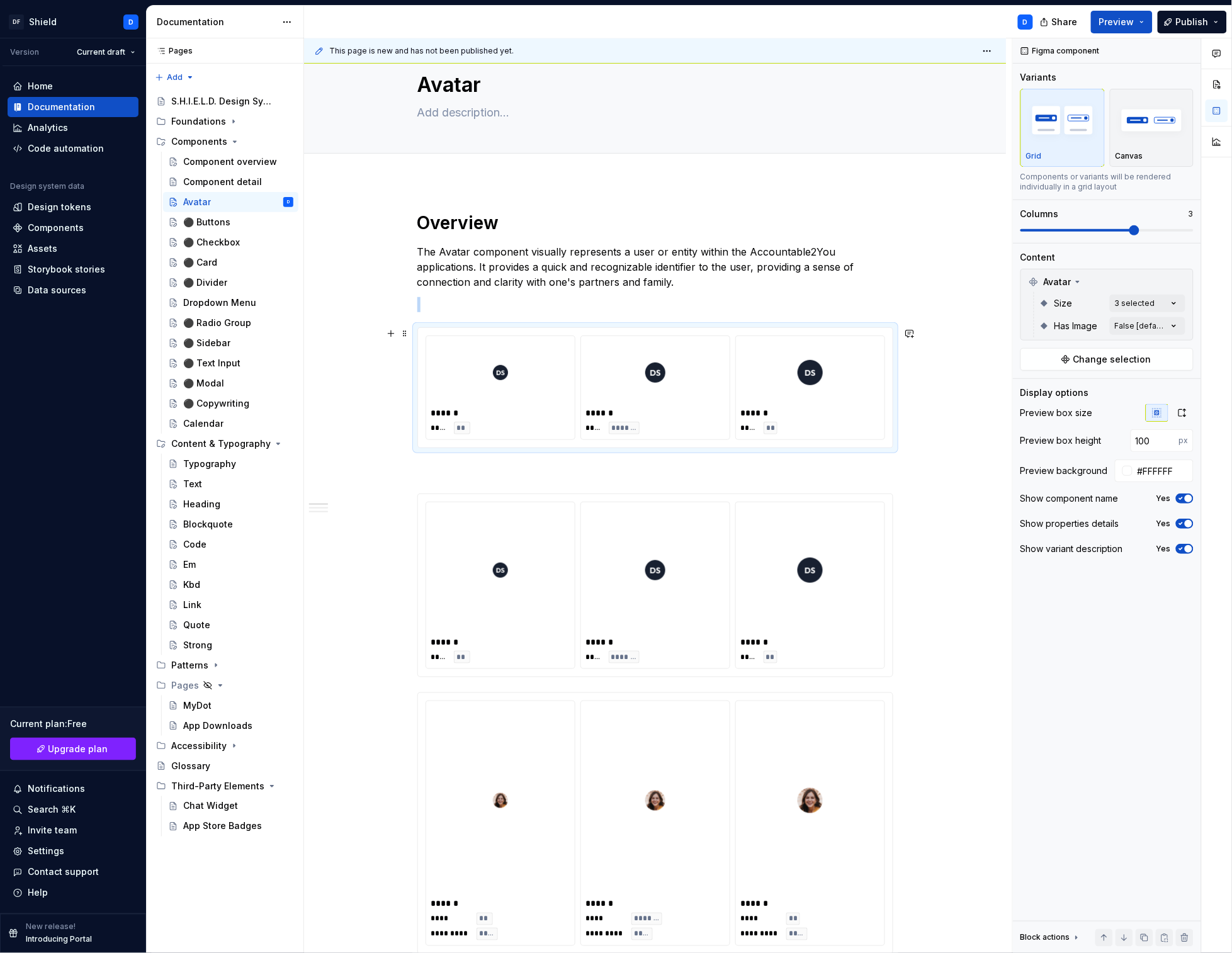
click at [803, 396] on img at bounding box center [810, 373] width 25 height 53
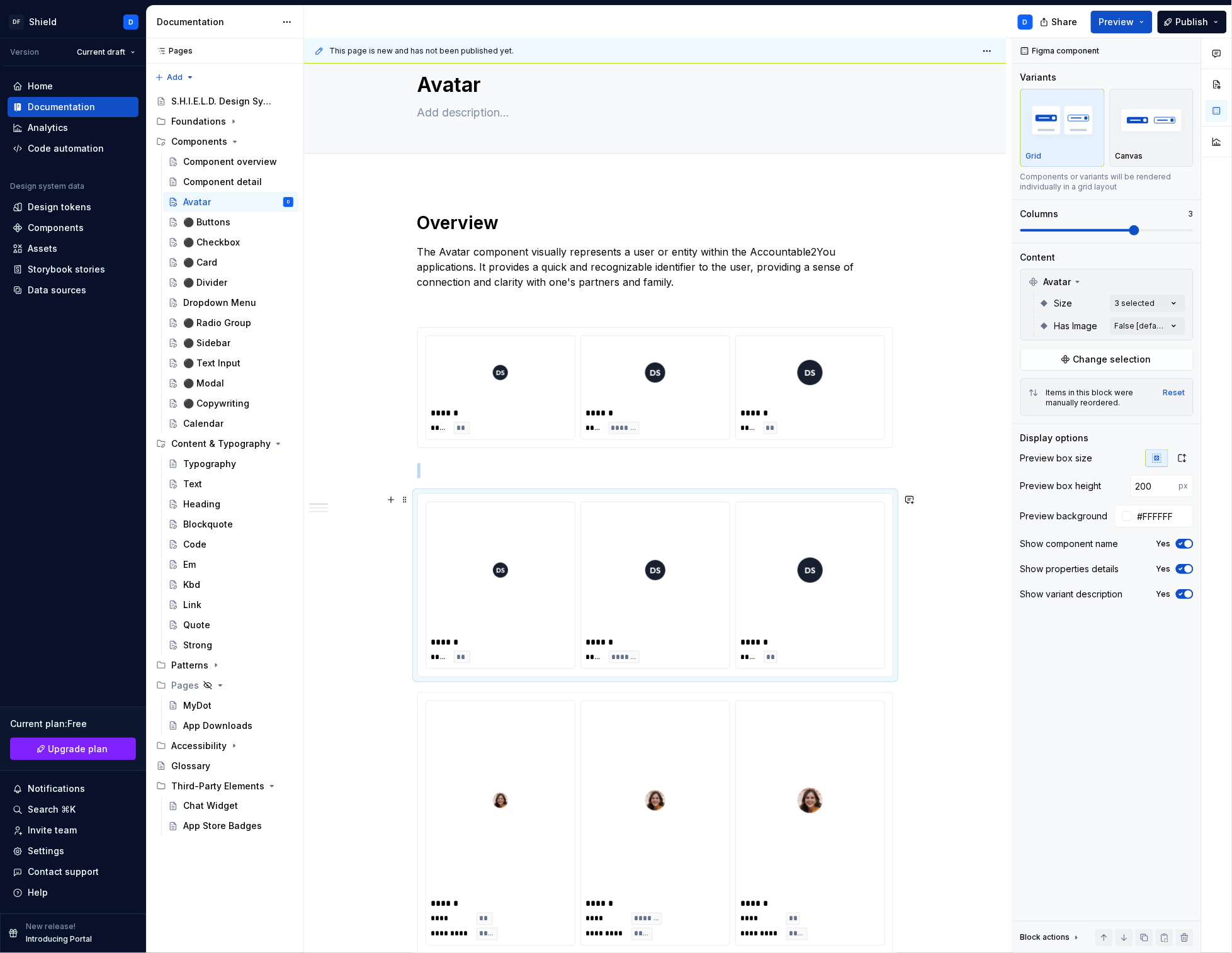
click at [807, 505] on div "****** **** **" at bounding box center [809, 586] width 148 height 166
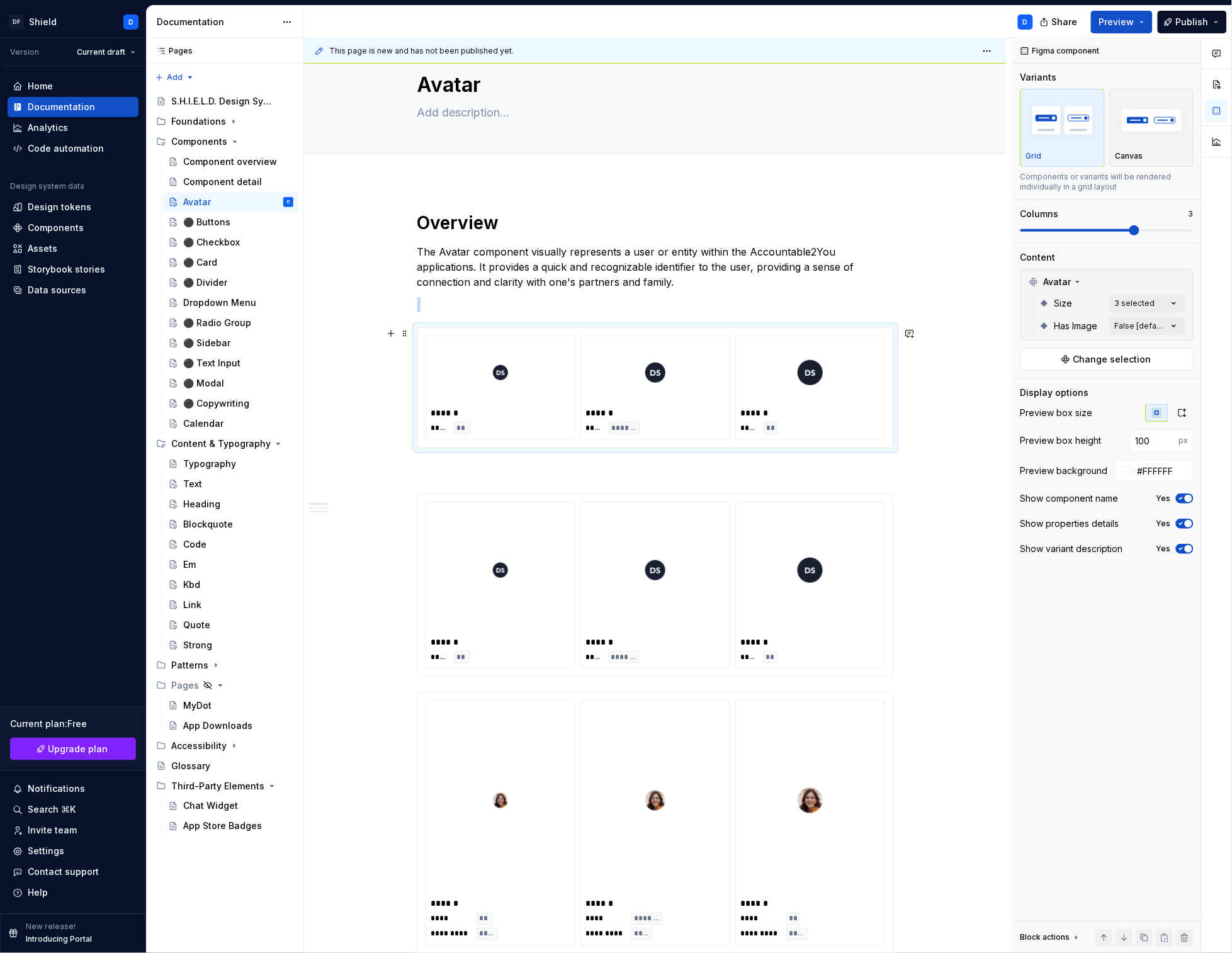
click at [774, 390] on div at bounding box center [810, 372] width 139 height 63
click at [790, 527] on div at bounding box center [810, 570] width 139 height 126
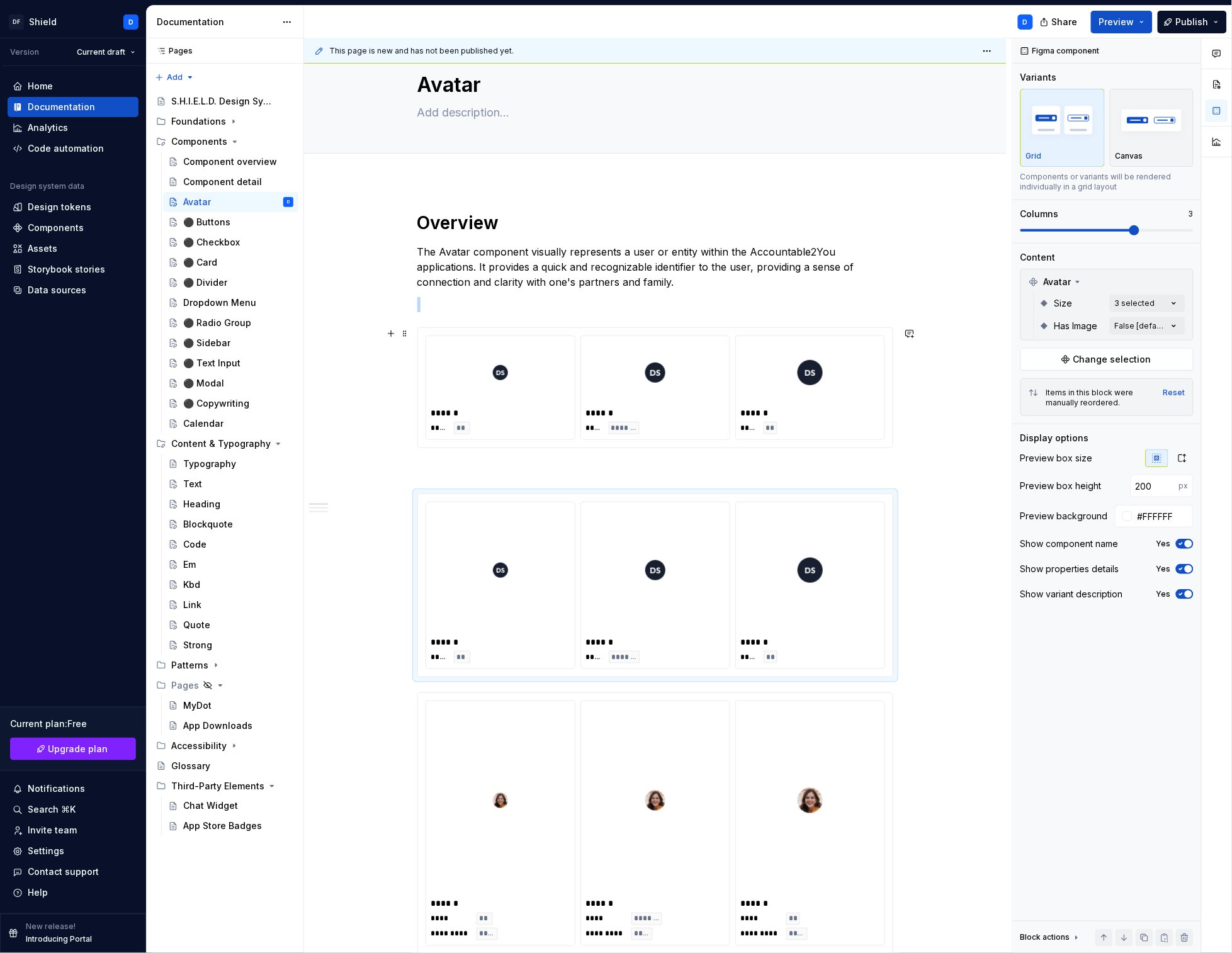
click at [803, 411] on div "******" at bounding box center [810, 413] width 139 height 13
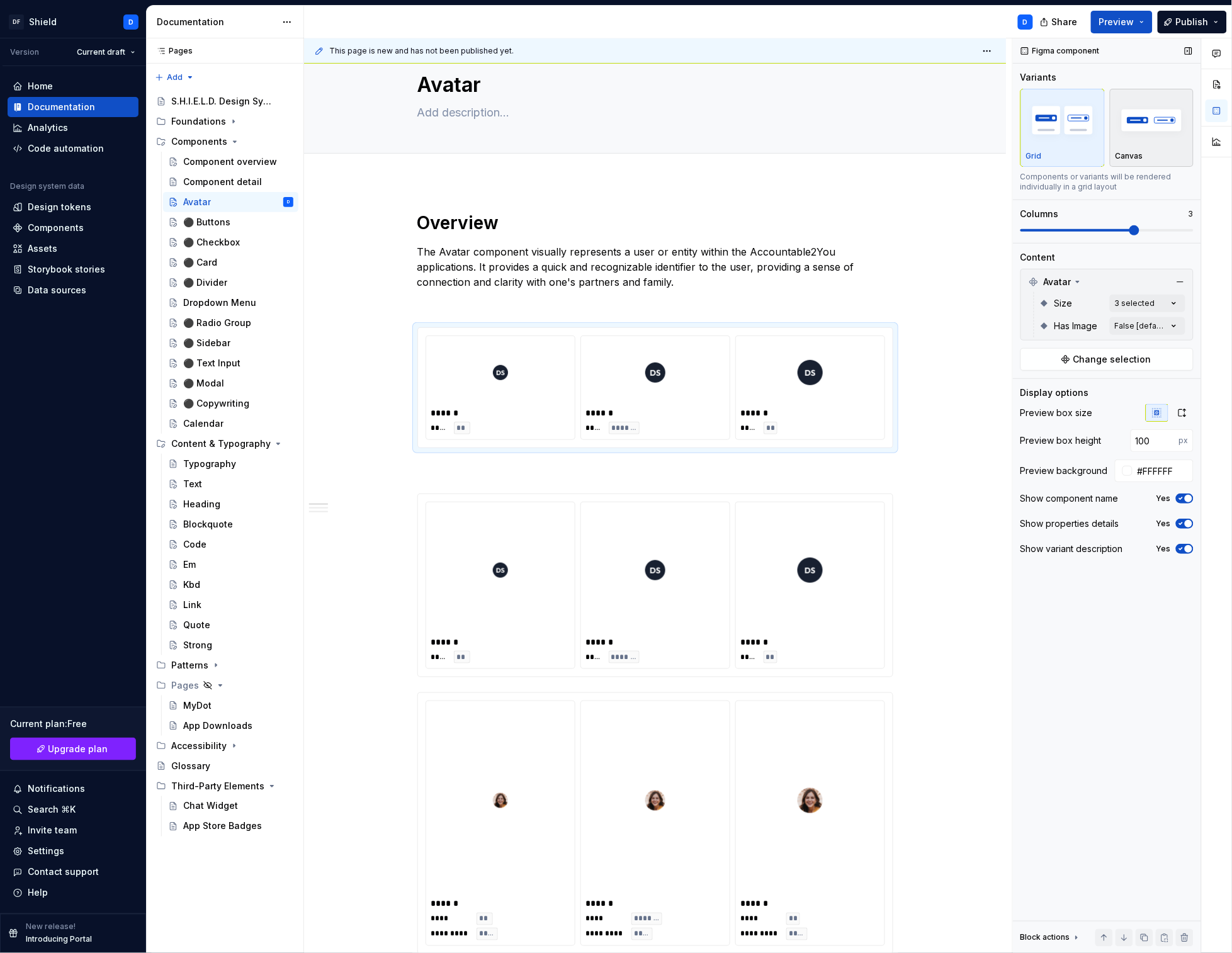
click at [1151, 132] on img "button" at bounding box center [1152, 120] width 73 height 46
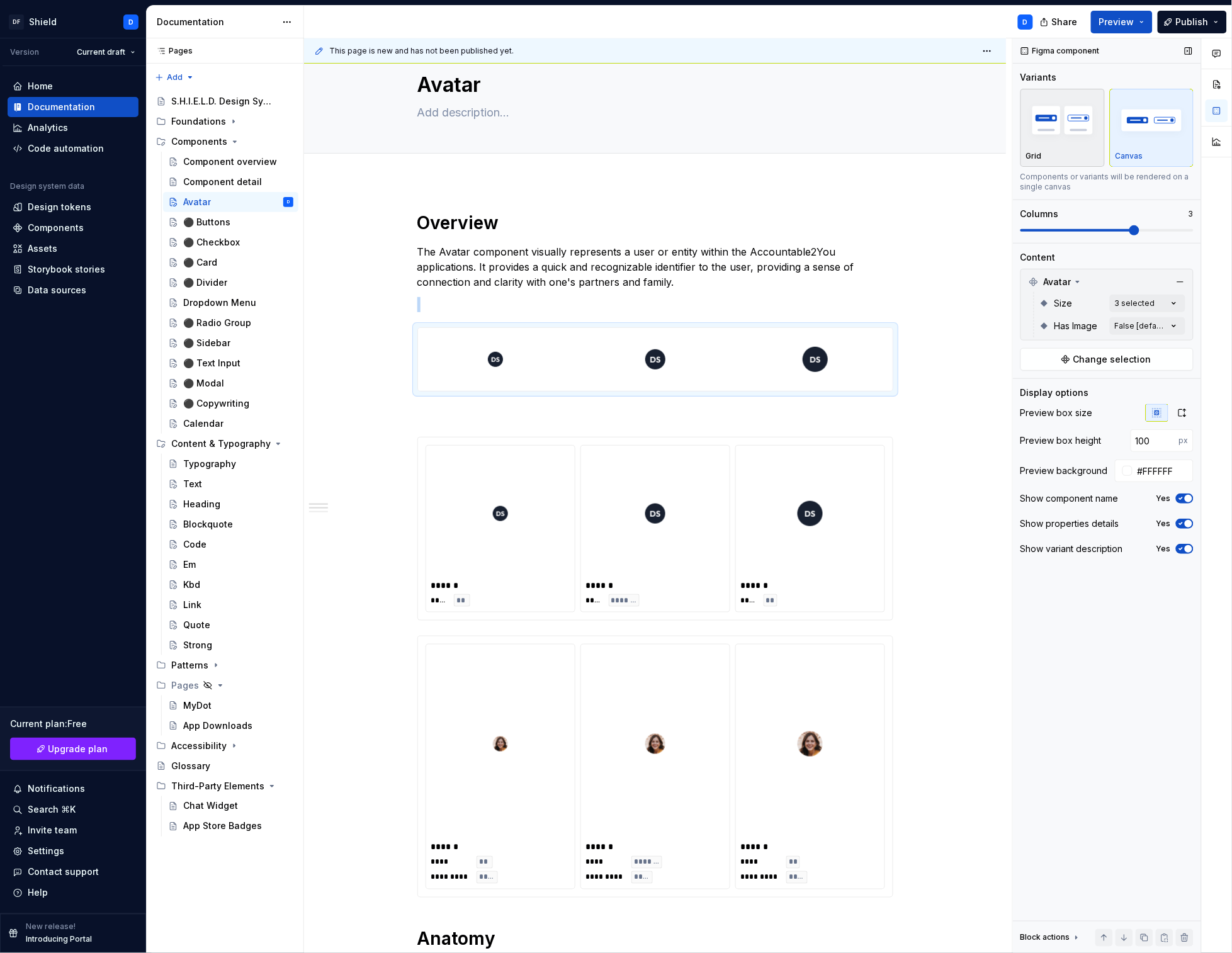
click at [1063, 121] on img "button" at bounding box center [1062, 120] width 73 height 46
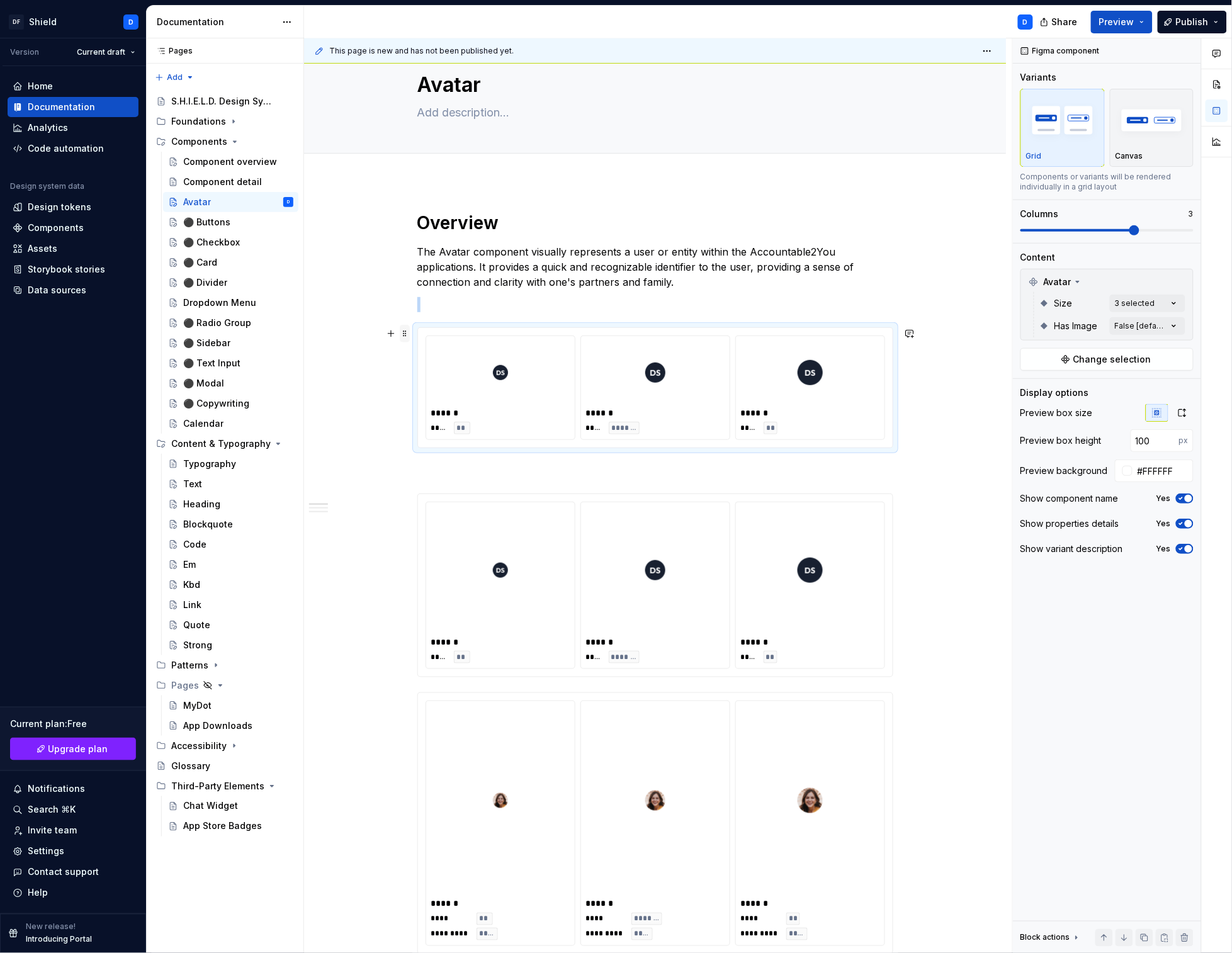
click at [410, 331] on span at bounding box center [404, 334] width 10 height 17
click at [442, 353] on div "Duplicate" at bounding box center [467, 354] width 82 height 13
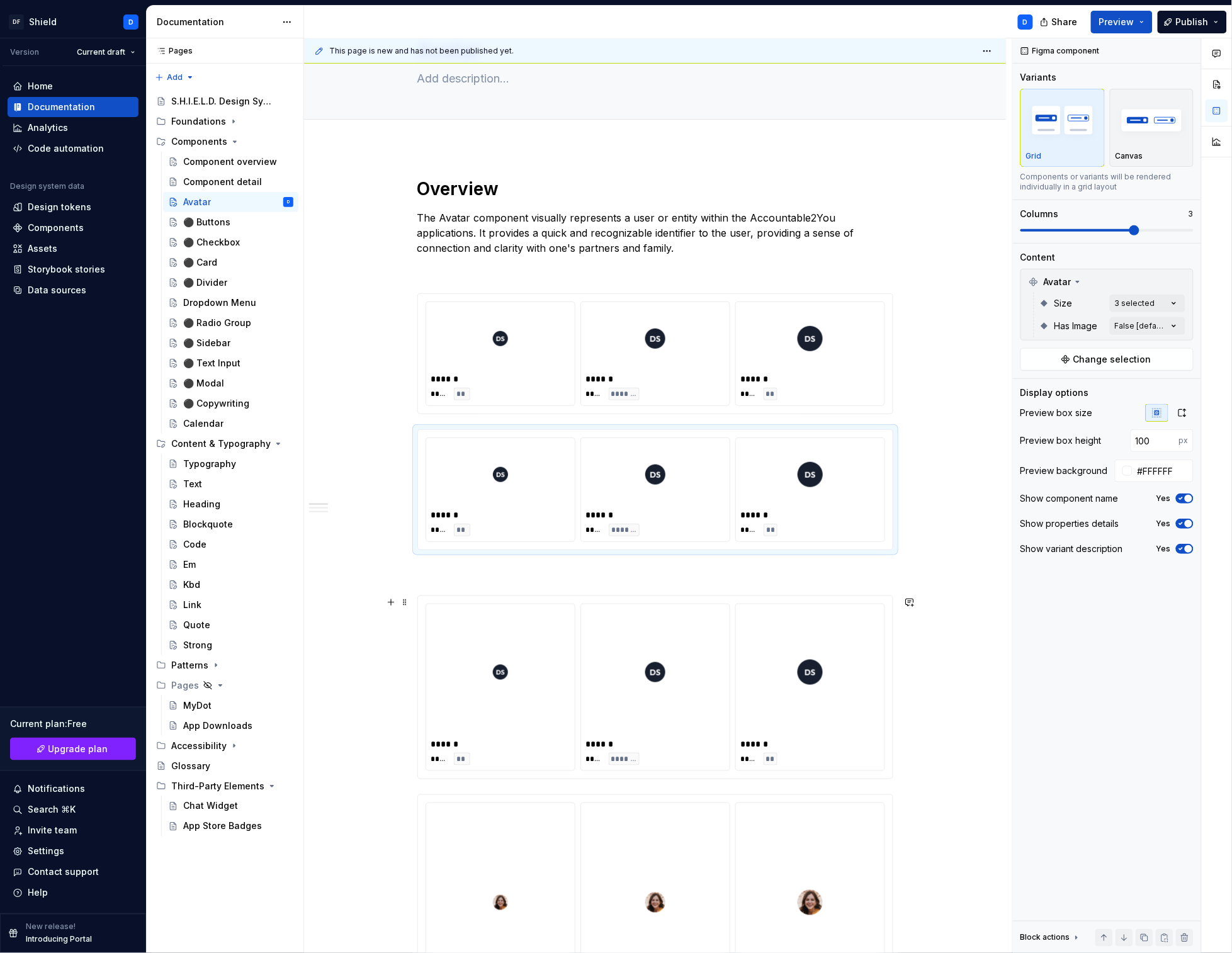
scroll to position [75, 0]
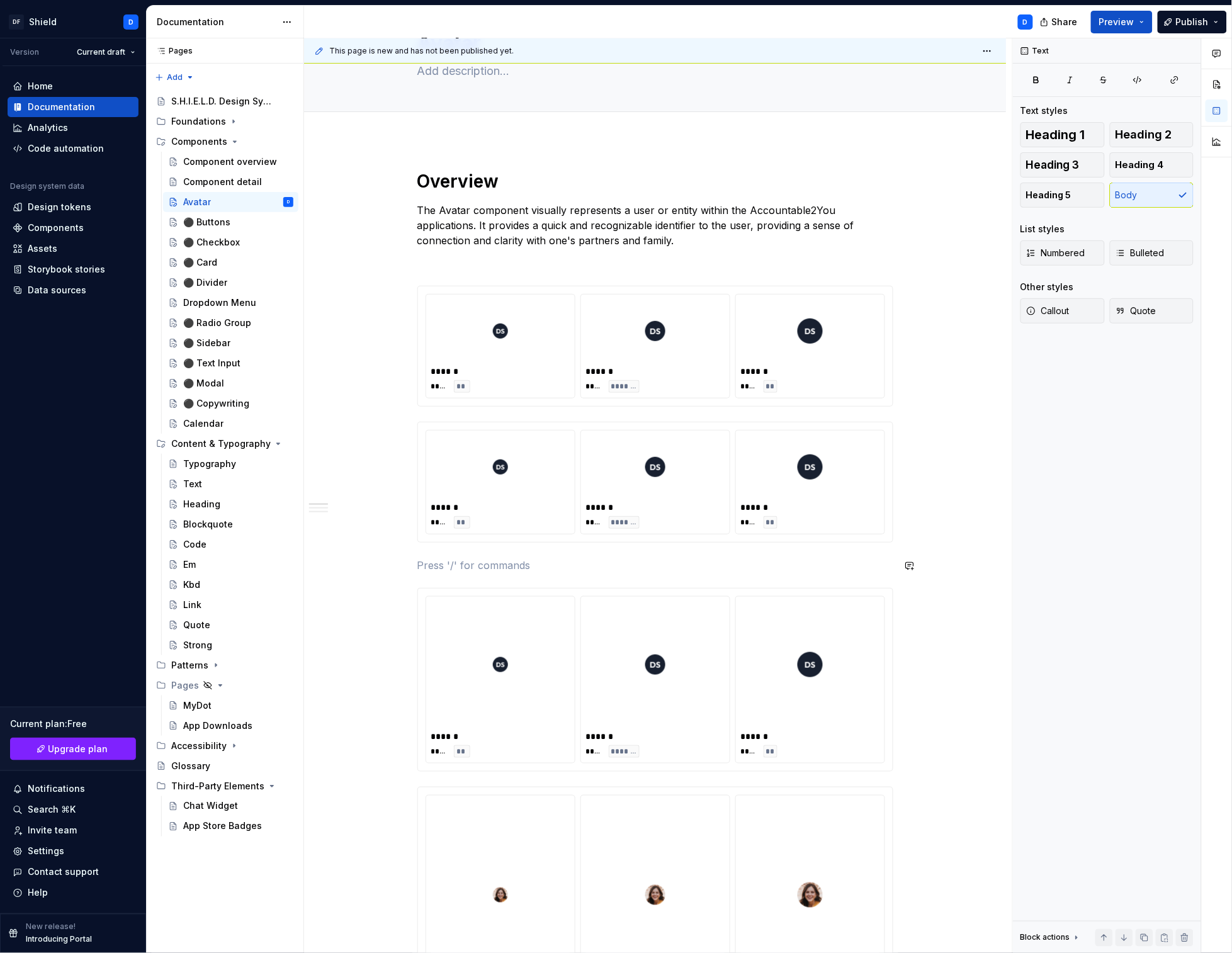
click at [603, 575] on div "**********" at bounding box center [655, 846] width 476 height 1353
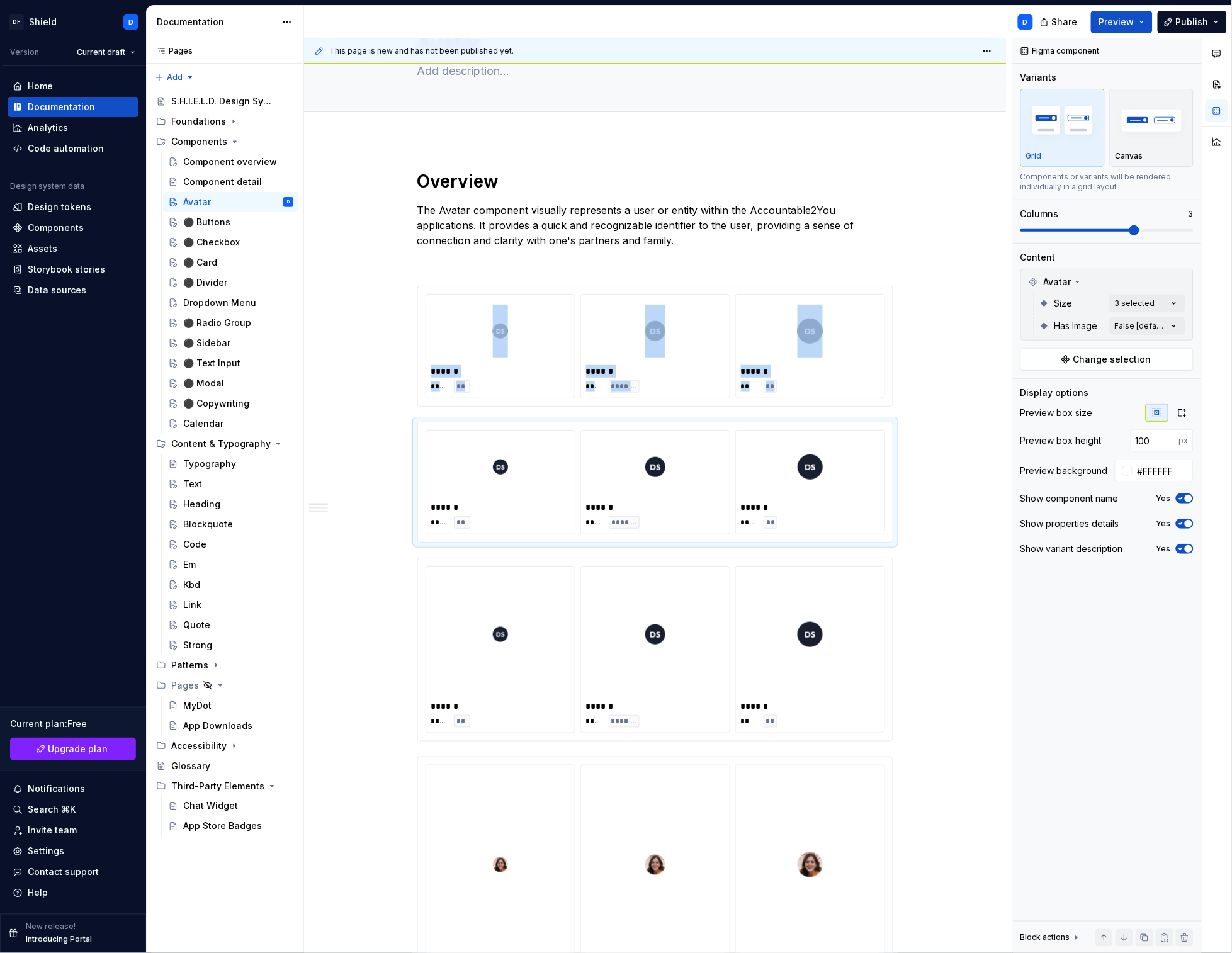
type textarea "*"
click at [1164, 119] on img "button" at bounding box center [1152, 120] width 73 height 46
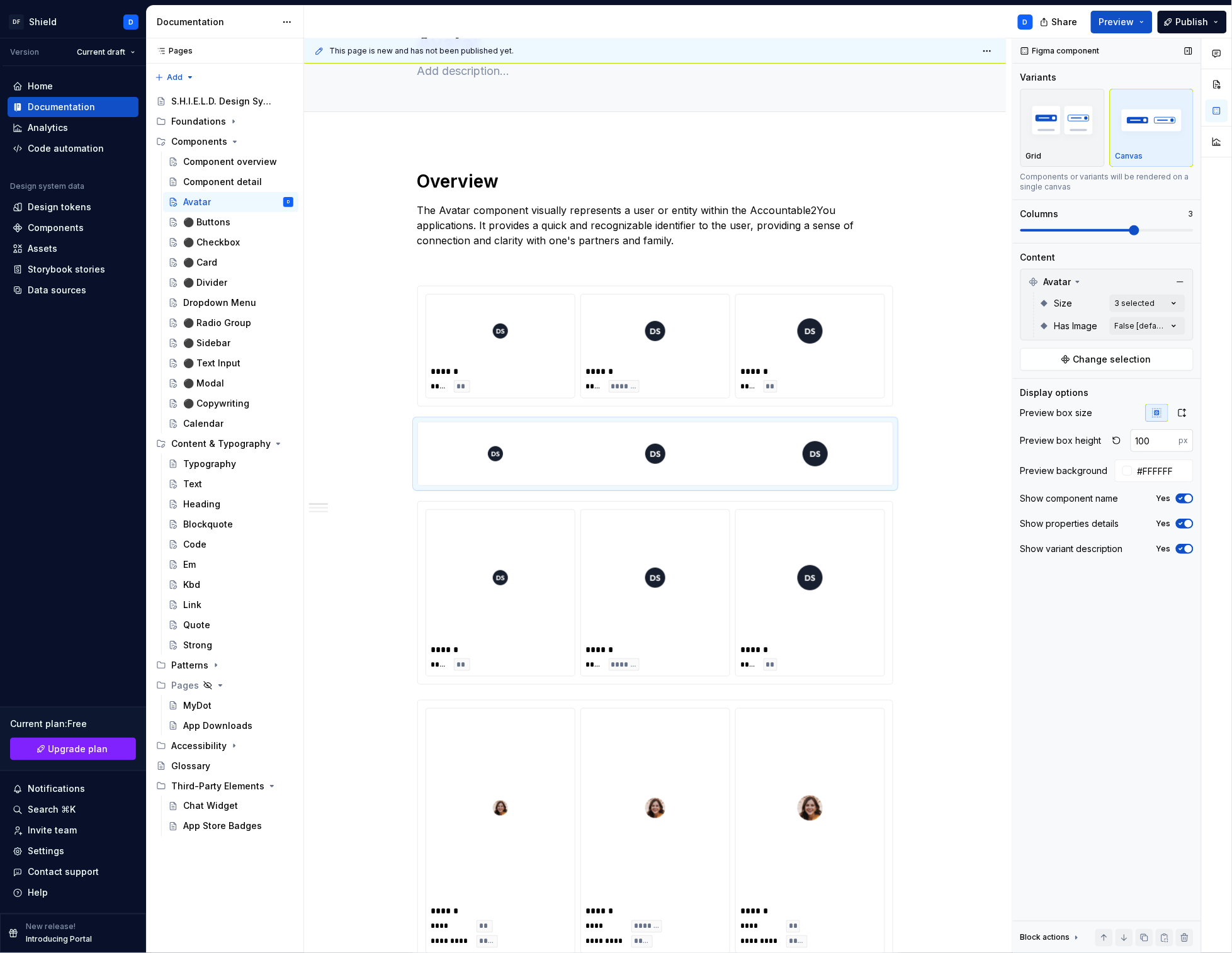
click at [1157, 445] on input "100" at bounding box center [1154, 441] width 48 height 23
drag, startPoint x: 1157, startPoint y: 445, endPoint x: 1077, endPoint y: 443, distance: 80.0
click at [1081, 444] on div "Preview box height 100 px" at bounding box center [1107, 441] width 173 height 23
type input "150"
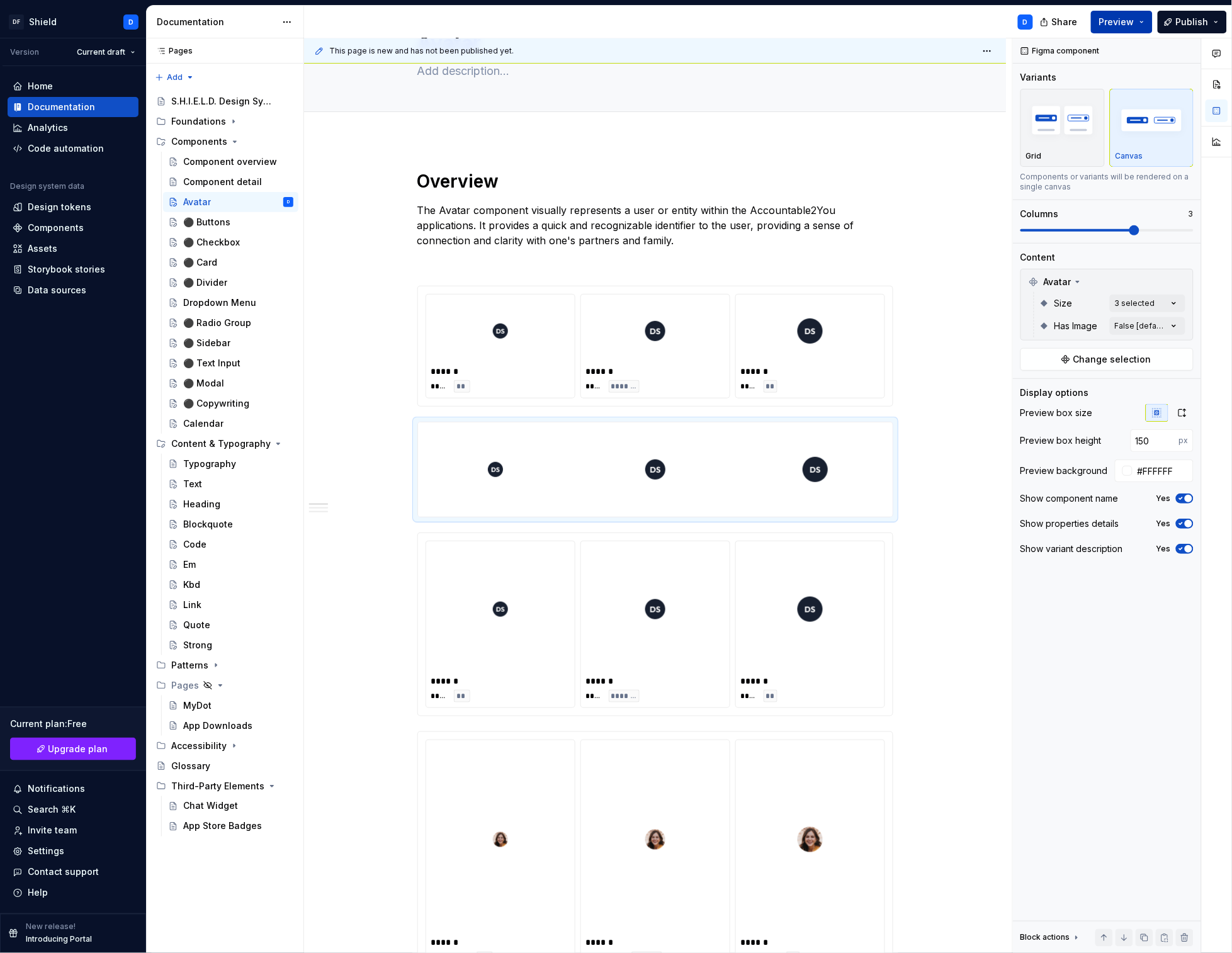
click at [1122, 23] on span "Preview" at bounding box center [1116, 22] width 35 height 13
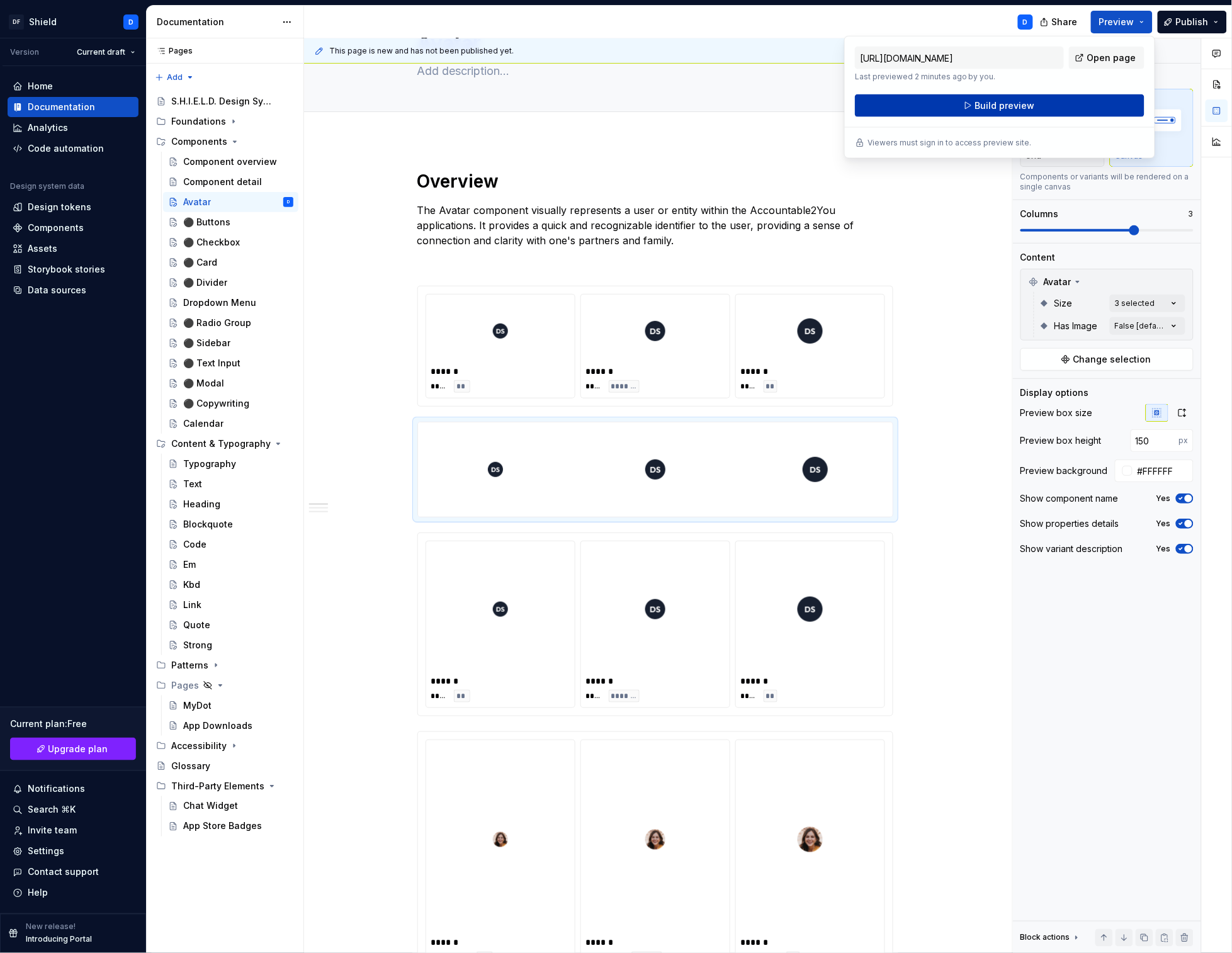
click at [1056, 106] on button "Build preview" at bounding box center [999, 105] width 289 height 23
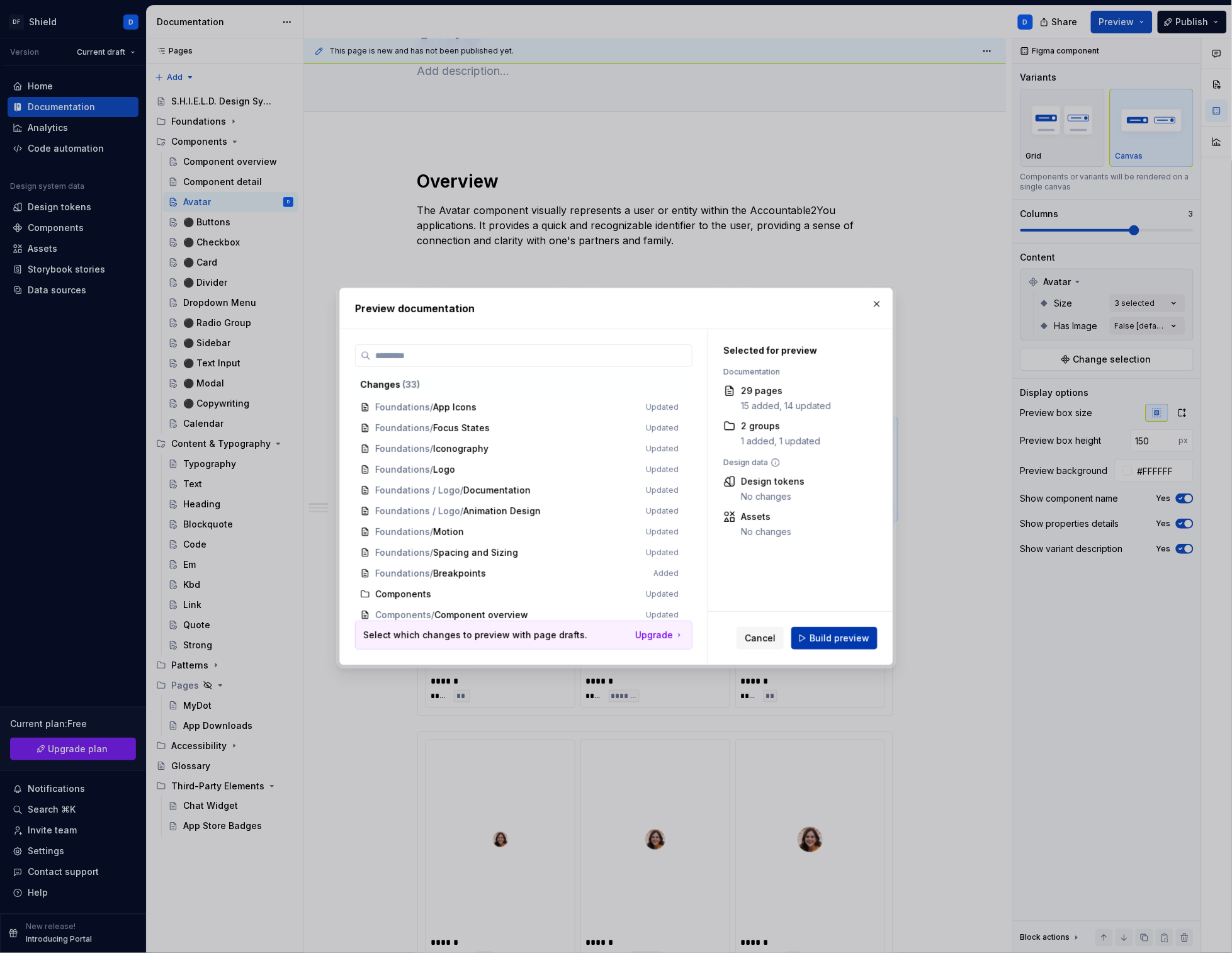
click at [843, 643] on span "Build preview" at bounding box center [839, 638] width 59 height 13
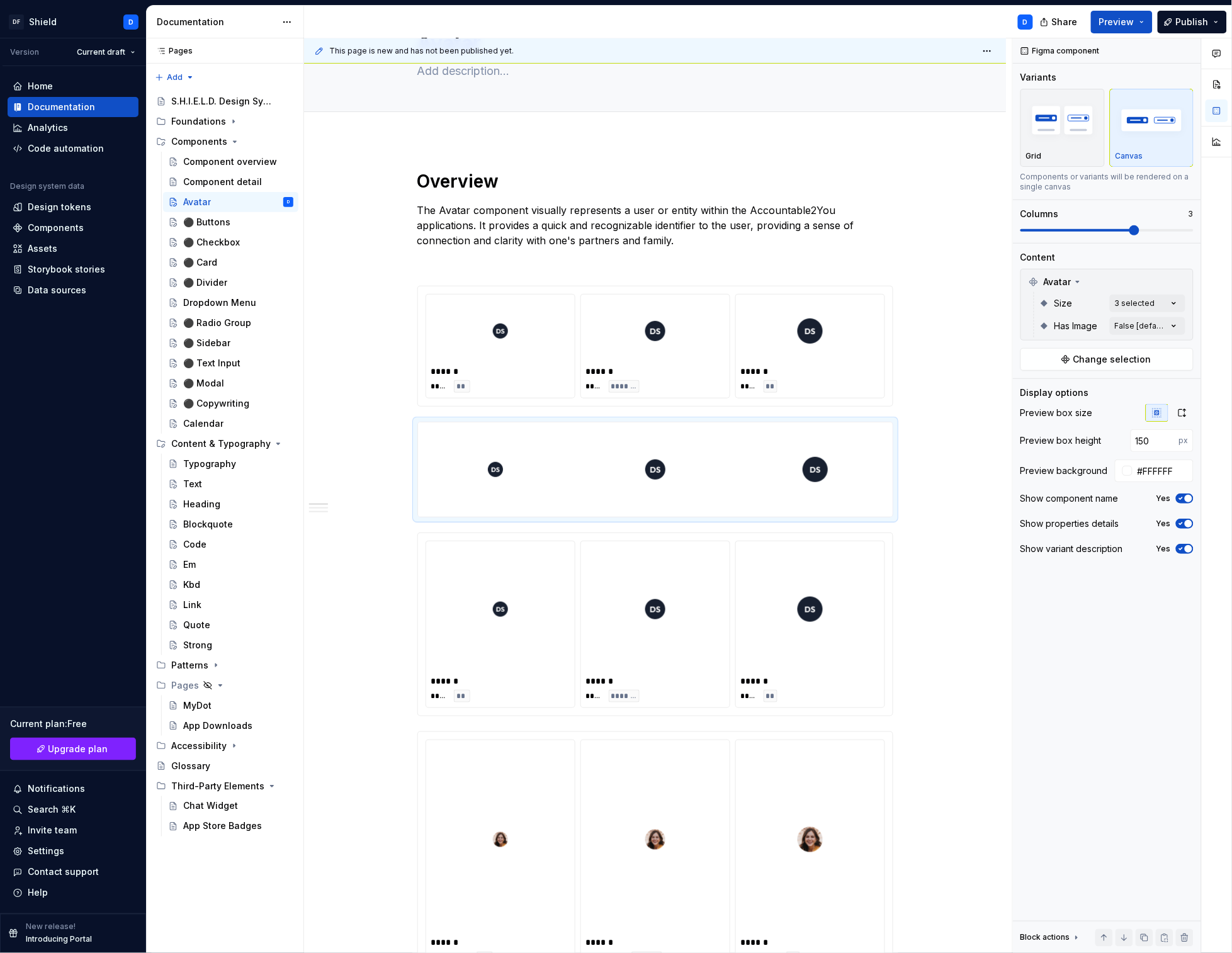
click at [943, 616] on div "**********" at bounding box center [658, 496] width 708 height 916
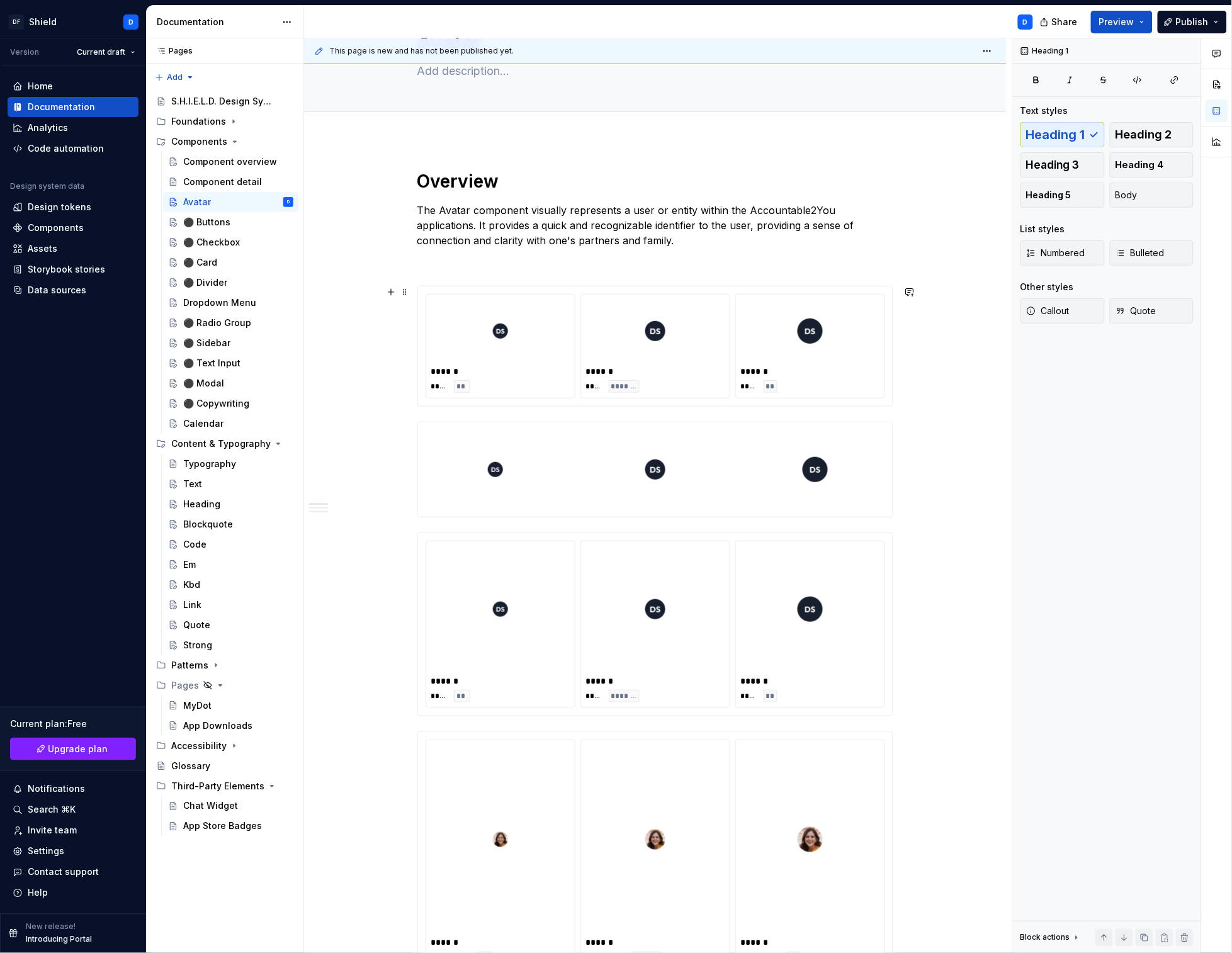
click at [868, 358] on div at bounding box center [810, 331] width 139 height 63
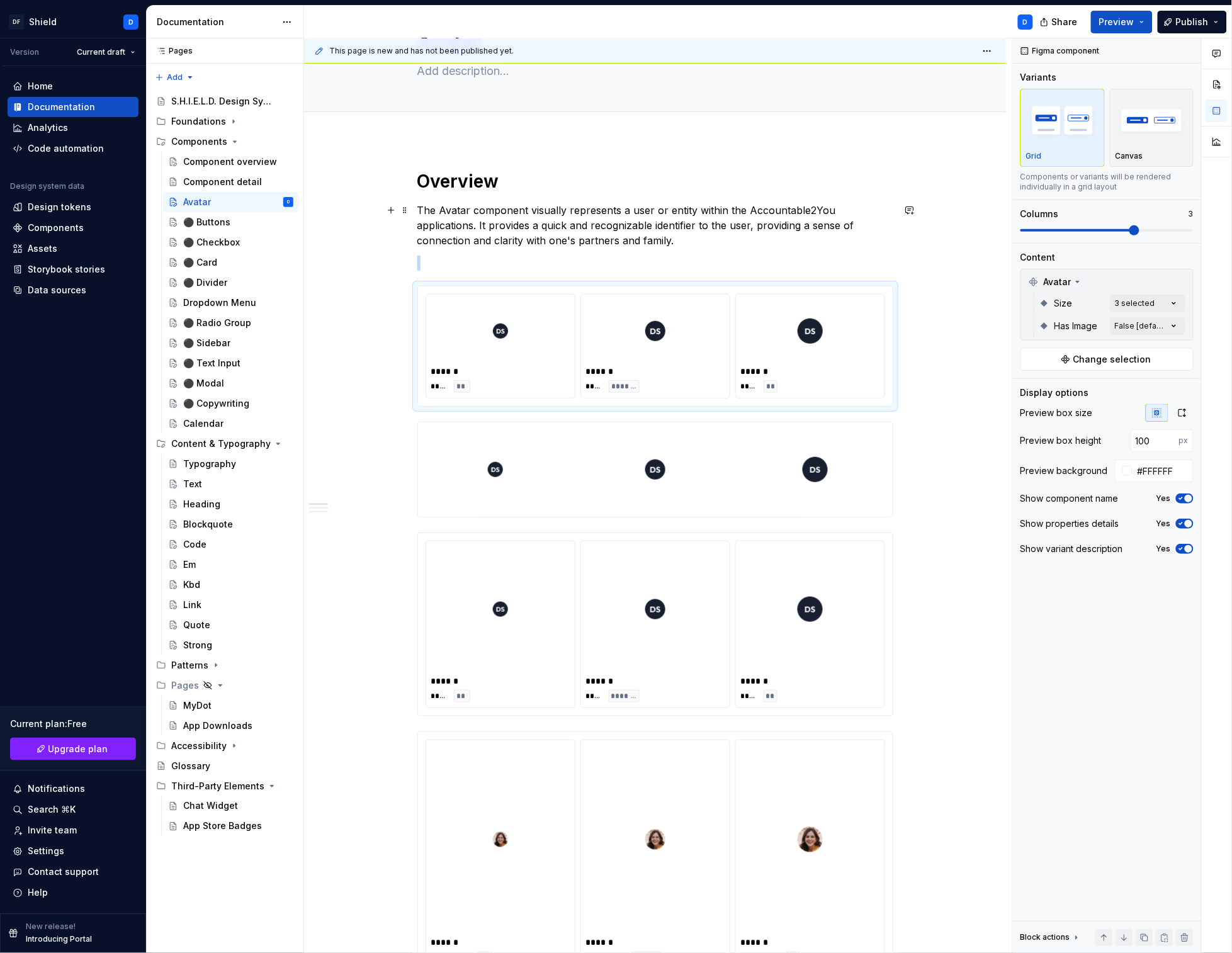
scroll to position [0, 0]
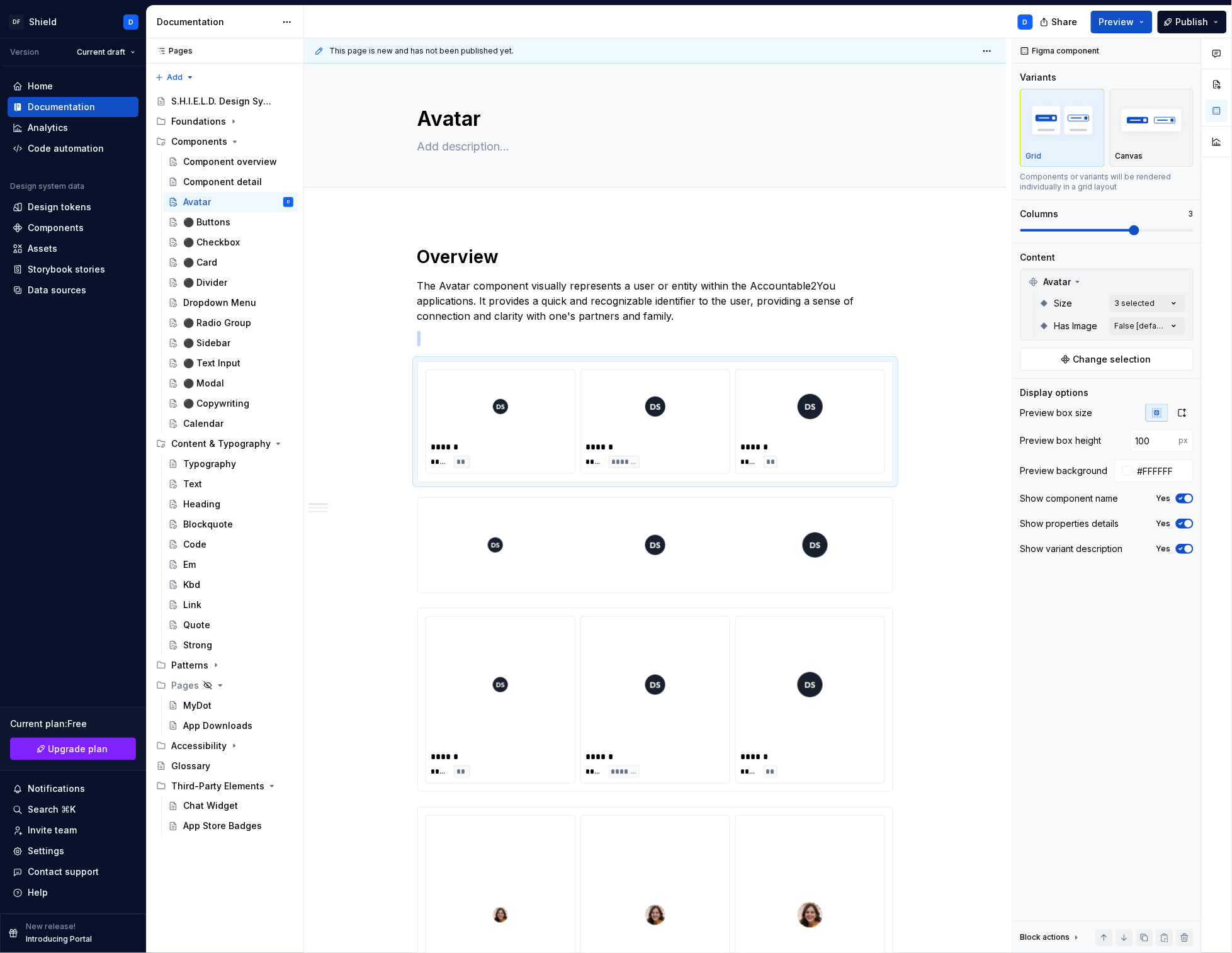
type textarea "*"
click at [873, 526] on div at bounding box center [815, 545] width 155 height 94
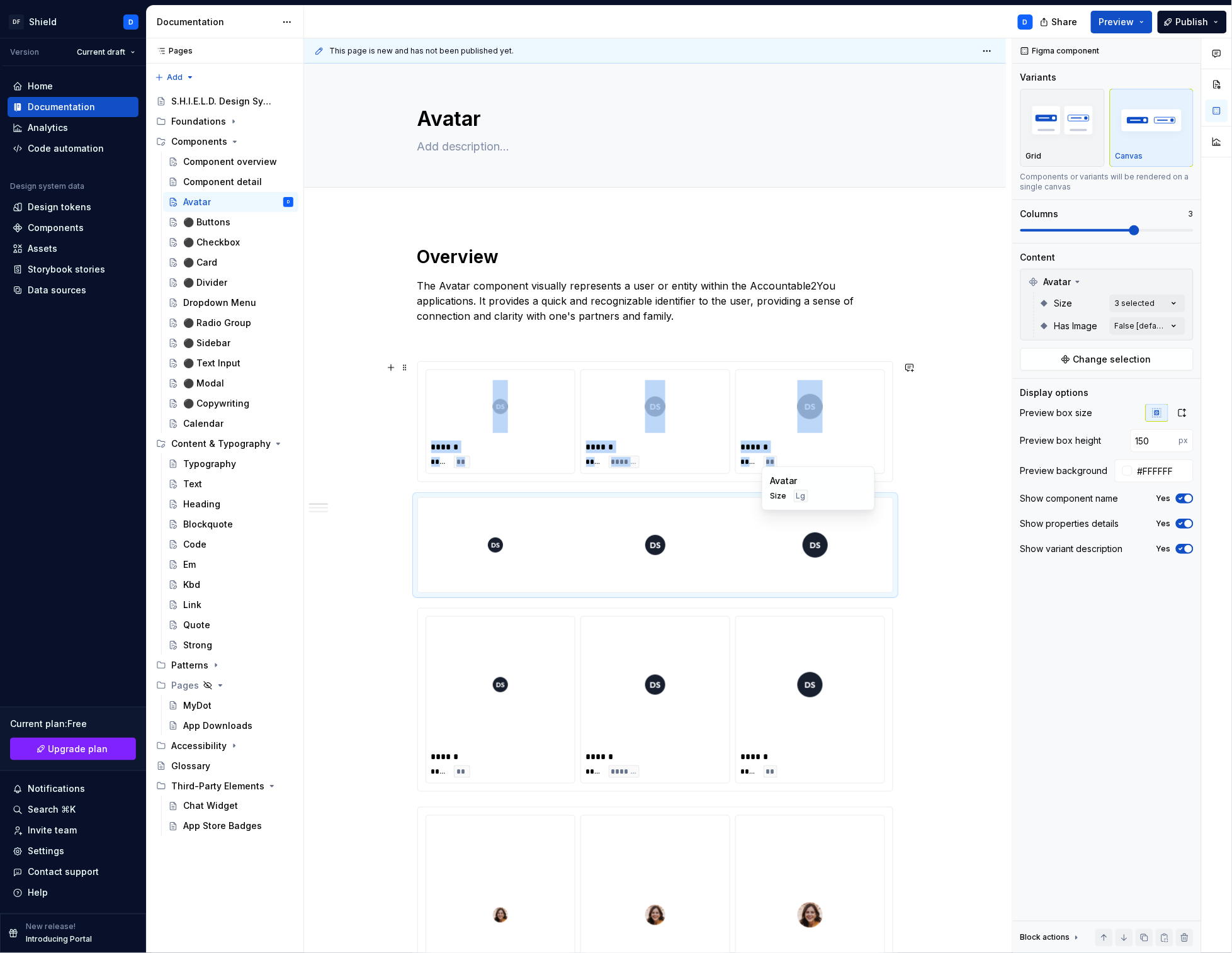
type input "100"
click at [874, 443] on div "******" at bounding box center [810, 447] width 139 height 13
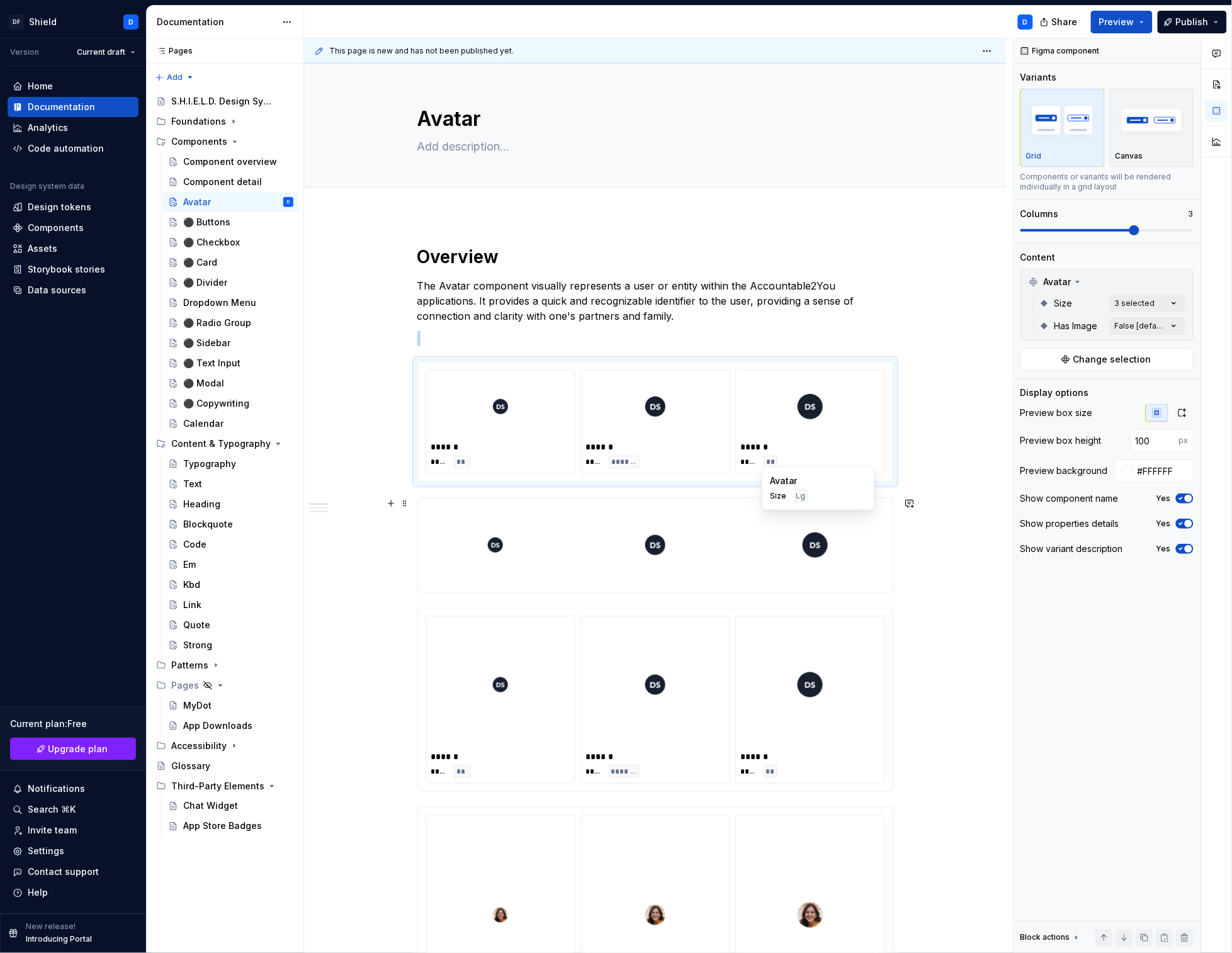
type textarea "*"
type input "150"
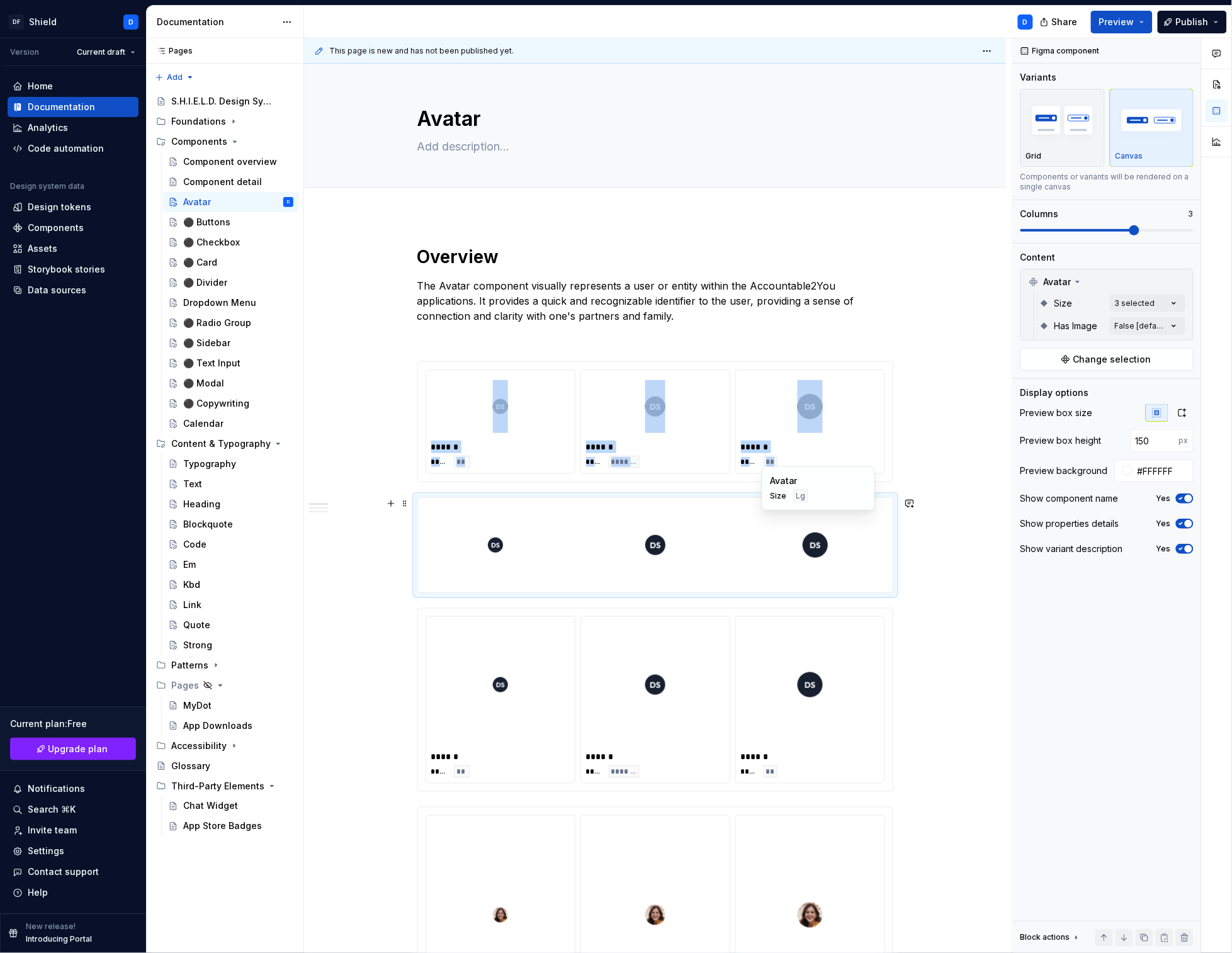
click at [873, 530] on div at bounding box center [815, 545] width 155 height 94
type textarea "*"
click at [941, 529] on div "**********" at bounding box center [658, 496] width 708 height 916
click at [855, 541] on div at bounding box center [815, 545] width 155 height 94
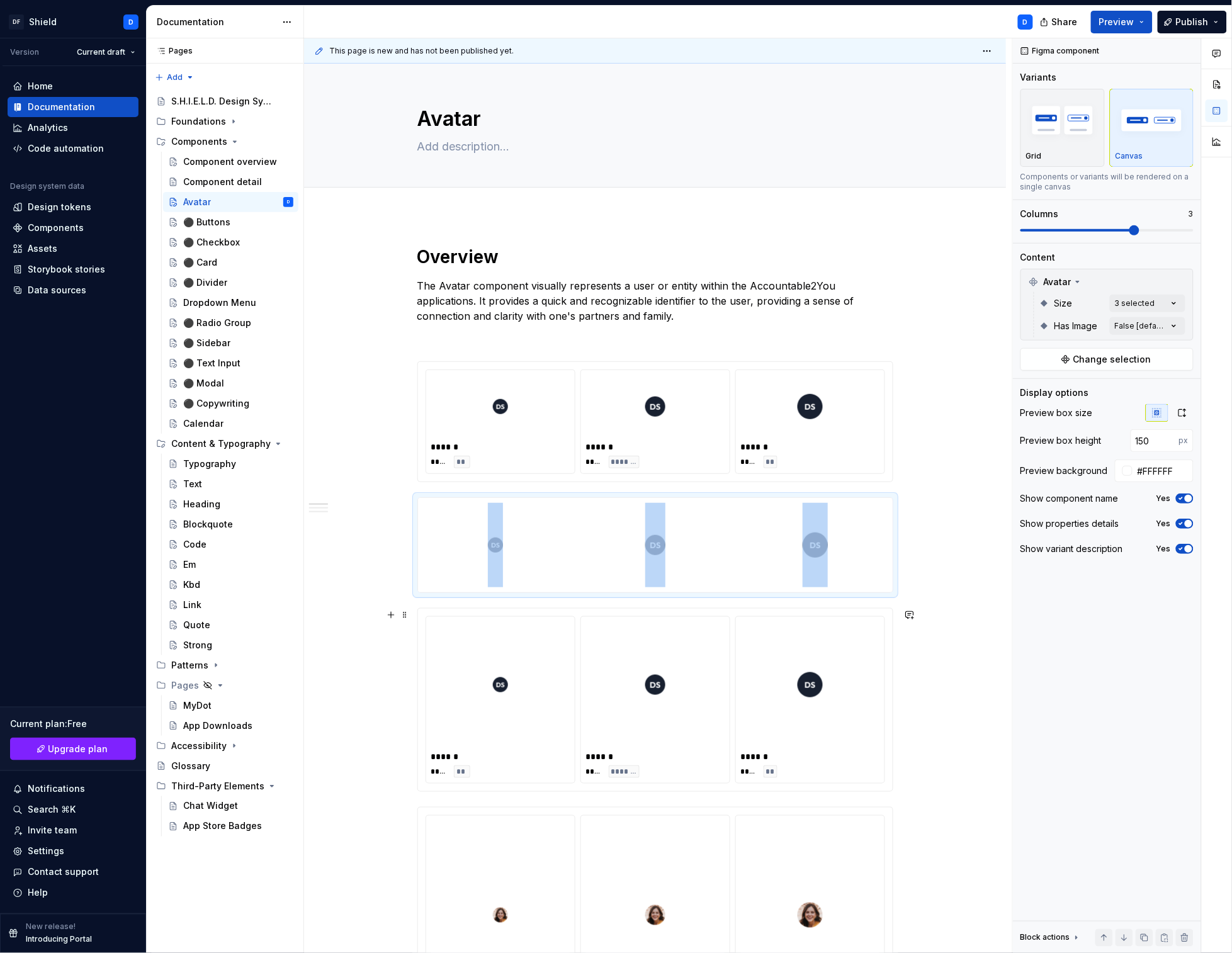
click at [833, 679] on div at bounding box center [810, 685] width 139 height 126
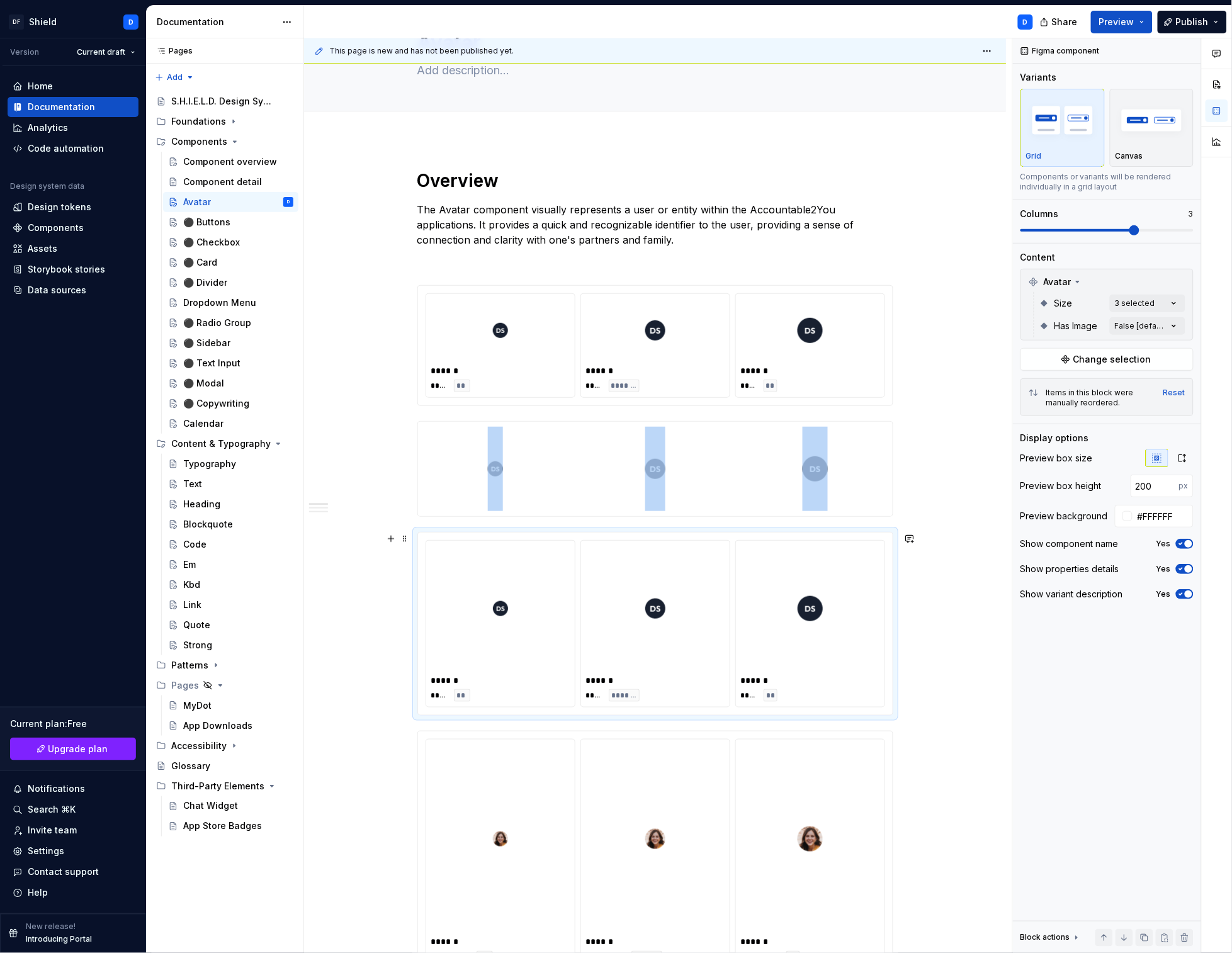
scroll to position [83, 0]
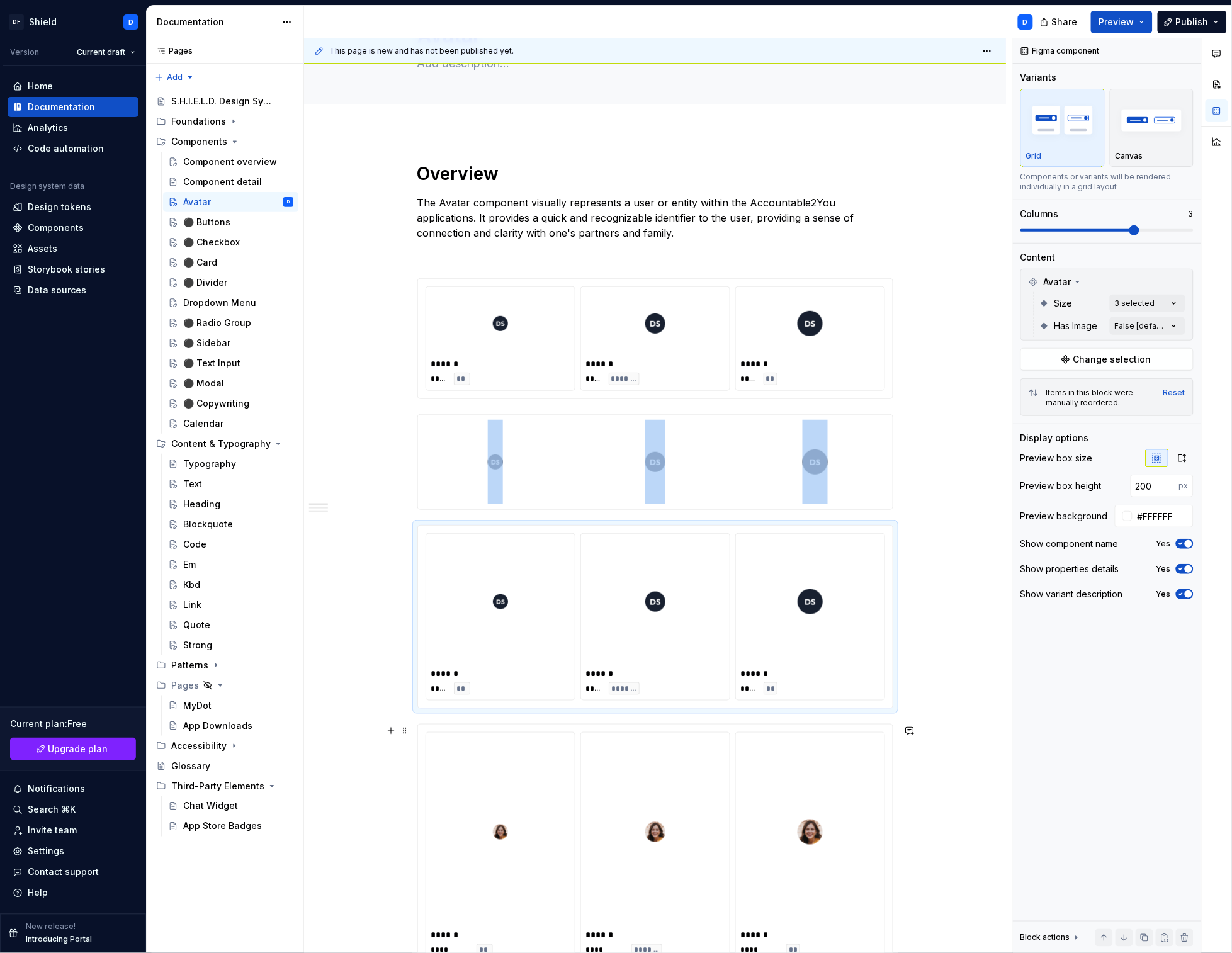
type input "300"
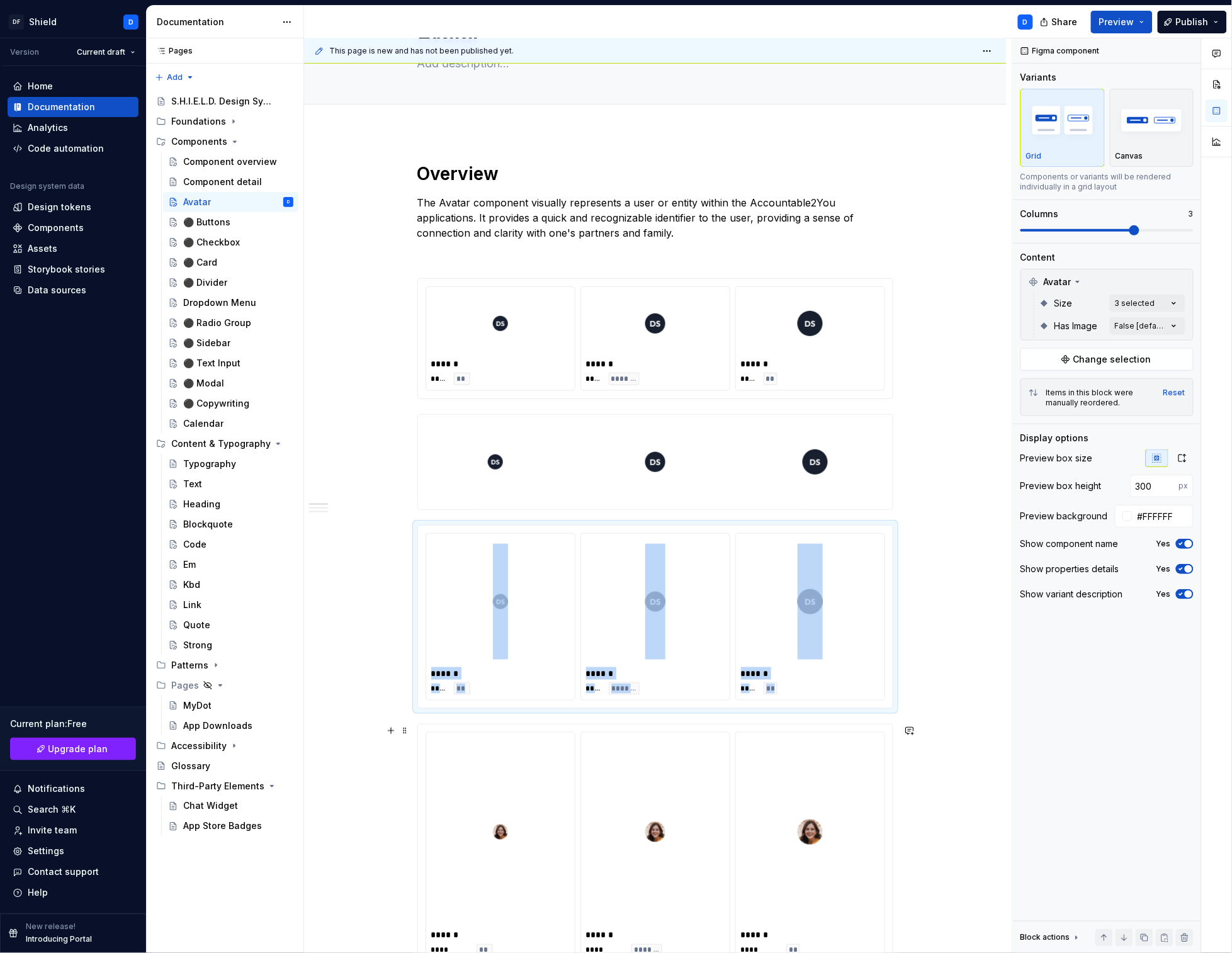
click at [849, 799] on div at bounding box center [810, 832] width 139 height 189
type textarea "*"
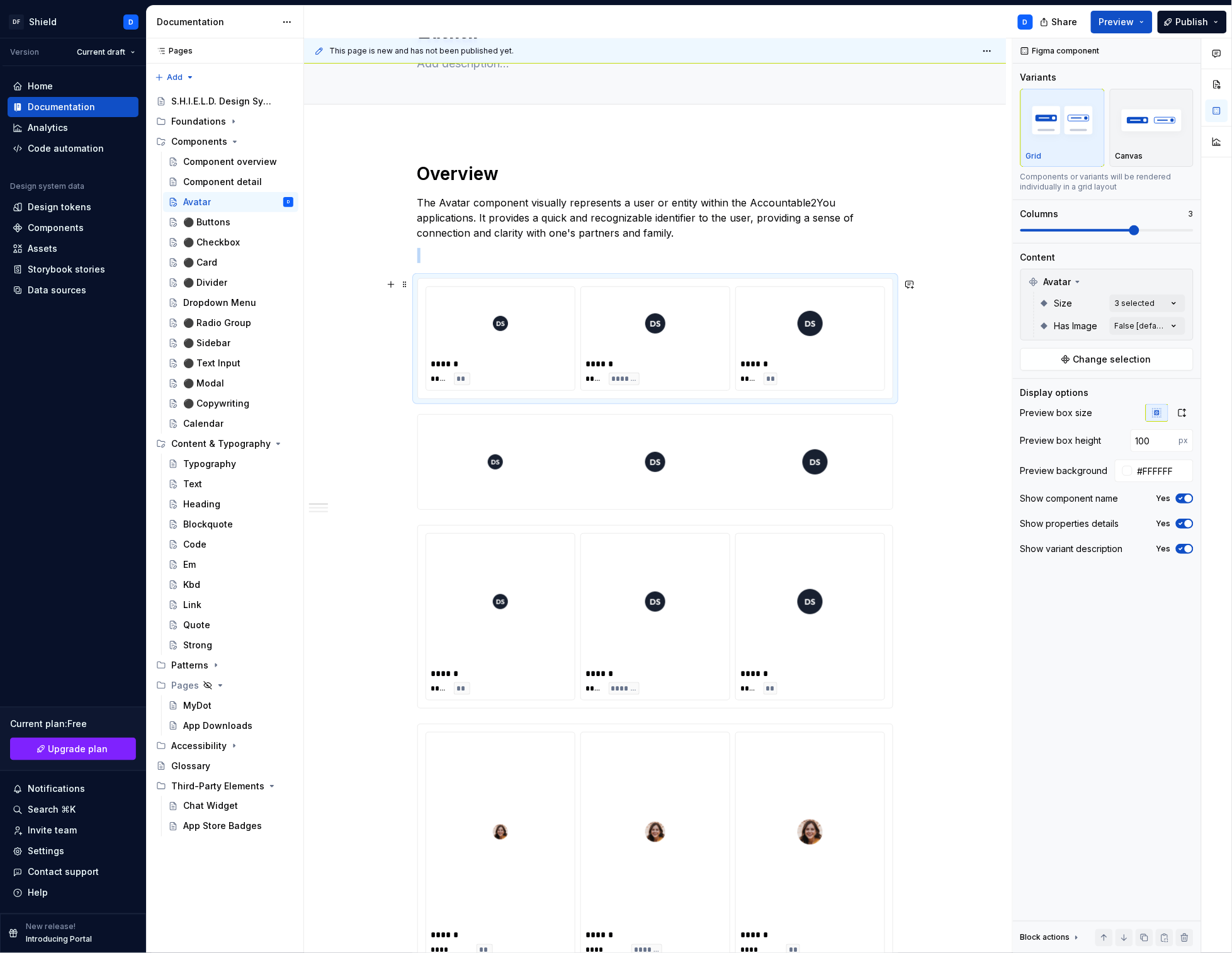
click at [855, 358] on div "******" at bounding box center [810, 364] width 139 height 13
type input "150"
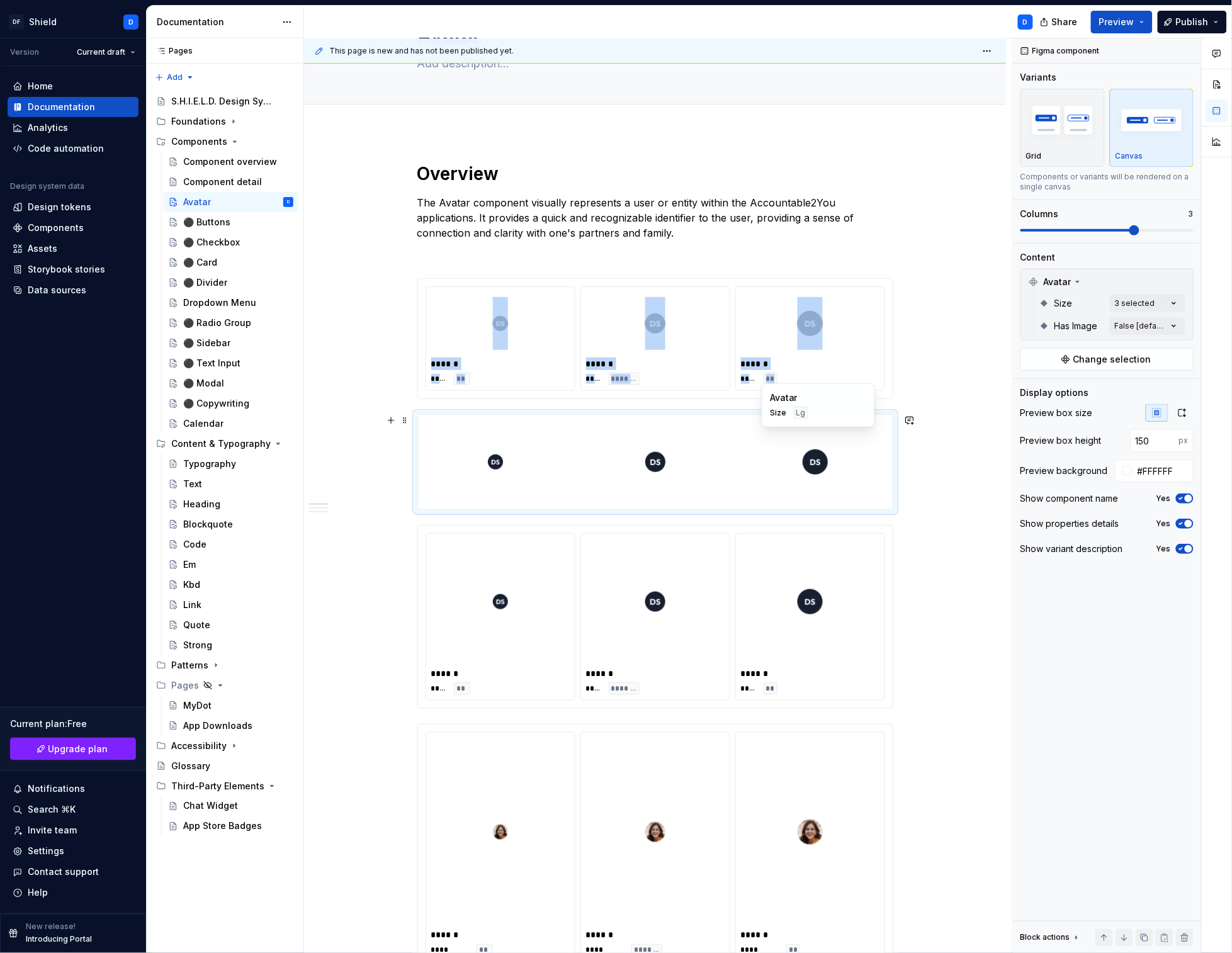
click at [851, 470] on div at bounding box center [815, 461] width 155 height 94
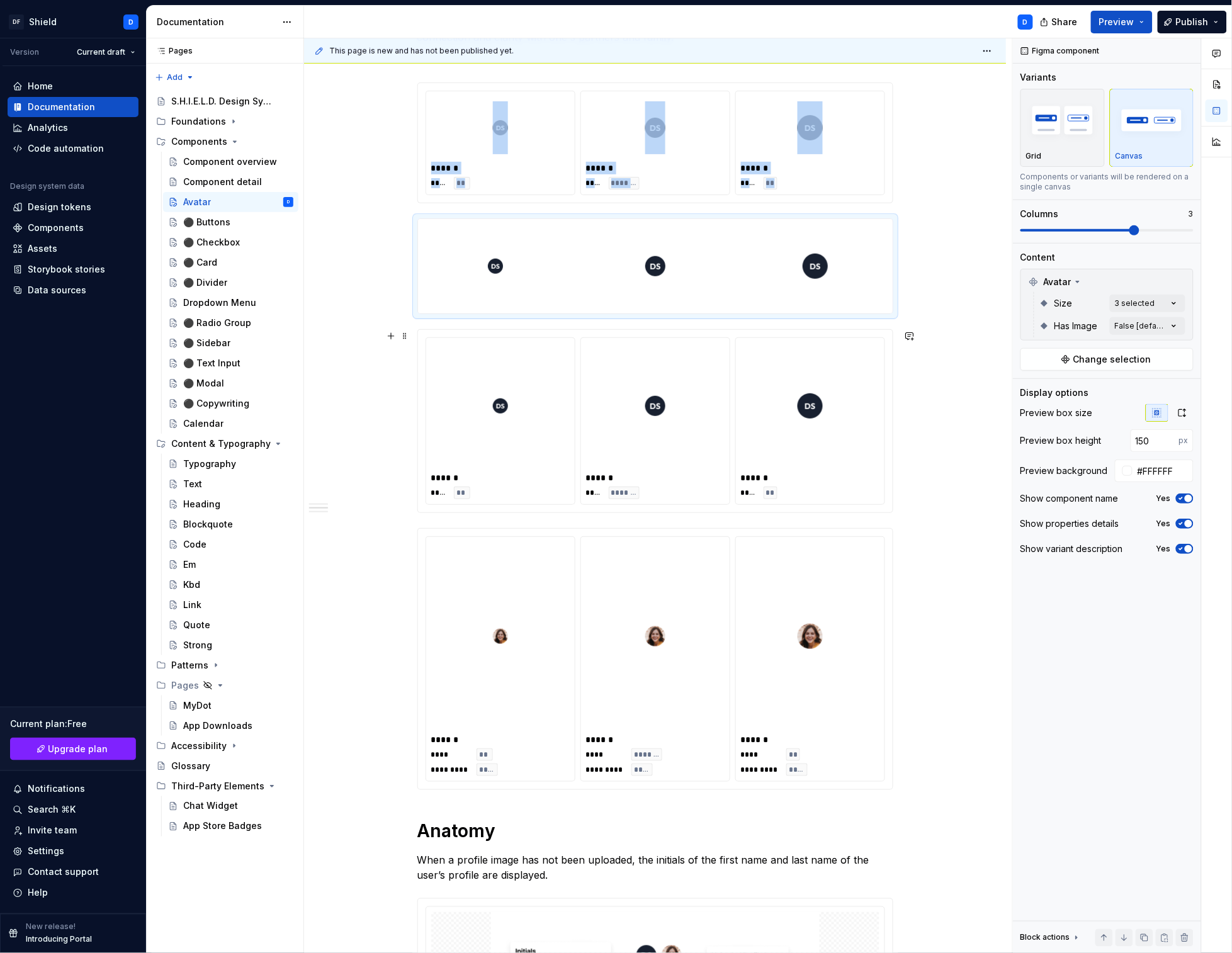
scroll to position [289, 0]
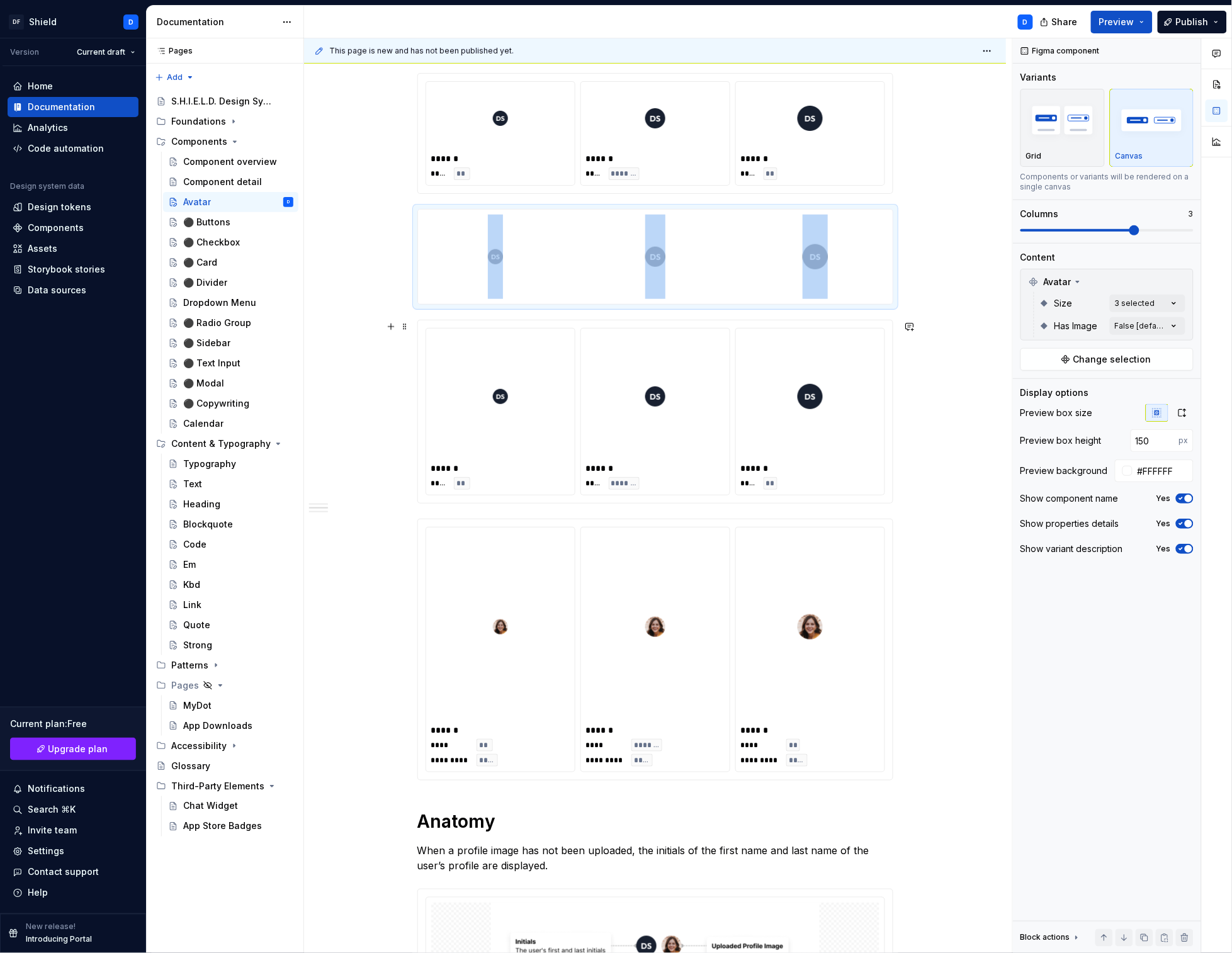
click at [821, 473] on div "******" at bounding box center [810, 469] width 139 height 13
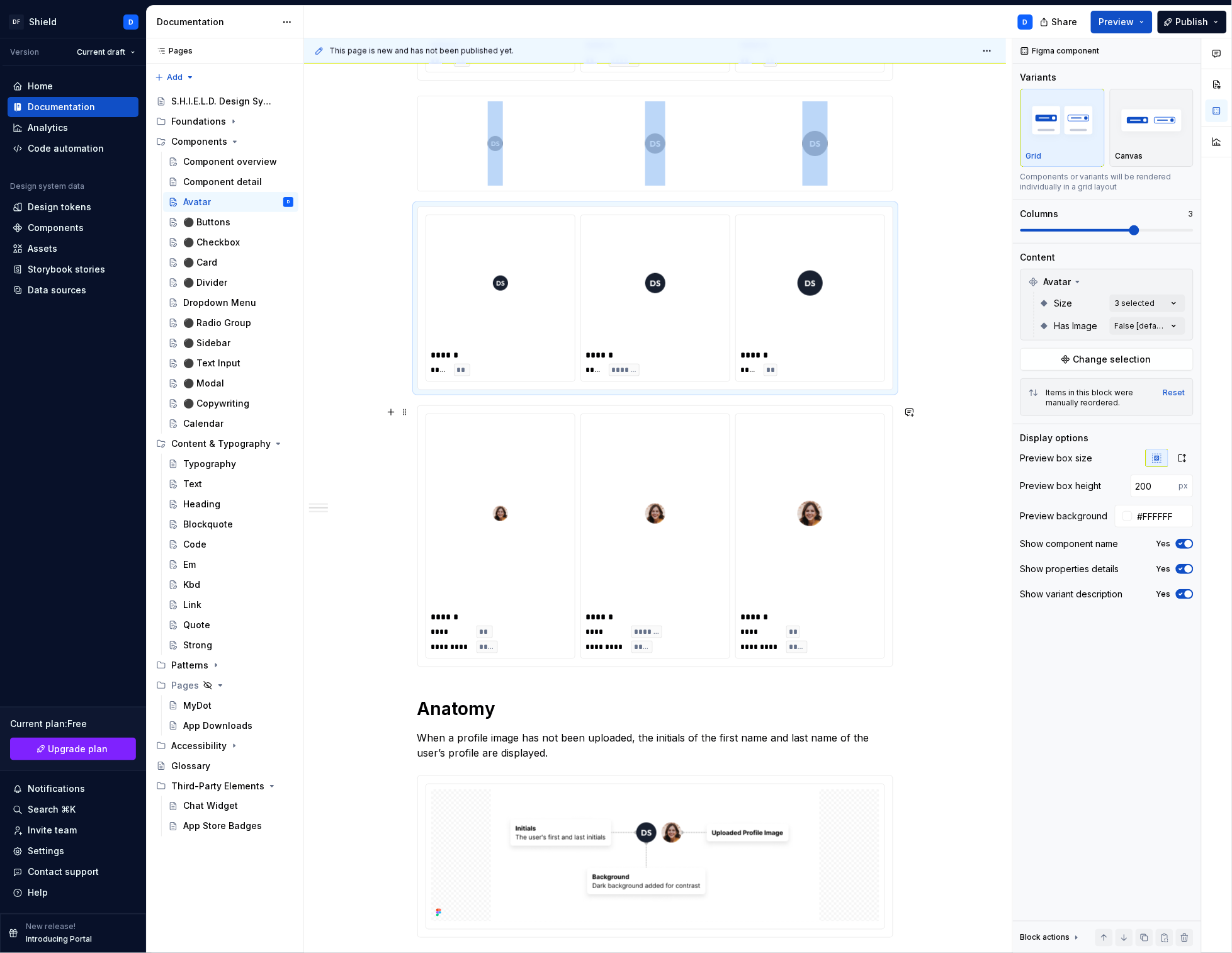
scroll to position [420, 0]
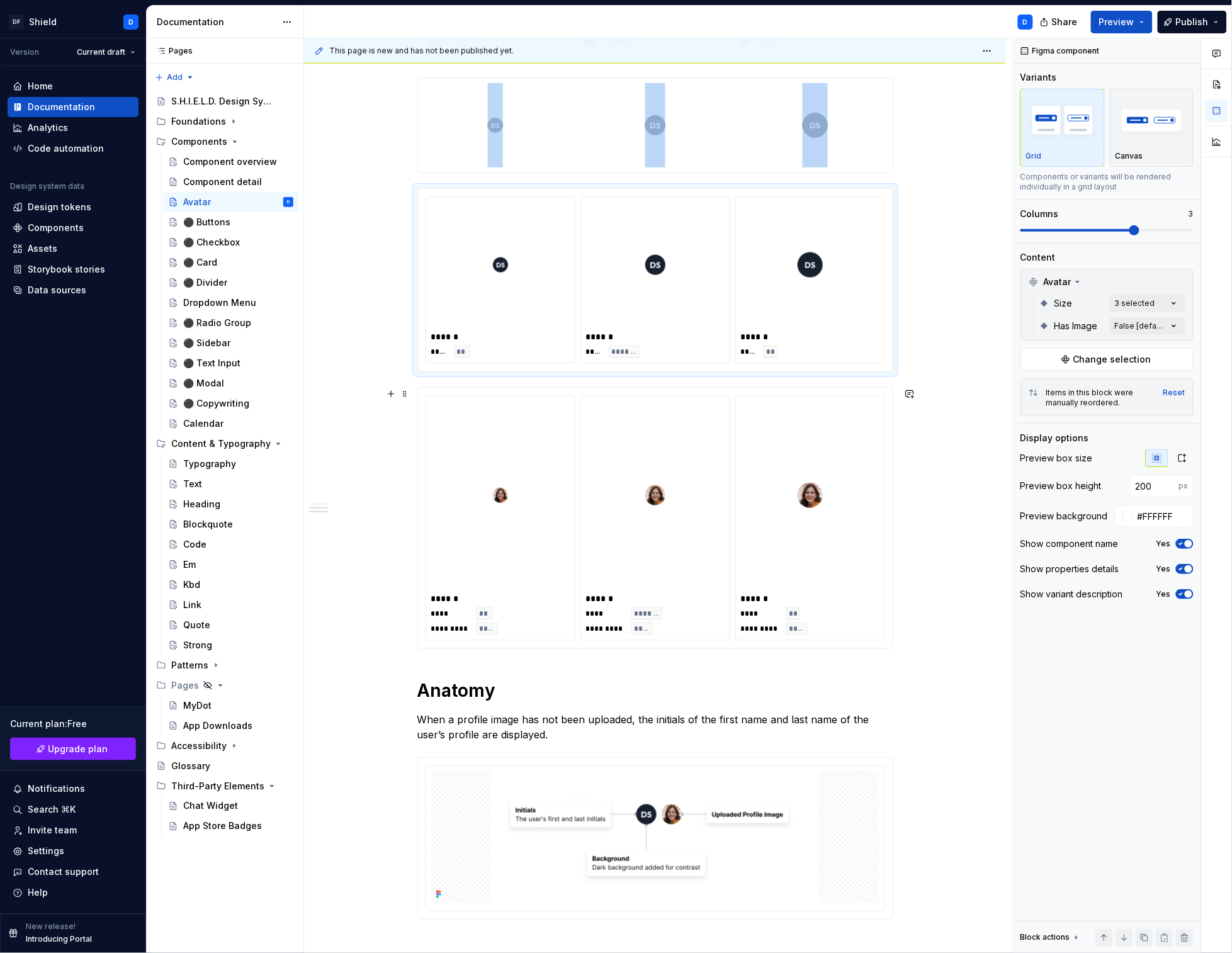
type input "300"
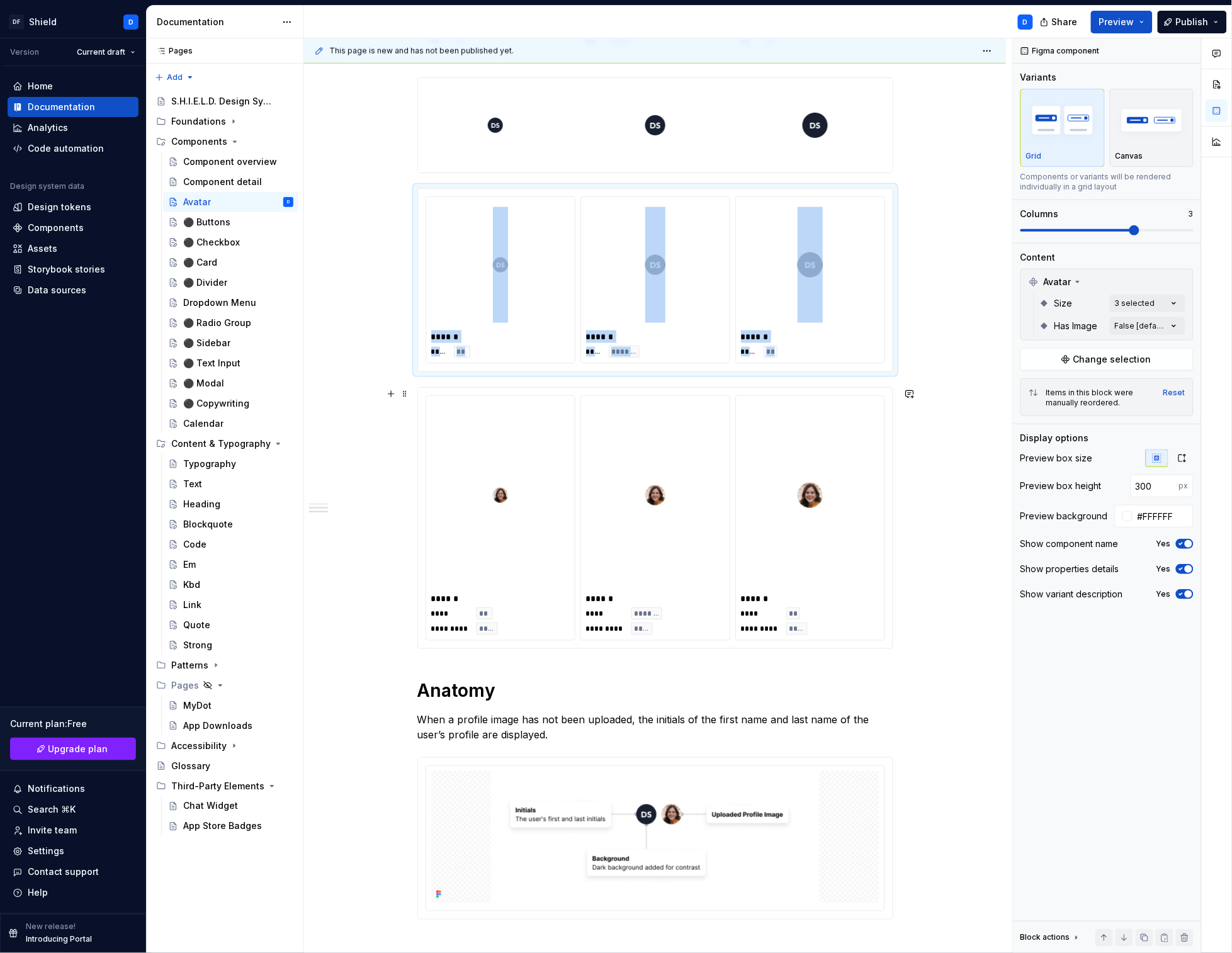
click at [852, 561] on div at bounding box center [810, 496] width 139 height 189
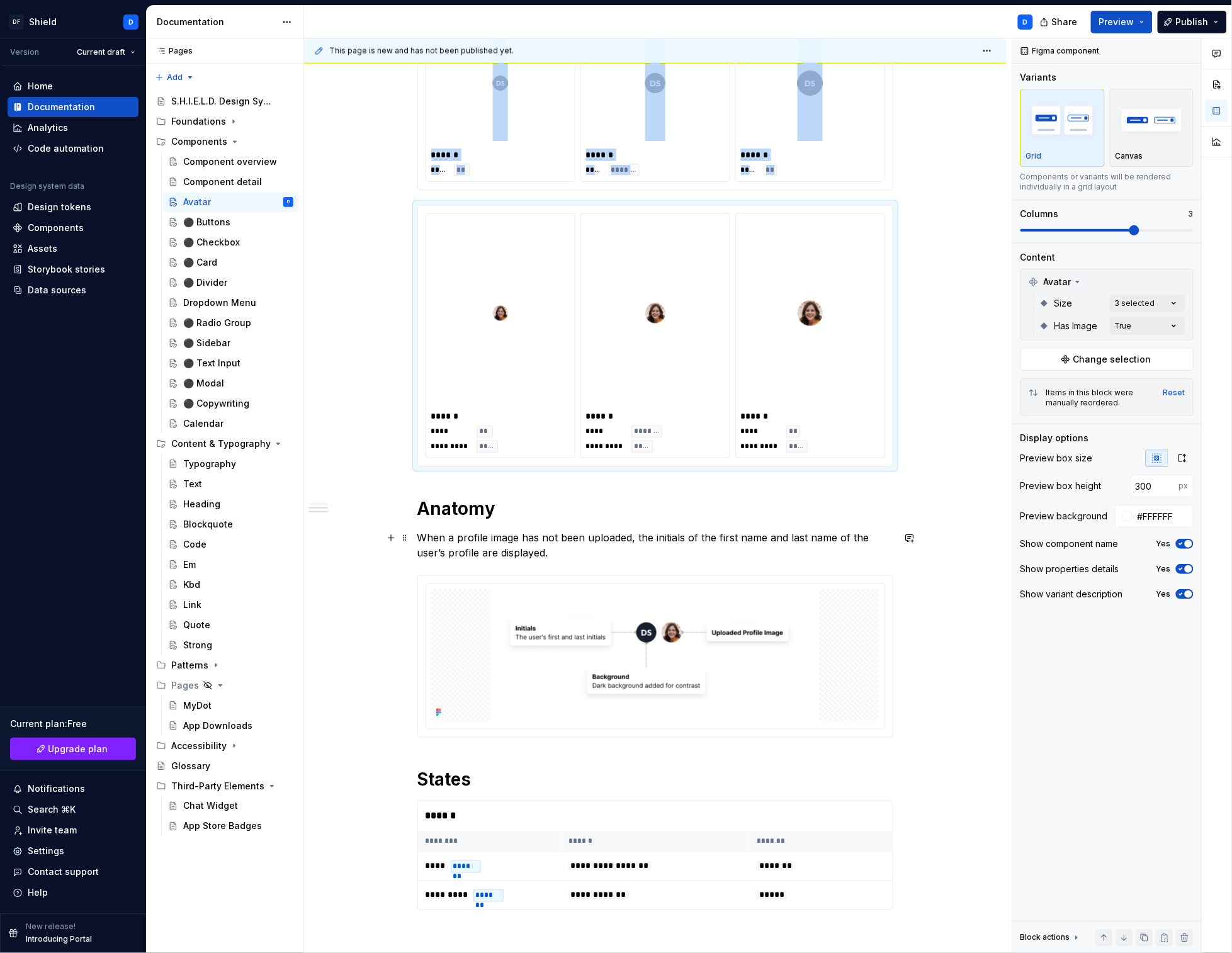
scroll to position [604, 0]
click at [1114, 26] on span "Preview" at bounding box center [1116, 22] width 35 height 13
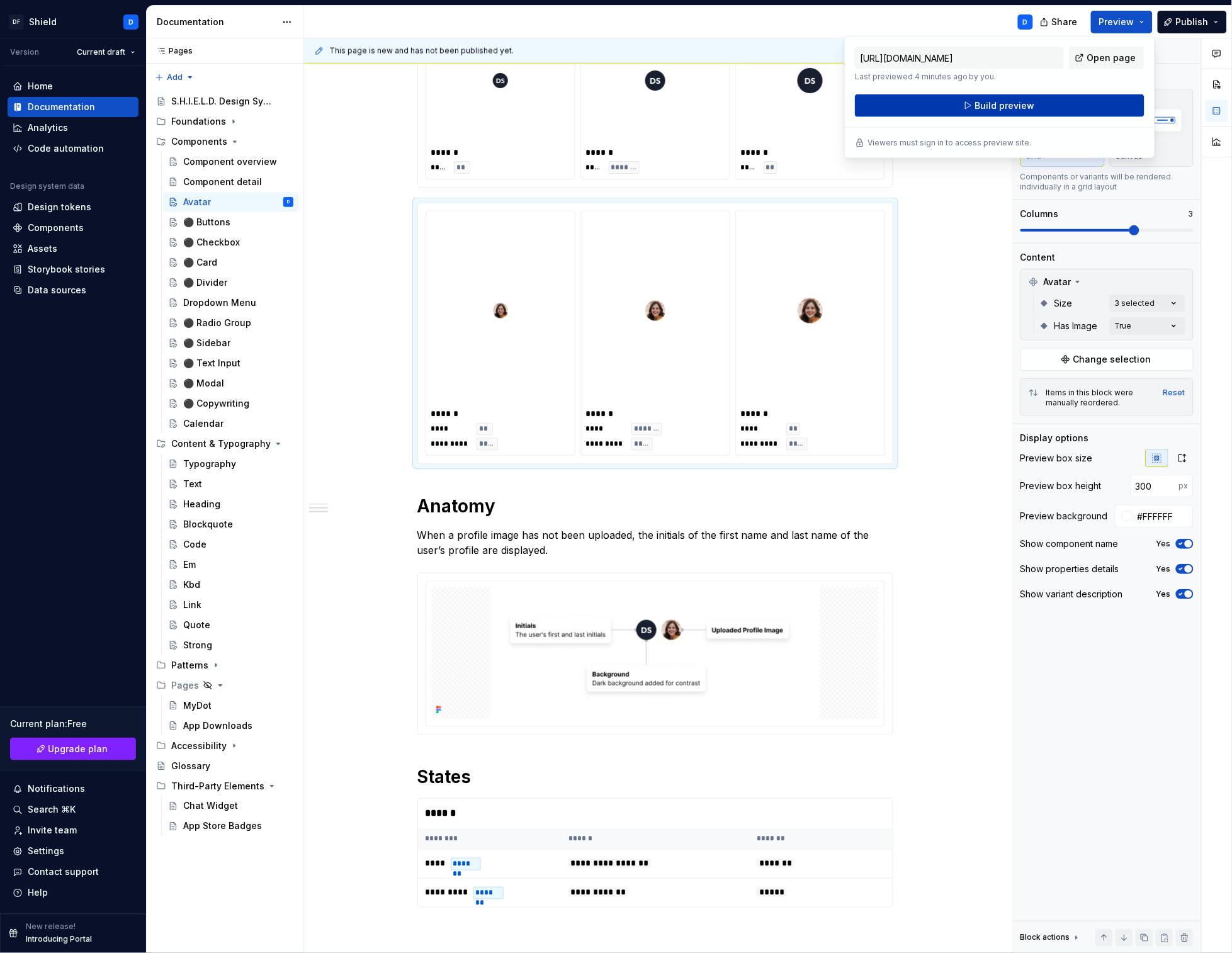
click at [1023, 100] on span "Build preview" at bounding box center [1004, 105] width 59 height 13
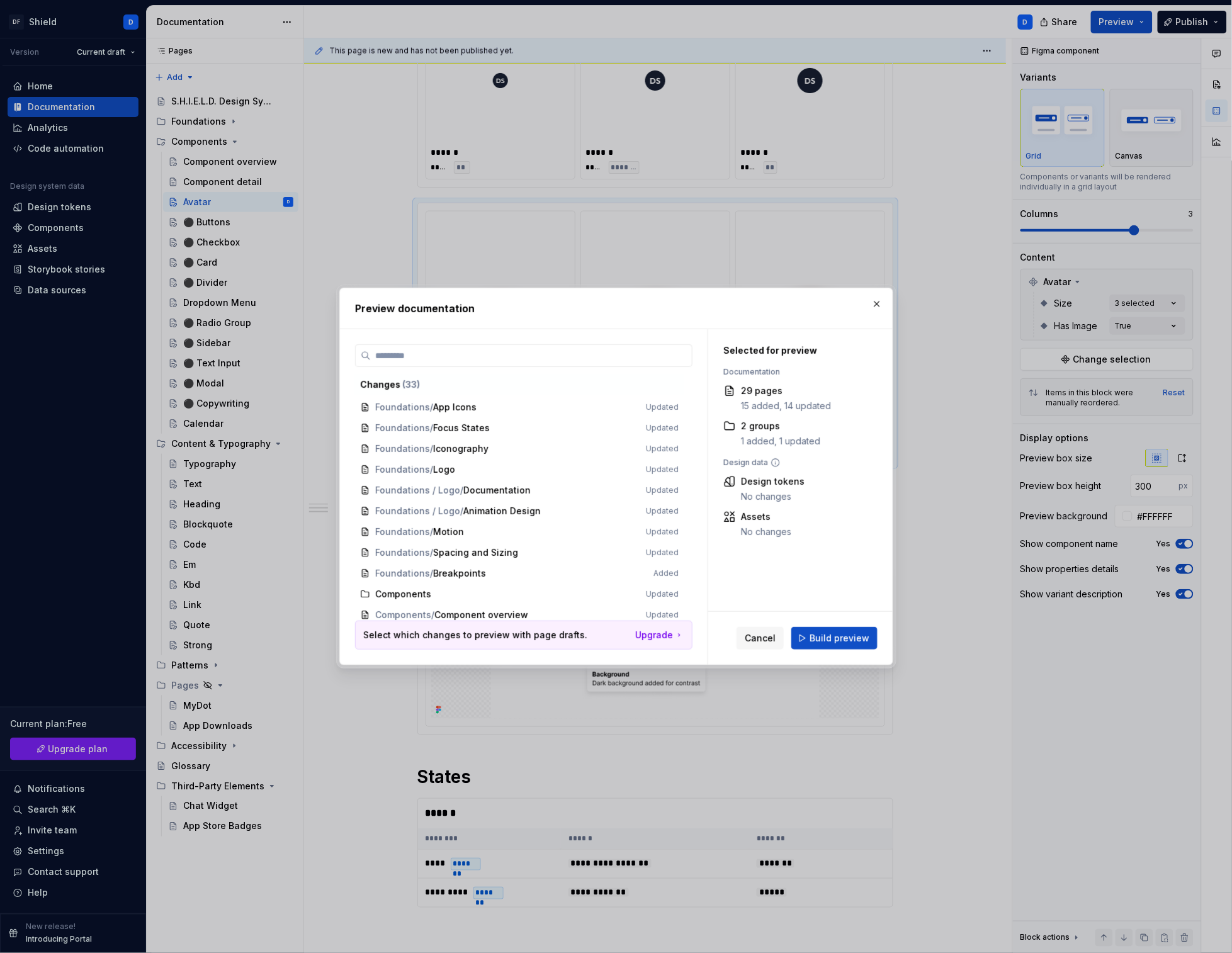
click at [763, 646] on button "Cancel" at bounding box center [760, 638] width 48 height 23
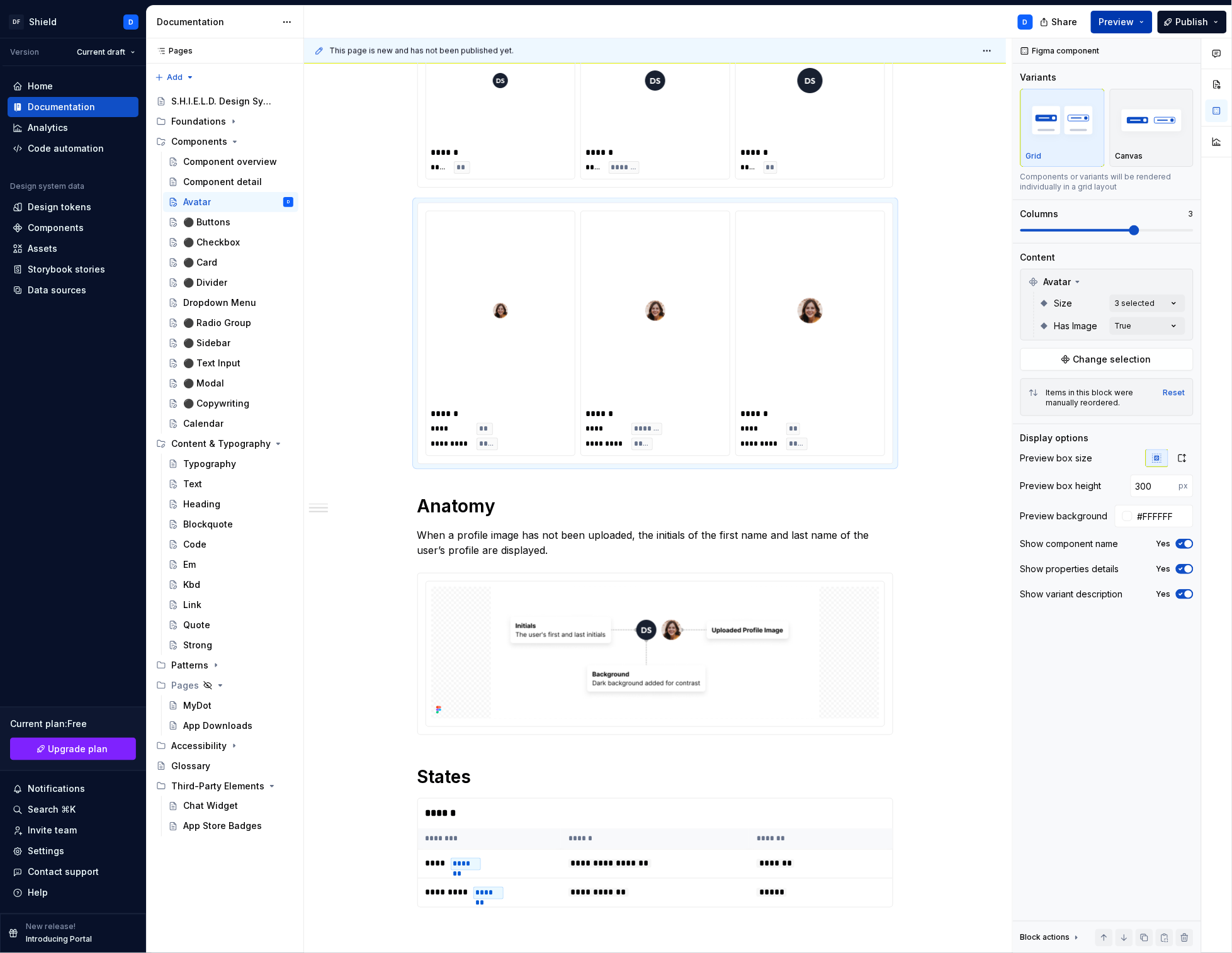
click at [1119, 20] on span "Preview" at bounding box center [1116, 22] width 35 height 13
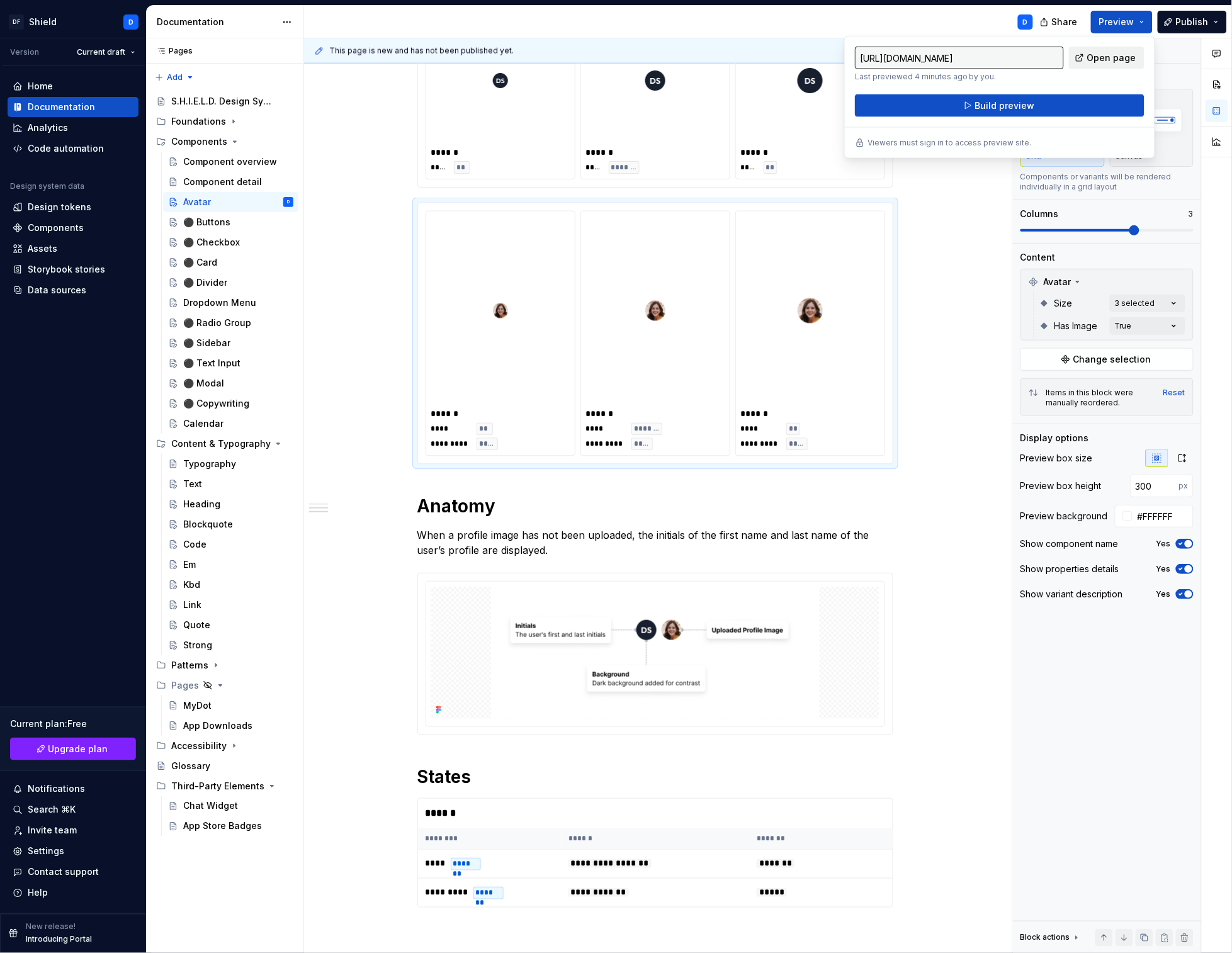
click at [1103, 62] on span "Open page" at bounding box center [1111, 58] width 49 height 13
type textarea "*"
